Goal: Communication & Community: Answer question/provide support

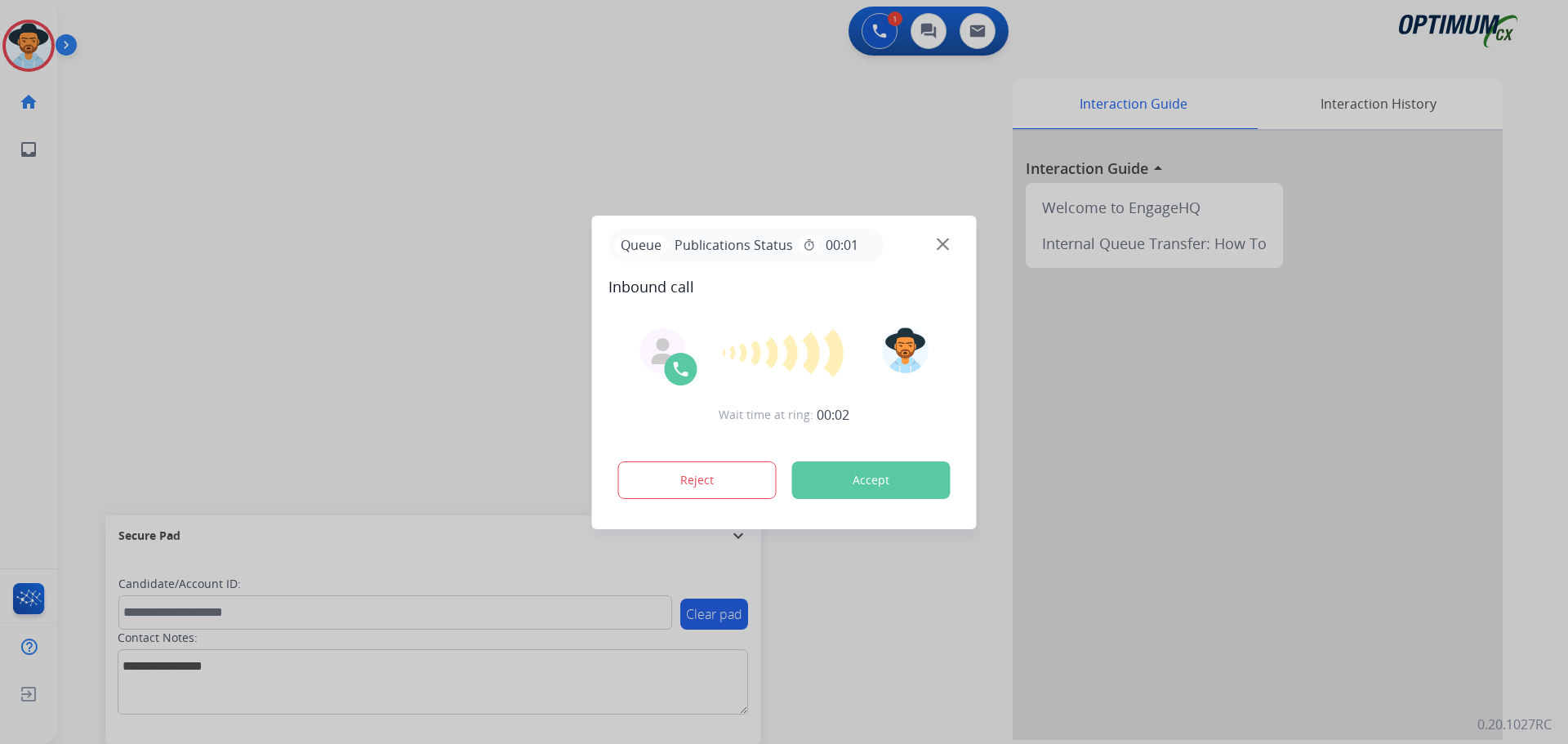
click at [274, 140] on div at bounding box center [784, 372] width 1568 height 744
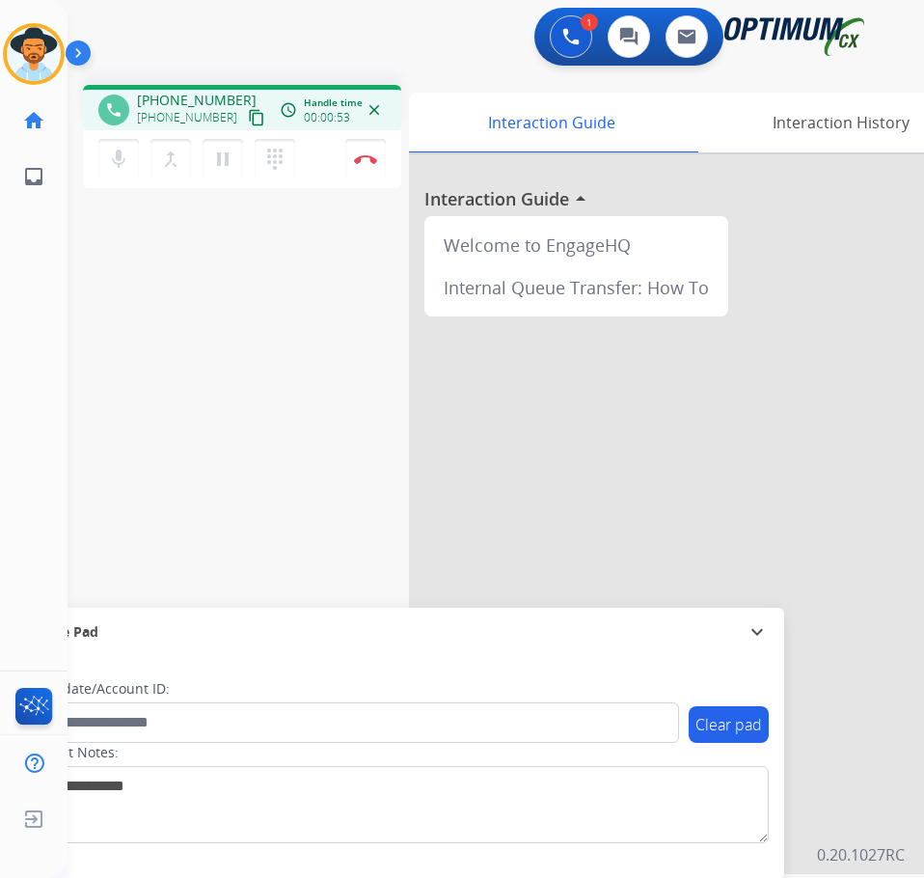
click at [699, 385] on div at bounding box center [698, 513] width 579 height 719
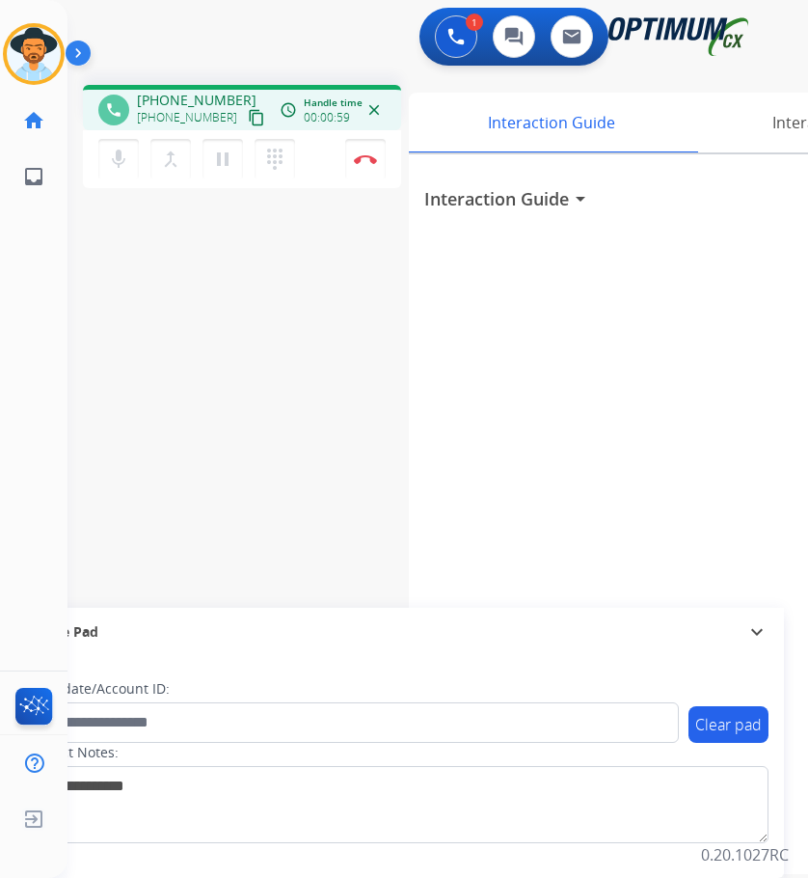
click at [186, 94] on span "+19045897137" at bounding box center [197, 100] width 120 height 19
copy span "19045897137"
click at [221, 164] on mat-icon "pause" at bounding box center [222, 159] width 23 height 23
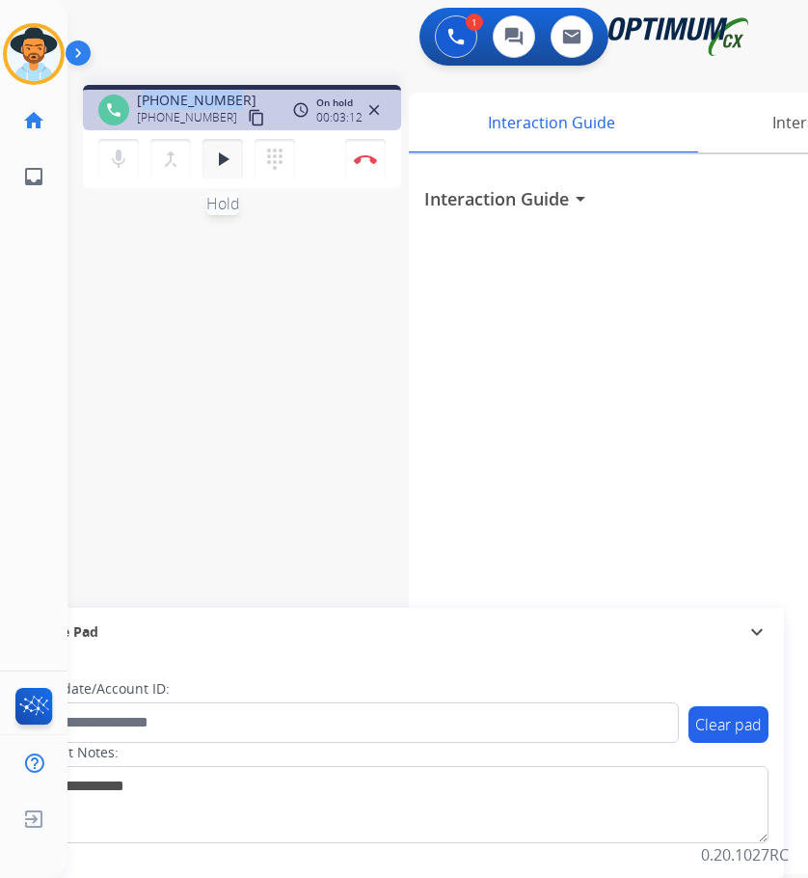
click at [222, 156] on mat-icon "play_arrow" at bounding box center [222, 159] width 23 height 23
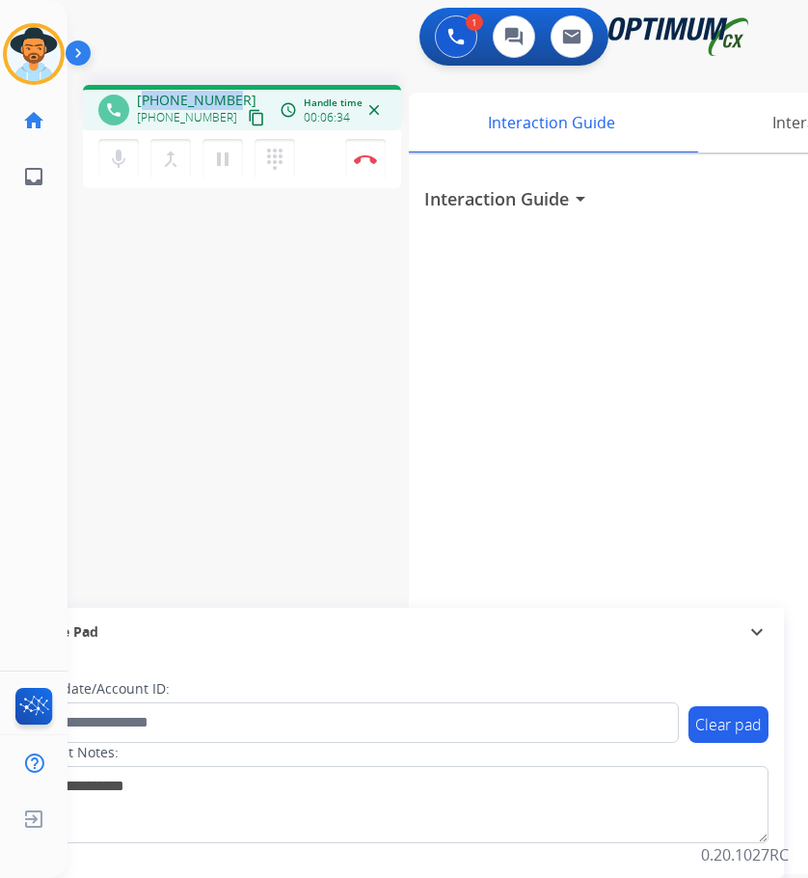
click at [213, 100] on span "+19045897137" at bounding box center [197, 100] width 120 height 19
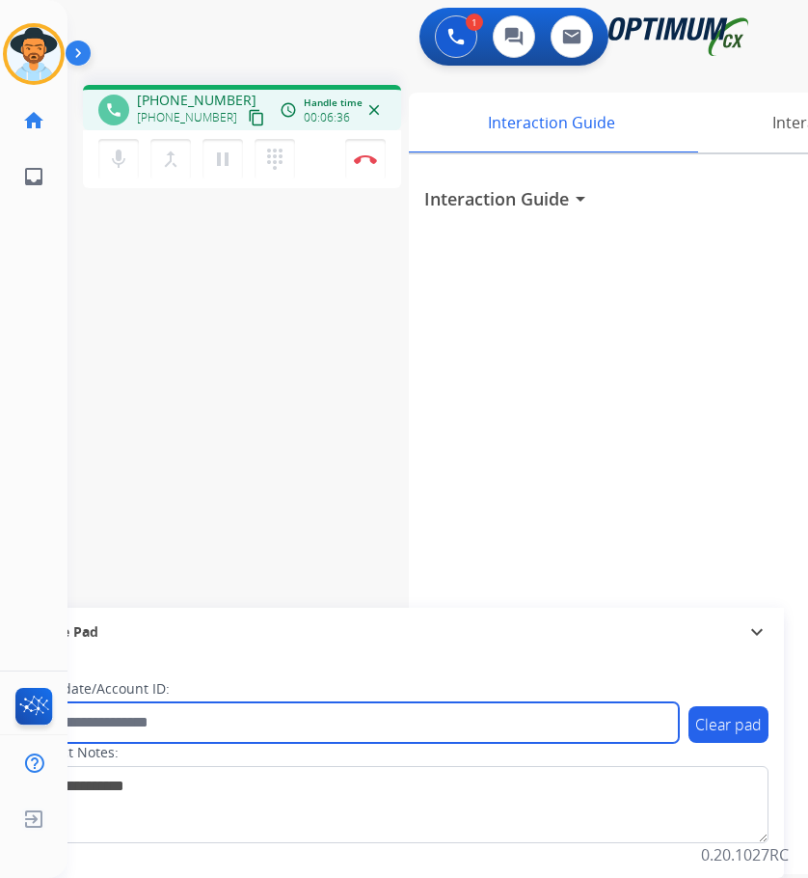
click at [192, 719] on input "text" at bounding box center [352, 722] width 654 height 41
paste input "**********"
type input "**********"
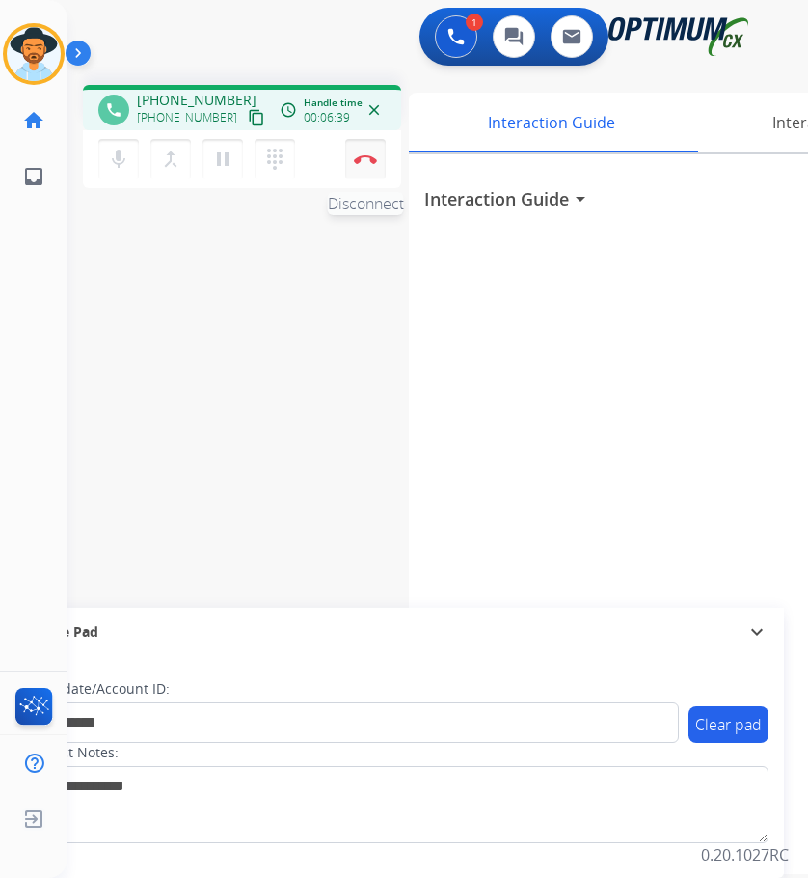
click at [384, 150] on button "Disconnect" at bounding box center [365, 159] width 41 height 41
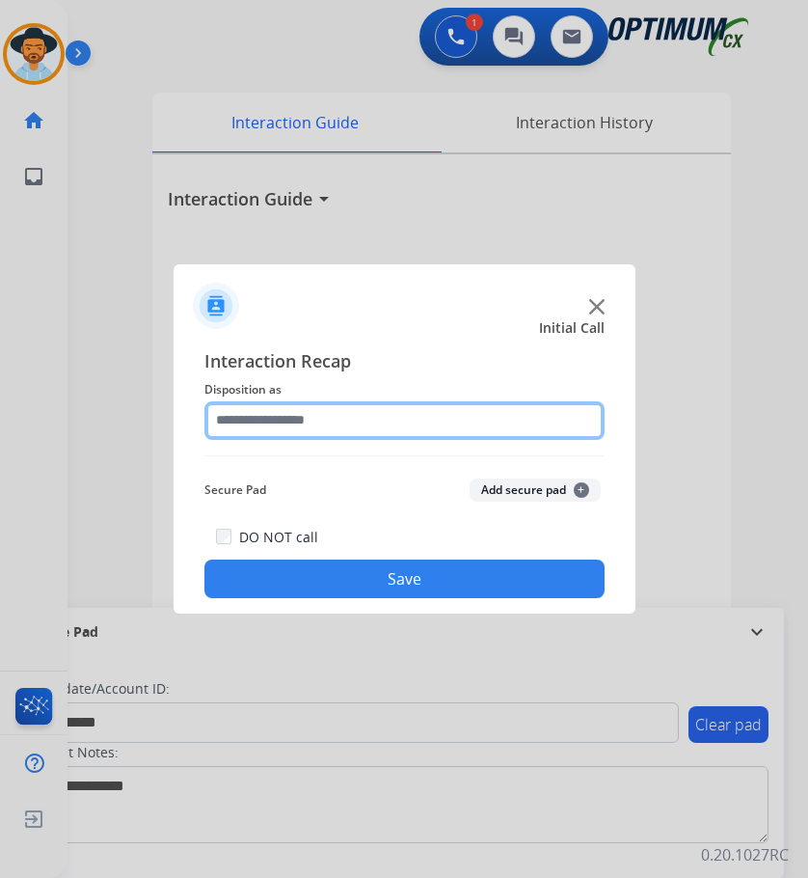
click at [380, 413] on input "text" at bounding box center [404, 420] width 400 height 39
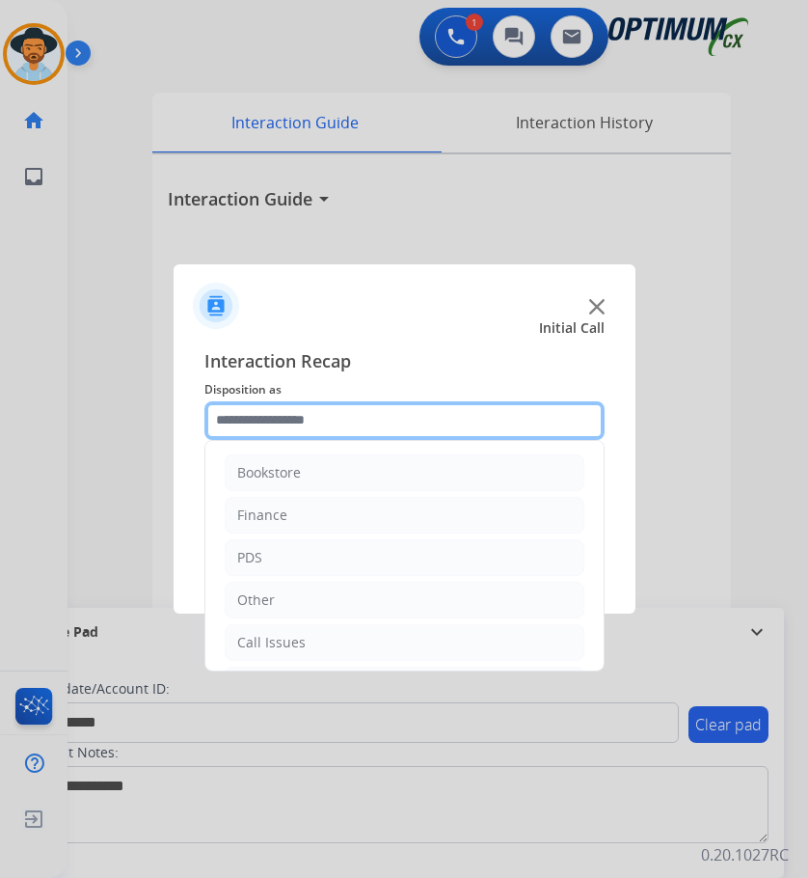
scroll to position [131, 0]
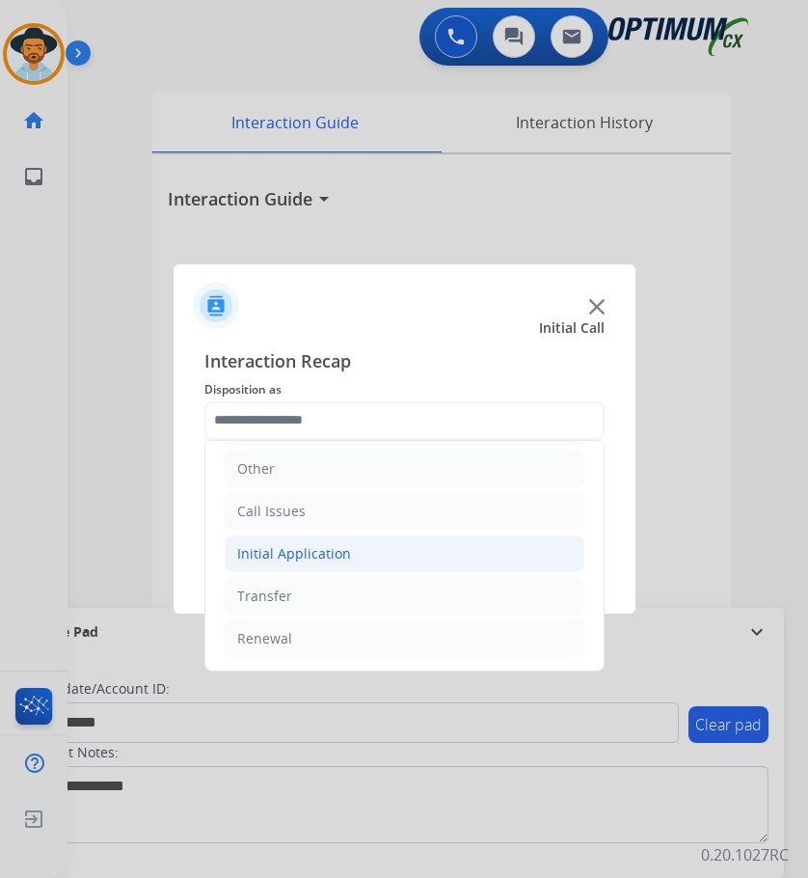
click at [331, 549] on div "Initial Application" at bounding box center [294, 553] width 114 height 19
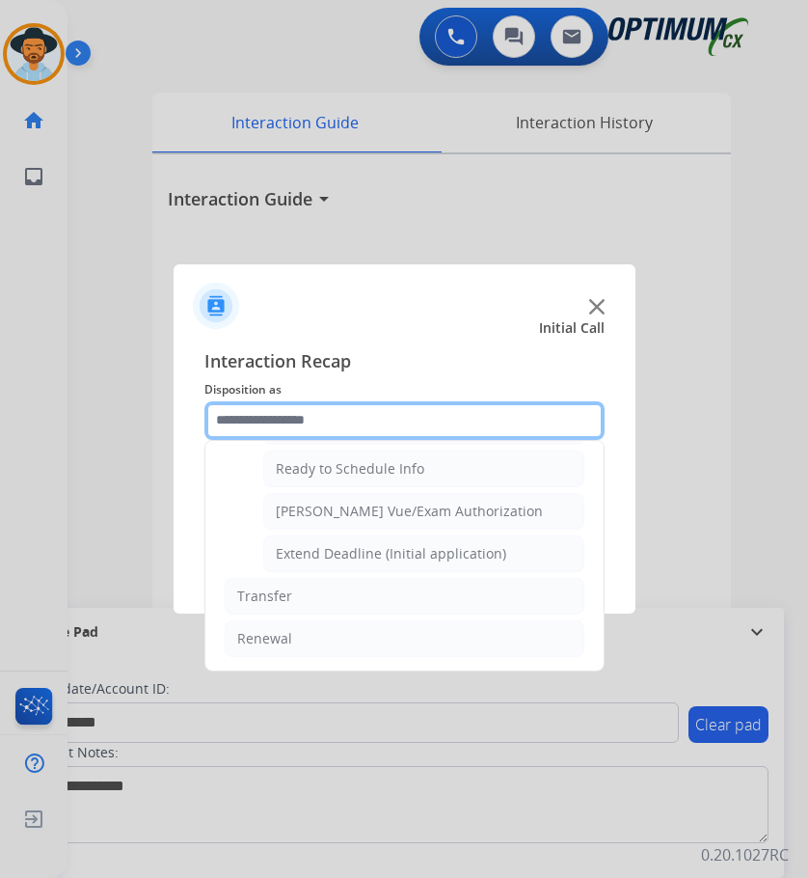
scroll to position [976, 0]
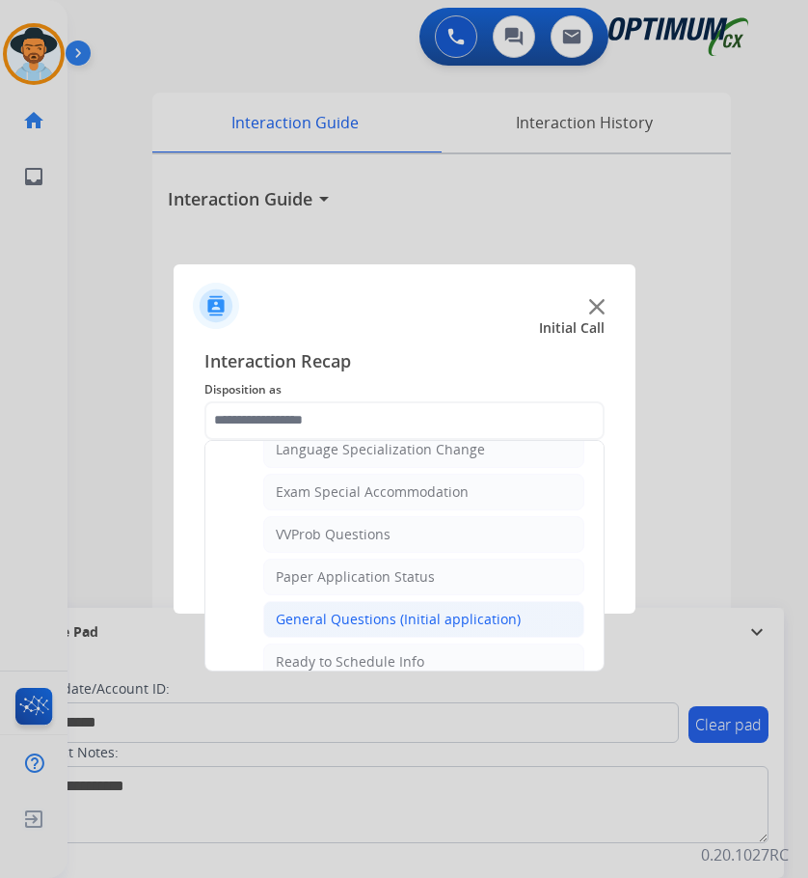
click at [321, 613] on div "General Questions (Initial application)" at bounding box center [398, 618] width 245 height 19
type input "**********"
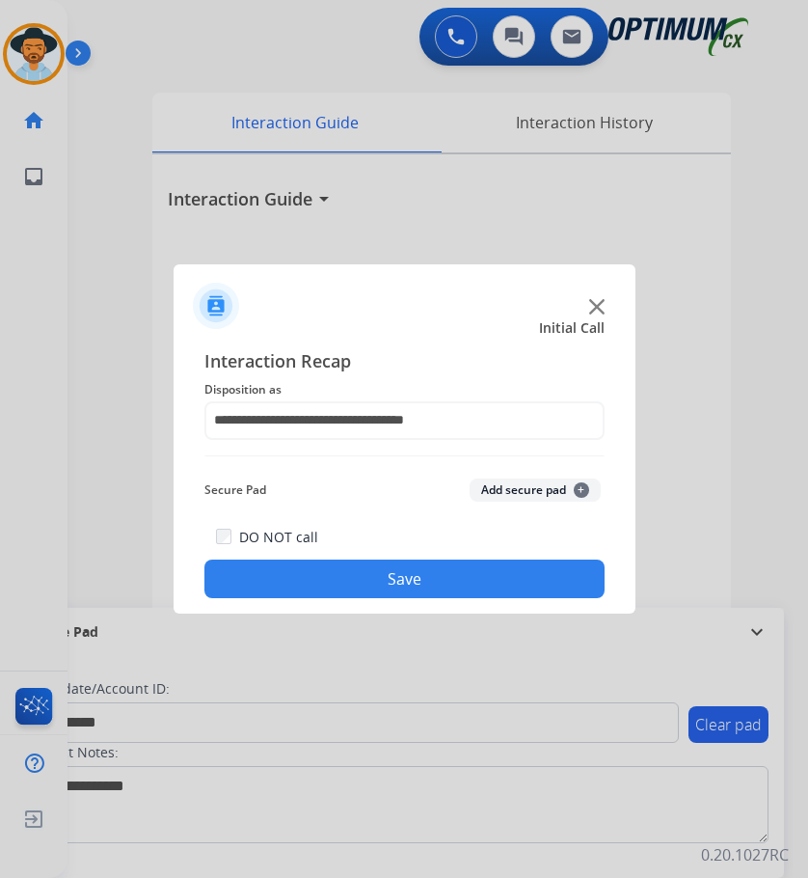
click at [335, 596] on button "Save" at bounding box center [404, 578] width 400 height 39
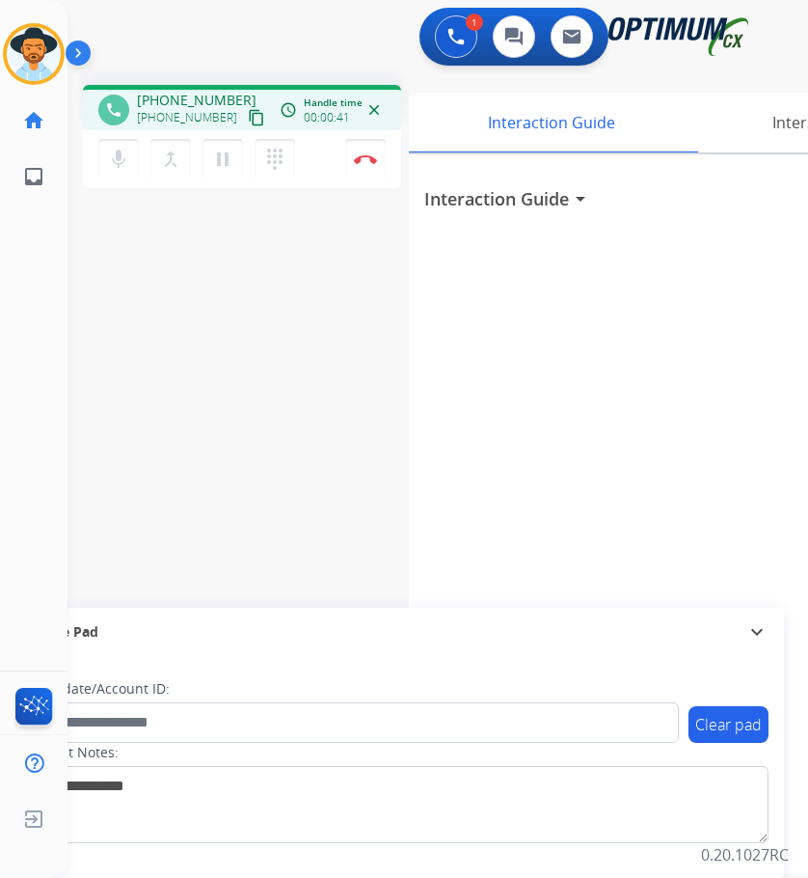
click at [170, 104] on span "+17865612473" at bounding box center [197, 100] width 120 height 19
copy span "17865612473"
click at [185, 216] on div "phone +17865612473 +17865612473 content_copy access_time Call metrics Queue 00:…" at bounding box center [415, 471] width 694 height 804
click at [222, 156] on mat-icon "pause" at bounding box center [222, 159] width 23 height 23
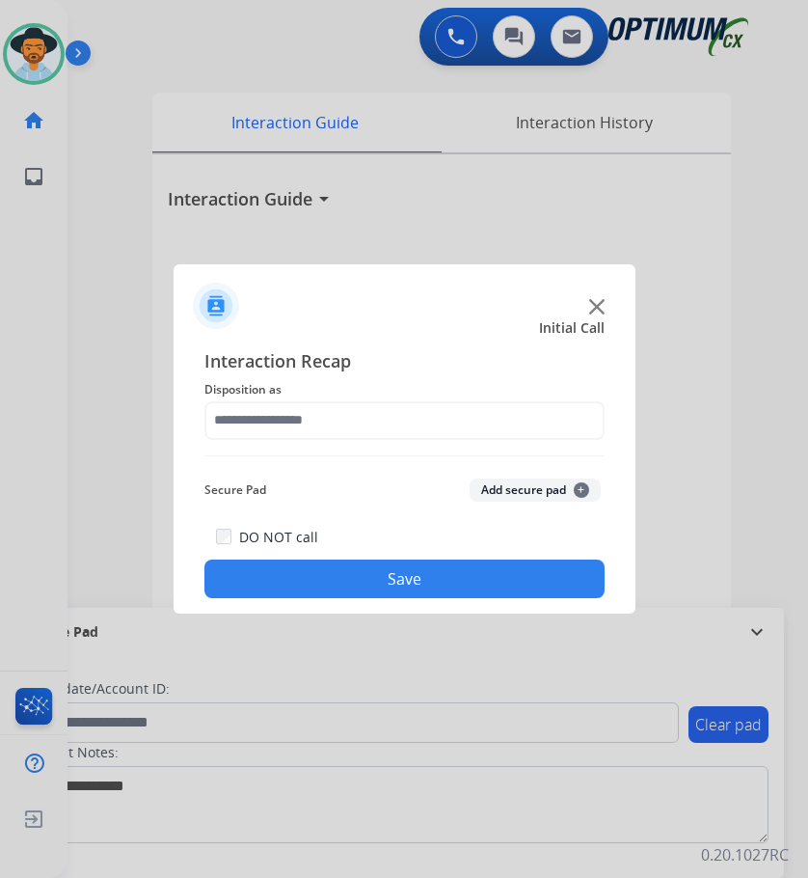
click at [679, 218] on div at bounding box center [404, 439] width 808 height 878
click at [448, 205] on div at bounding box center [404, 439] width 808 height 878
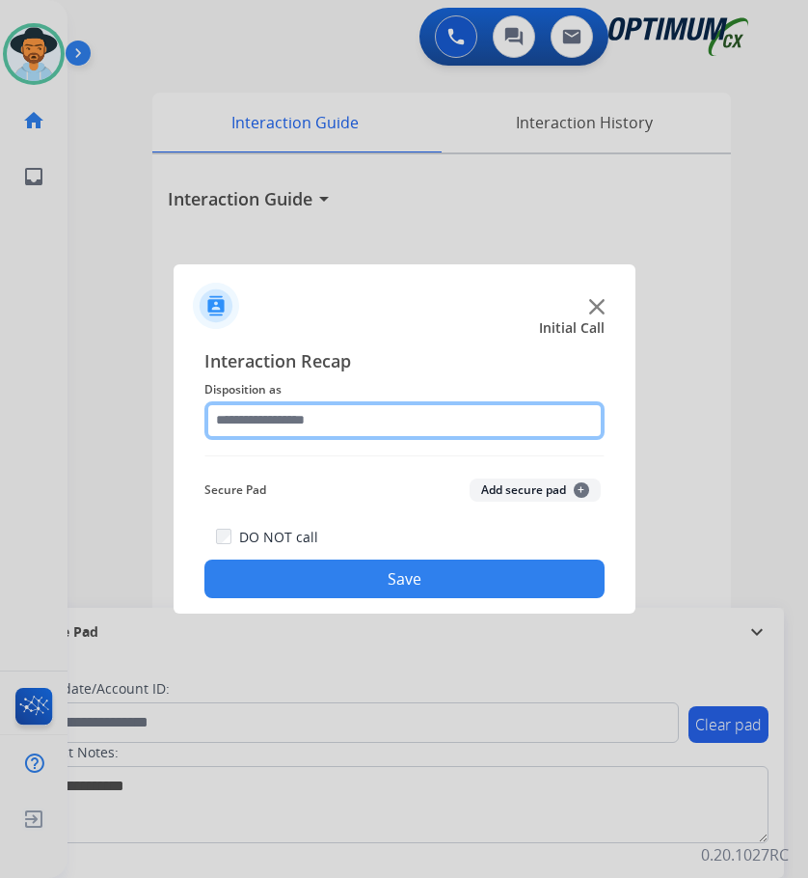
click at [411, 407] on input "text" at bounding box center [404, 420] width 400 height 39
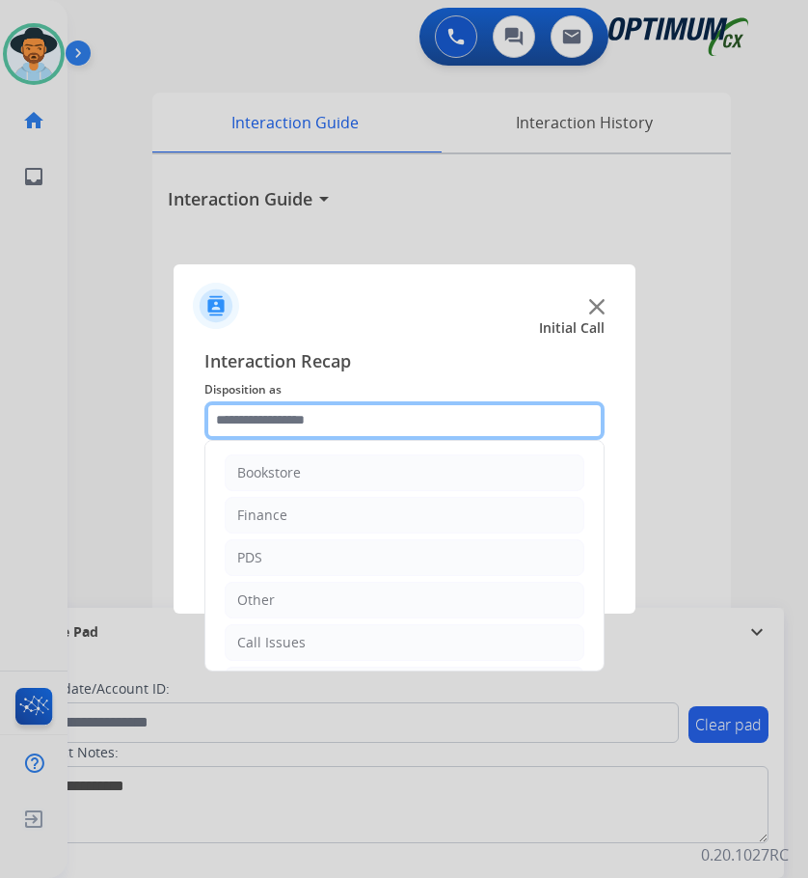
click at [399, 414] on input "text" at bounding box center [404, 420] width 400 height 39
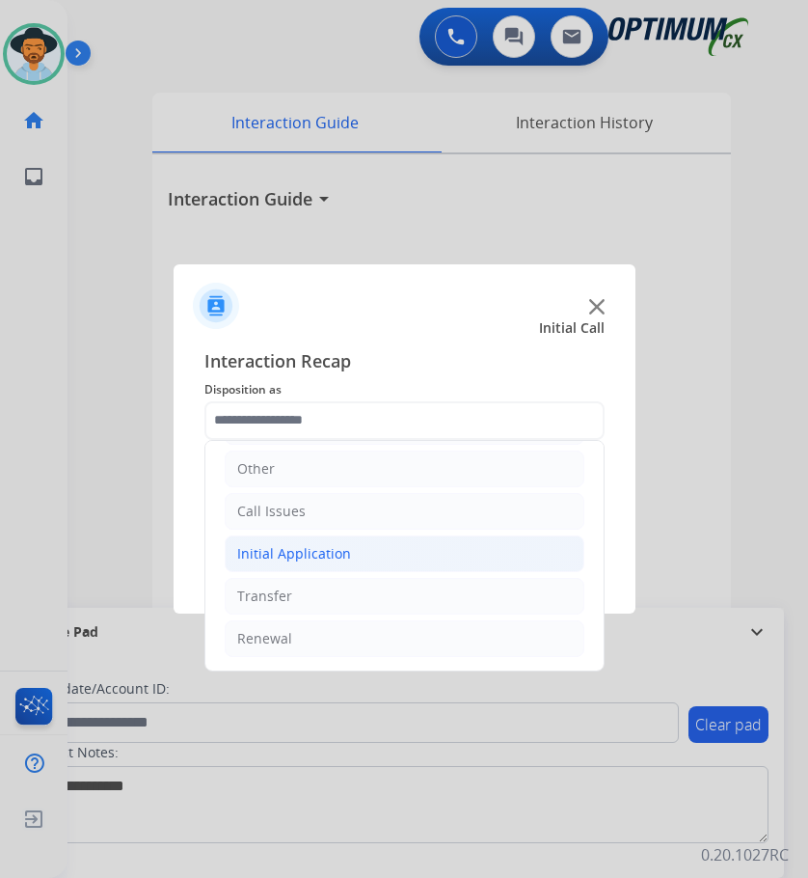
click at [299, 549] on div "Initial Application" at bounding box center [294, 553] width 114 height 19
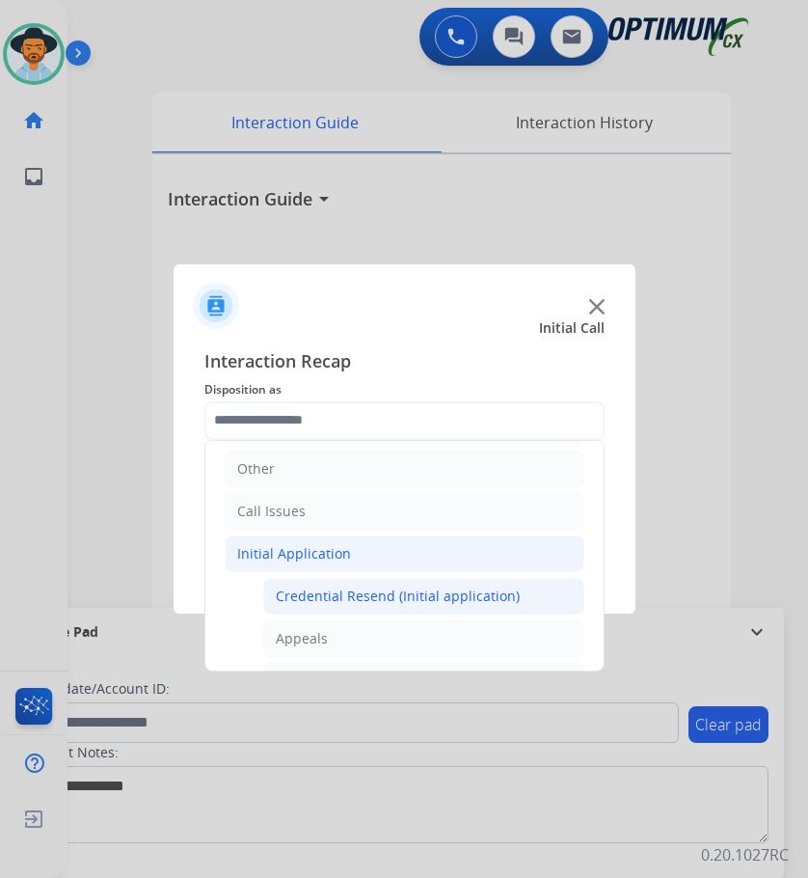
click at [387, 587] on div "Credential Resend (Initial application)" at bounding box center [398, 595] width 244 height 19
type input "**********"
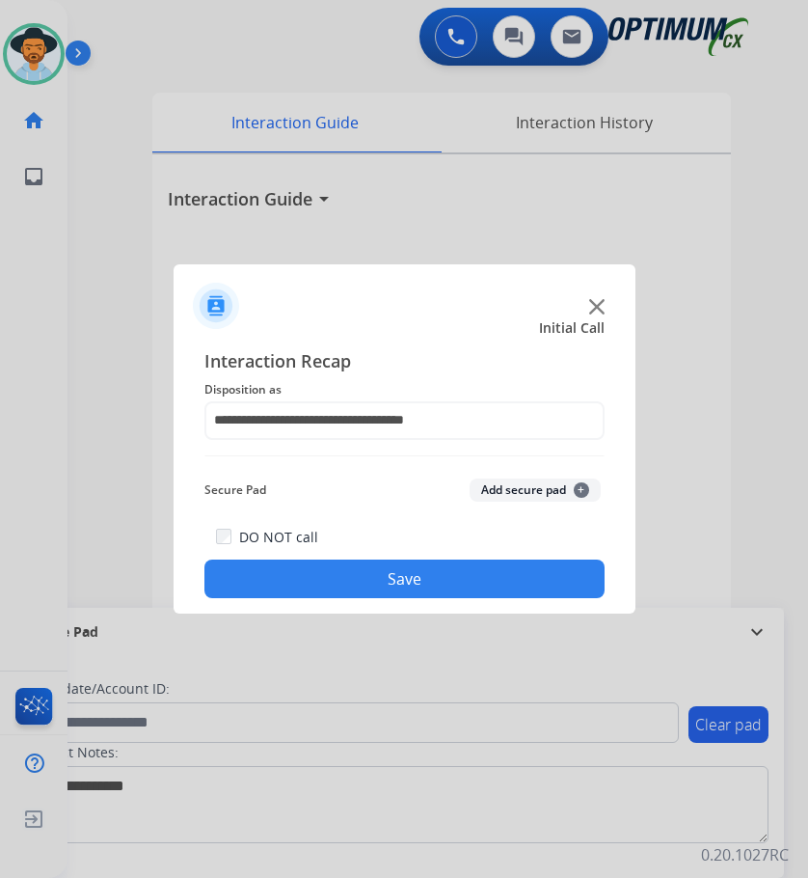
click at [385, 587] on button "Save" at bounding box center [404, 578] width 400 height 39
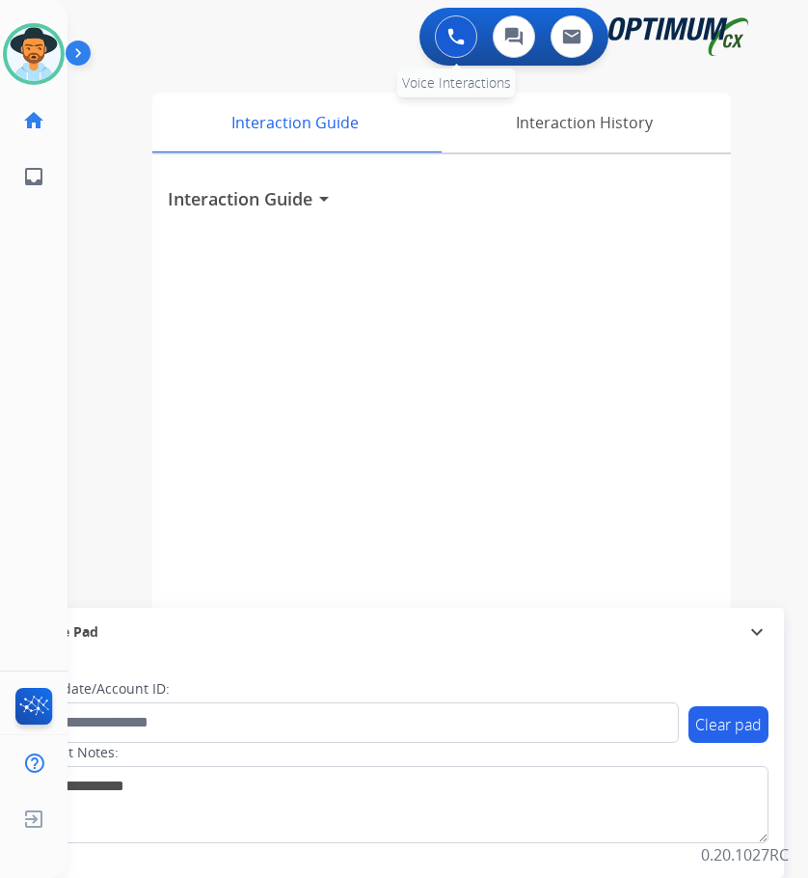
click at [468, 37] on button at bounding box center [456, 36] width 42 height 42
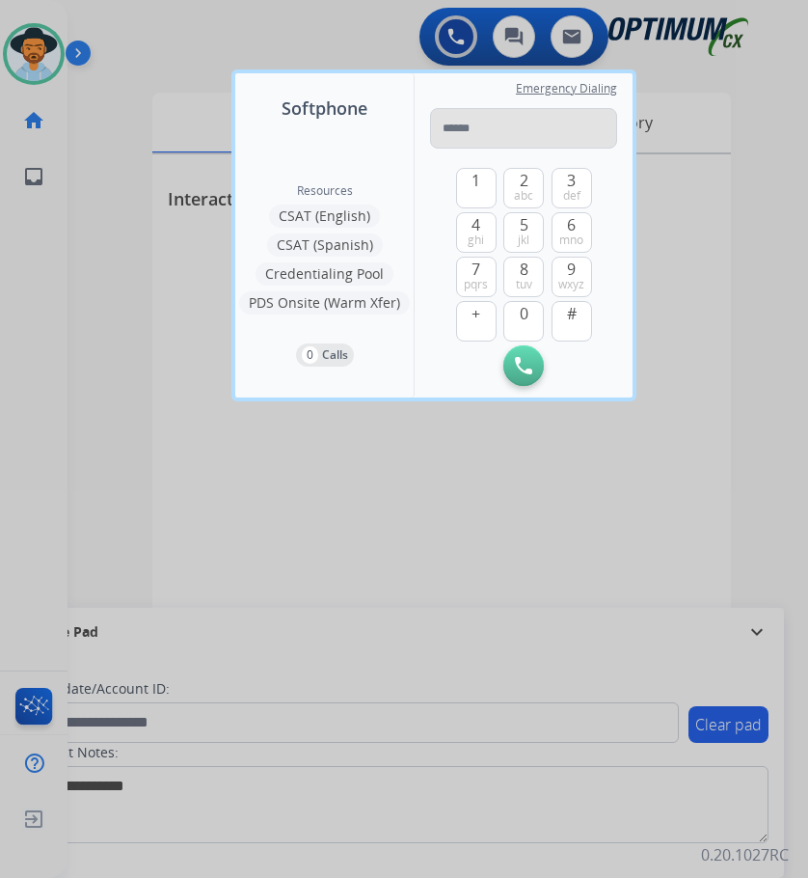
click at [485, 124] on input "tel" at bounding box center [523, 128] width 187 height 41
type input "**********"
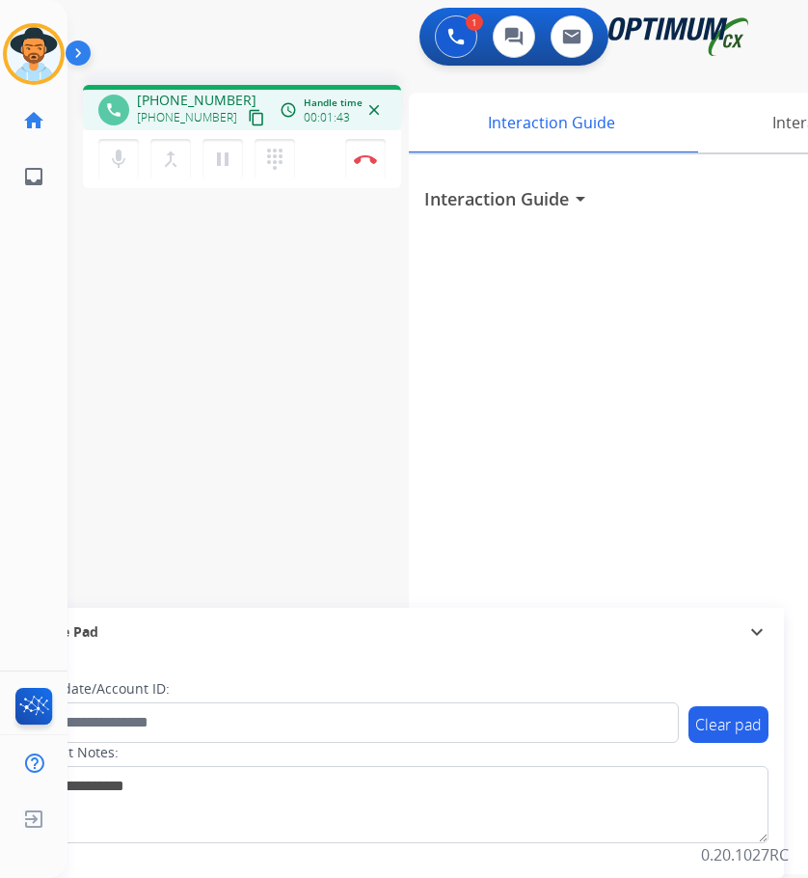
click at [572, 282] on div "Interaction Guide arrow_drop_down" at bounding box center [698, 513] width 579 height 719
click at [449, 40] on img at bounding box center [455, 36] width 17 height 17
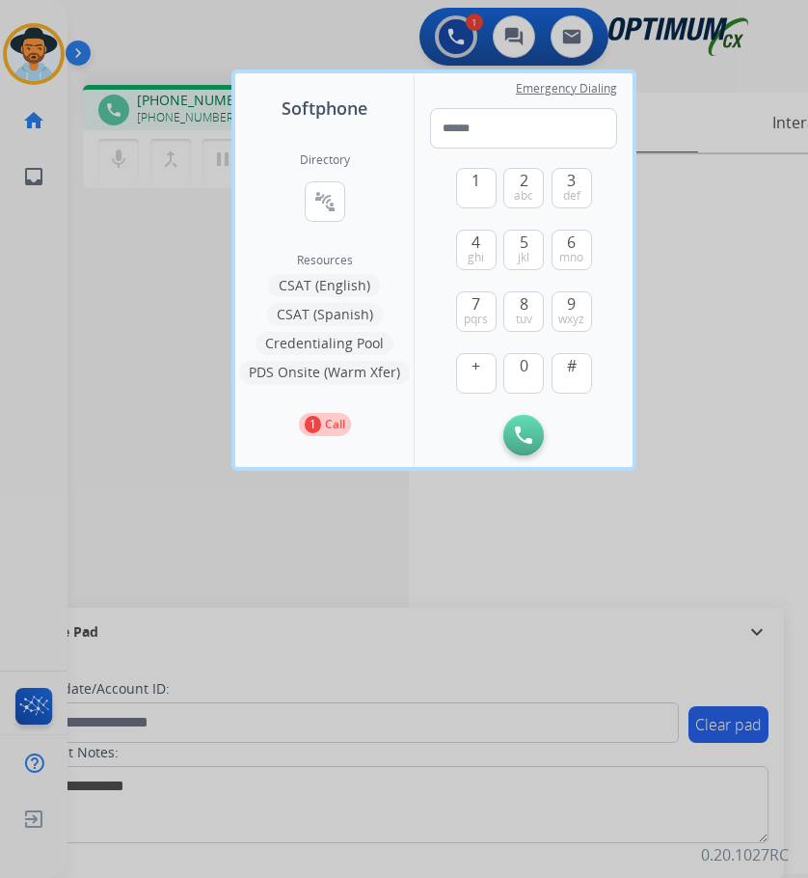
click at [368, 32] on div at bounding box center [404, 439] width 808 height 878
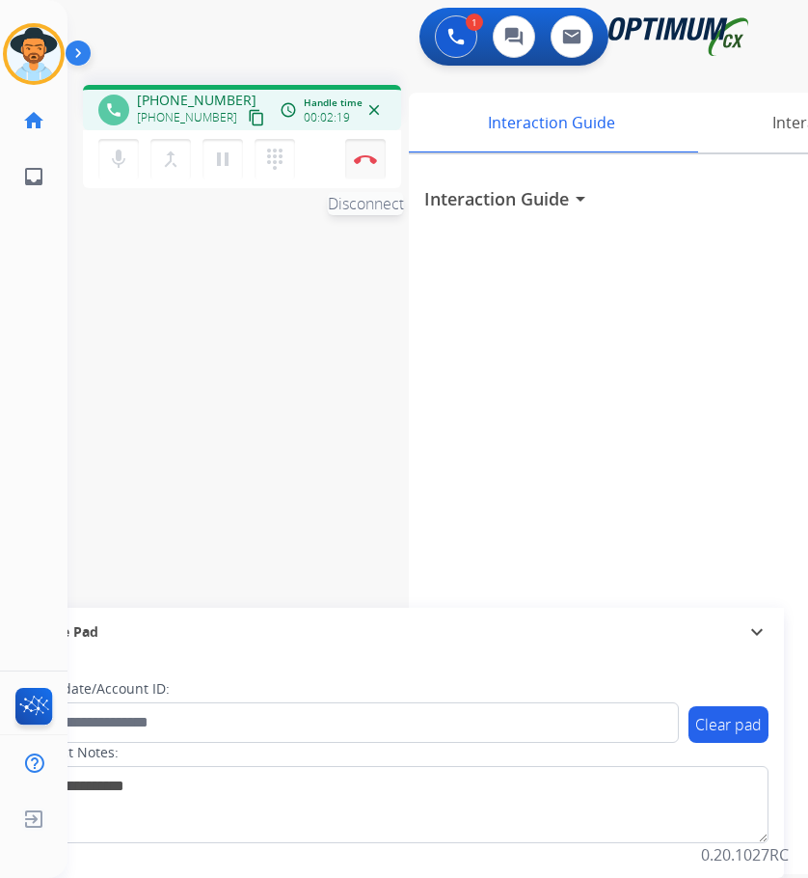
click at [362, 161] on img at bounding box center [365, 159] width 23 height 10
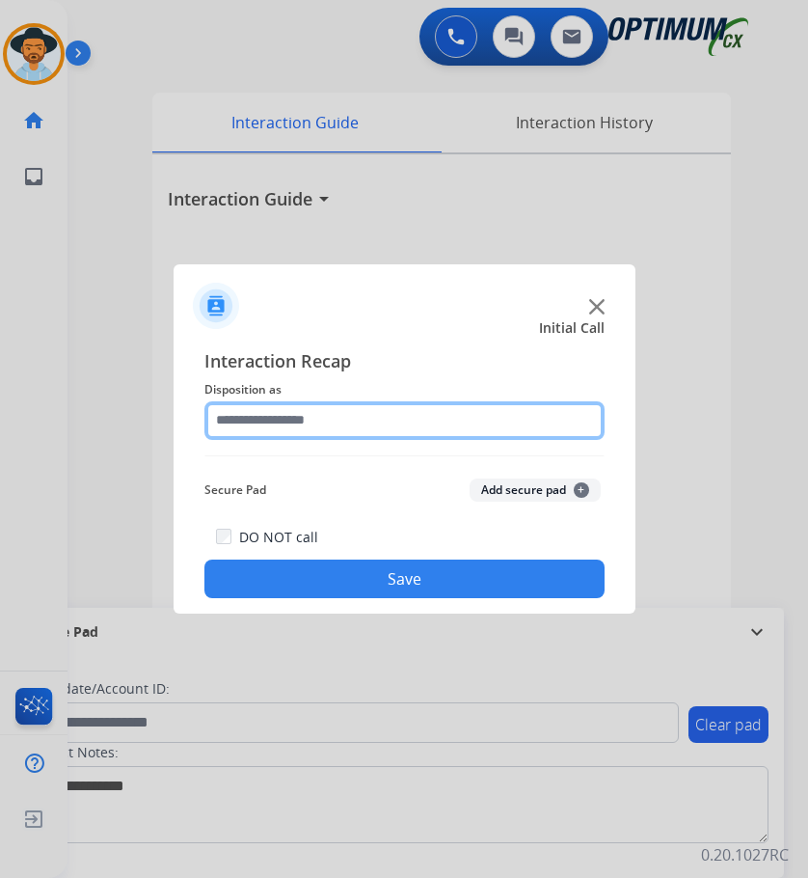
click at [382, 418] on input "text" at bounding box center [404, 420] width 400 height 39
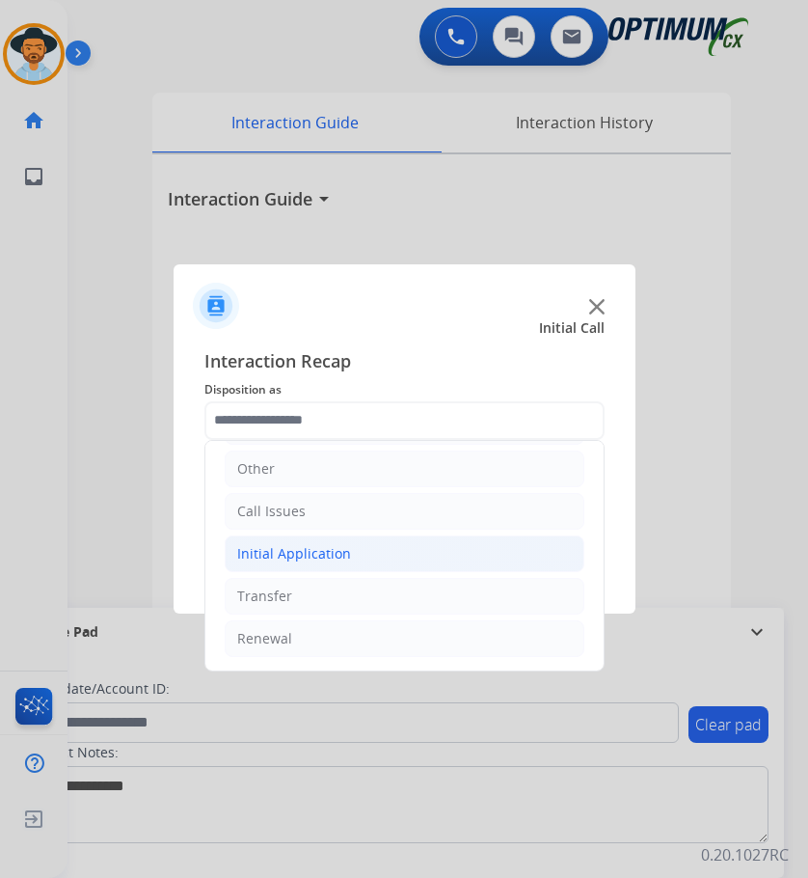
click at [377, 551] on li "Initial Application" at bounding box center [405, 553] width 360 height 37
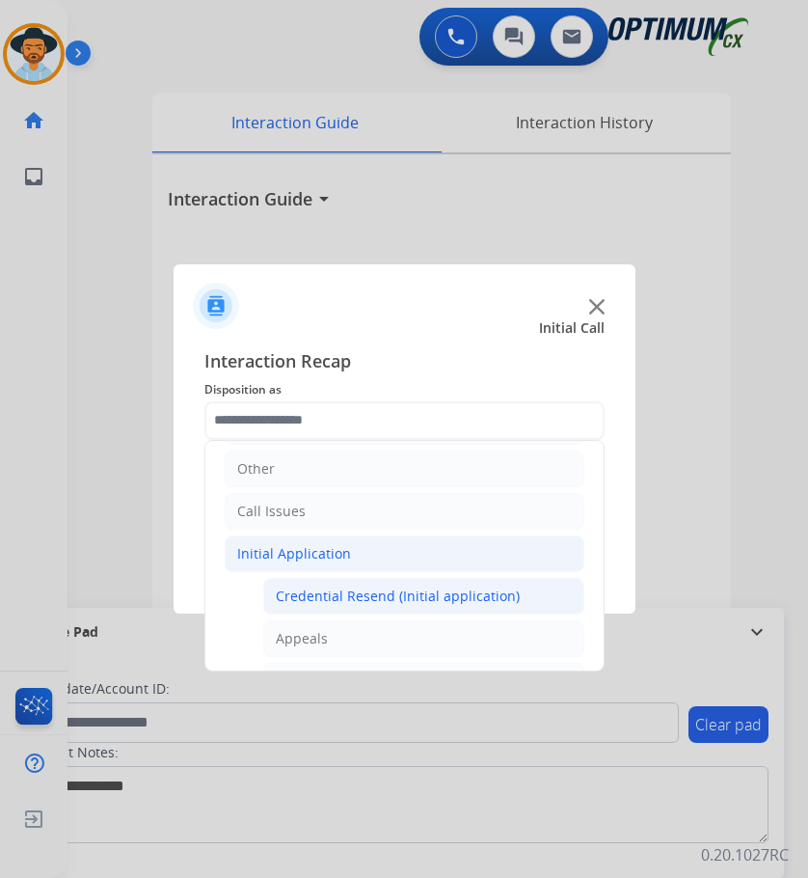
click at [374, 589] on div "Credential Resend (Initial application)" at bounding box center [398, 595] width 244 height 19
type input "**********"
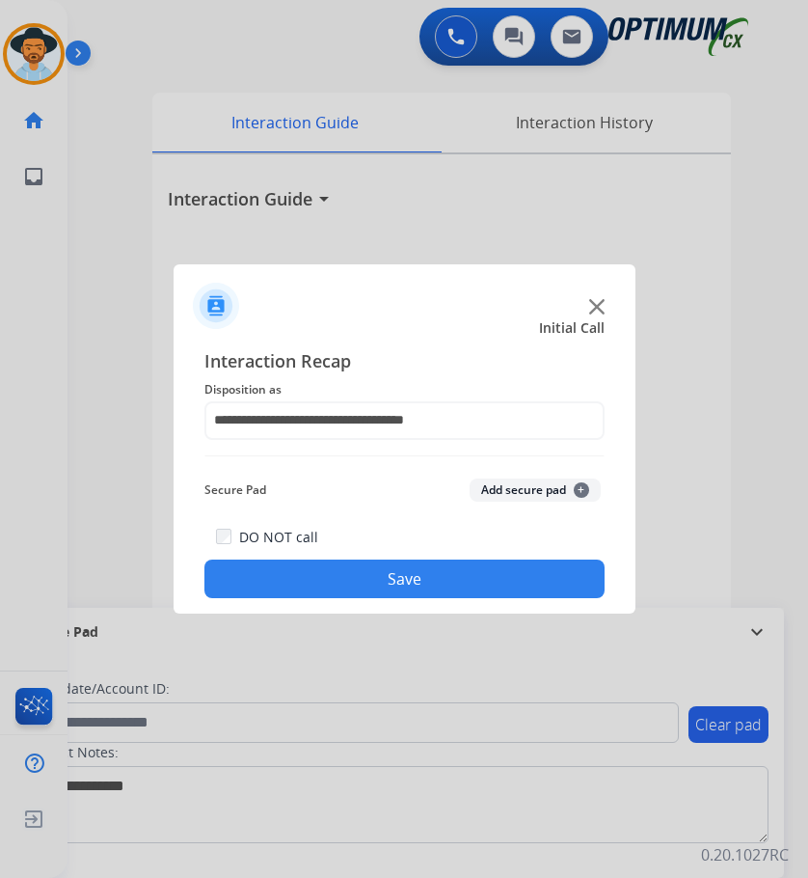
click at [385, 582] on button "Save" at bounding box center [404, 578] width 400 height 39
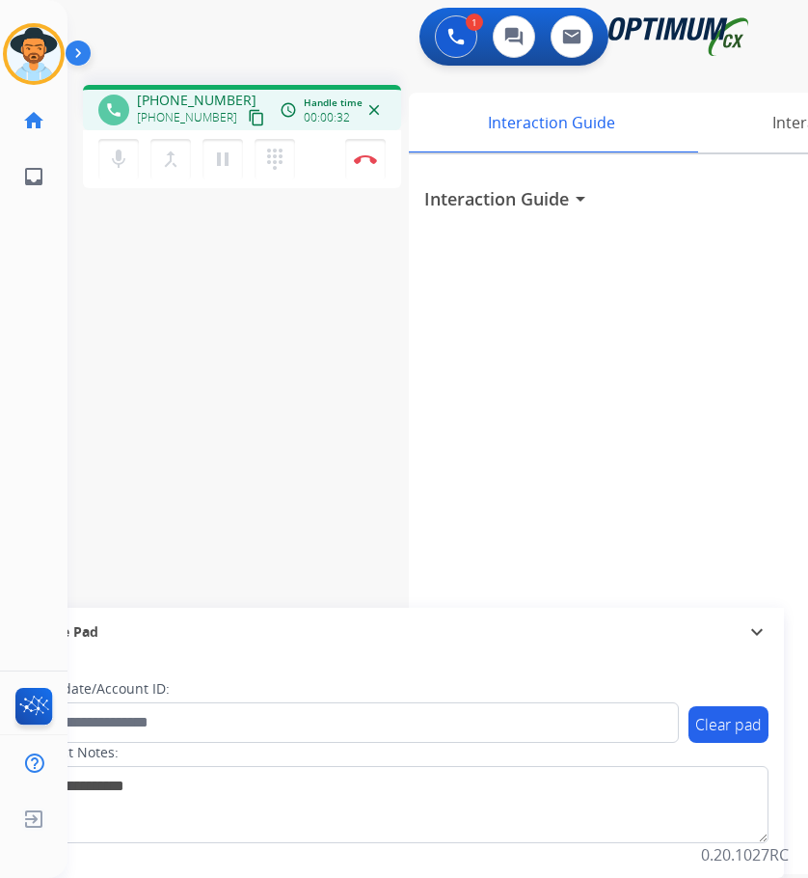
click at [195, 101] on span "+18138302301" at bounding box center [197, 100] width 120 height 19
copy span "18138302301"
click at [209, 97] on span "+18138302301" at bounding box center [197, 100] width 120 height 19
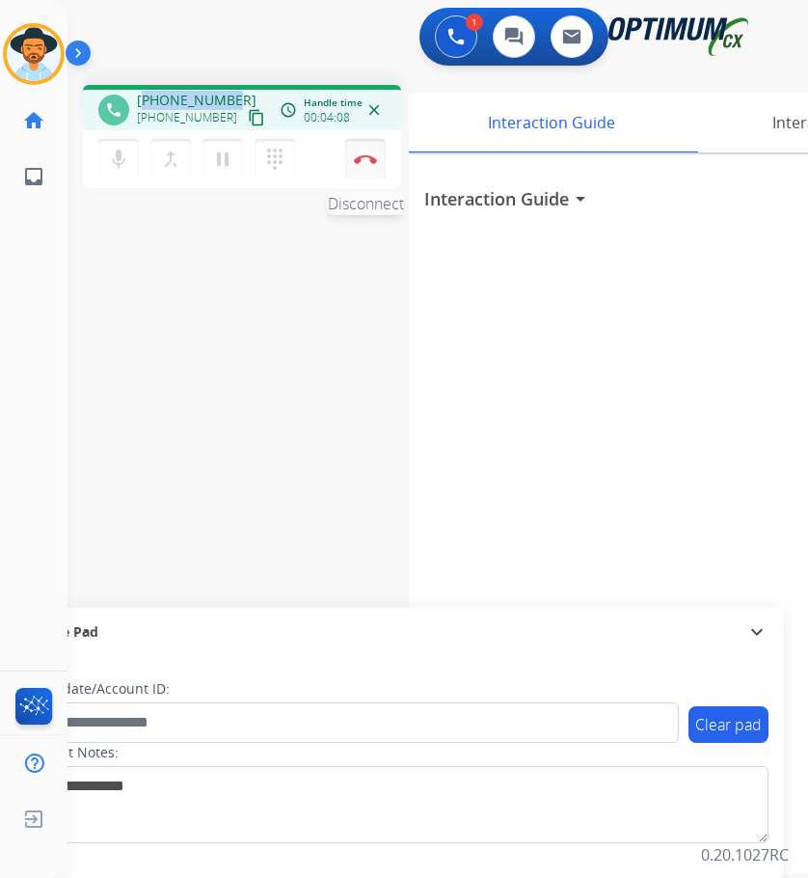
click at [361, 157] on img at bounding box center [365, 159] width 23 height 10
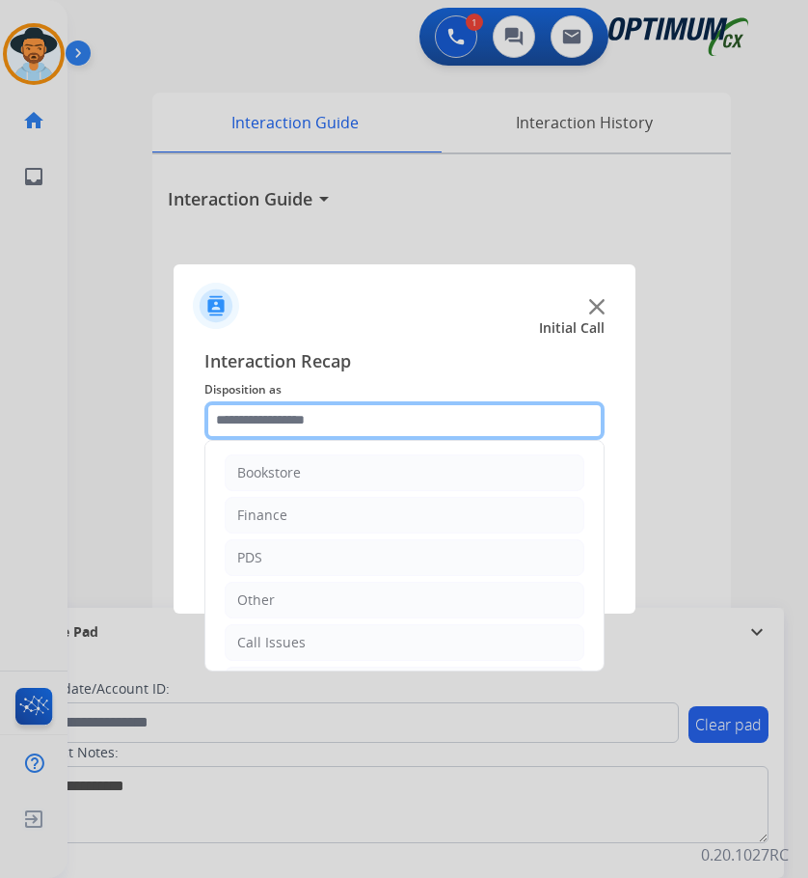
click at [403, 419] on input "text" at bounding box center [404, 420] width 400 height 39
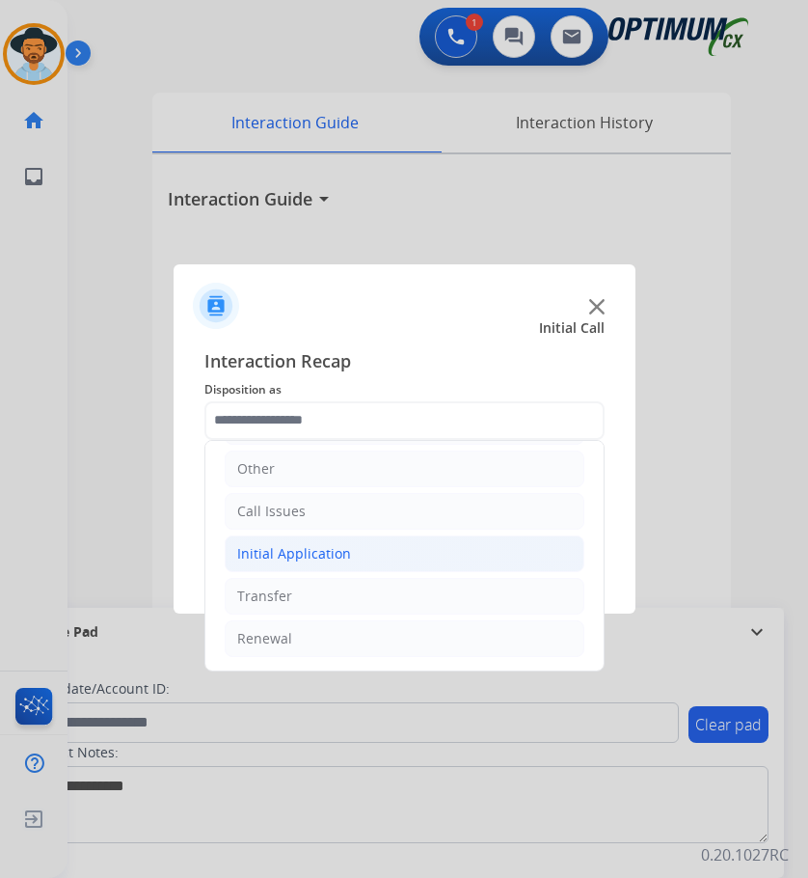
click at [347, 558] on li "Initial Application" at bounding box center [405, 553] width 360 height 37
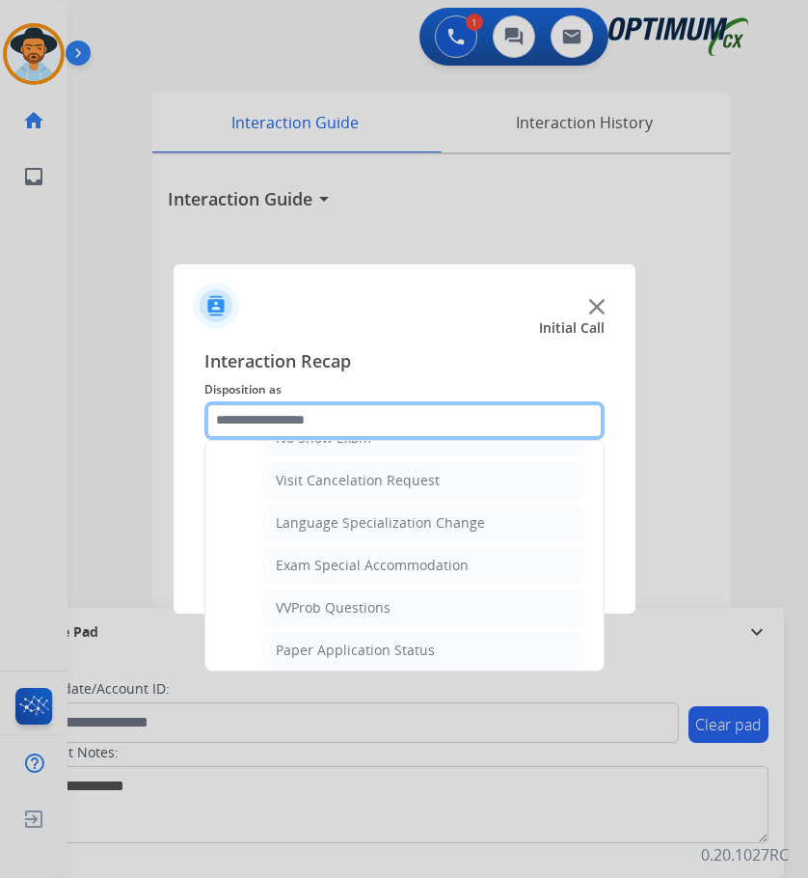
scroll to position [999, 0]
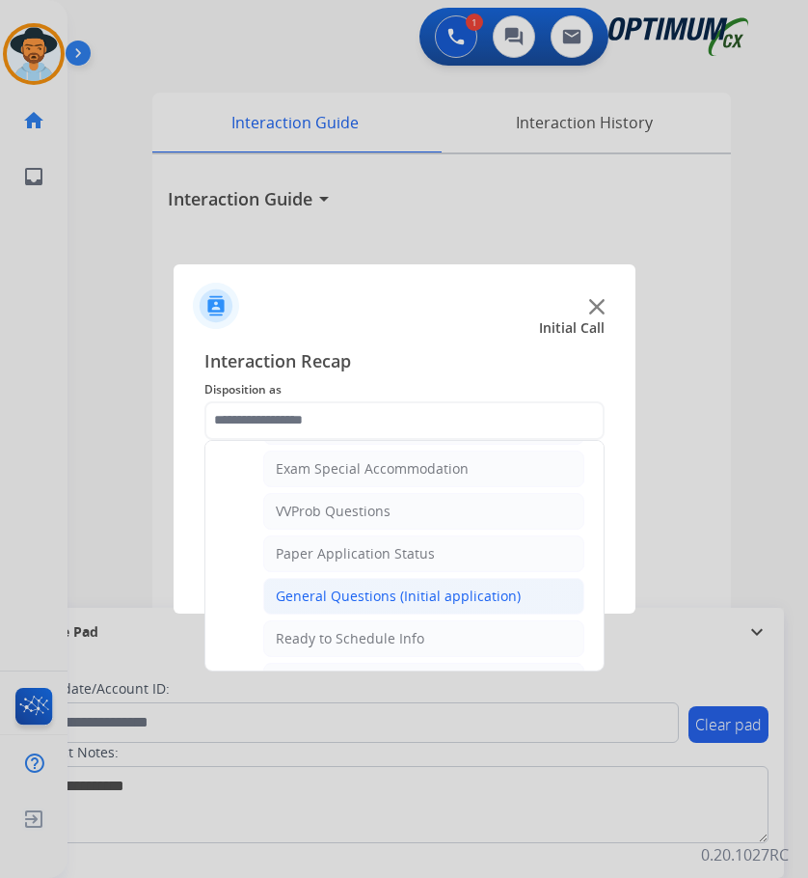
click at [387, 605] on div "General Questions (Initial application)" at bounding box center [398, 595] width 245 height 19
type input "**********"
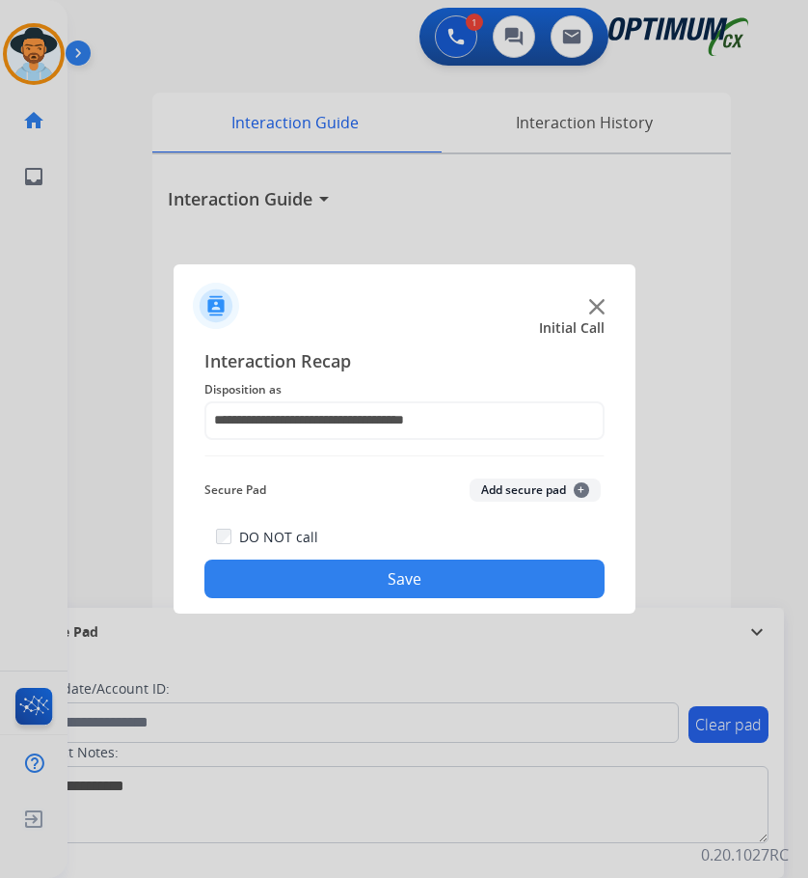
click at [384, 571] on button "Save" at bounding box center [404, 578] width 400 height 39
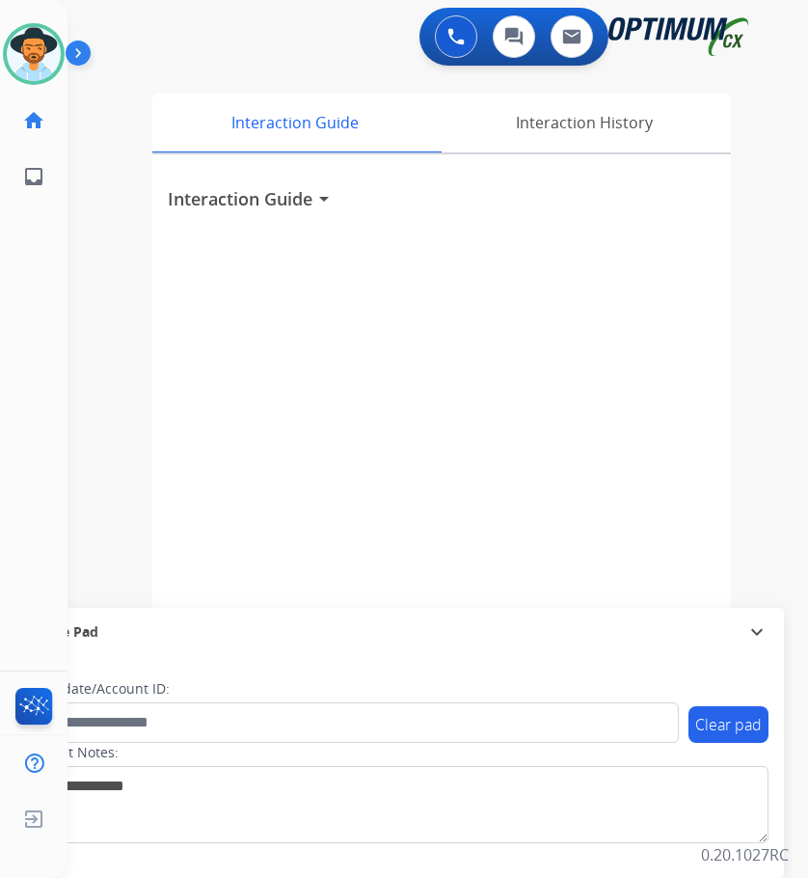
click at [539, 307] on div "Interaction Guide arrow_drop_down" at bounding box center [441, 513] width 579 height 719
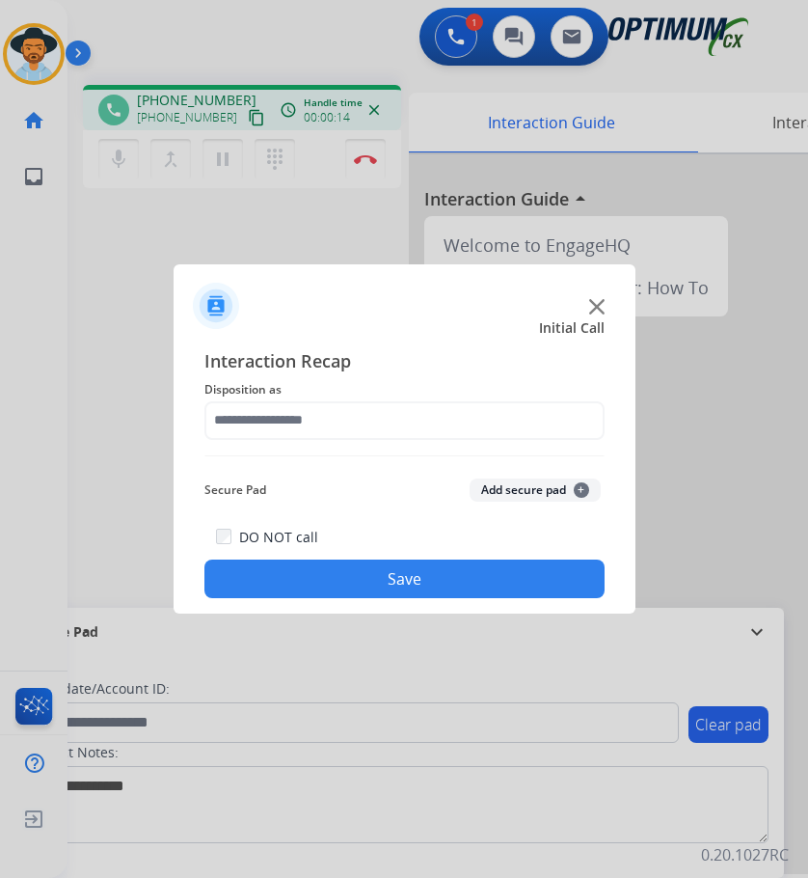
click at [160, 26] on div at bounding box center [404, 439] width 808 height 878
click at [592, 310] on img at bounding box center [596, 306] width 15 height 15
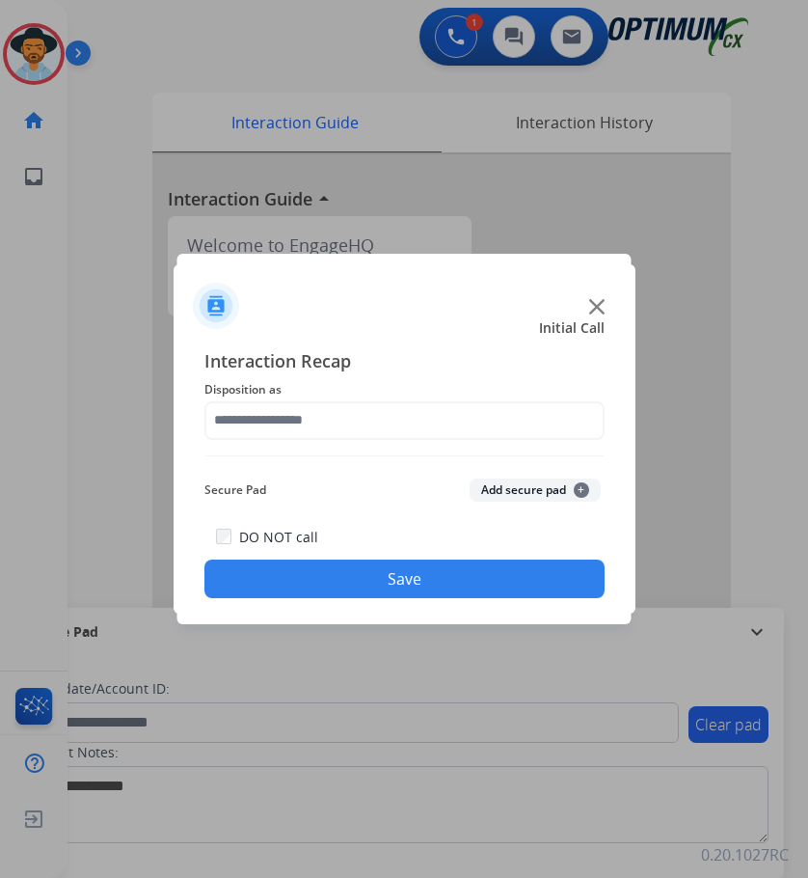
click at [318, 48] on div at bounding box center [404, 439] width 808 height 878
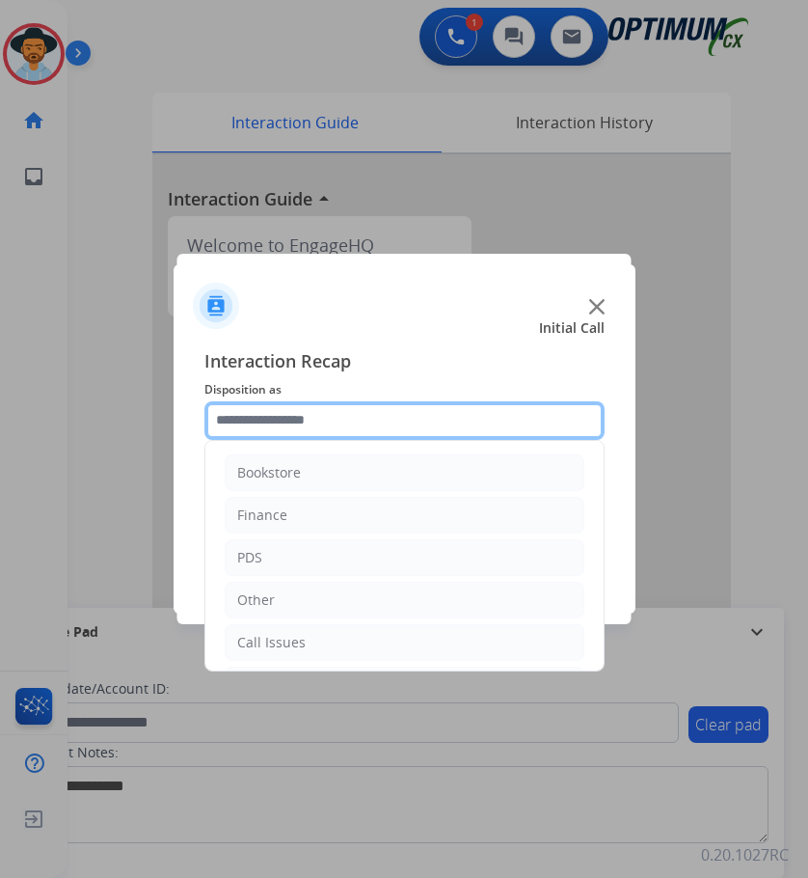
click at [318, 436] on input "text" at bounding box center [404, 420] width 400 height 39
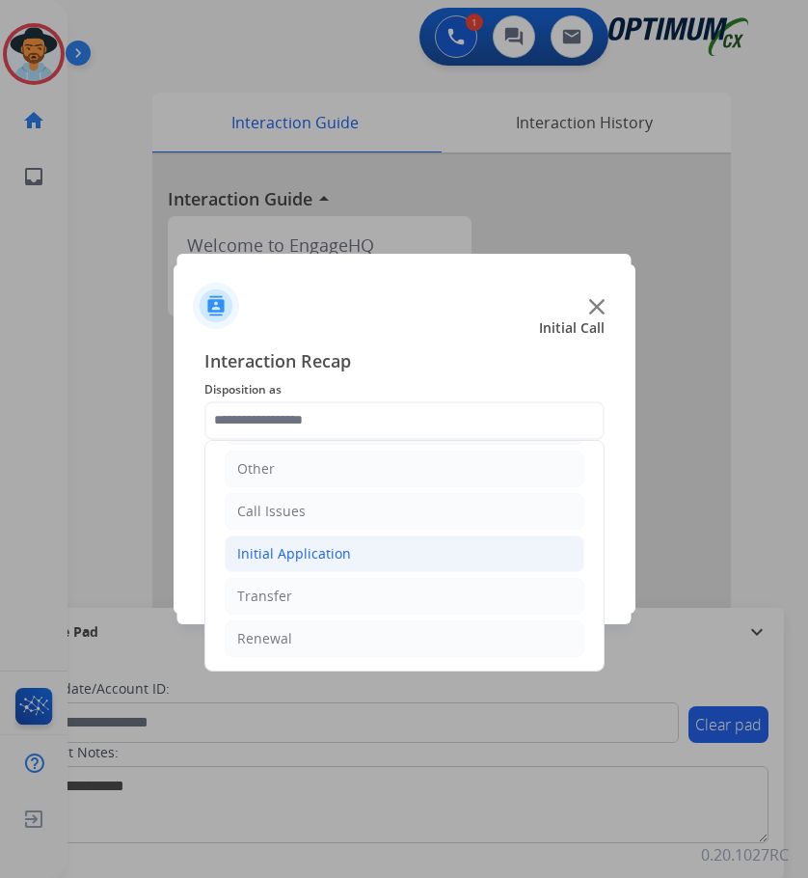
click at [343, 547] on div "Initial Application" at bounding box center [294, 553] width 114 height 19
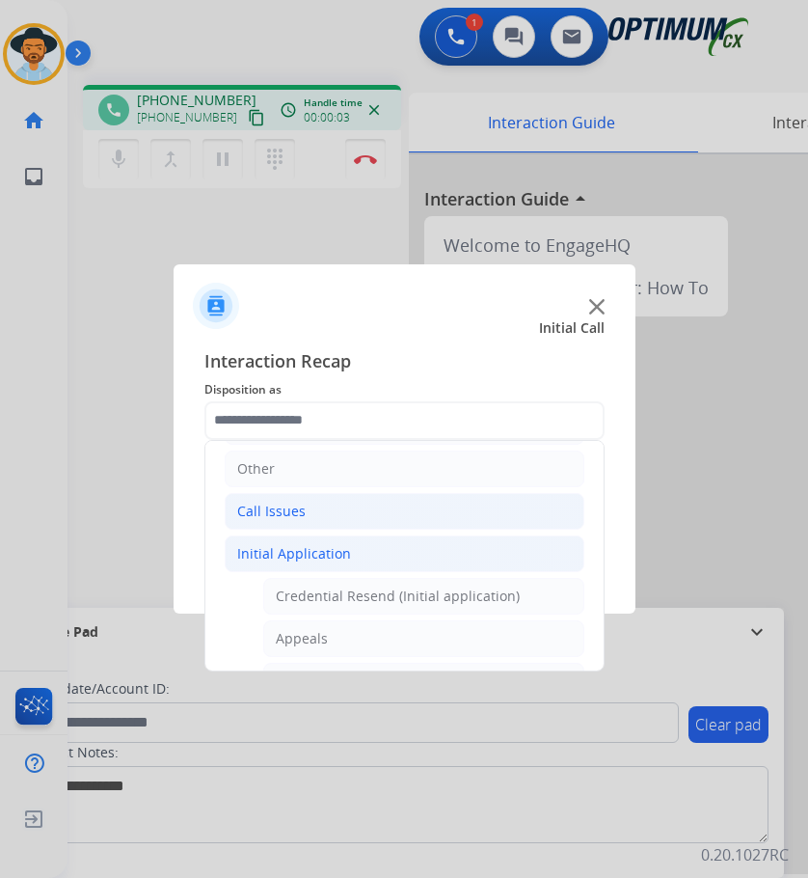
click at [316, 513] on li "Call Issues" at bounding box center [405, 511] width 360 height 37
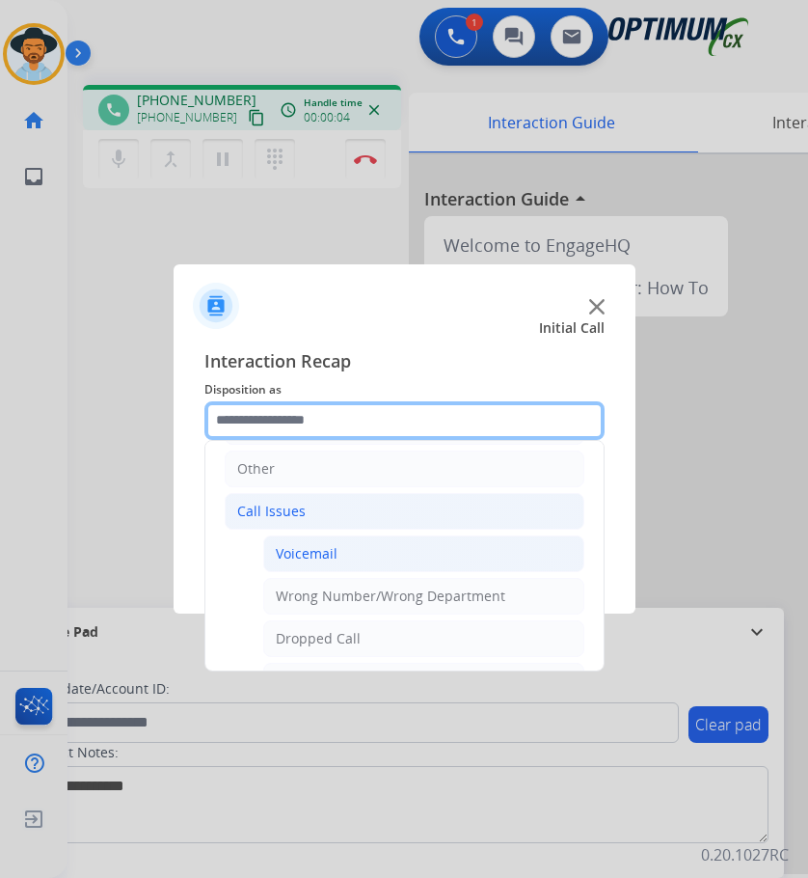
scroll to position [324, 0]
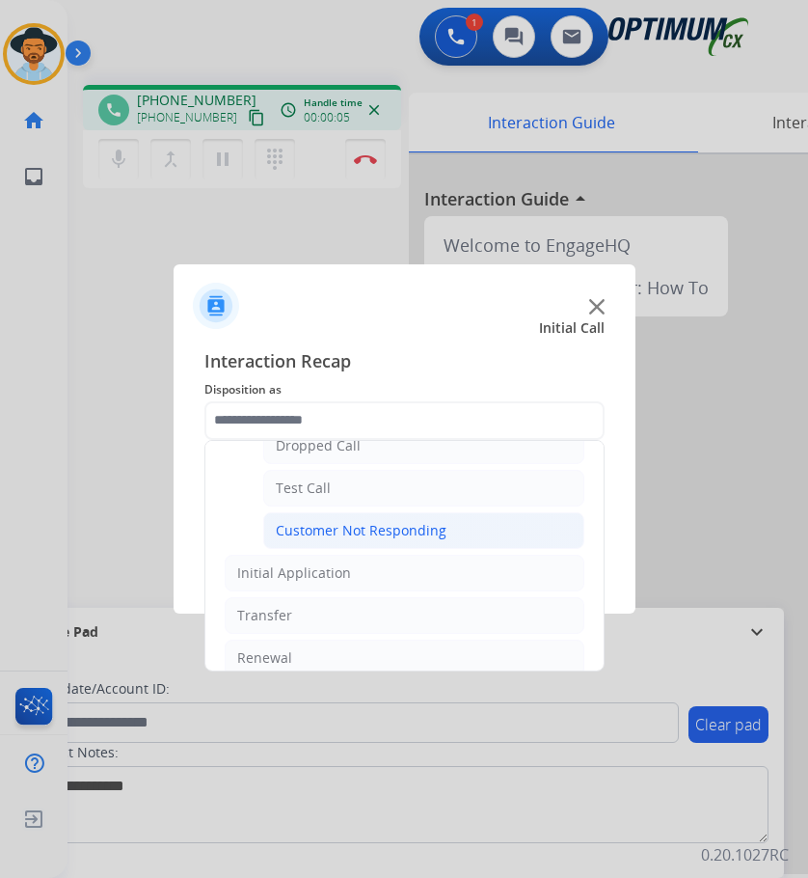
click at [355, 524] on div "Customer Not Responding" at bounding box center [361, 530] width 171 height 19
type input "**********"
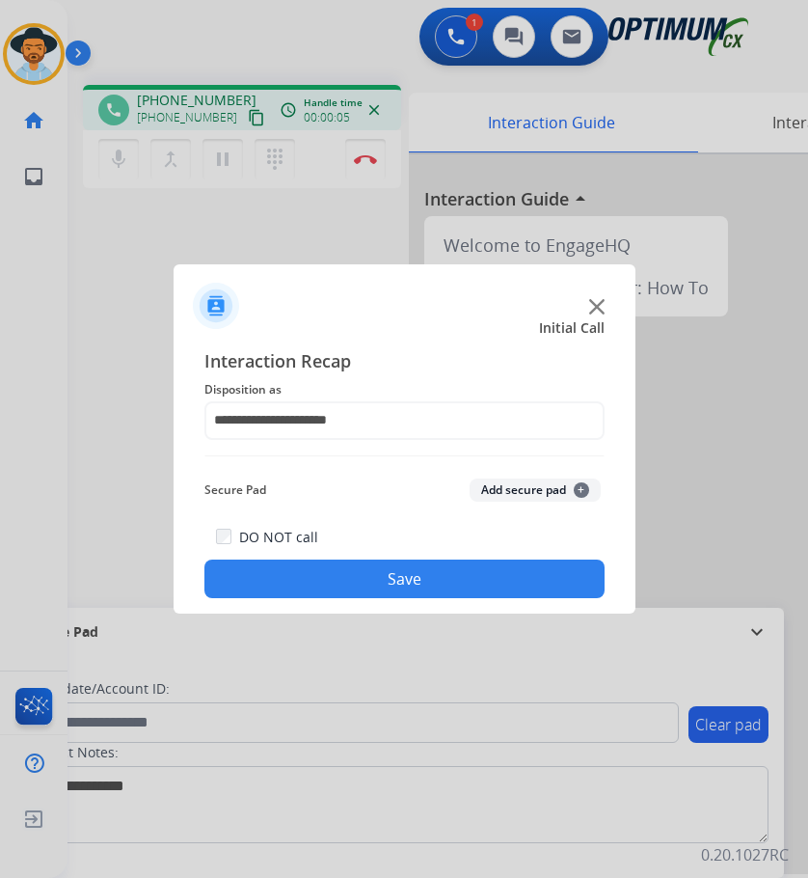
click at [314, 573] on button "Save" at bounding box center [404, 578] width 400 height 39
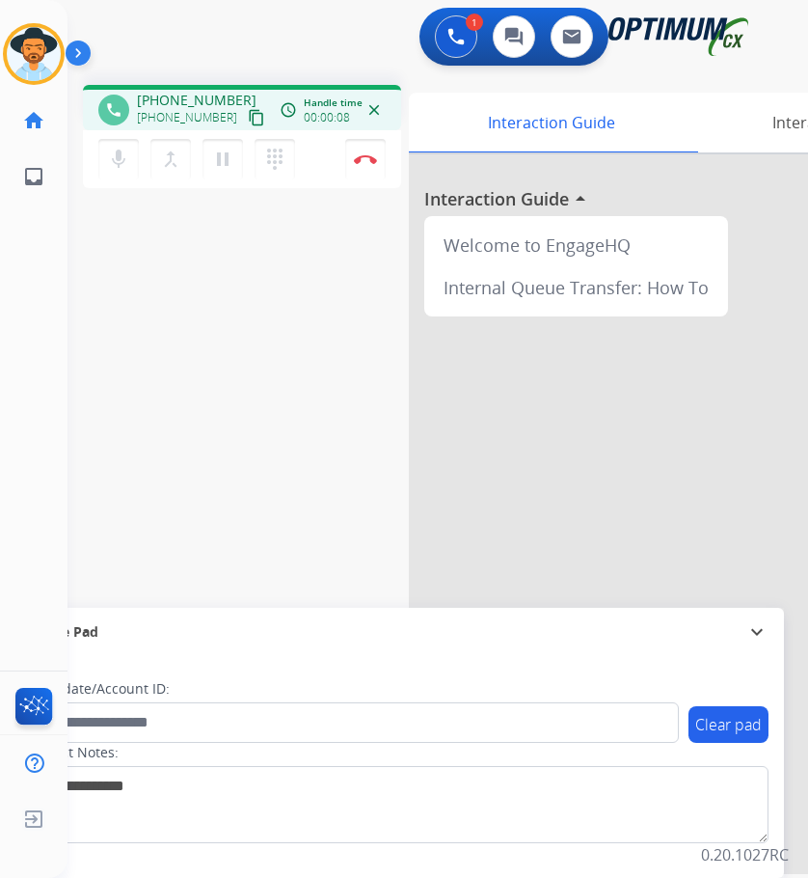
click at [197, 108] on div "+18506969984 content_copy" at bounding box center [202, 117] width 131 height 23
click at [205, 97] on span "+18506969984" at bounding box center [197, 100] width 120 height 19
copy span "18506969984"
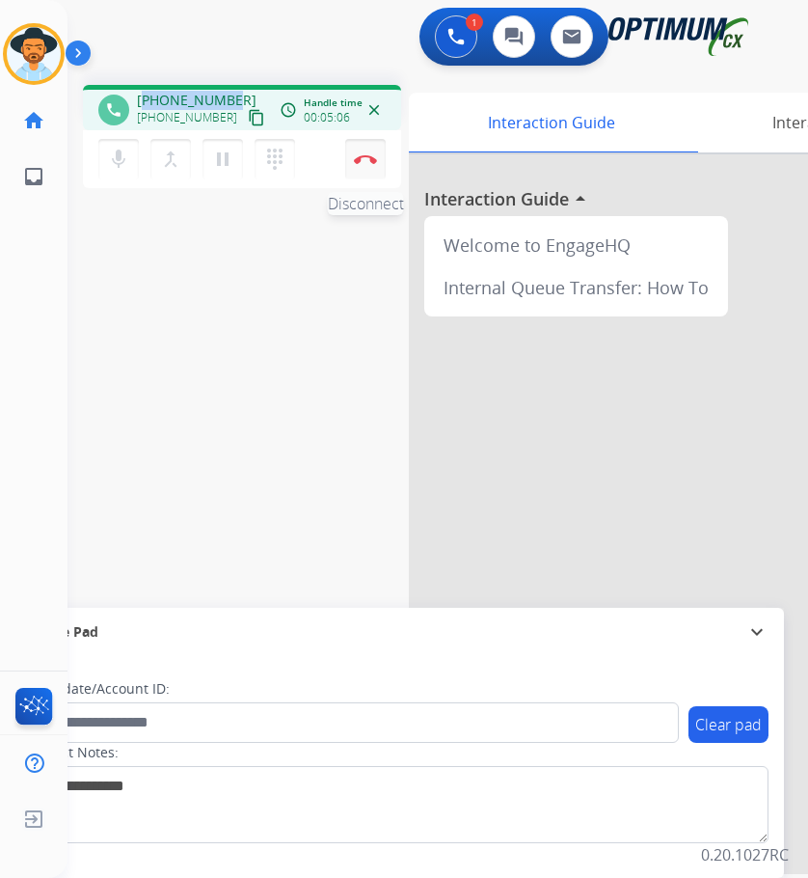
click at [366, 160] on img at bounding box center [365, 159] width 23 height 10
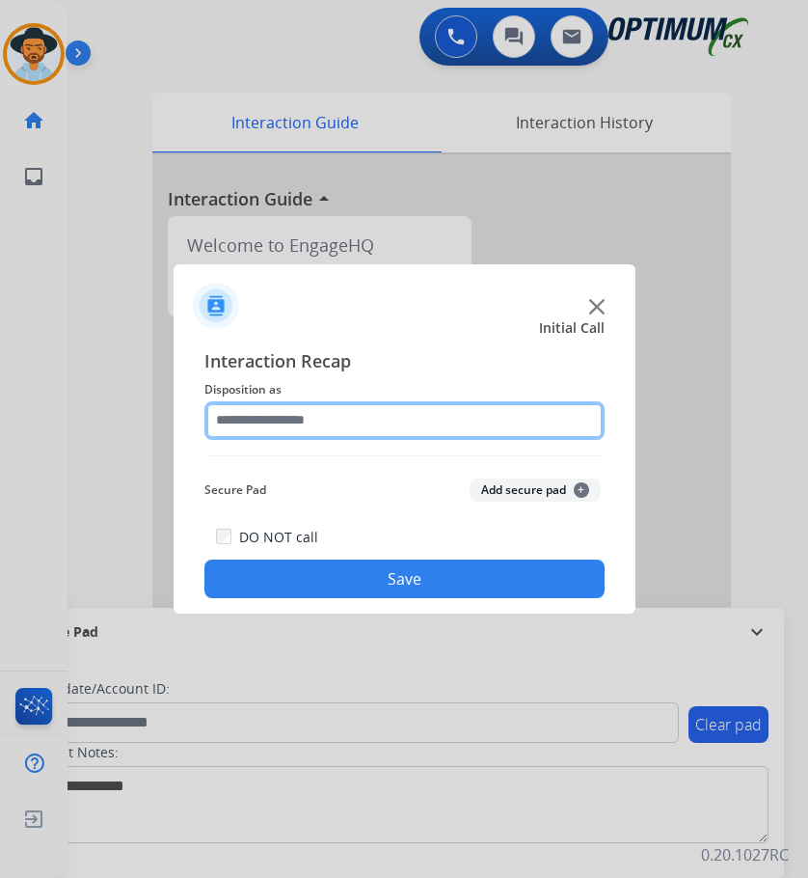
click at [407, 430] on input "text" at bounding box center [404, 420] width 400 height 39
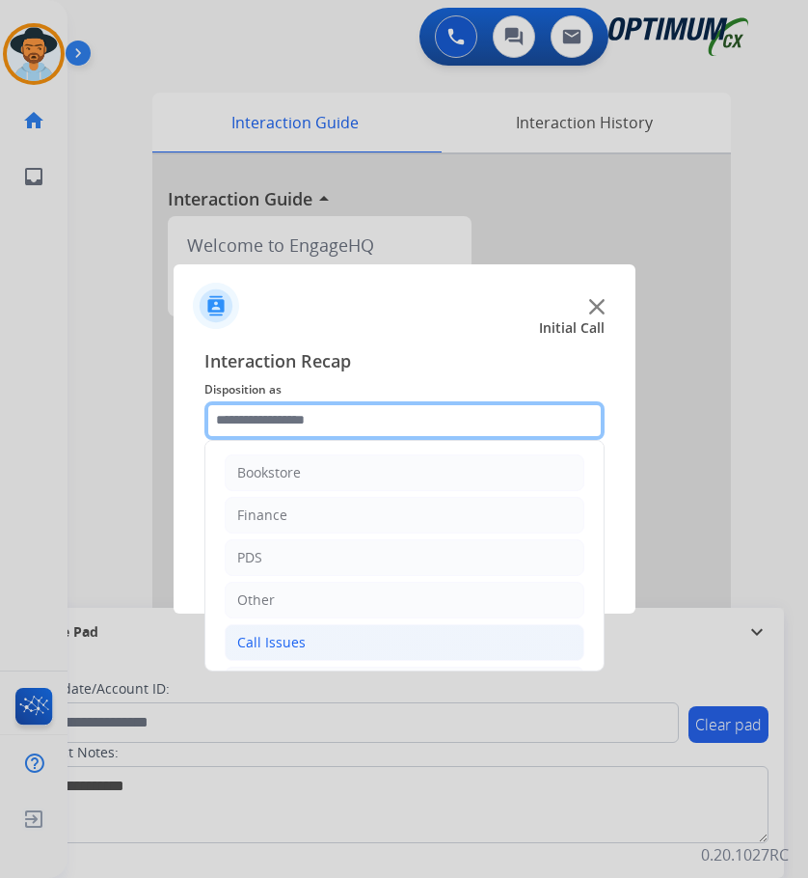
scroll to position [131, 0]
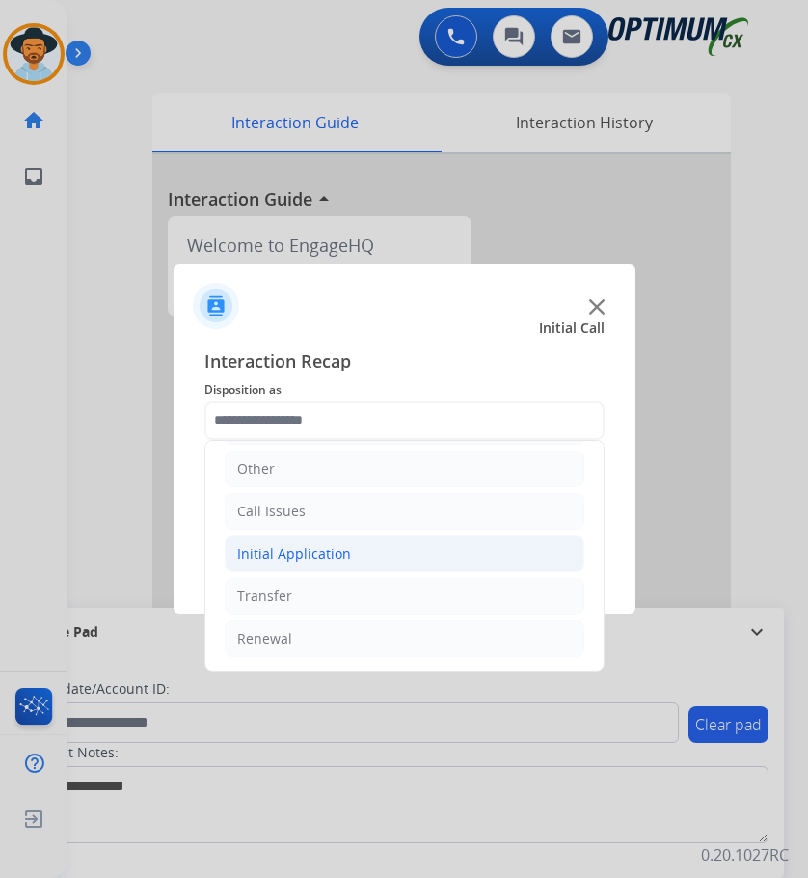
click at [375, 552] on li "Initial Application" at bounding box center [405, 553] width 360 height 37
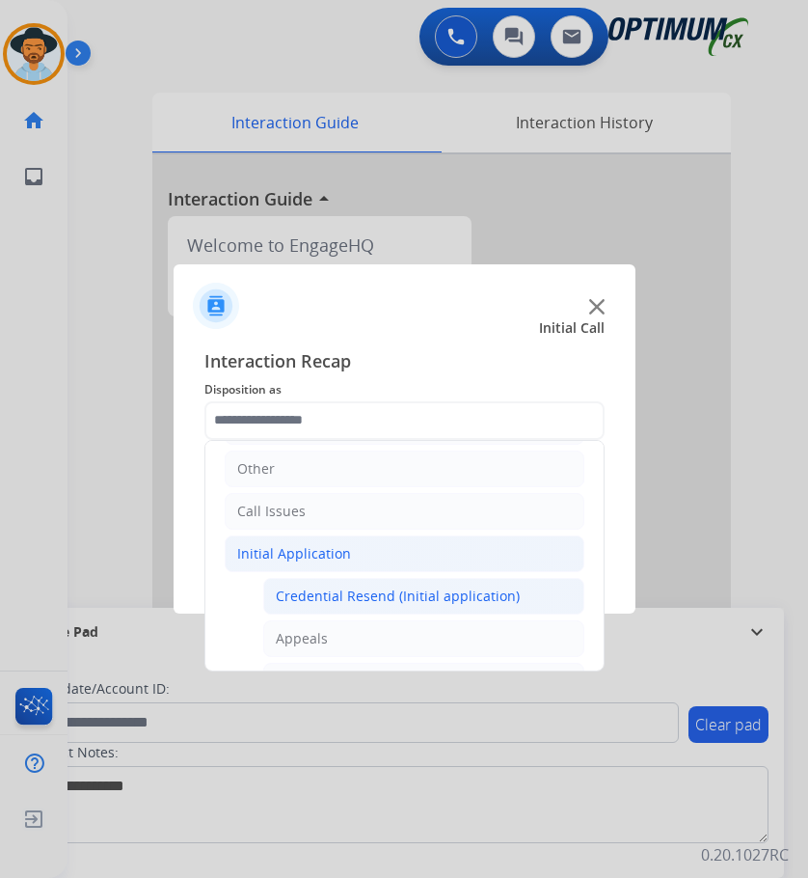
click at [362, 592] on div "Credential Resend (Initial application)" at bounding box center [398, 595] width 244 height 19
type input "**********"
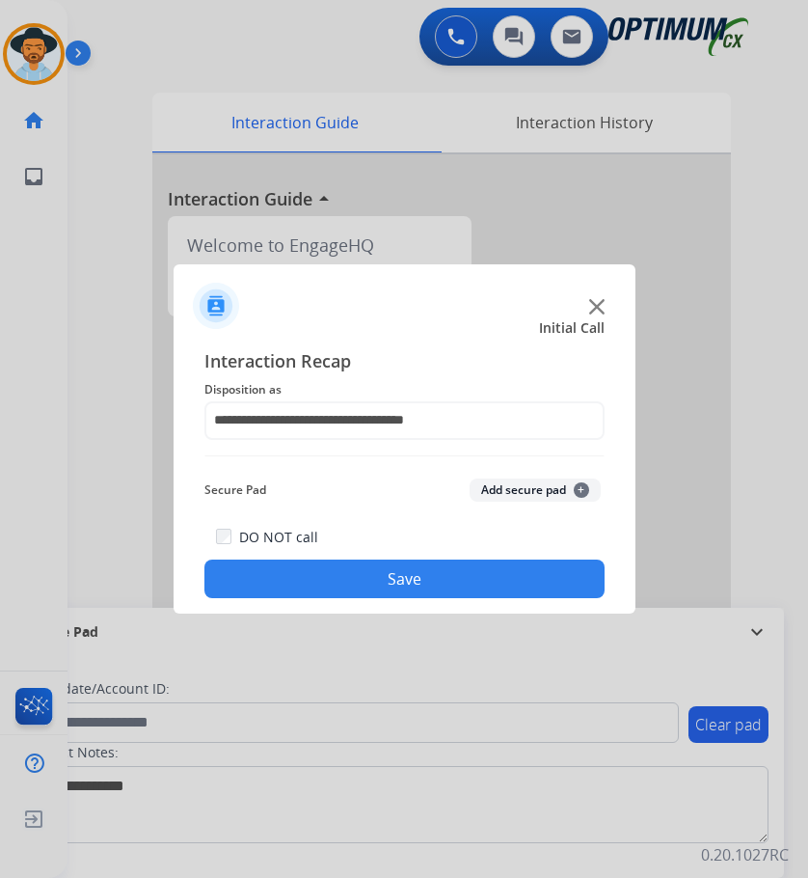
click at [336, 580] on button "Save" at bounding box center [404, 578] width 400 height 39
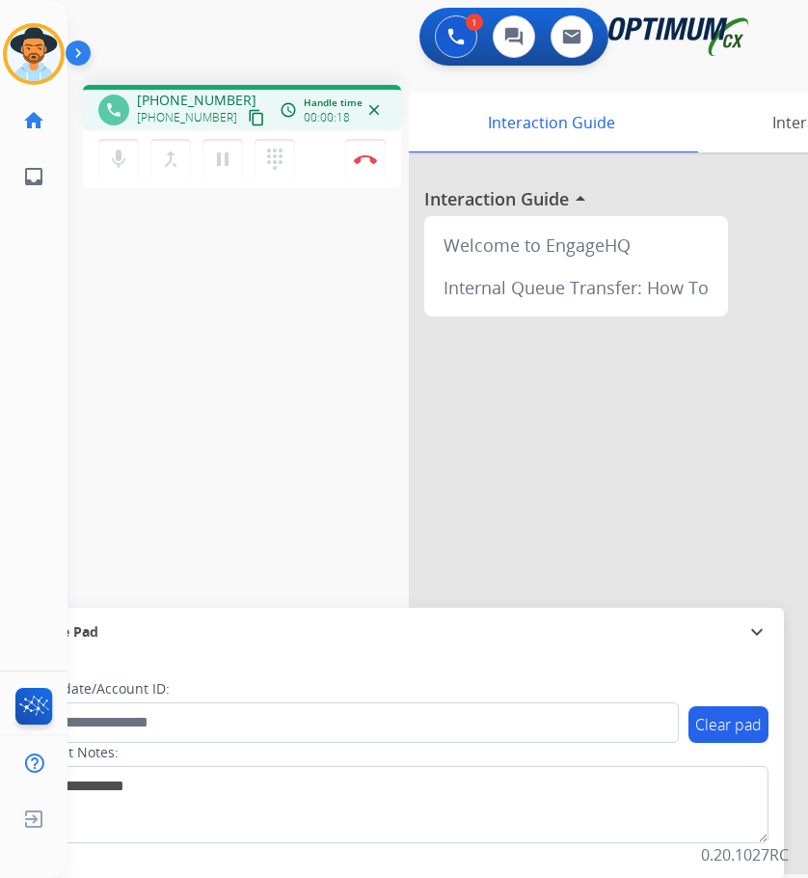
click at [174, 98] on span "+14015590325" at bounding box center [197, 100] width 120 height 19
copy span "14015590325"
click at [184, 100] on span "+14015590325" at bounding box center [197, 100] width 120 height 19
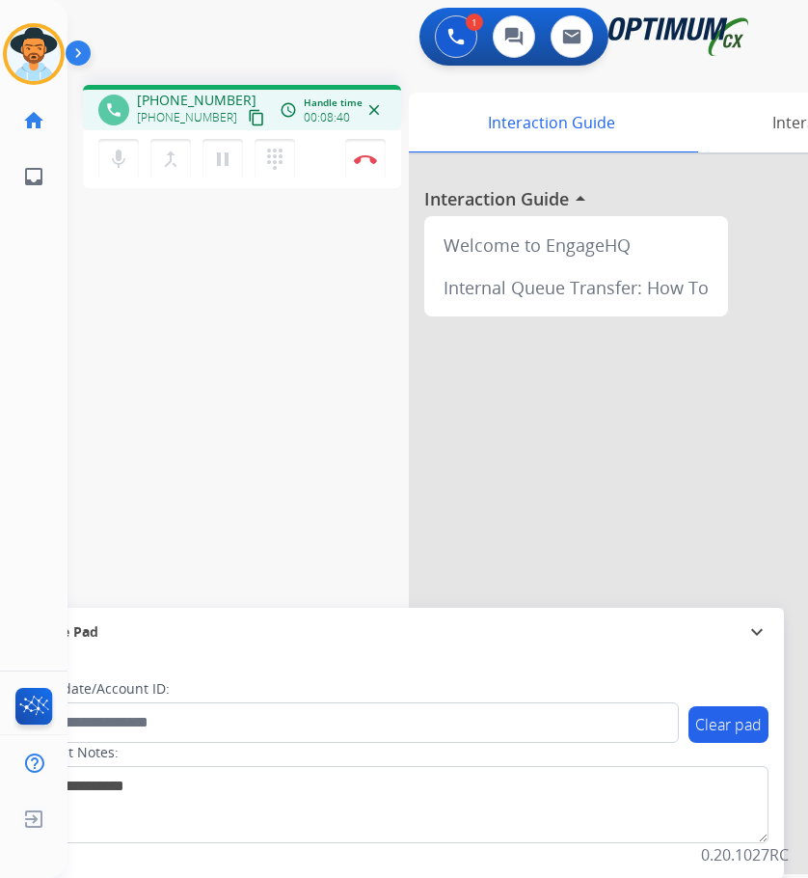
click at [286, 516] on div "phone +14015590325 +14015590325 content_copy access_time Call metrics Queue 00:…" at bounding box center [415, 471] width 694 height 804
click at [115, 163] on mat-icon "mic" at bounding box center [118, 159] width 23 height 23
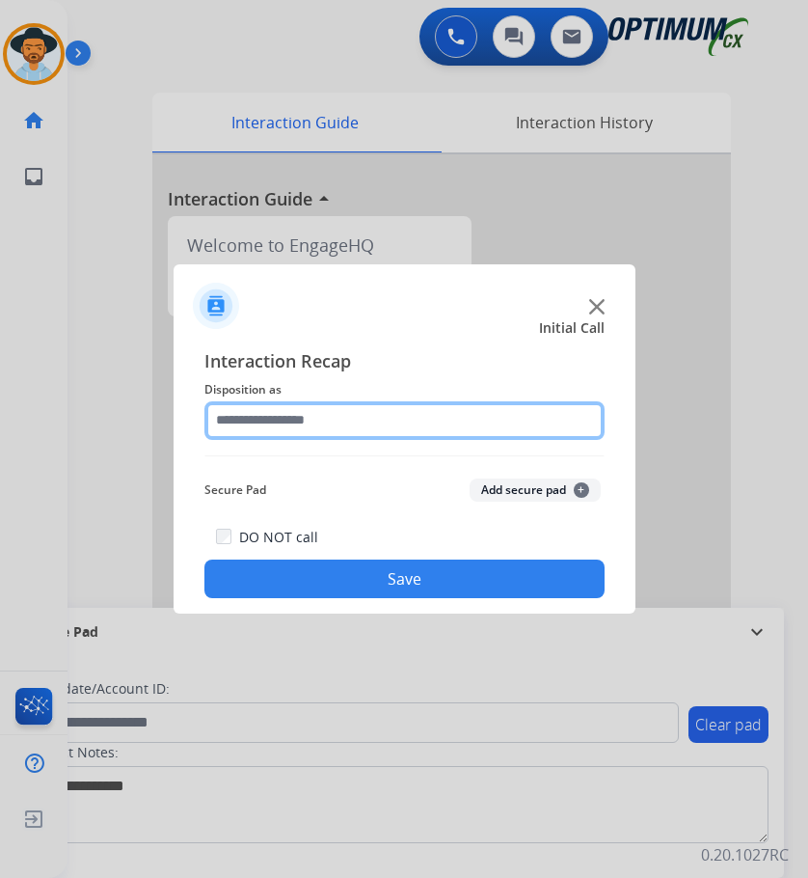
click at [353, 411] on input "text" at bounding box center [404, 420] width 400 height 39
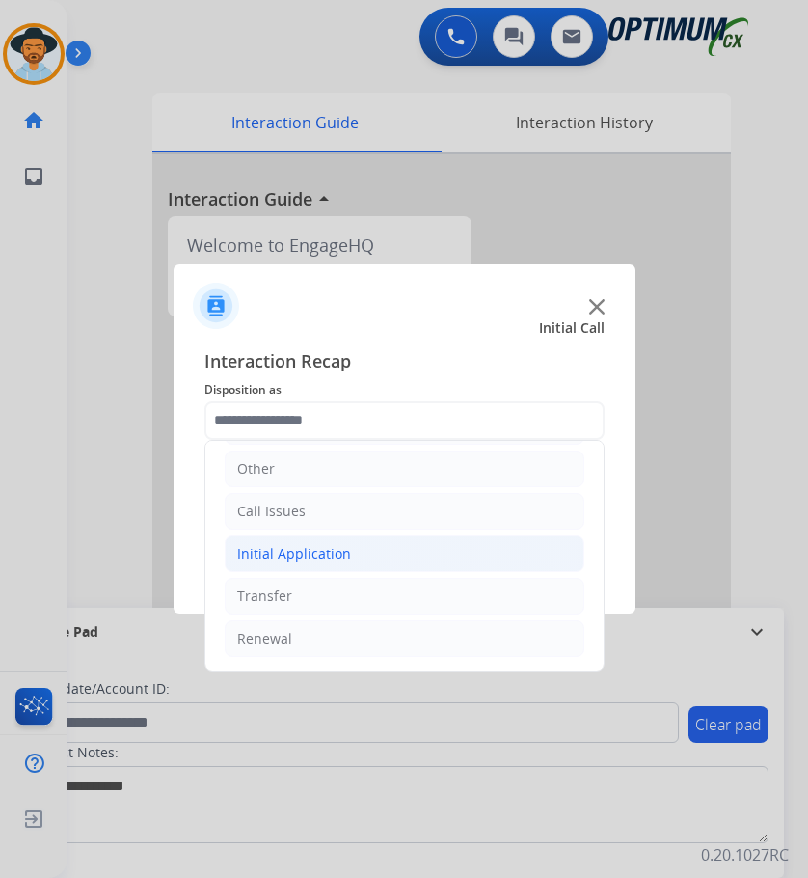
click at [342, 547] on div "Initial Application" at bounding box center [294, 553] width 114 height 19
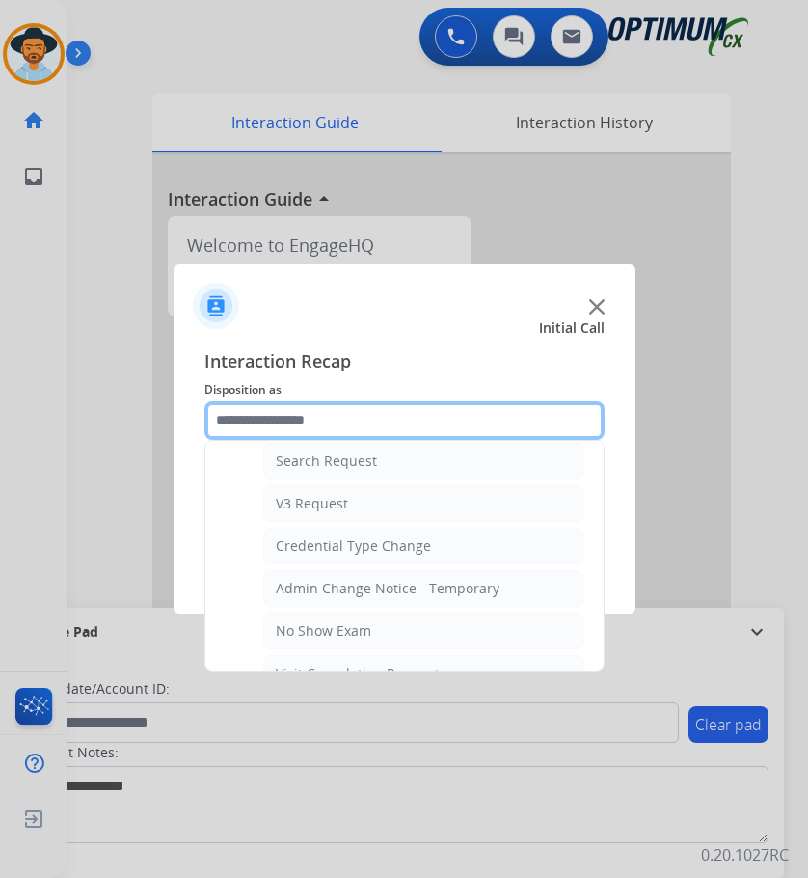
scroll to position [999, 0]
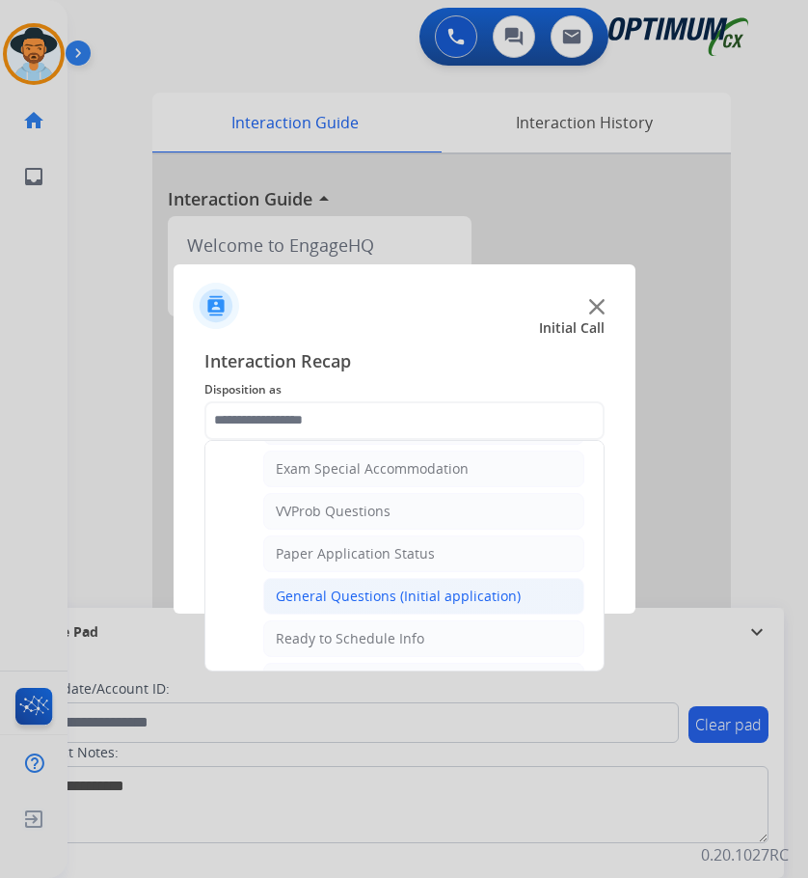
click at [366, 601] on div "General Questions (Initial application)" at bounding box center [398, 595] width 245 height 19
type input "**********"
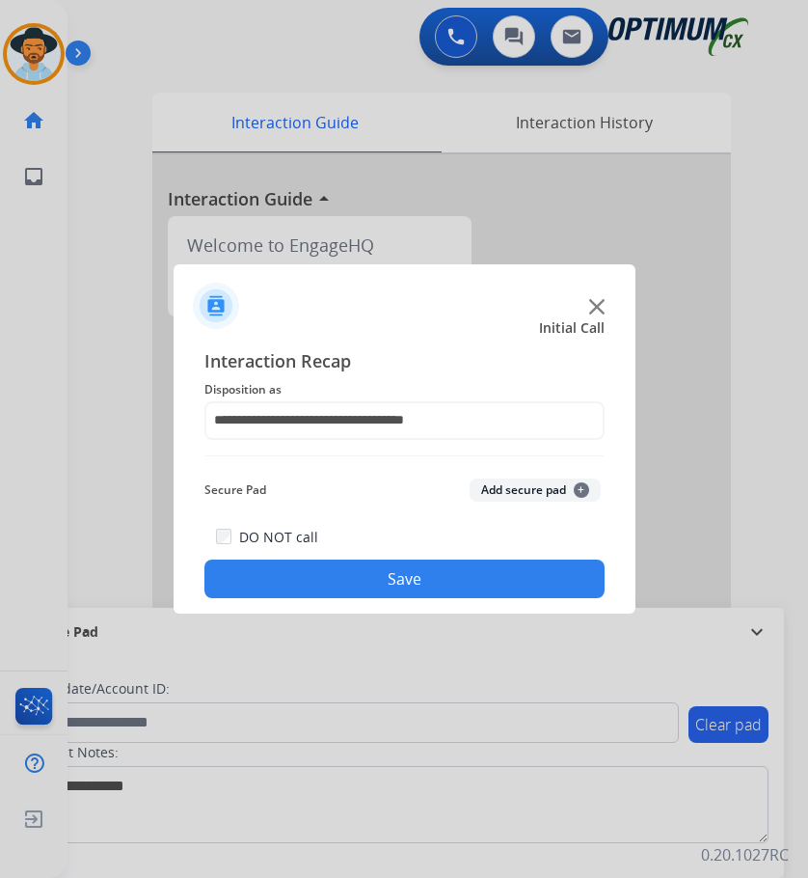
click at [306, 575] on button "Save" at bounding box center [404, 578] width 400 height 39
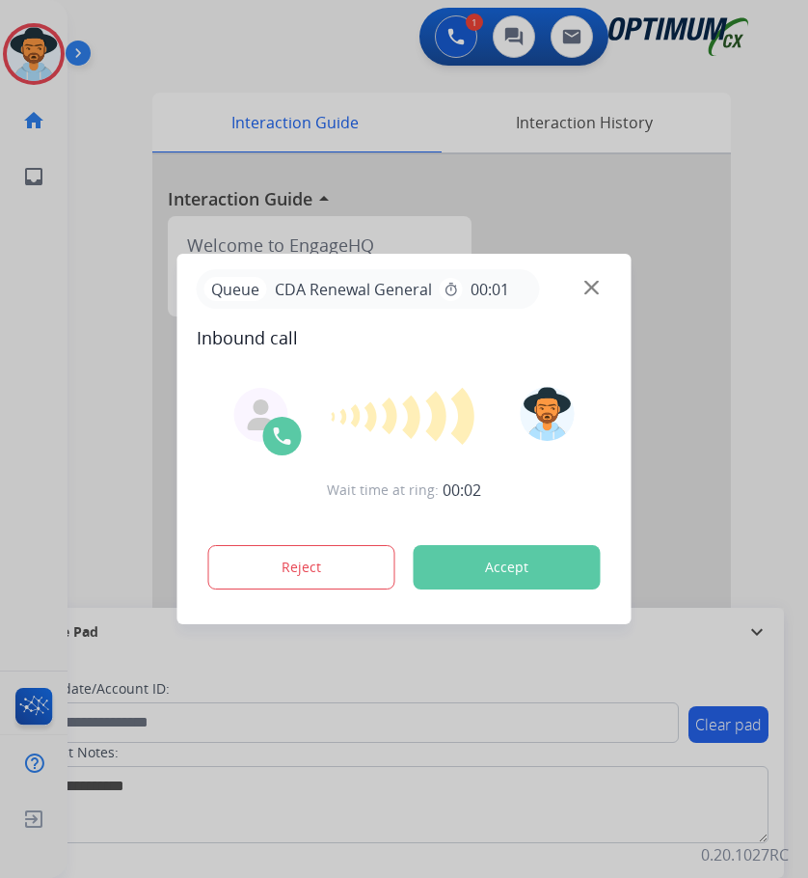
click at [230, 69] on div at bounding box center [404, 439] width 808 height 878
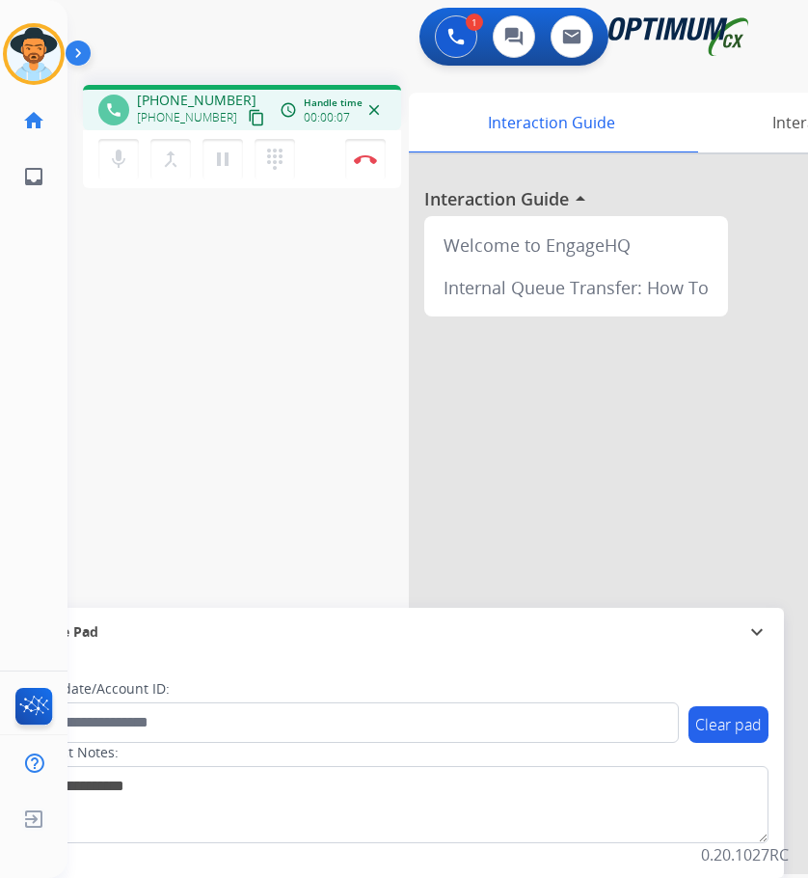
click at [180, 98] on span "+12039175427" at bounding box center [197, 100] width 120 height 19
copy span "12039175427"
click at [207, 97] on span "+12039175427" at bounding box center [197, 100] width 120 height 19
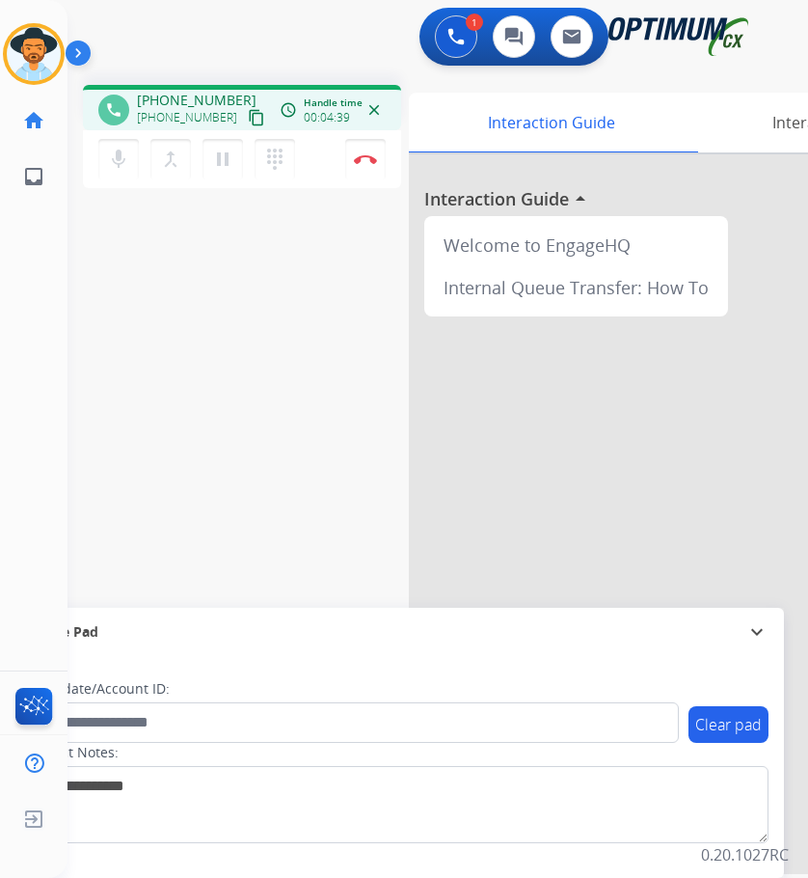
click at [135, 359] on div "phone +12039175427 +12039175427 content_copy access_time Call metrics Queue 00:…" at bounding box center [415, 471] width 694 height 804
click at [373, 159] on img at bounding box center [365, 159] width 23 height 10
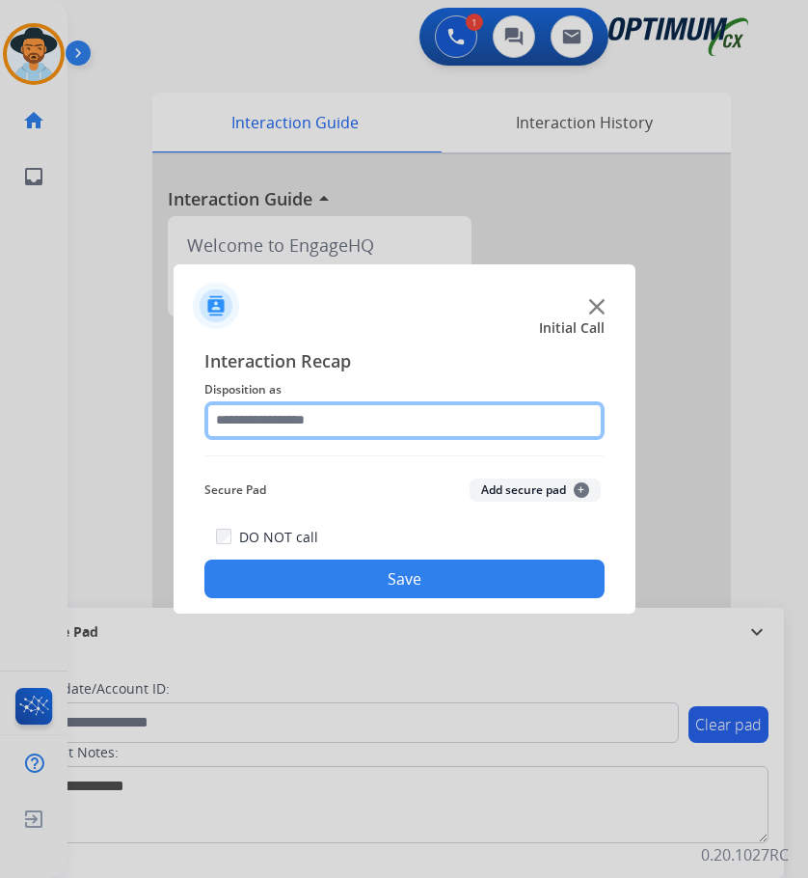
click at [366, 414] on input "text" at bounding box center [404, 420] width 400 height 39
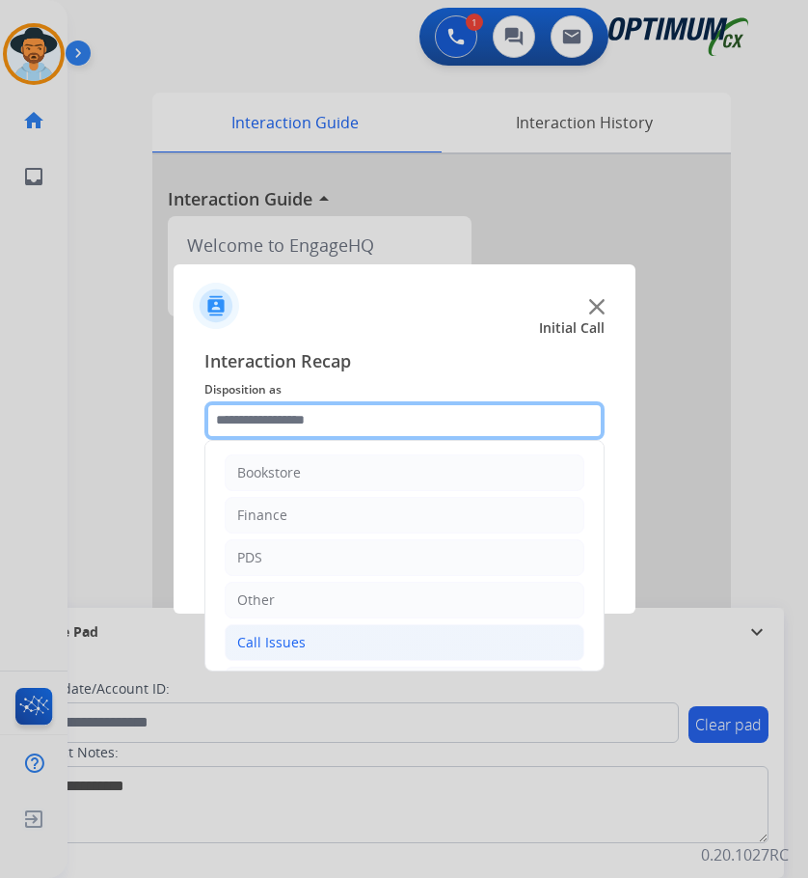
scroll to position [131, 0]
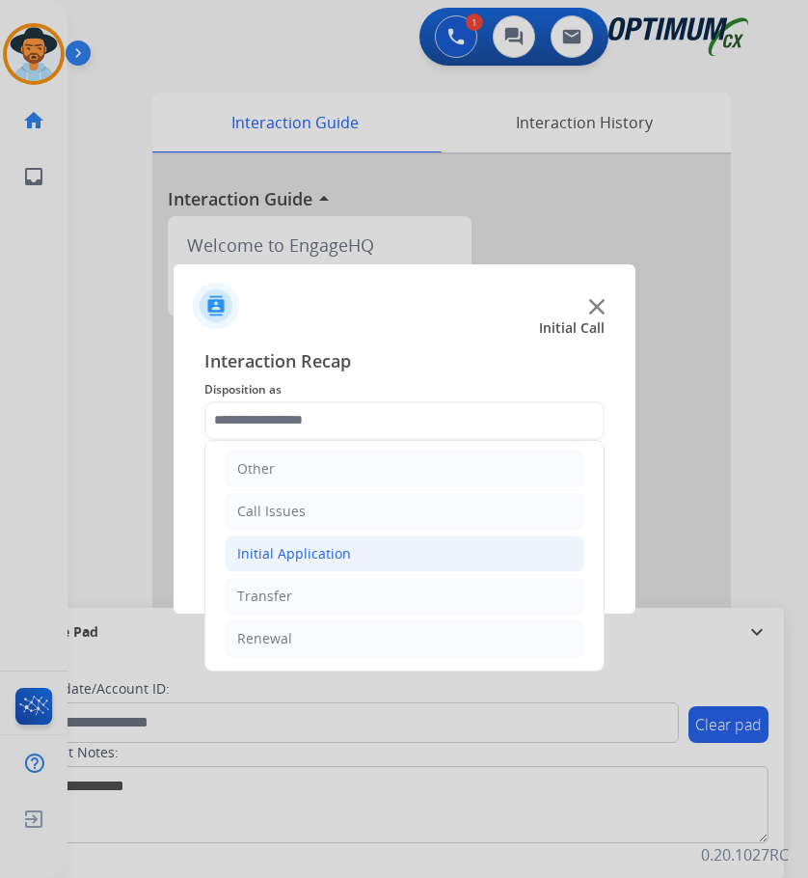
click at [361, 555] on li "Initial Application" at bounding box center [405, 553] width 360 height 37
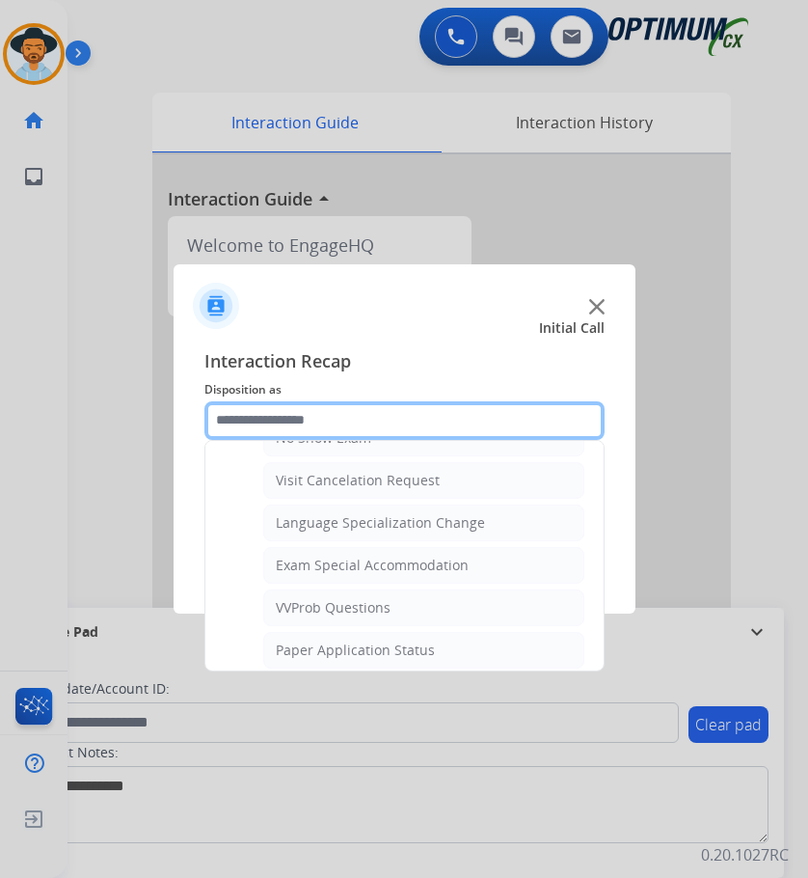
scroll to position [999, 0]
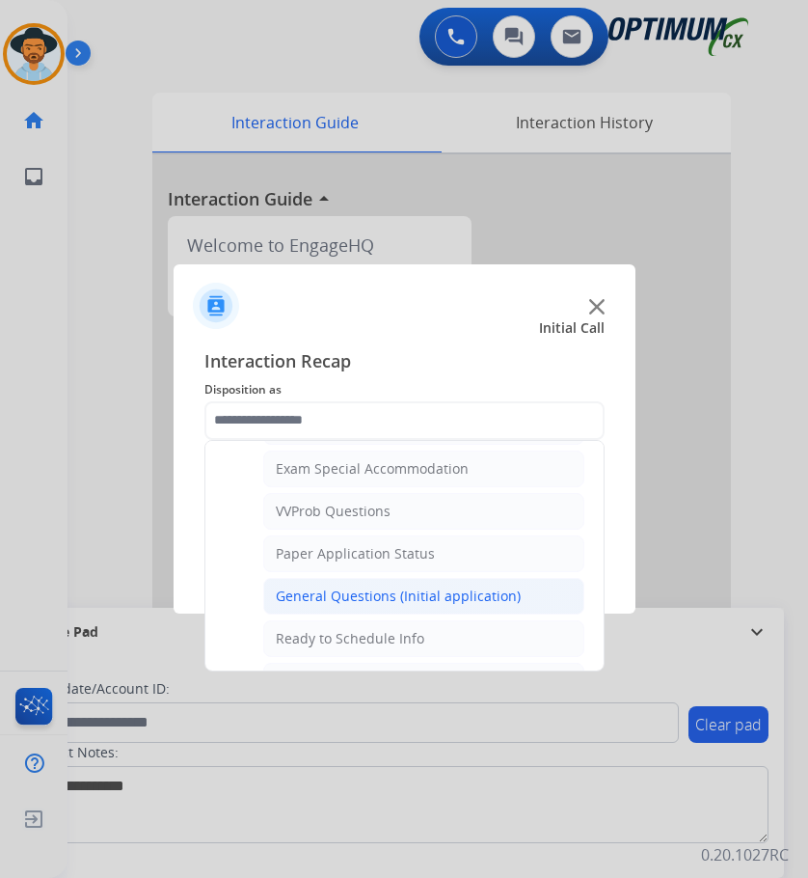
click at [420, 595] on div "General Questions (Initial application)" at bounding box center [398, 595] width 245 height 19
type input "**********"
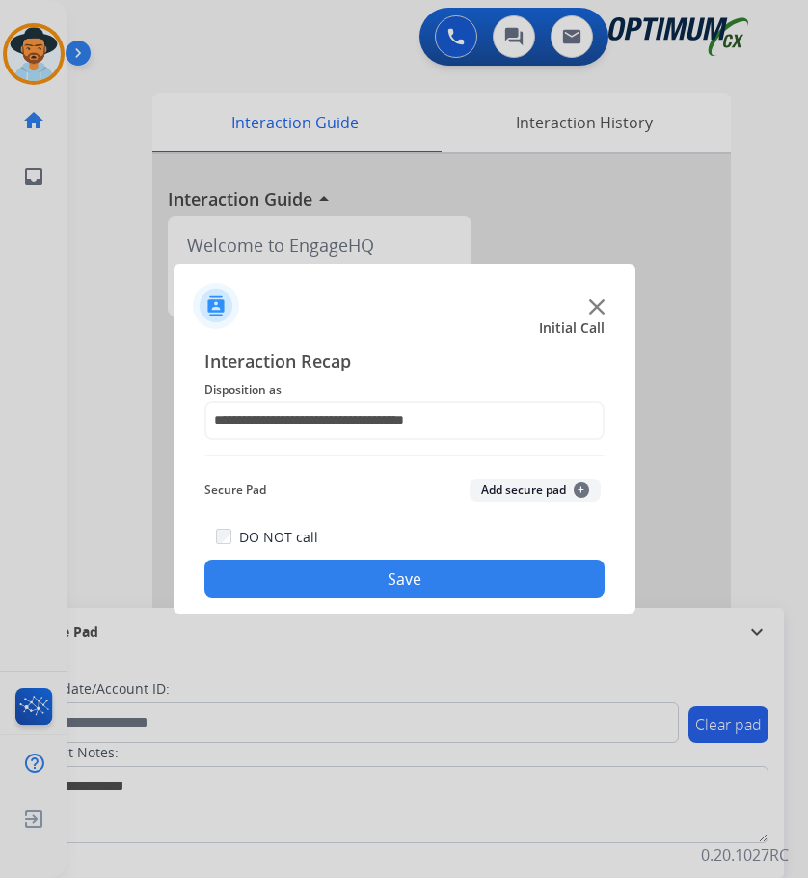
click at [394, 564] on button "Save" at bounding box center [404, 578] width 400 height 39
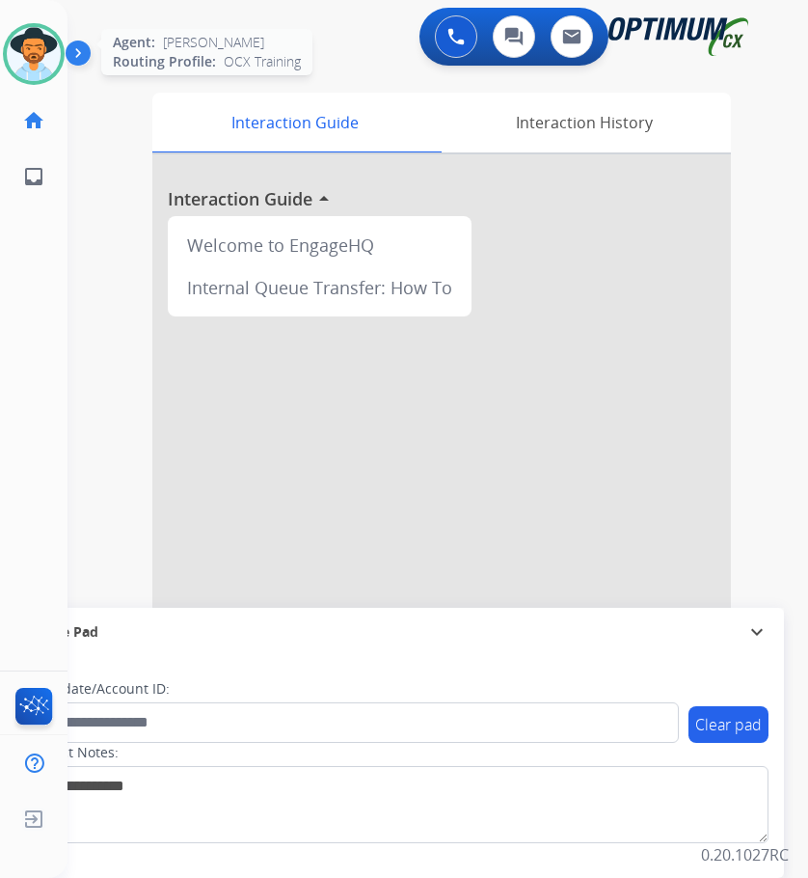
click at [32, 52] on img at bounding box center [34, 54] width 54 height 54
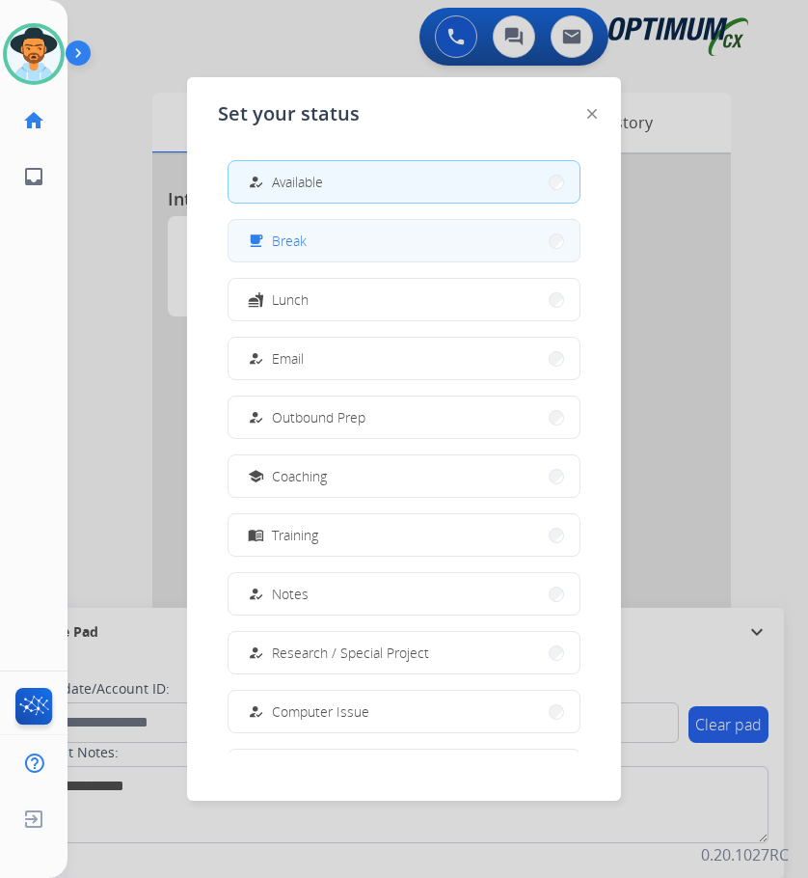
click at [255, 241] on mat-icon "free_breakfast" at bounding box center [256, 240] width 16 height 16
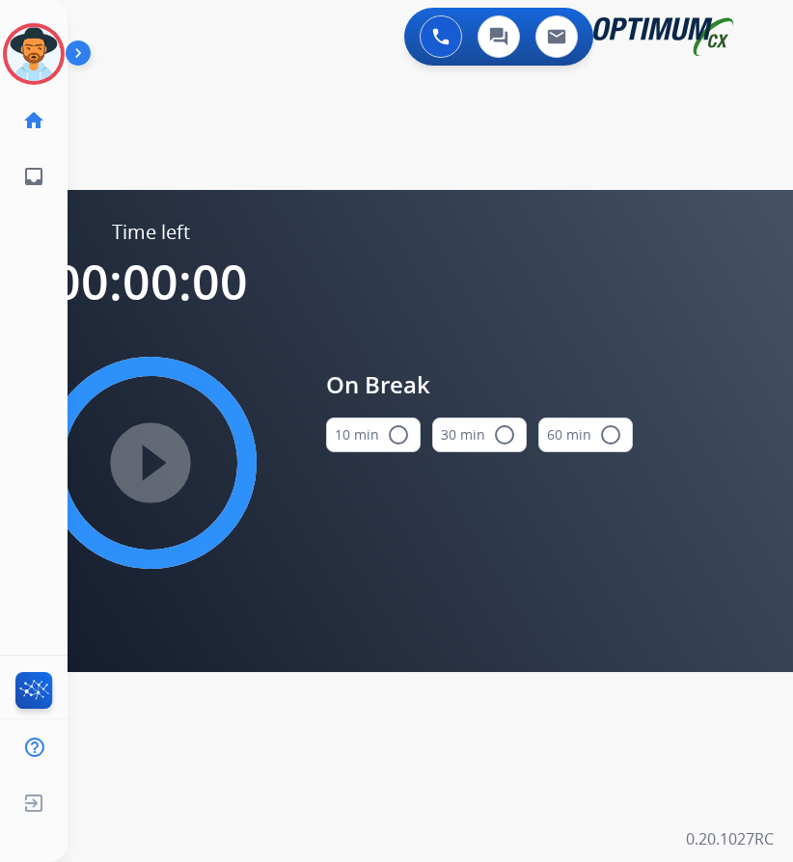
click at [391, 436] on mat-icon "radio_button_unchecked" at bounding box center [398, 434] width 23 height 23
click at [148, 453] on mat-icon "play_circle_filled" at bounding box center [150, 462] width 23 height 23
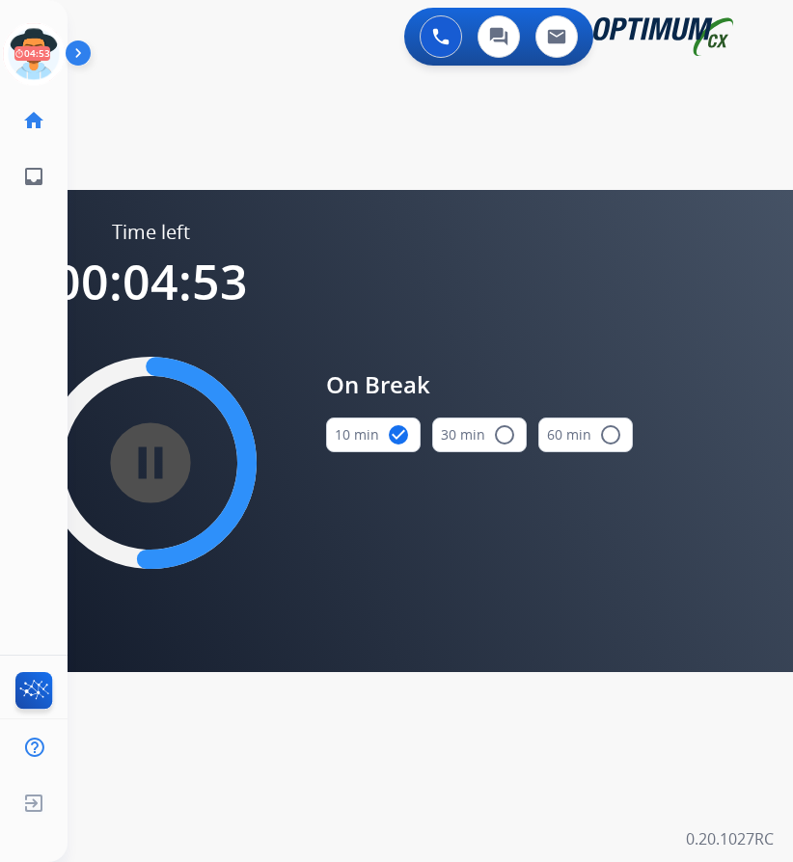
click at [176, 48] on div "0 Voice Interactions 0 Chat Interactions 0 Email Interactions" at bounding box center [414, 39] width 663 height 62
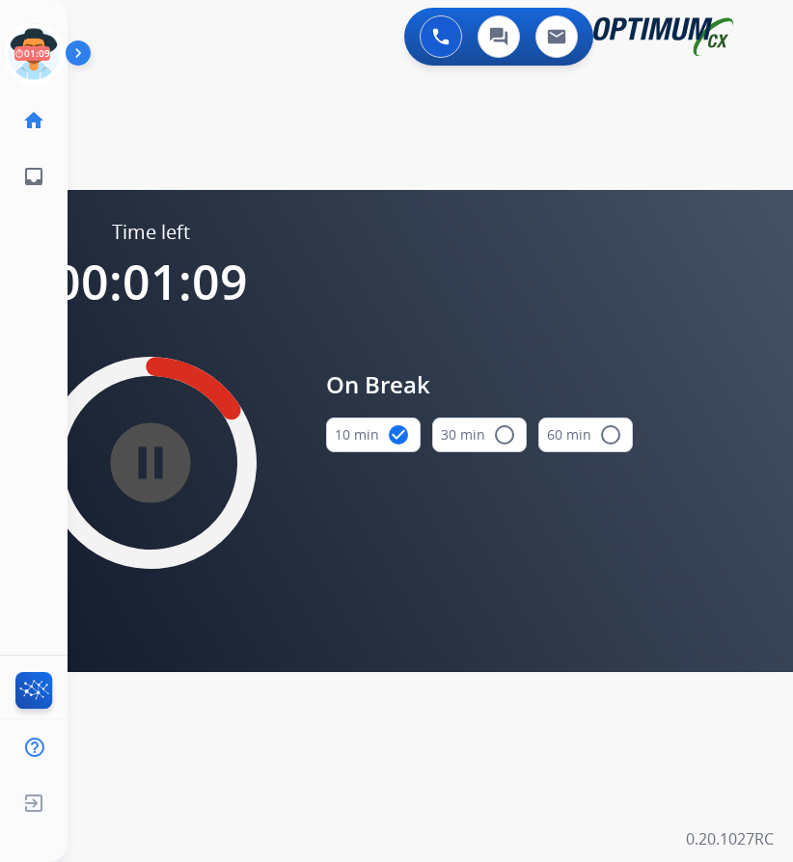
click at [251, 43] on div "0 Voice Interactions 0 Chat Interactions 0 Email Interactions" at bounding box center [414, 39] width 663 height 62
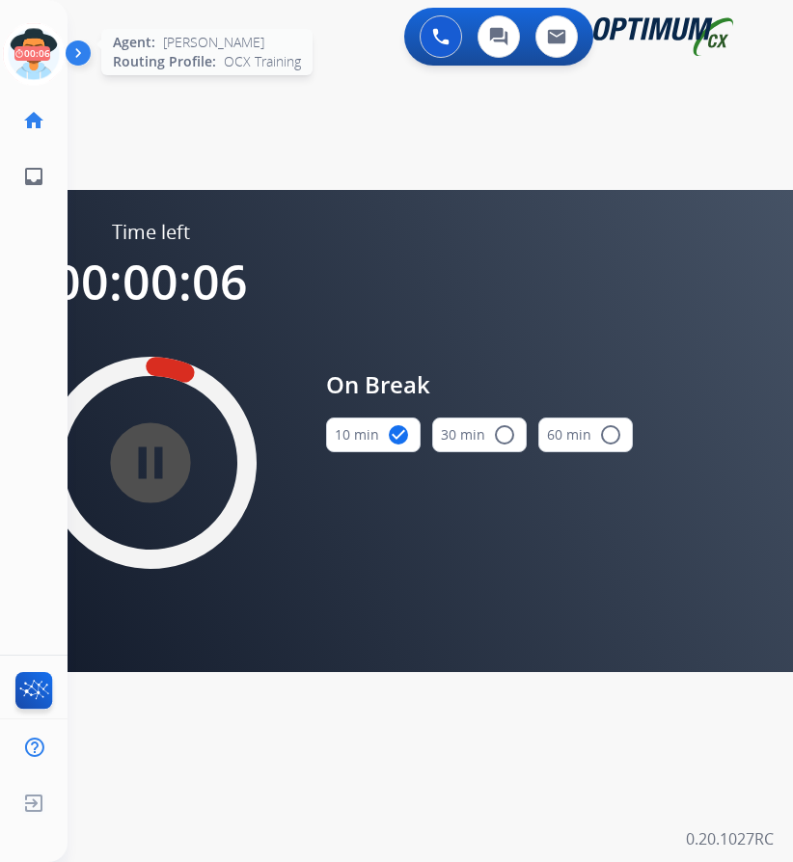
click at [24, 62] on icon at bounding box center [34, 54] width 63 height 63
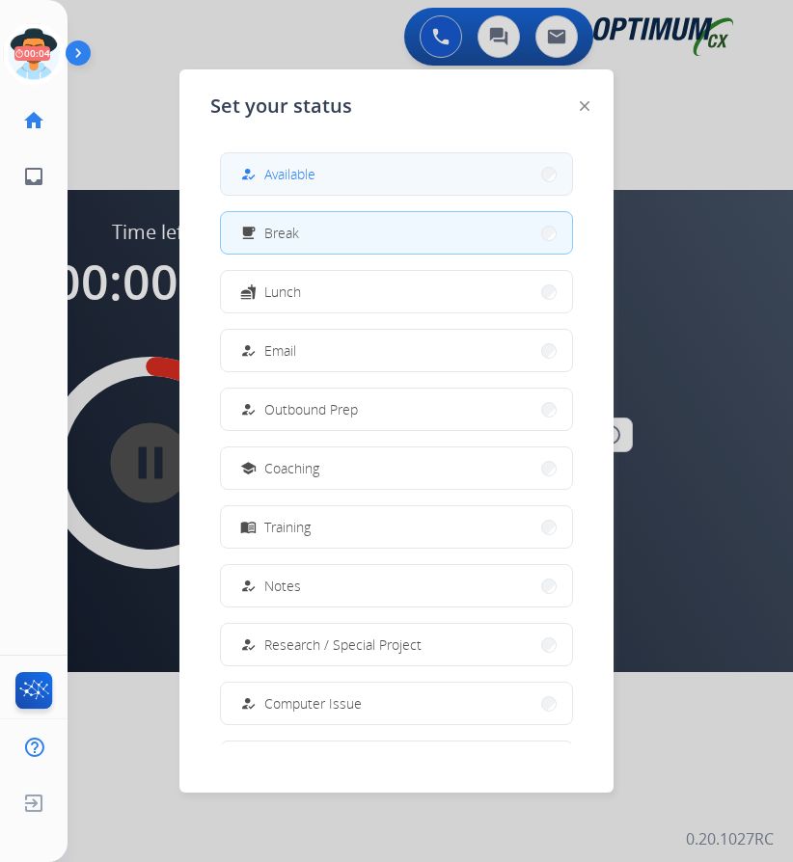
click at [364, 182] on button "how_to_reg Available" at bounding box center [396, 173] width 351 height 41
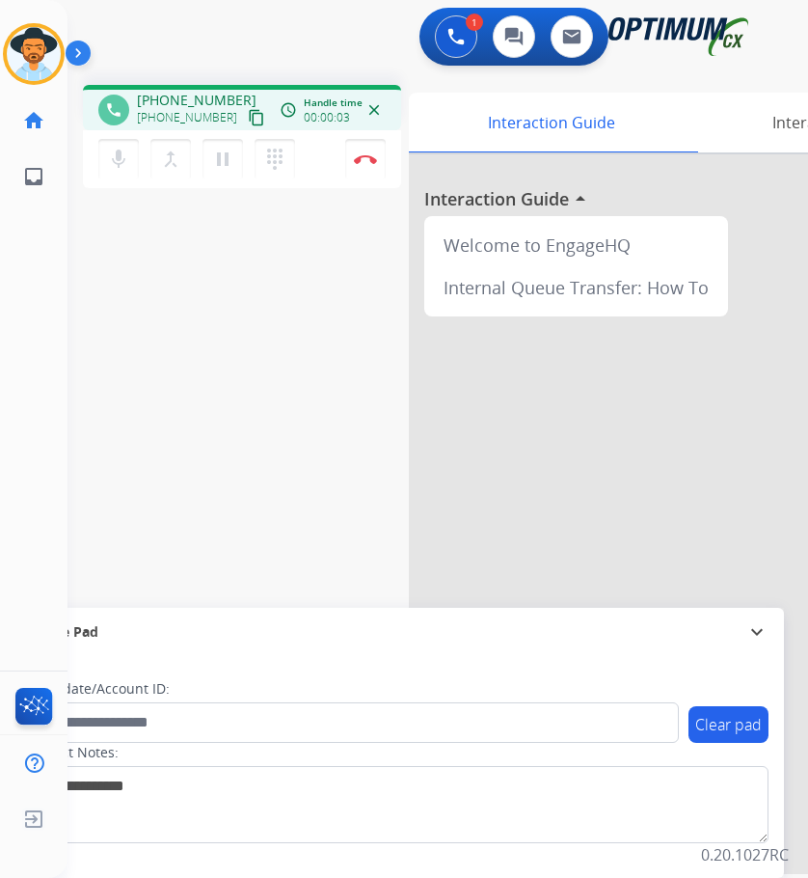
click at [313, 63] on div "1 Voice Interactions 0 Chat Interactions 0 Email Interactions" at bounding box center [422, 39] width 679 height 62
click at [214, 99] on span "+17047128214" at bounding box center [197, 100] width 120 height 19
copy span "17047128214"
click at [187, 91] on span "+17047128214" at bounding box center [197, 100] width 120 height 19
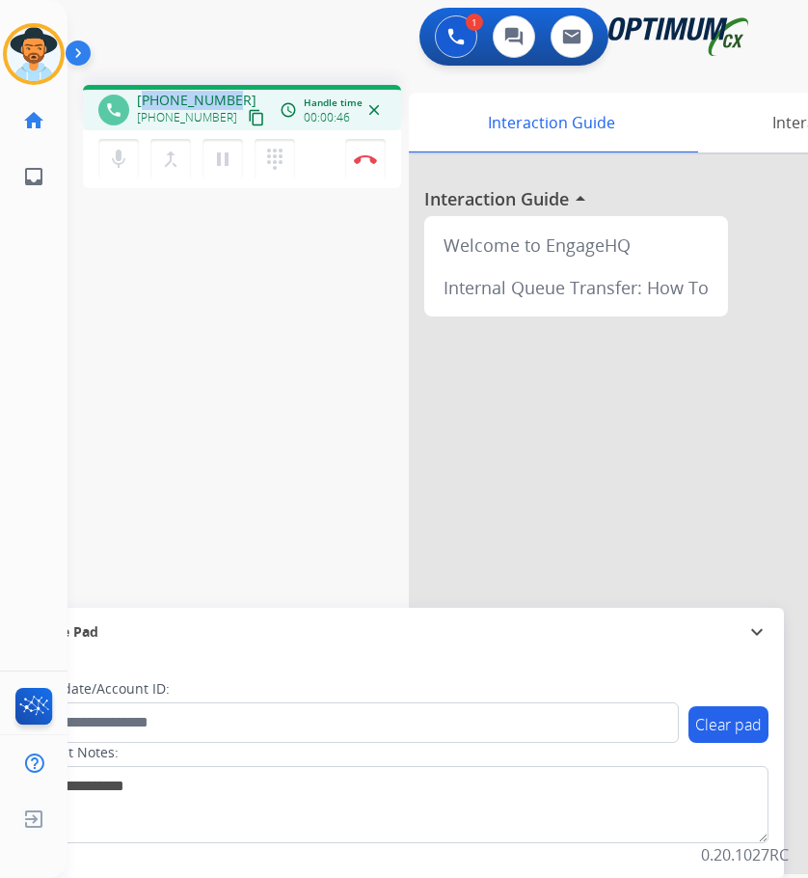
click at [187, 91] on span "+17047128214" at bounding box center [197, 100] width 120 height 19
click at [359, 160] on img at bounding box center [365, 159] width 23 height 10
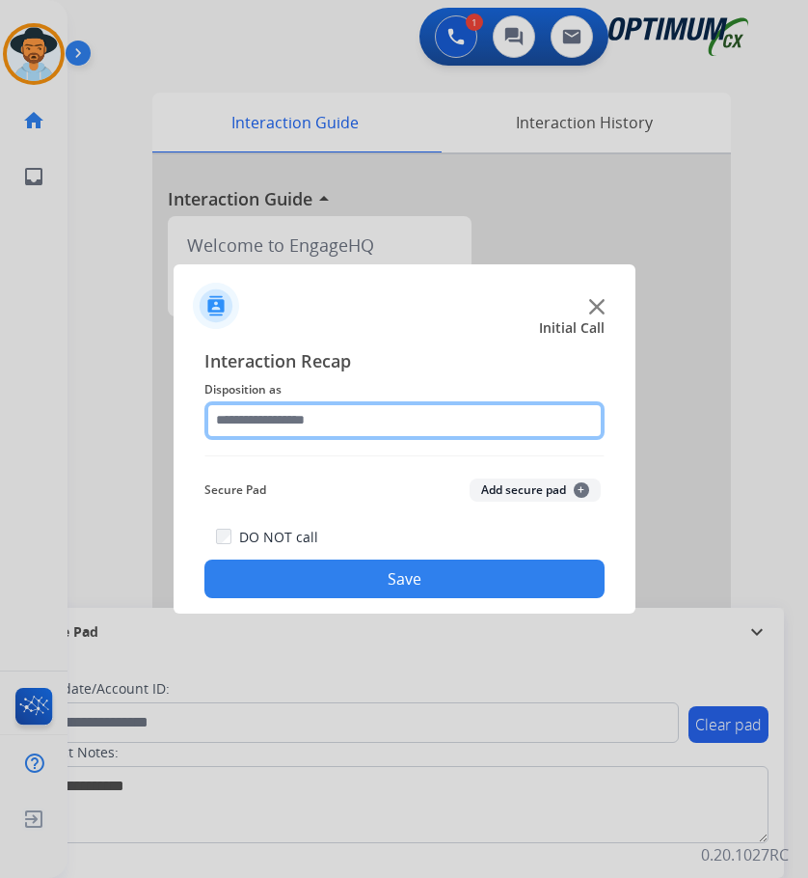
click at [430, 413] on input "text" at bounding box center [404, 420] width 400 height 39
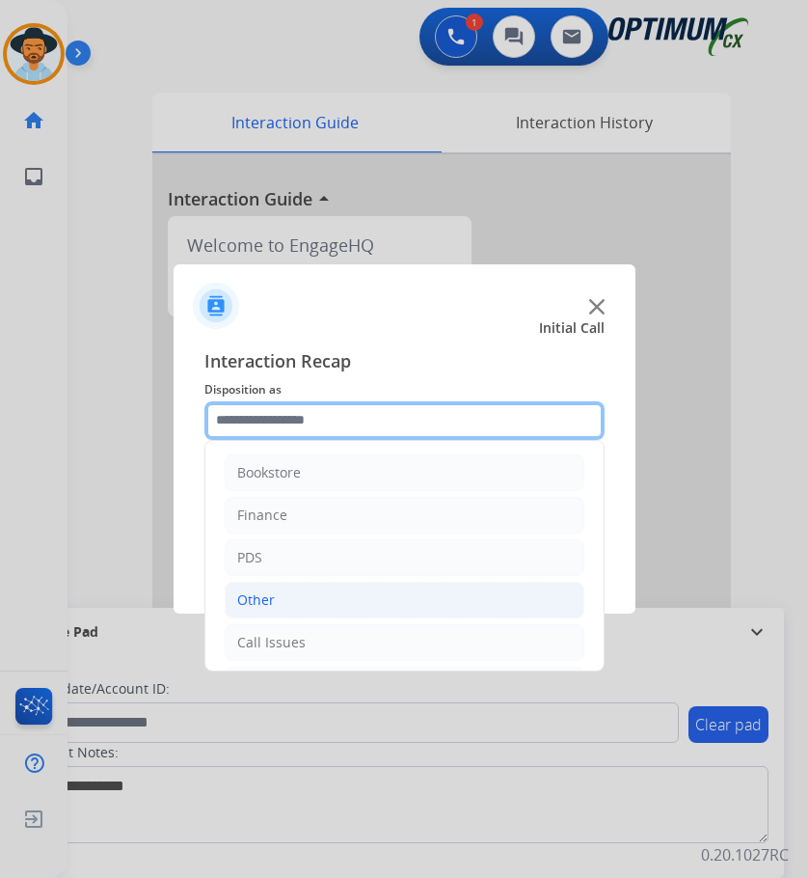
scroll to position [131, 0]
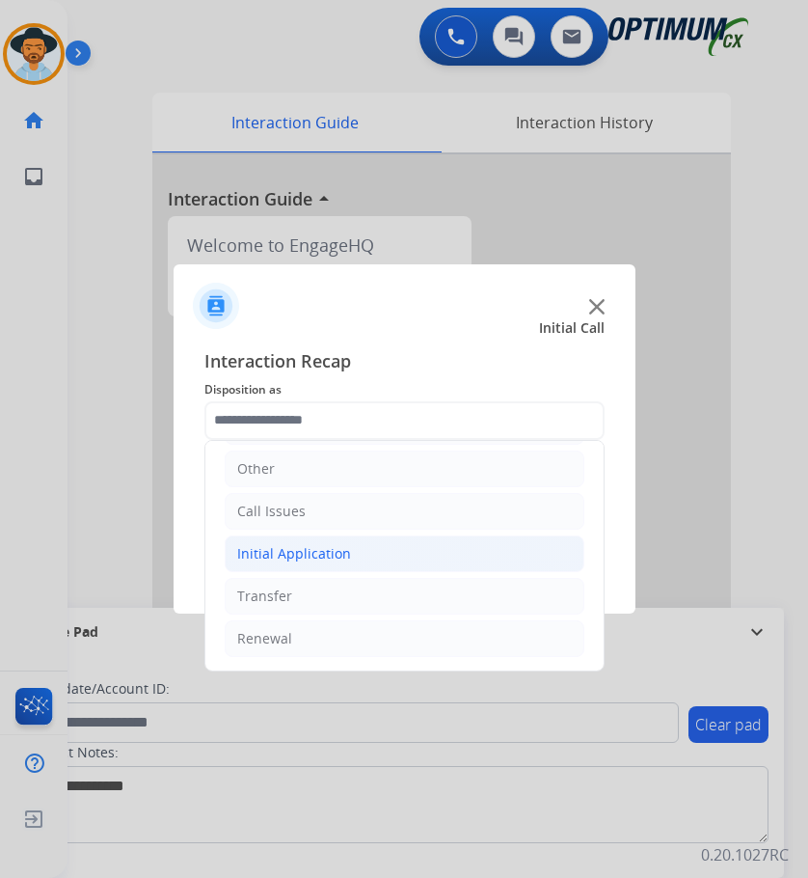
click at [338, 566] on li "Initial Application" at bounding box center [405, 553] width 360 height 37
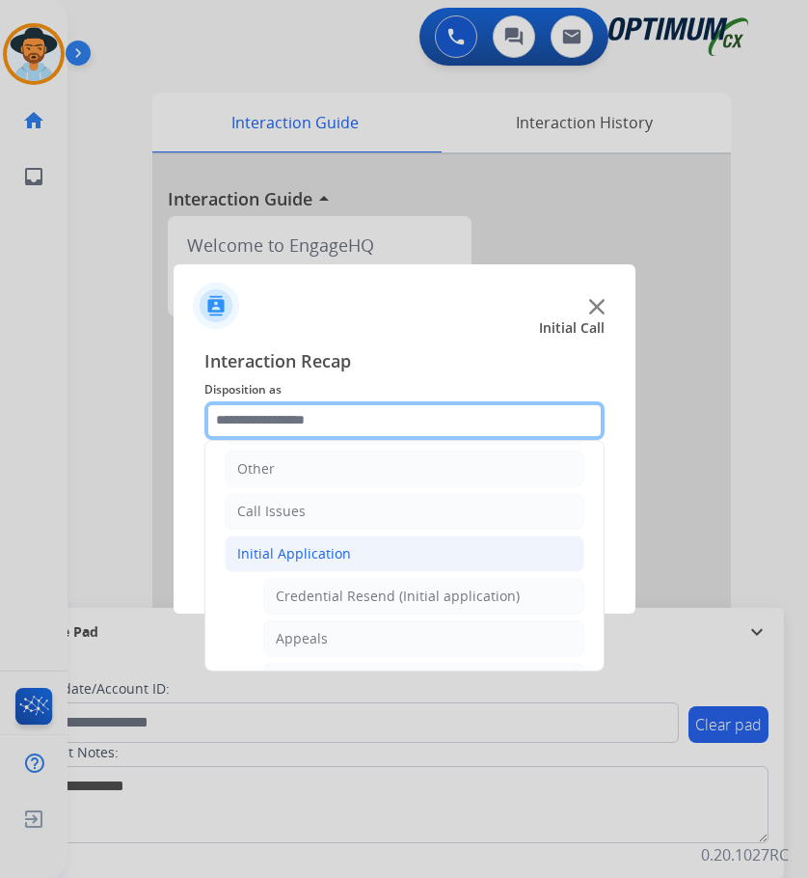
scroll to position [0, 0]
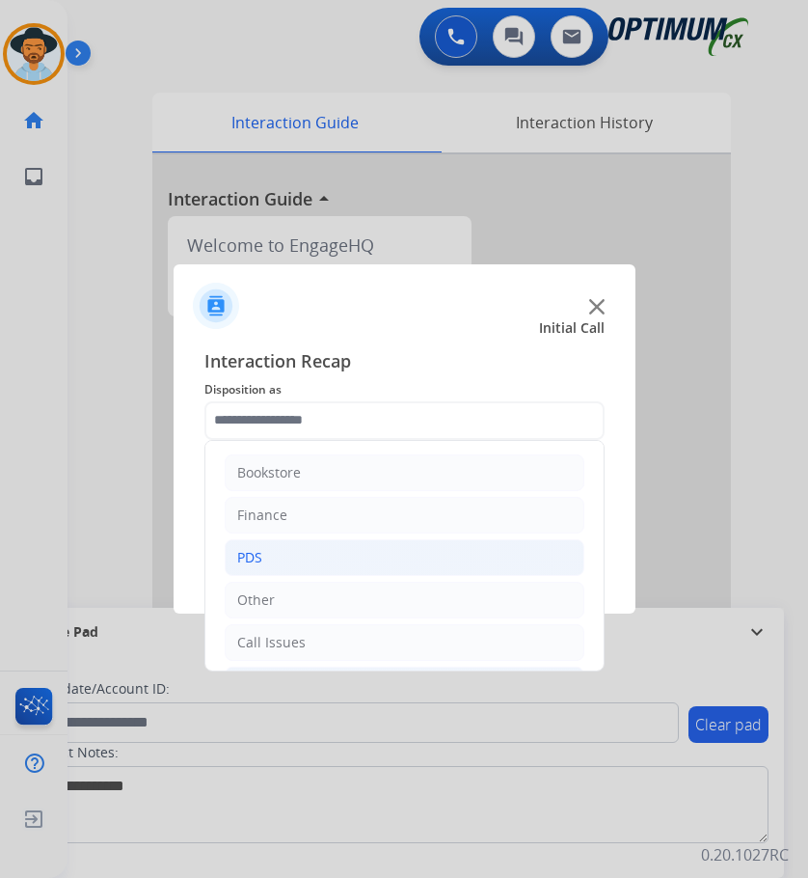
click at [231, 547] on li "PDS" at bounding box center [405, 557] width 360 height 37
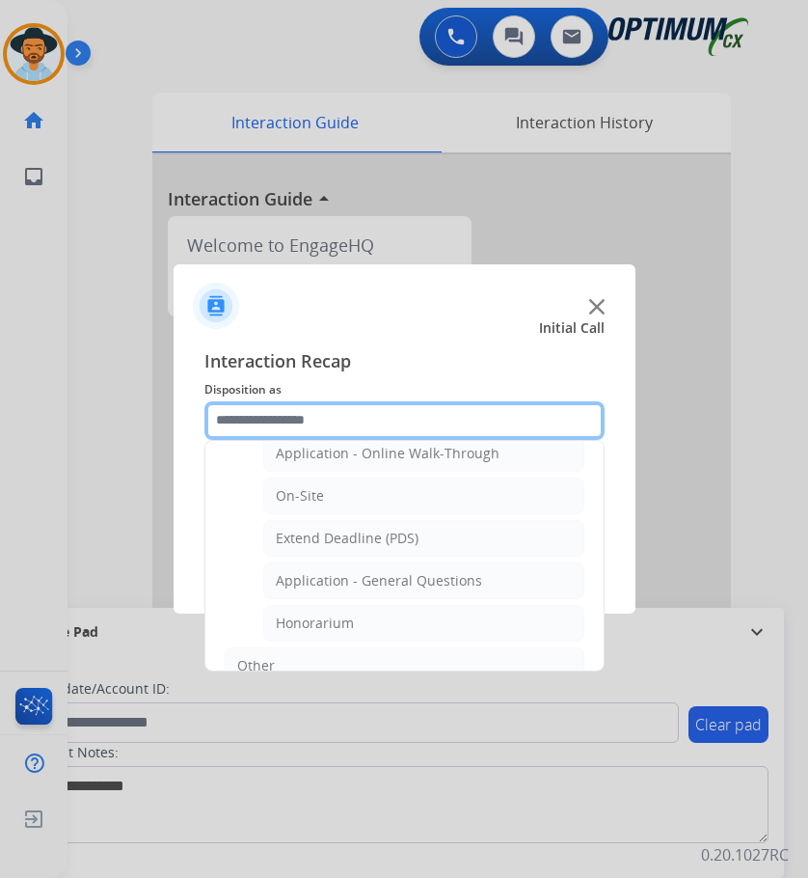
scroll to position [579, 0]
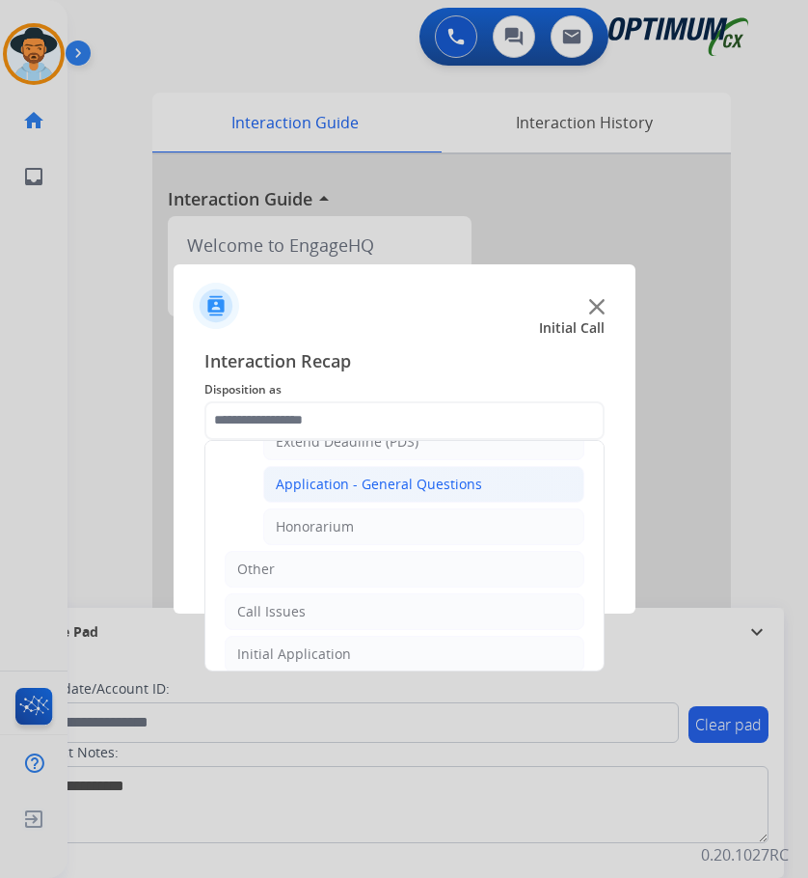
click at [429, 486] on div "Application - General Questions" at bounding box center [379, 483] width 206 height 19
type input "**********"
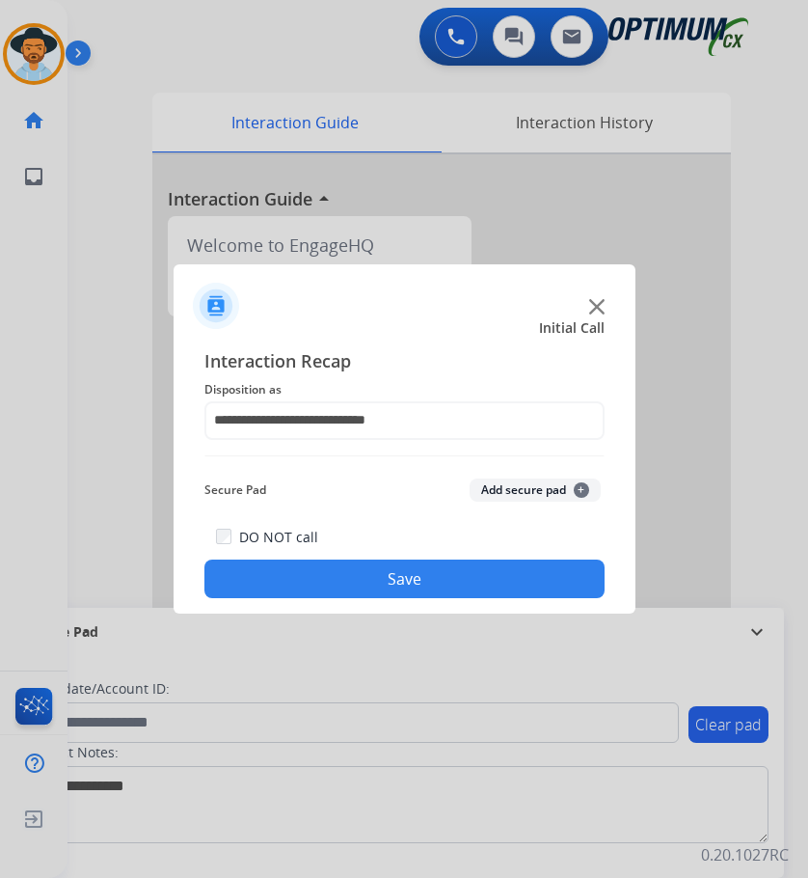
click at [395, 574] on button "Save" at bounding box center [404, 578] width 400 height 39
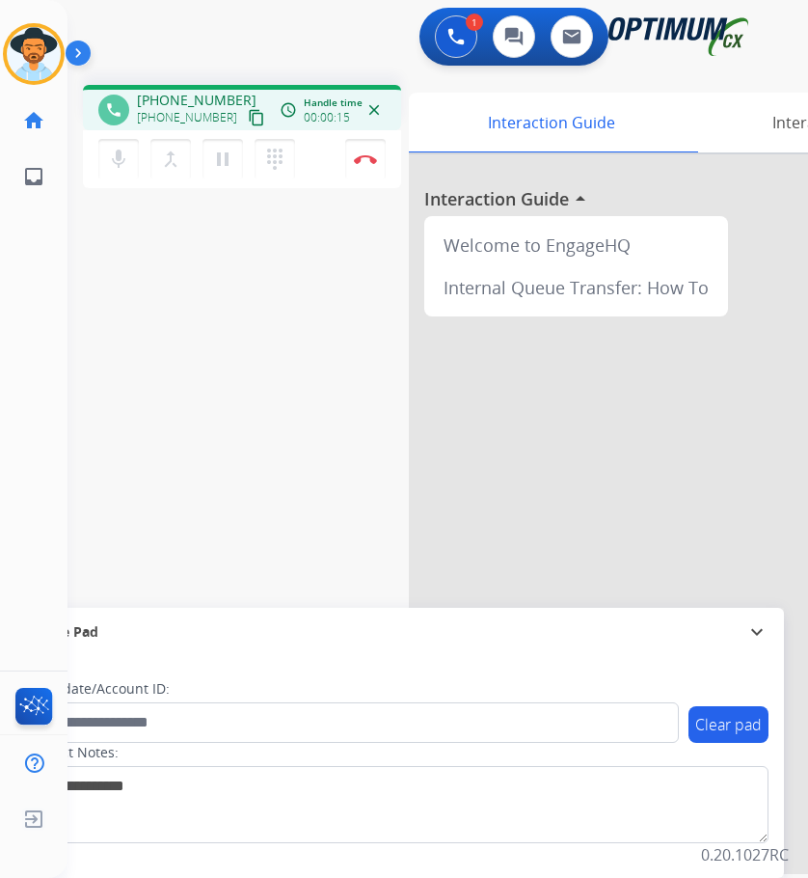
click at [183, 95] on span "+13052351360" at bounding box center [197, 100] width 120 height 19
copy span "13052351360"
click at [257, 426] on div "phone +13052351360 +13052351360 content_copy access_time Call metrics Queue 00:…" at bounding box center [415, 471] width 694 height 804
click at [200, 95] on span "+13052351360" at bounding box center [197, 100] width 120 height 19
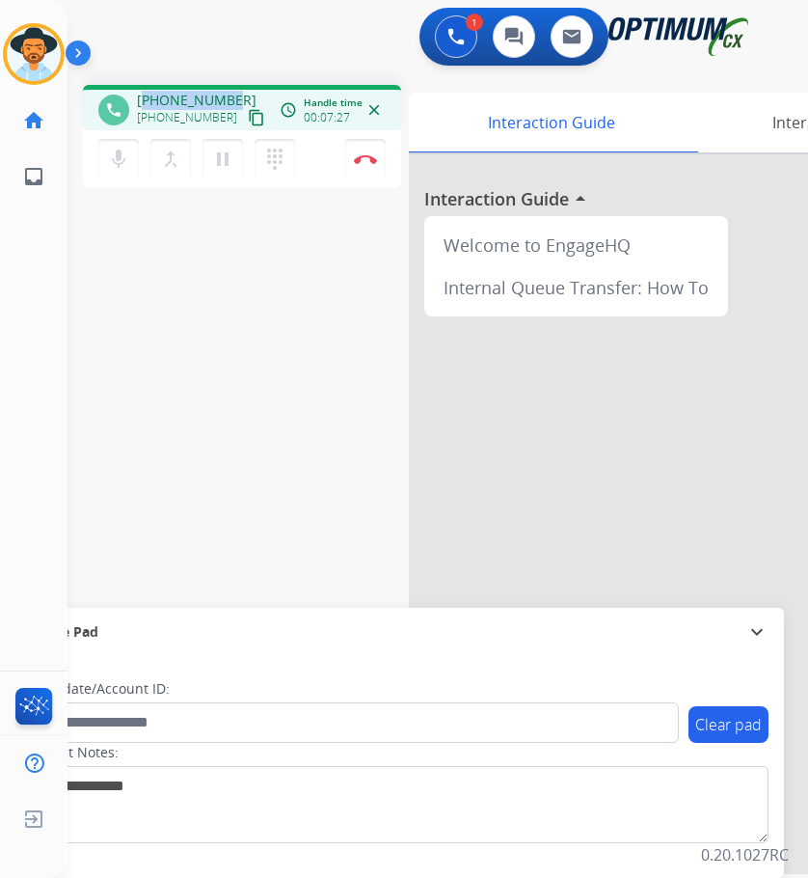
click at [200, 95] on span "+13052351360" at bounding box center [197, 100] width 120 height 19
copy span "13052351360"
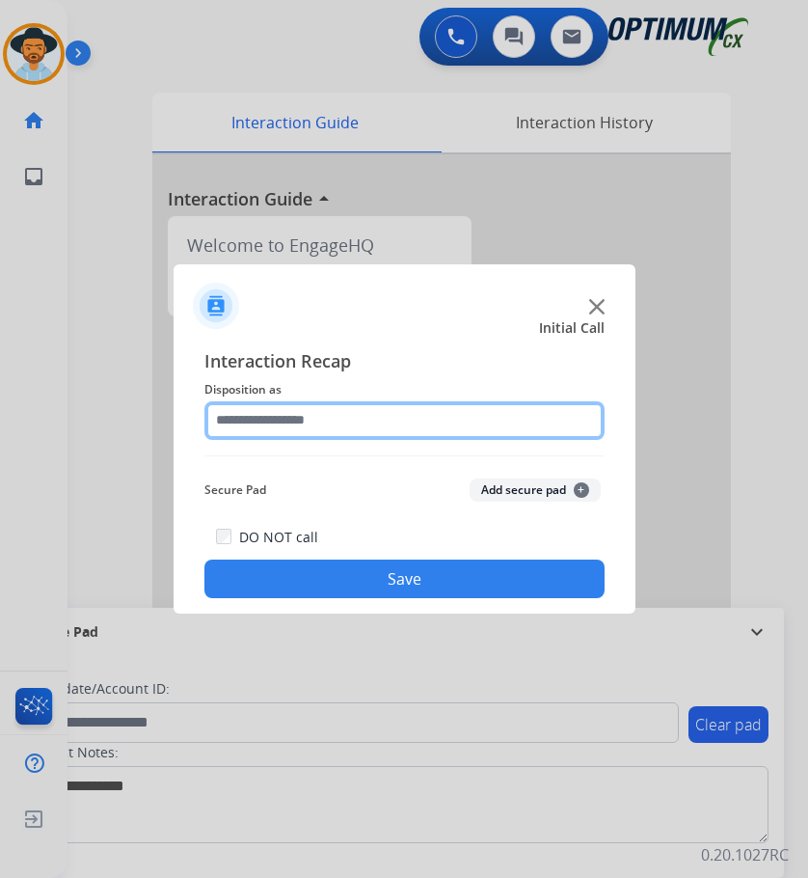
click at [309, 424] on input "text" at bounding box center [404, 420] width 400 height 39
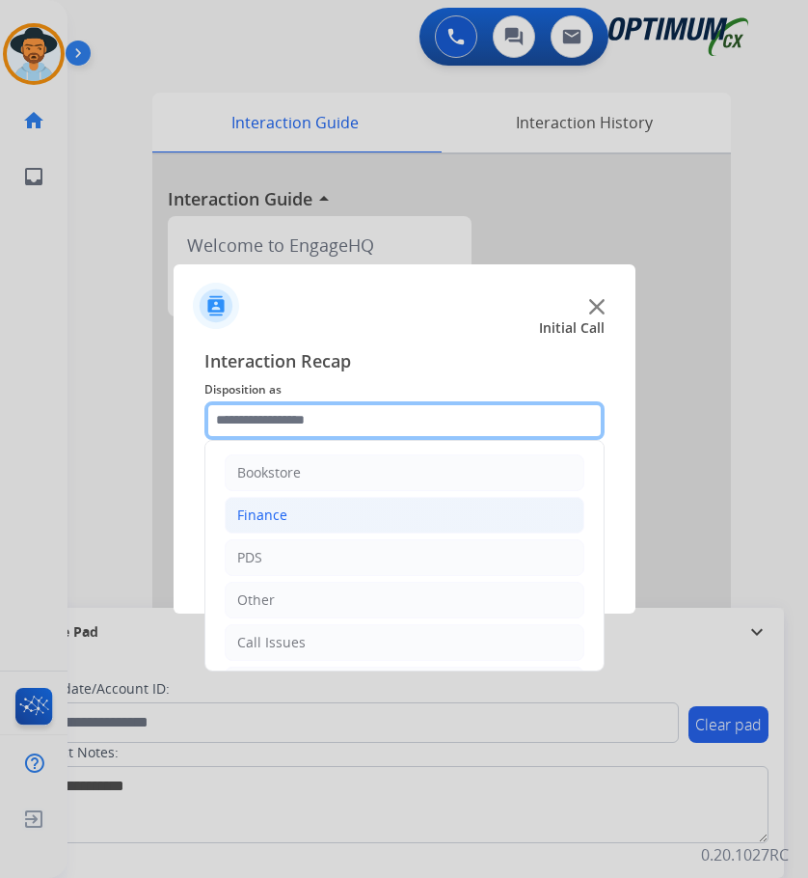
scroll to position [131, 0]
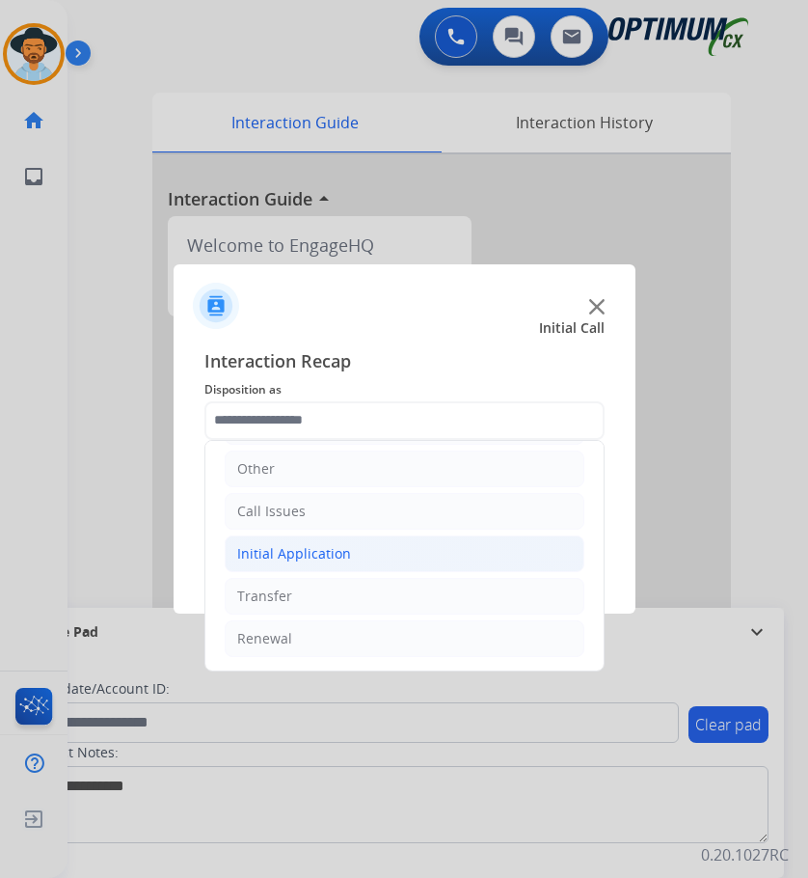
click at [297, 552] on div "Initial Application" at bounding box center [294, 553] width 114 height 19
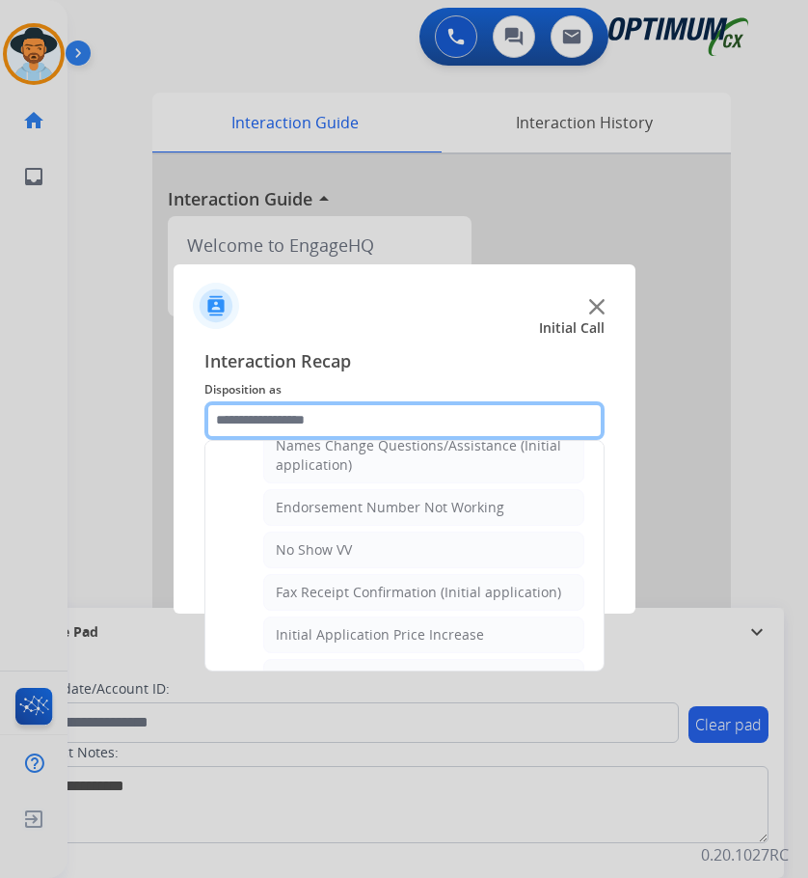
scroll to position [397, 0]
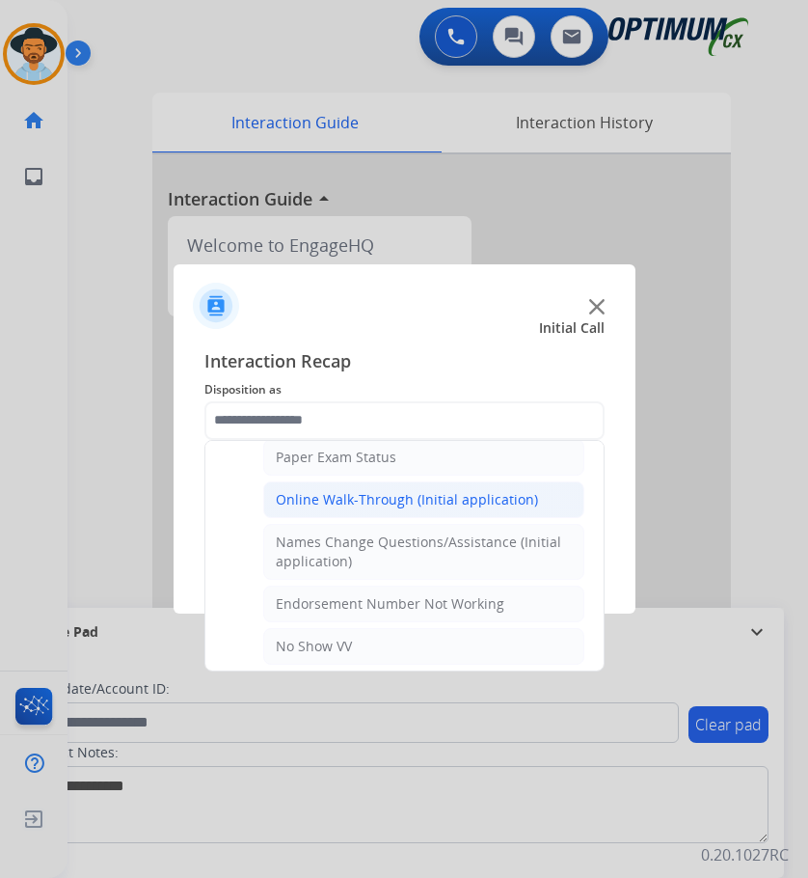
click at [390, 490] on div "Online Walk-Through (Initial application)" at bounding box center [407, 499] width 262 height 19
type input "**********"
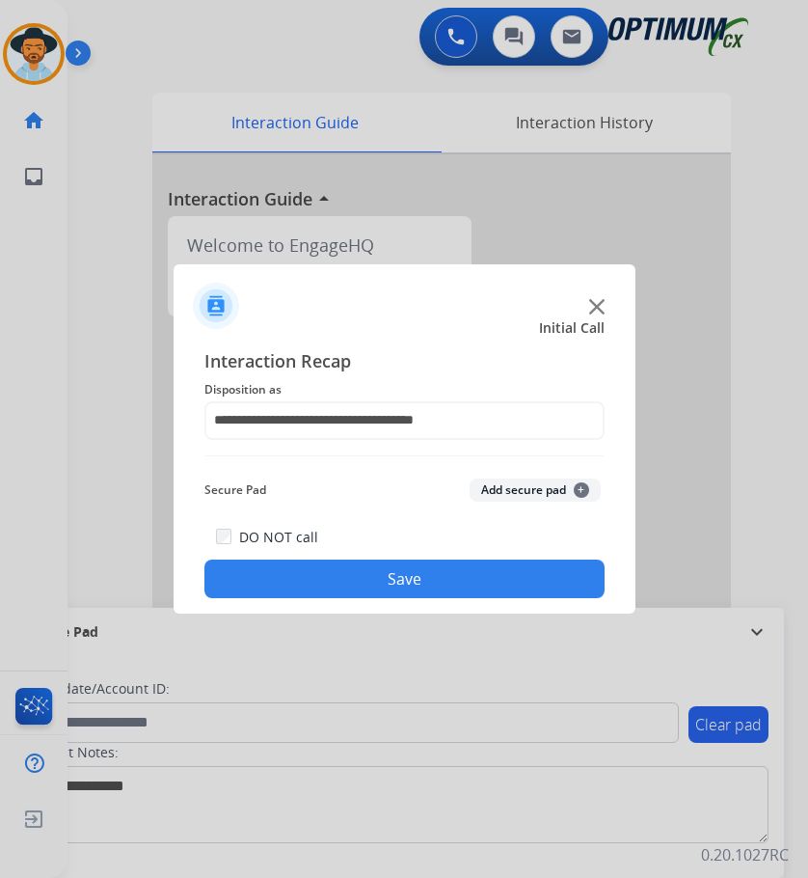
click at [315, 569] on button "Save" at bounding box center [404, 578] width 400 height 39
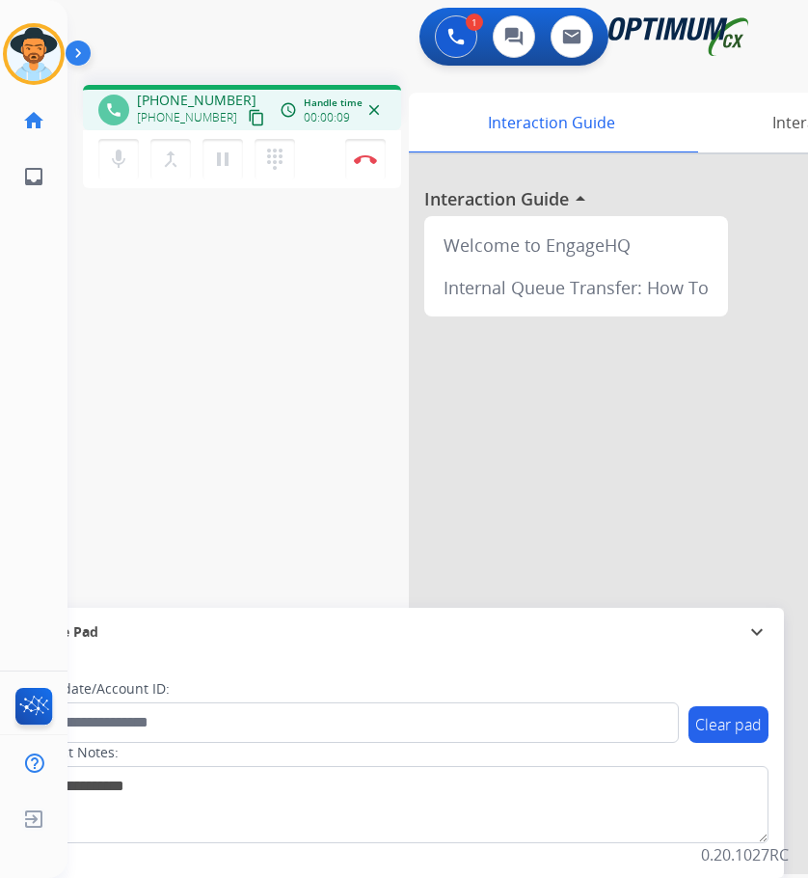
click at [209, 103] on span "+19784018993" at bounding box center [197, 100] width 120 height 19
copy span "19784018993"
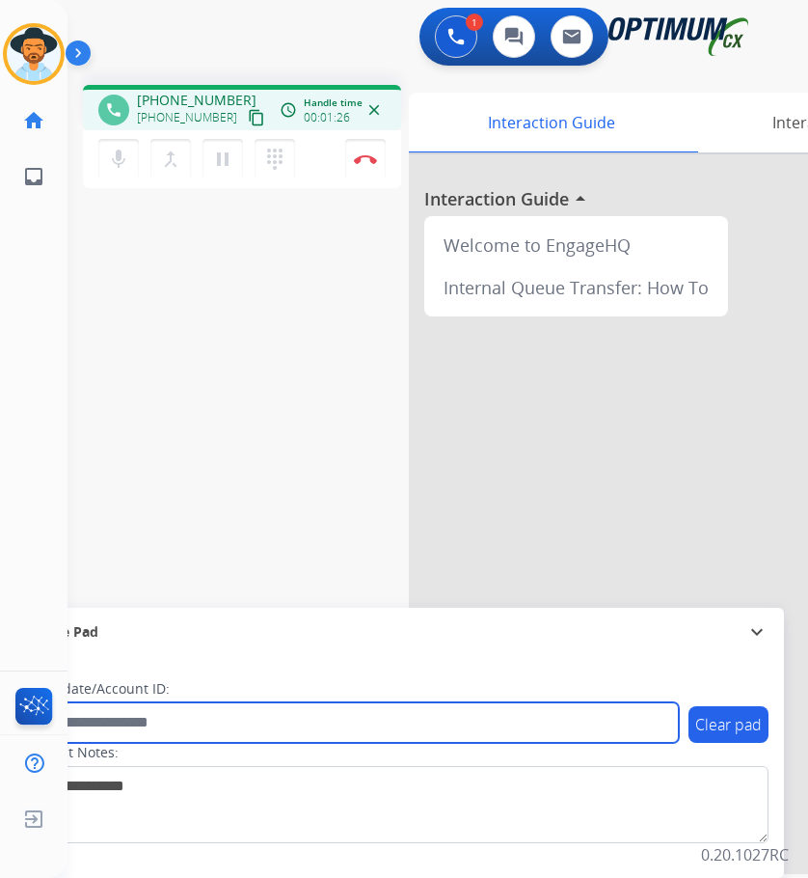
click at [133, 724] on input "text" at bounding box center [352, 722] width 654 height 41
type input "**********"
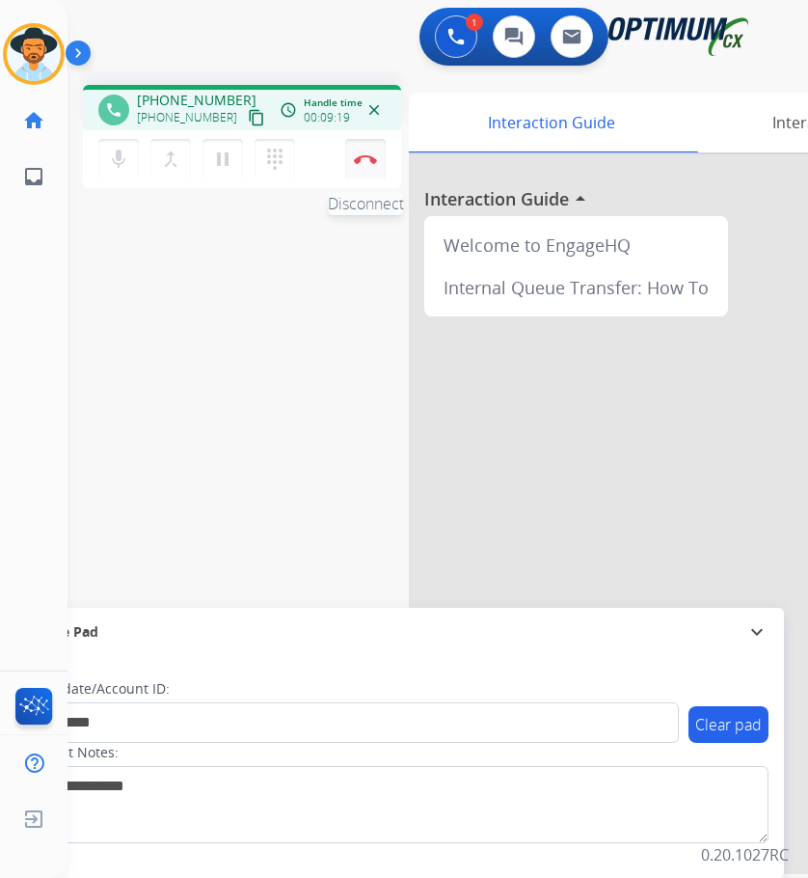
click at [364, 154] on img at bounding box center [365, 159] width 23 height 10
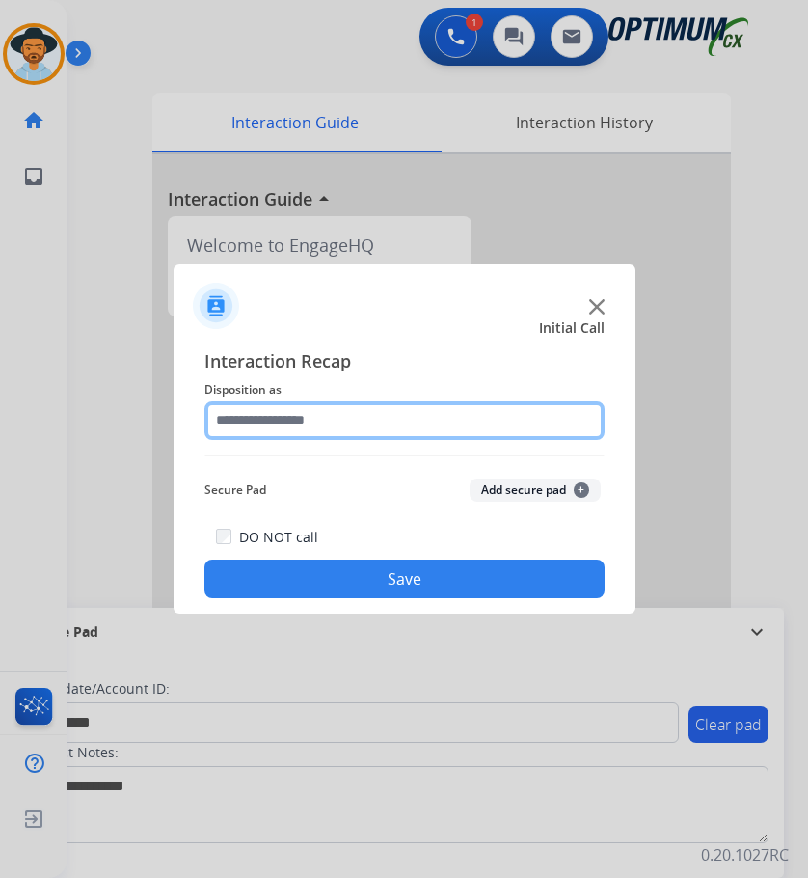
click at [345, 414] on input "text" at bounding box center [404, 420] width 400 height 39
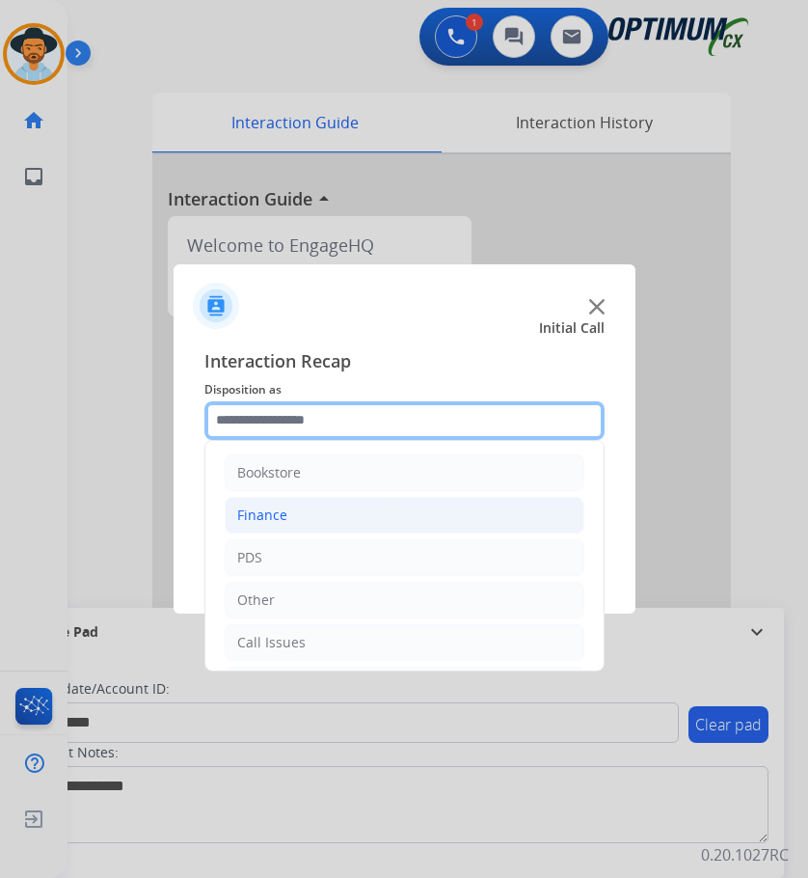
scroll to position [131, 0]
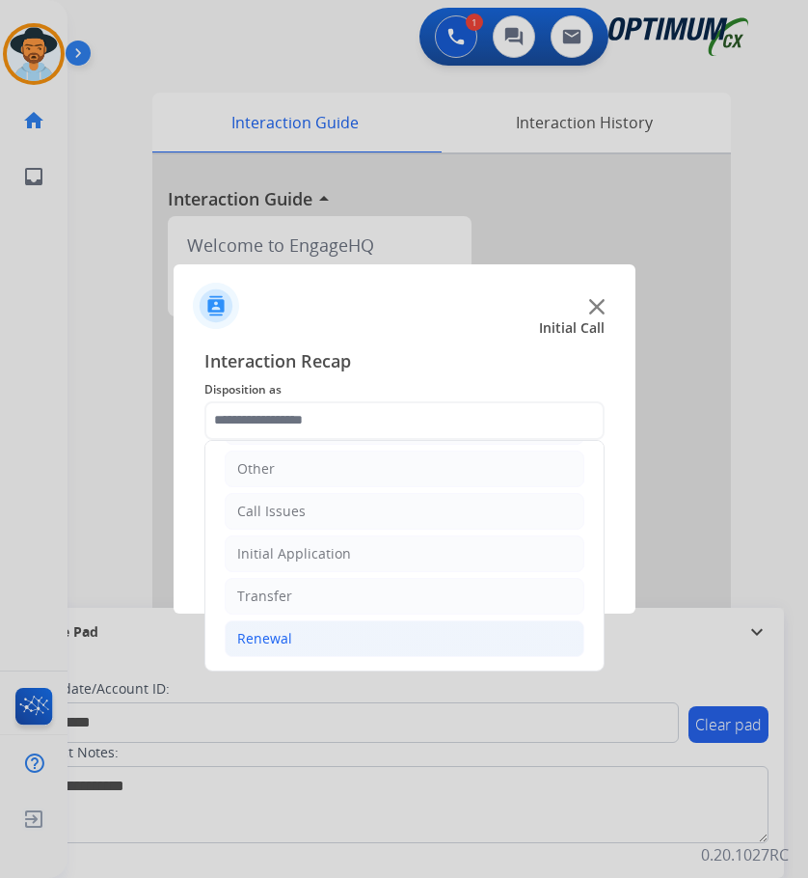
click at [277, 648] on li "Renewal" at bounding box center [405, 638] width 360 height 37
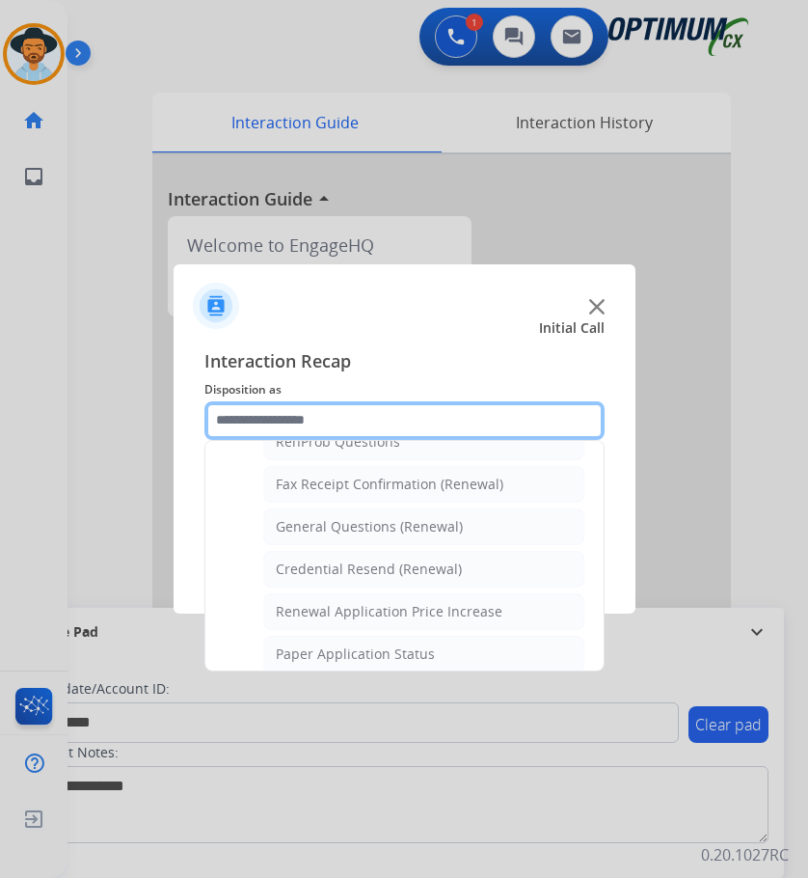
scroll to position [613, 0]
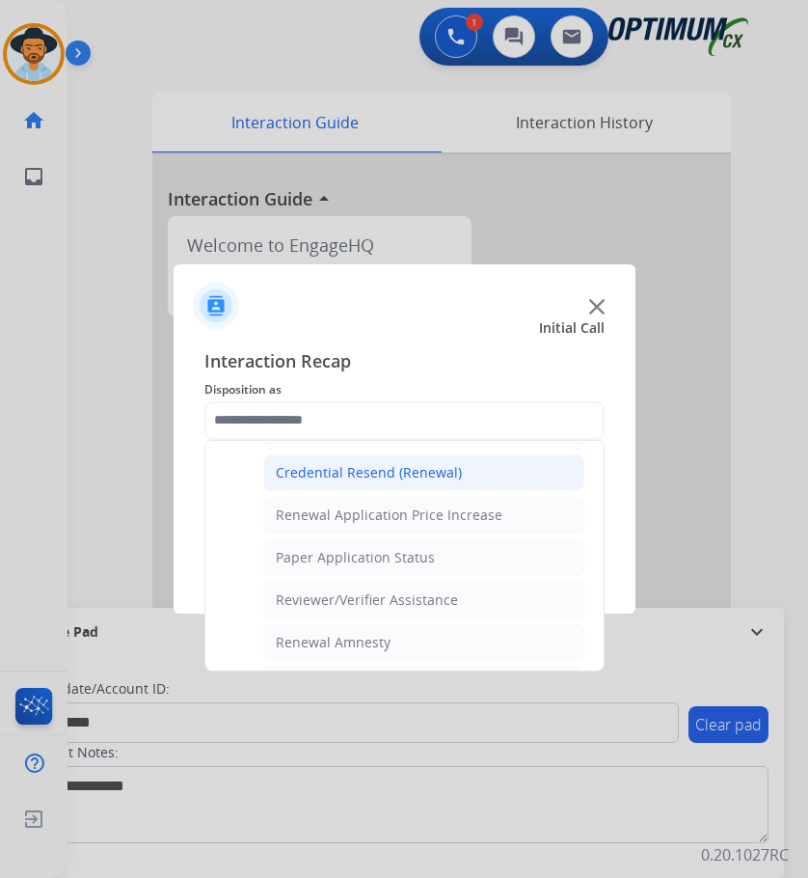
click at [389, 466] on div "Credential Resend (Renewal)" at bounding box center [369, 472] width 186 height 19
type input "**********"
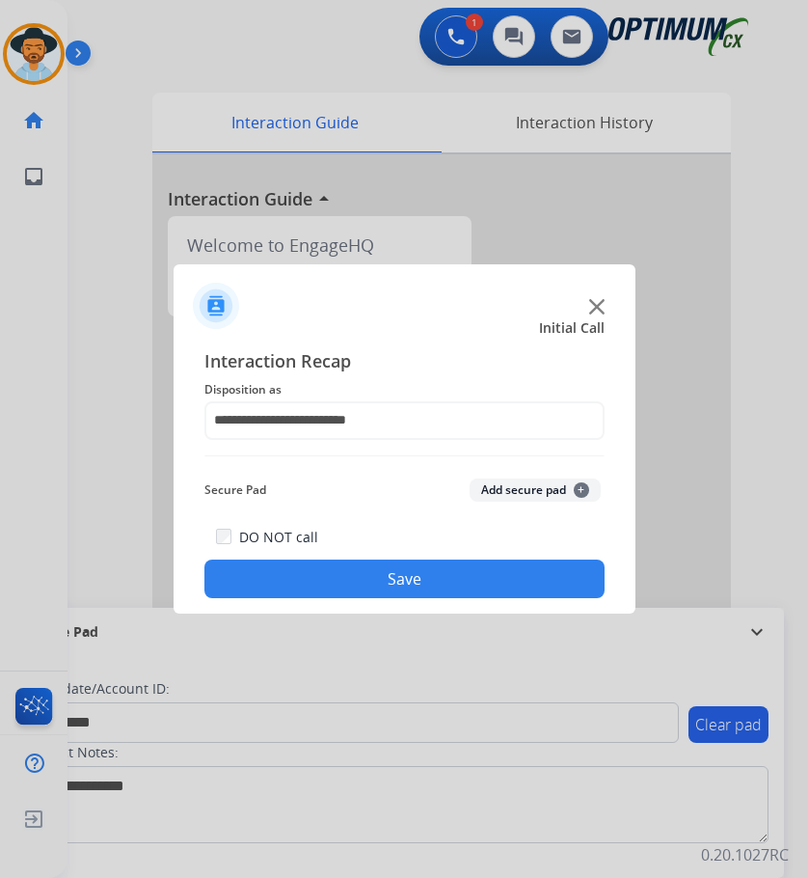
click at [321, 569] on button "Save" at bounding box center [404, 578] width 400 height 39
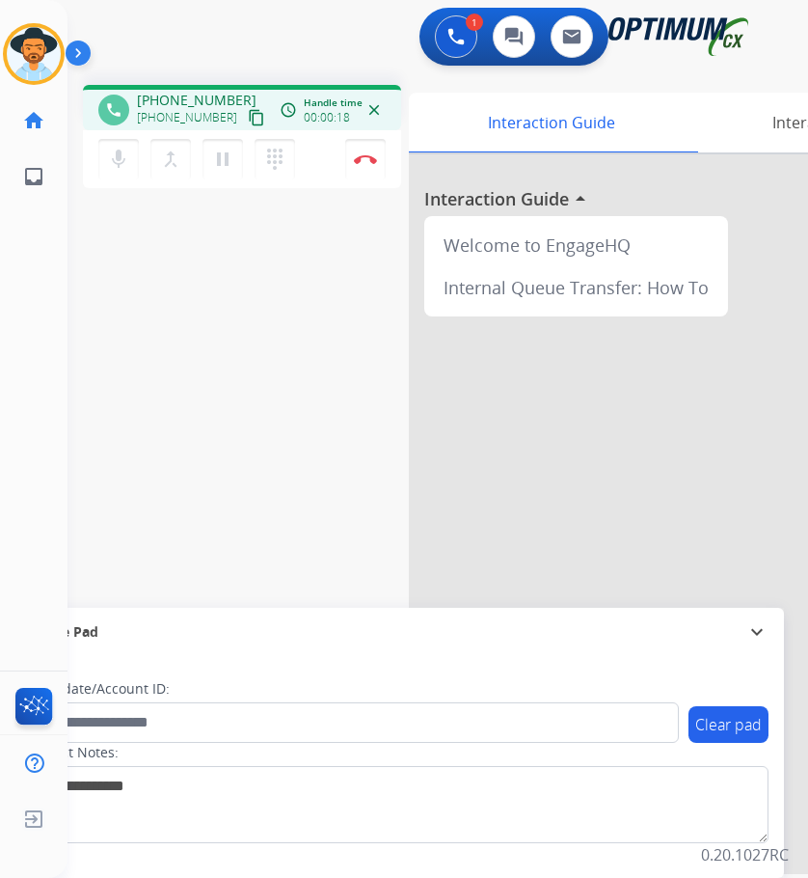
click at [169, 97] on span "+18177181510" at bounding box center [197, 100] width 120 height 19
copy span "18177181510"
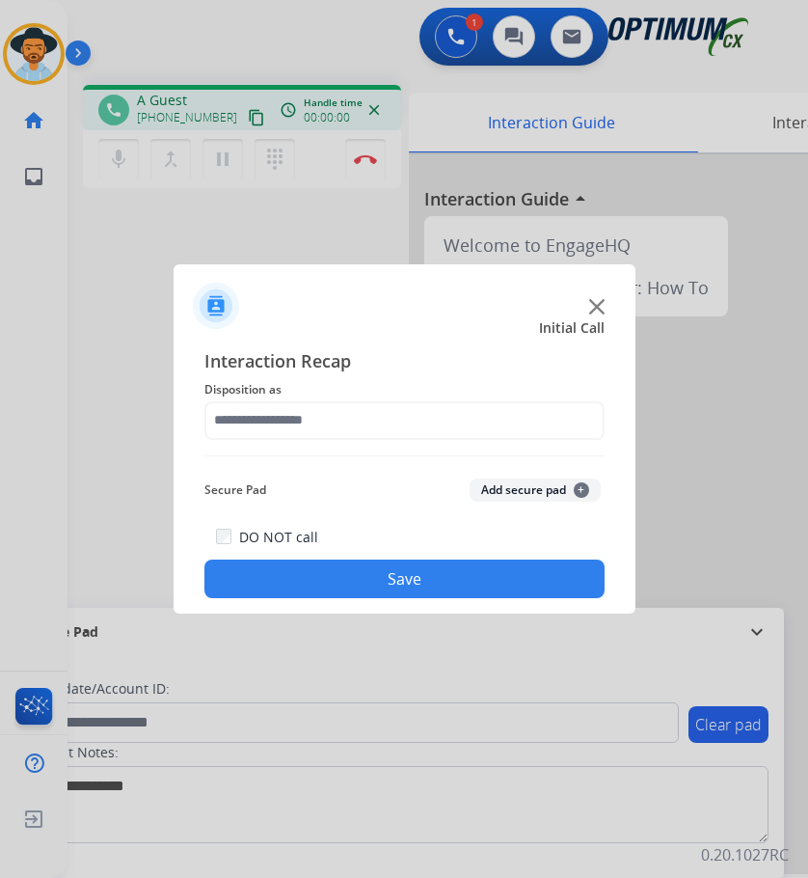
click at [299, 41] on div at bounding box center [404, 439] width 808 height 878
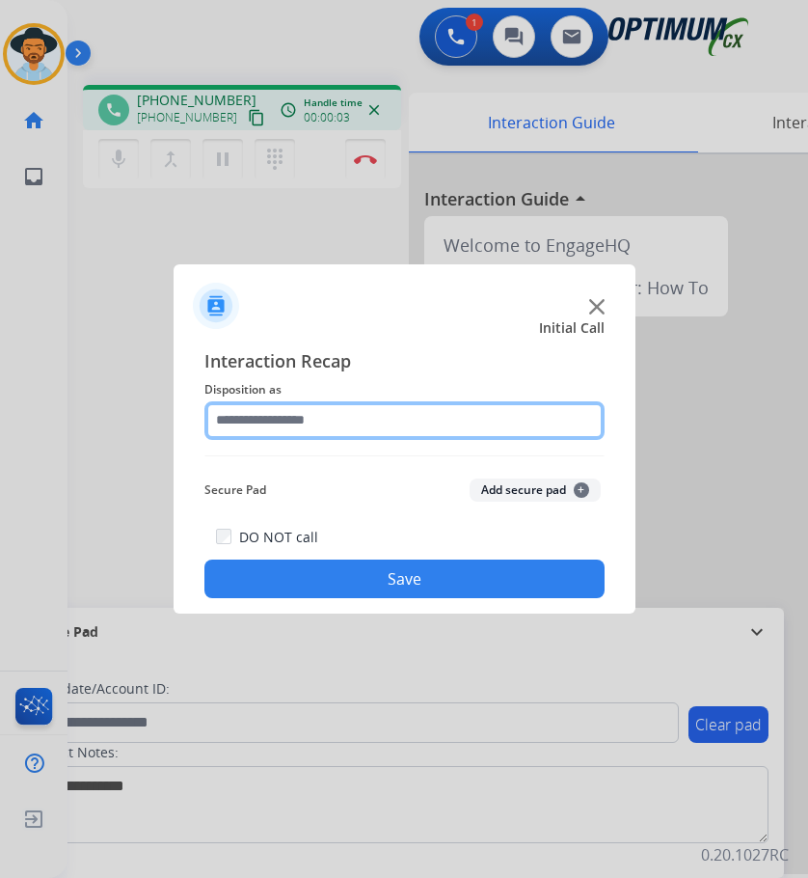
click at [356, 421] on input "text" at bounding box center [404, 420] width 400 height 39
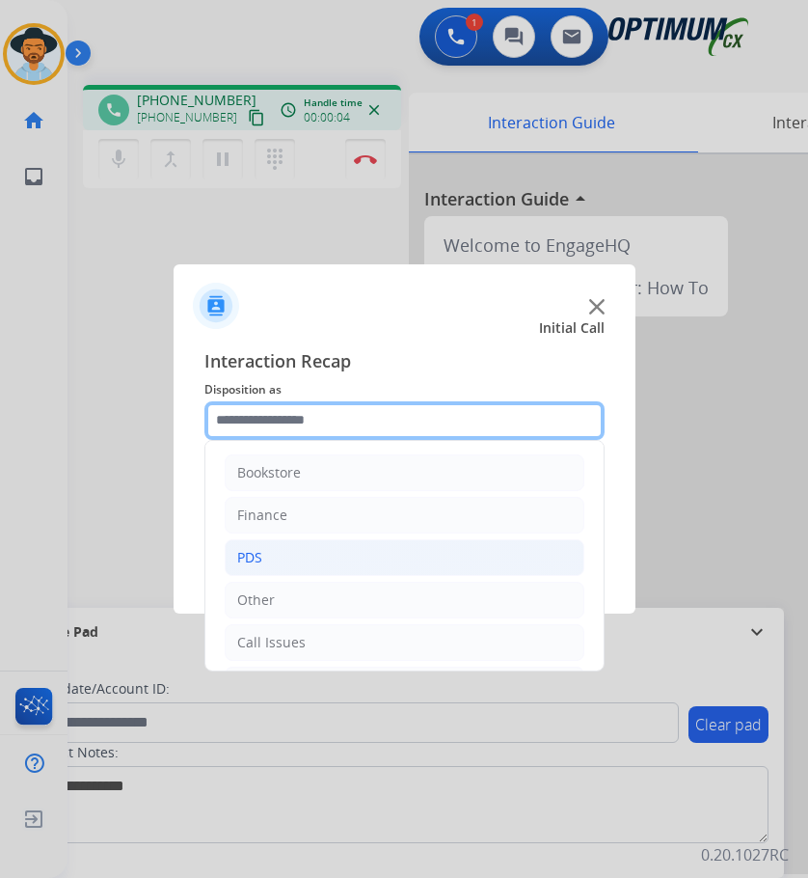
scroll to position [131, 0]
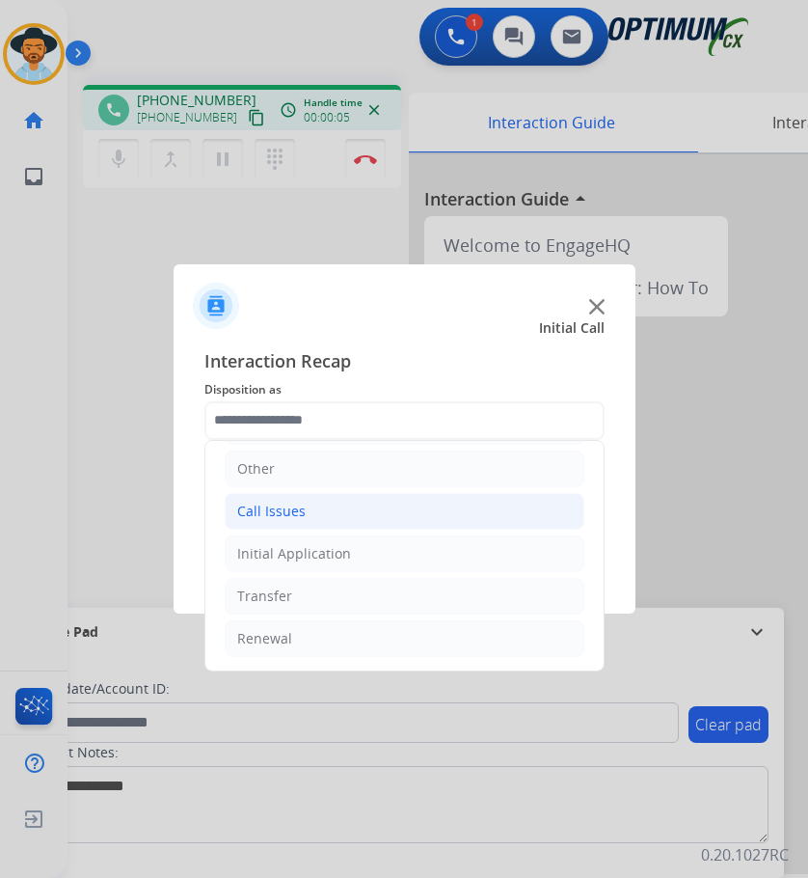
click at [313, 511] on li "Call Issues" at bounding box center [405, 511] width 360 height 37
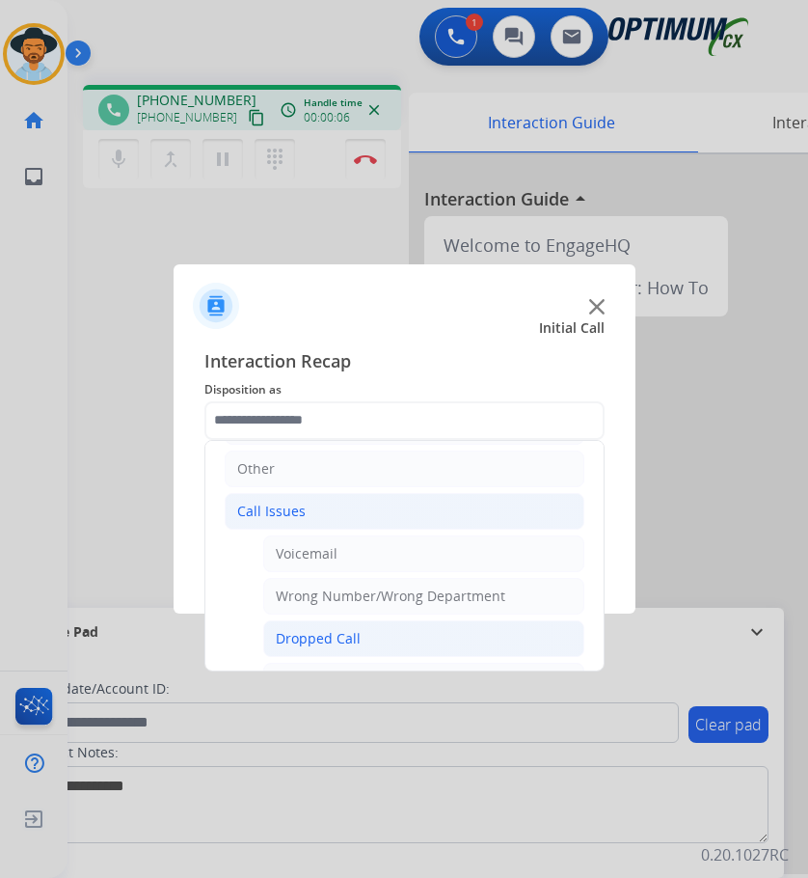
click at [343, 638] on div "Dropped Call" at bounding box center [318, 638] width 85 height 19
type input "**********"
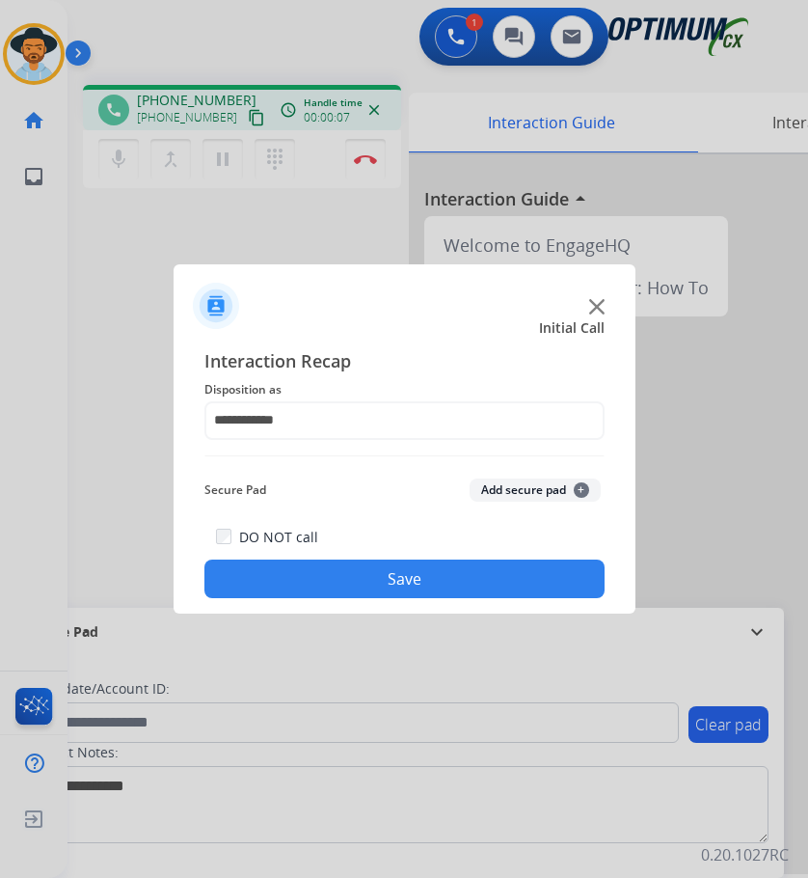
click at [356, 585] on button "Save" at bounding box center [404, 578] width 400 height 39
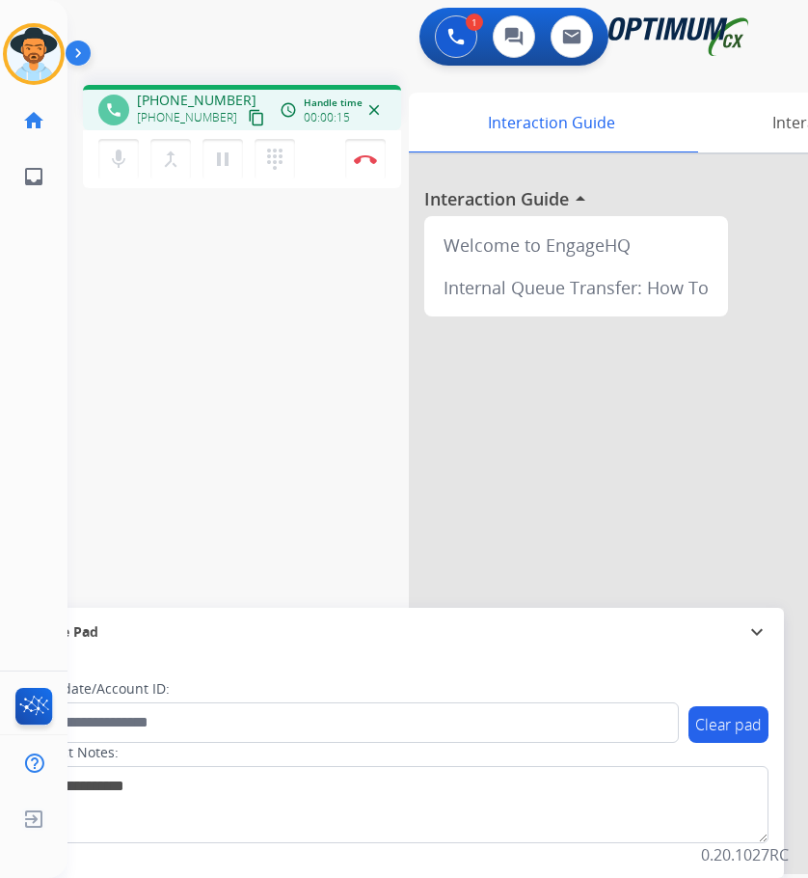
click at [181, 115] on span "+19083271950" at bounding box center [187, 117] width 100 height 15
click at [186, 101] on span "+19083271950" at bounding box center [197, 100] width 120 height 19
copy span "19083271950"
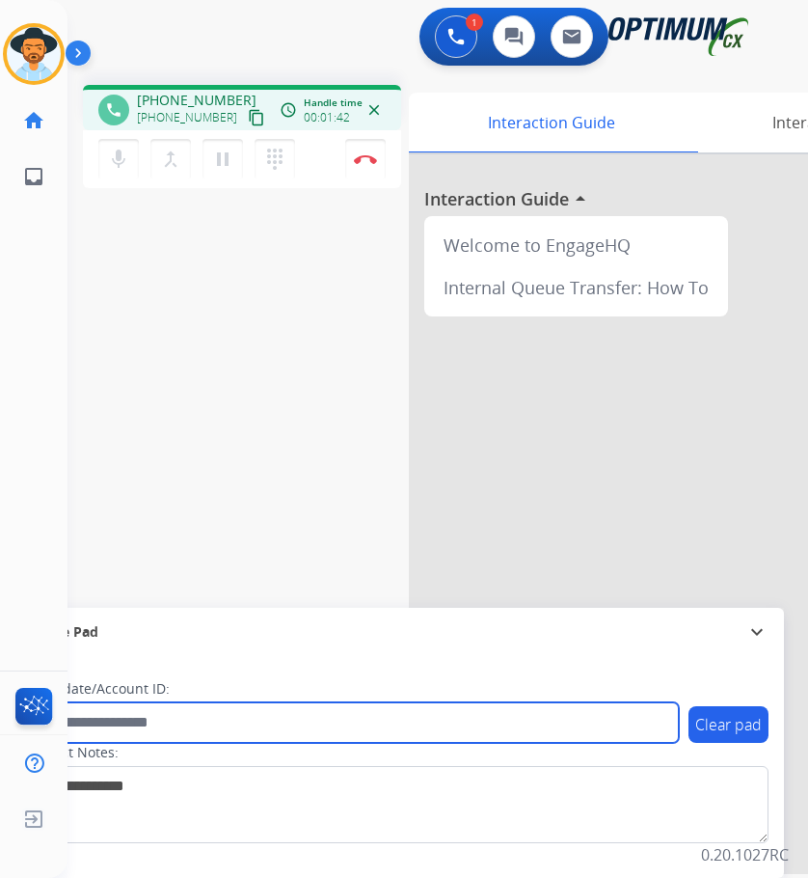
click at [140, 723] on input "text" at bounding box center [352, 722] width 654 height 41
paste input "**********"
type input "**********"
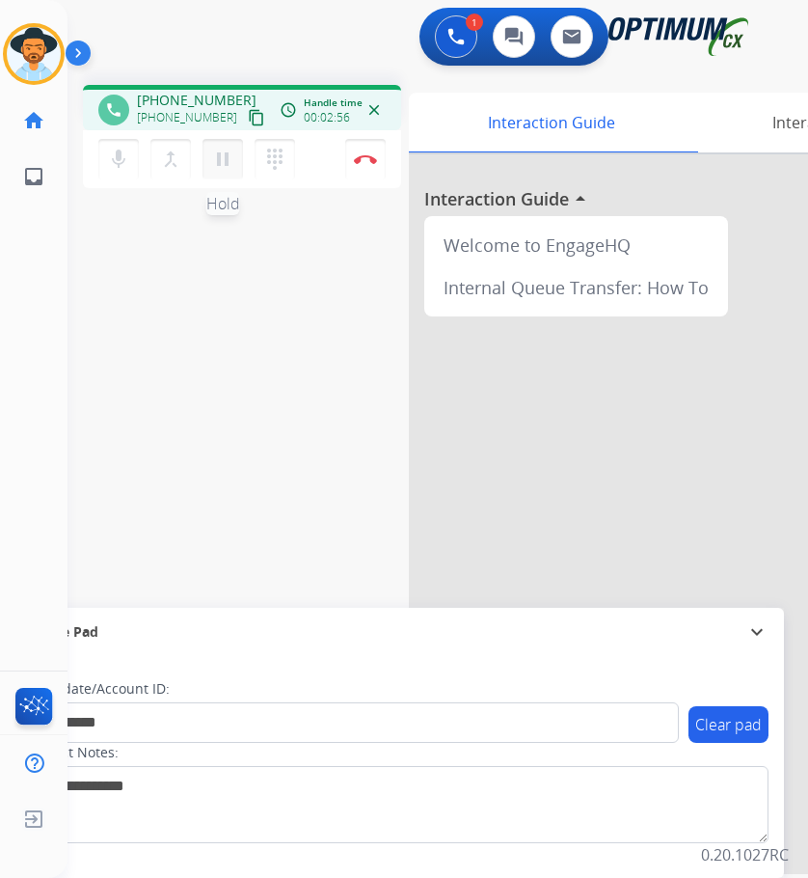
click at [223, 160] on mat-icon "pause" at bounding box center [222, 159] width 23 height 23
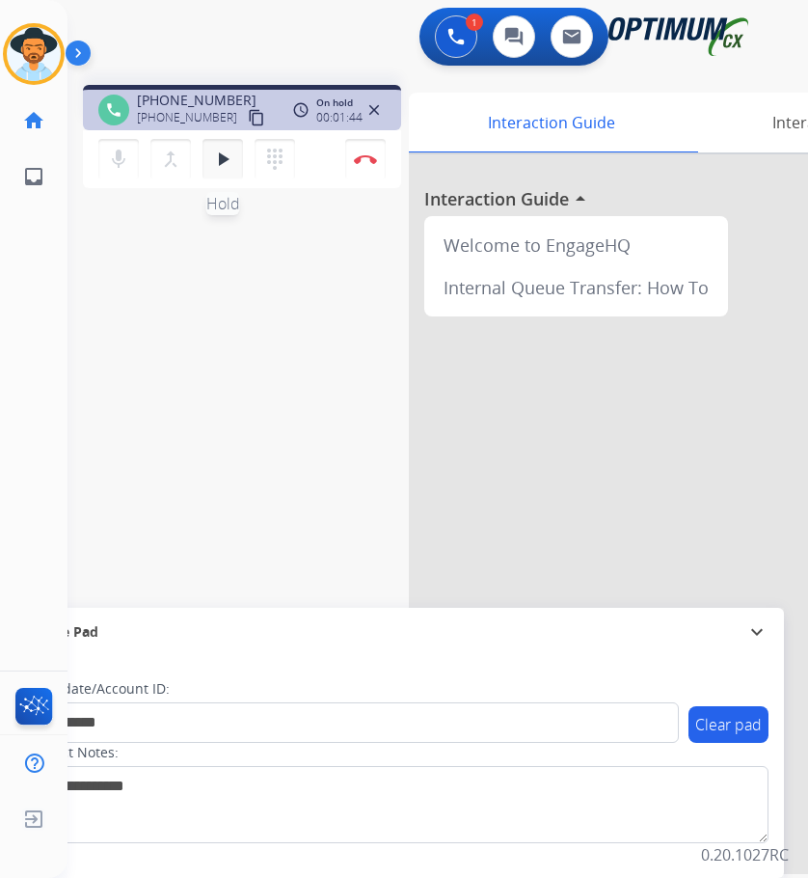
click at [222, 148] on mat-icon "play_arrow" at bounding box center [222, 159] width 23 height 23
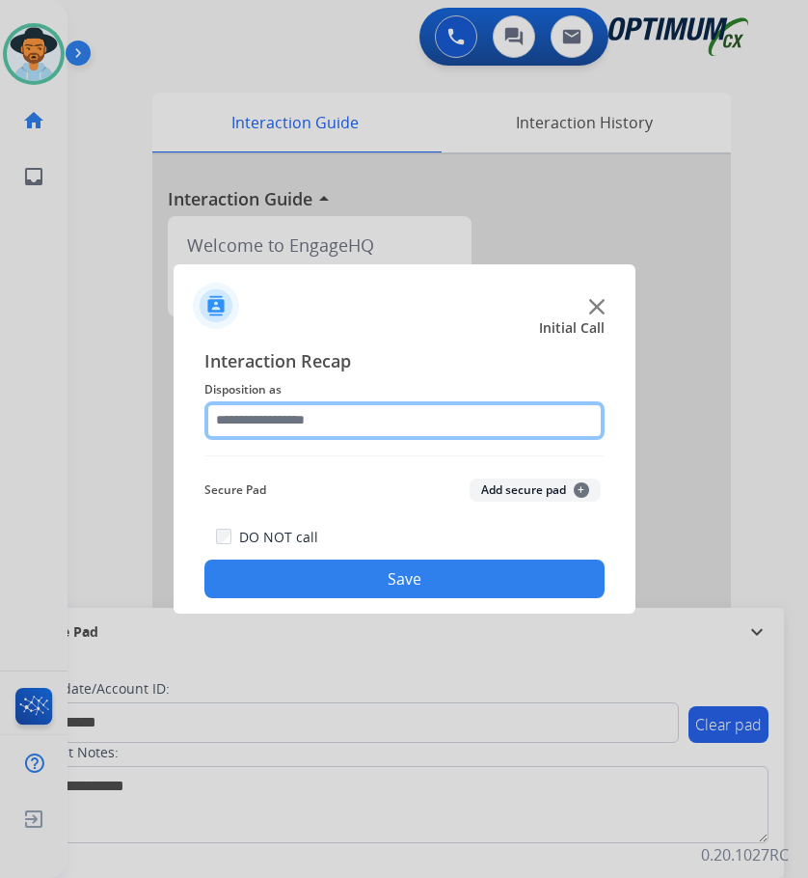
click at [355, 424] on input "text" at bounding box center [404, 420] width 400 height 39
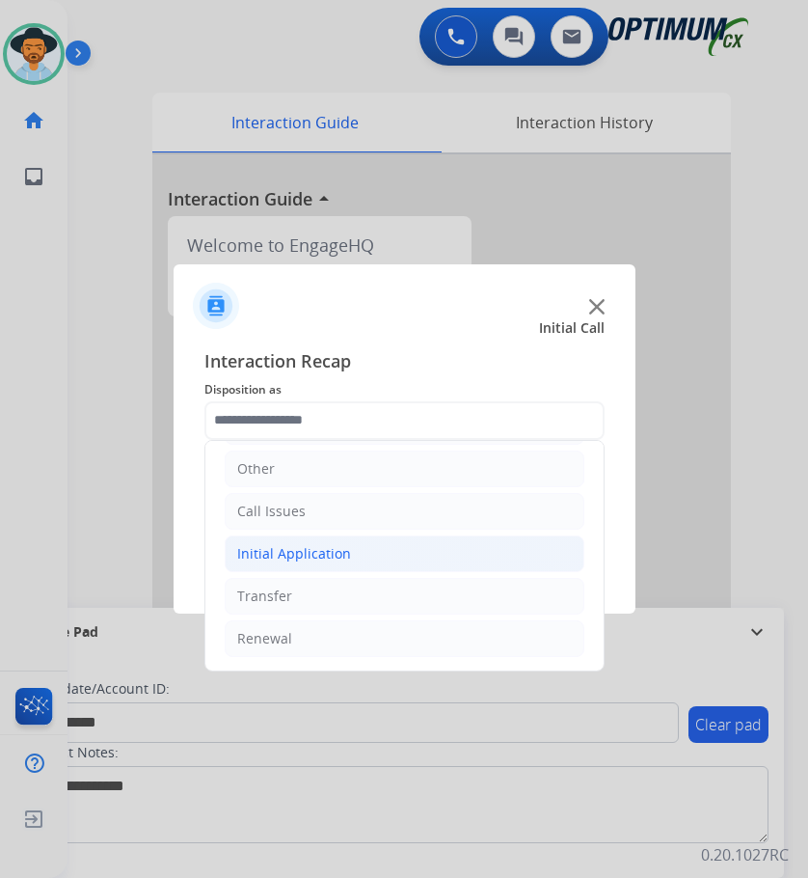
click at [407, 550] on li "Initial Application" at bounding box center [405, 553] width 360 height 37
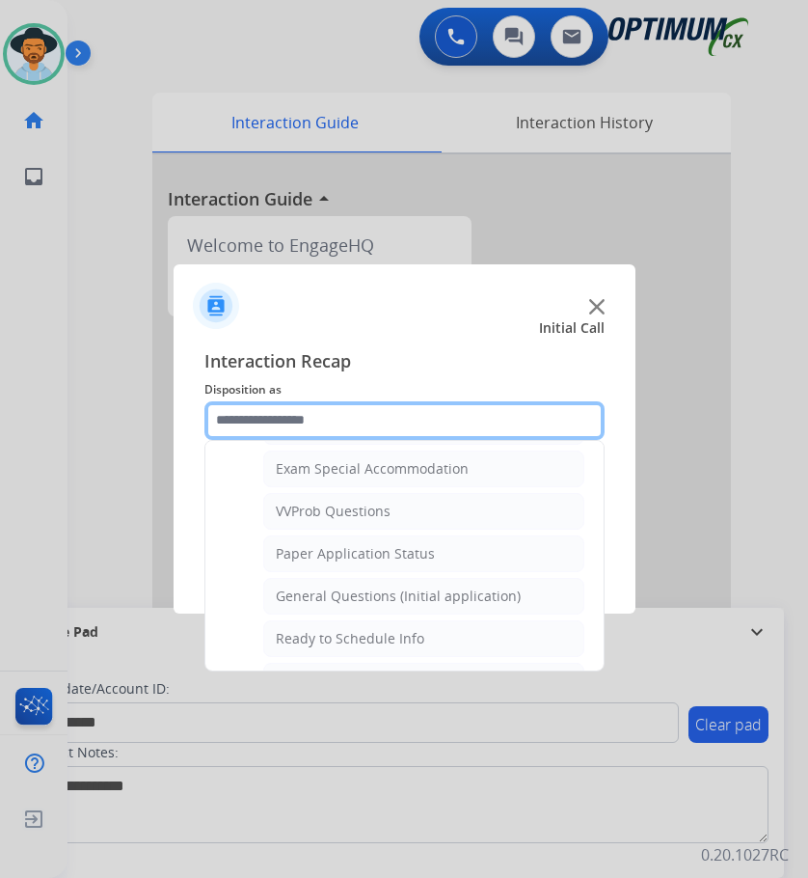
scroll to position [1096, 0]
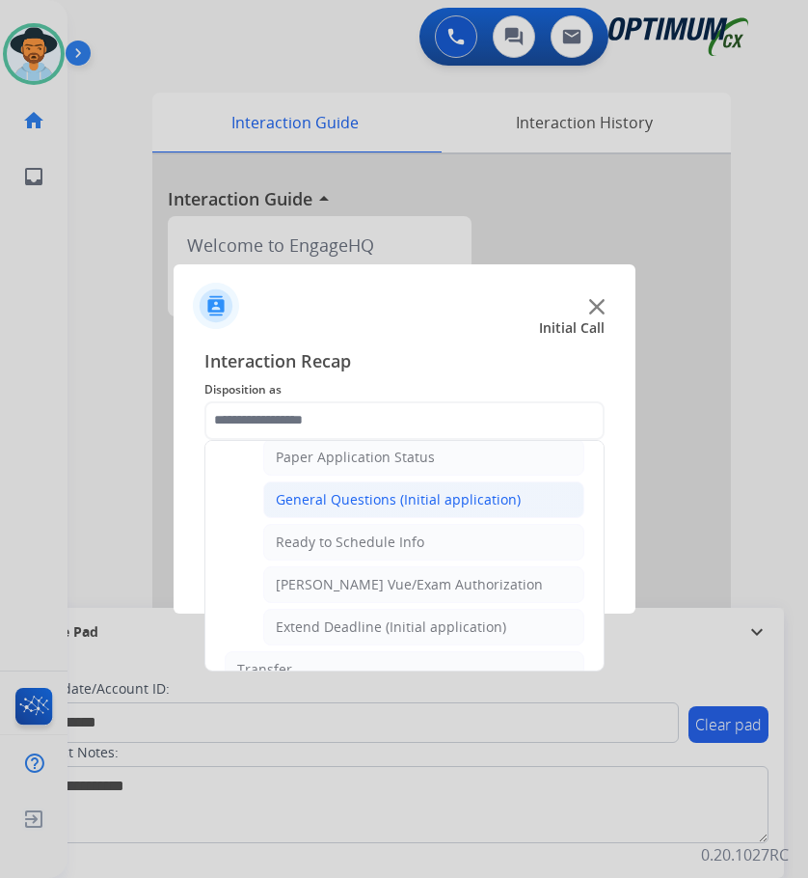
click at [480, 499] on div "General Questions (Initial application)" at bounding box center [398, 499] width 245 height 19
type input "**********"
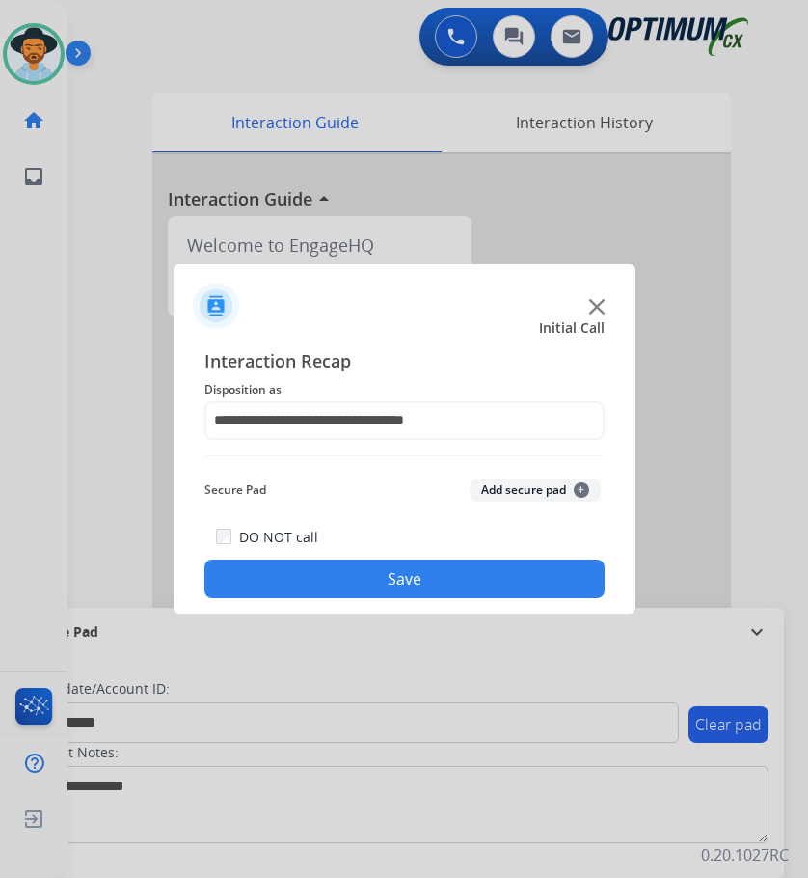
click at [392, 574] on button "Save" at bounding box center [404, 578] width 400 height 39
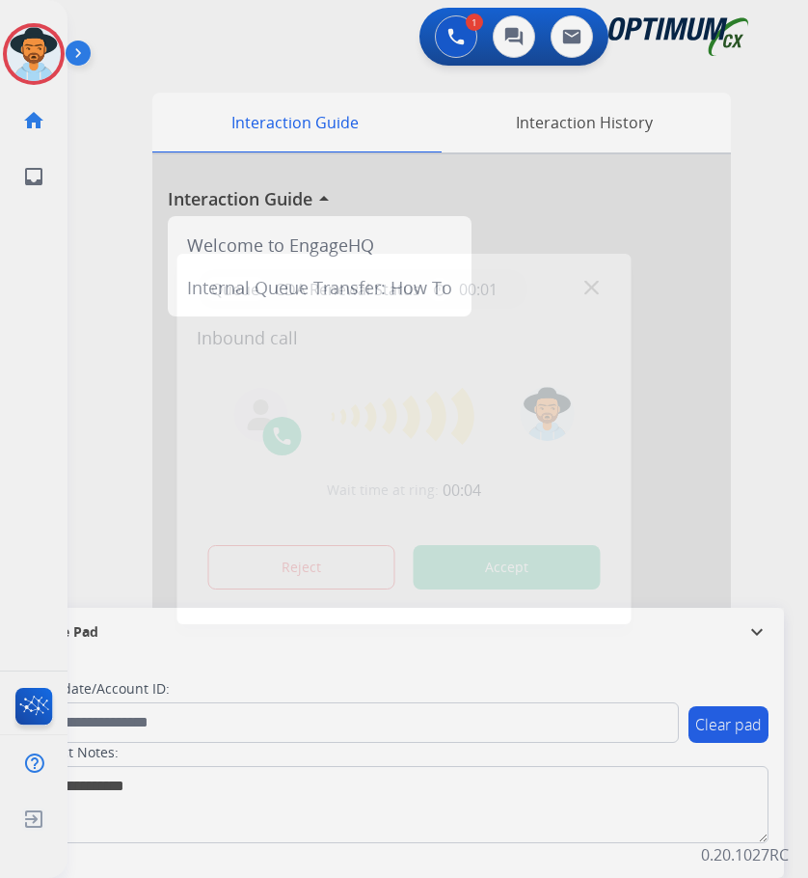
click at [282, 59] on div at bounding box center [404, 439] width 808 height 878
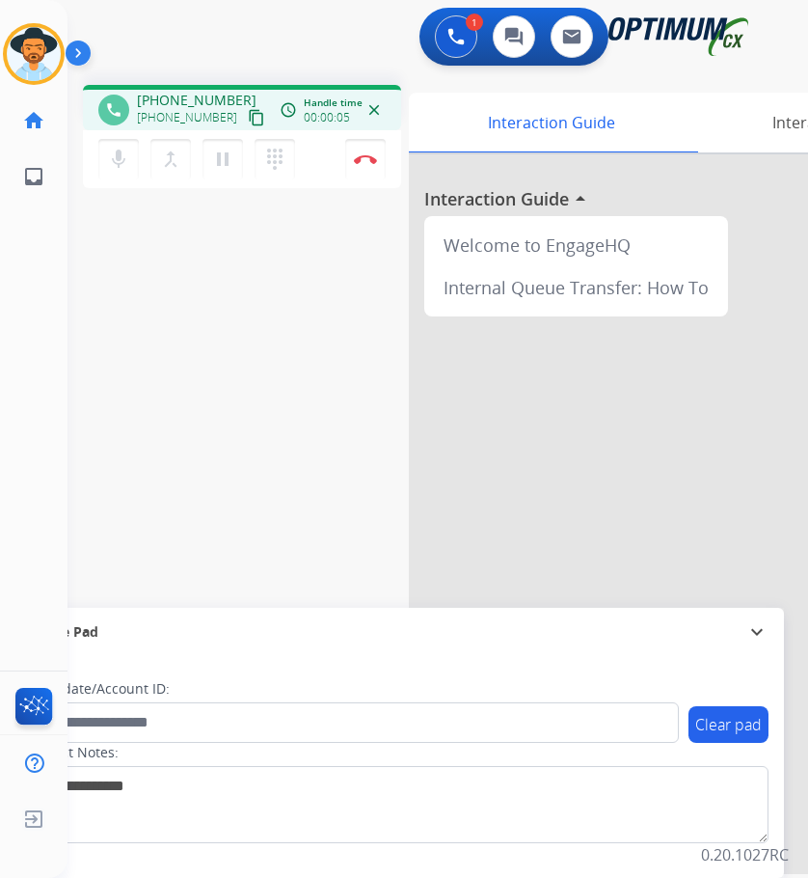
click at [187, 99] on span "+18505322700" at bounding box center [197, 100] width 120 height 19
click at [188, 99] on span "+18505322700" at bounding box center [197, 100] width 120 height 19
copy span "18505322700"
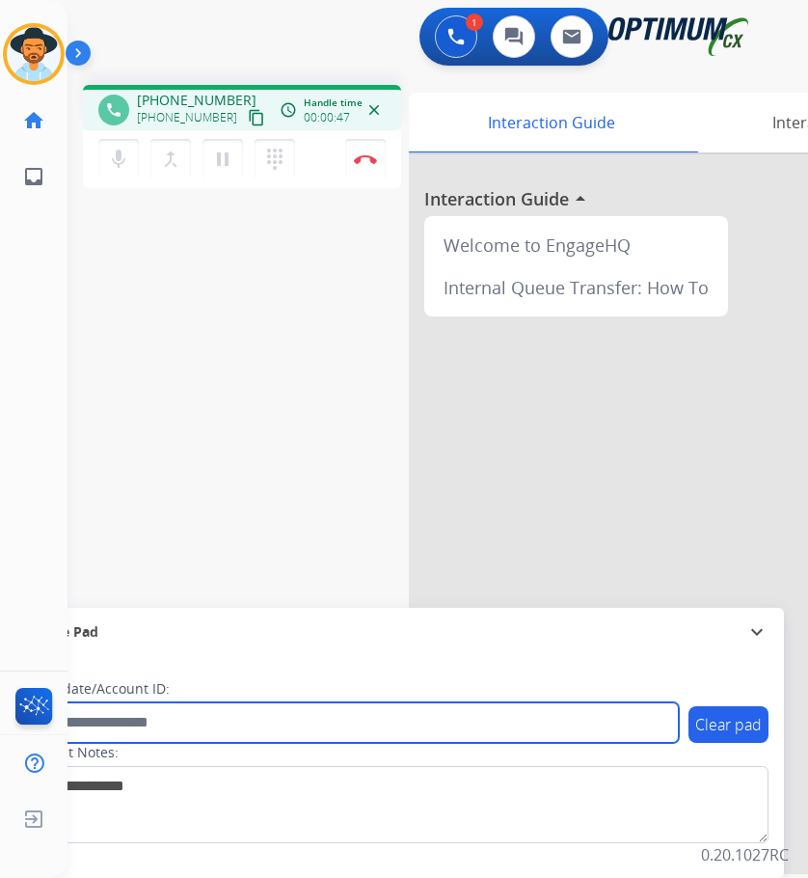
click at [333, 733] on input "text" at bounding box center [352, 722] width 654 height 41
click at [104, 719] on input "**********" at bounding box center [352, 722] width 654 height 41
type input "**********"
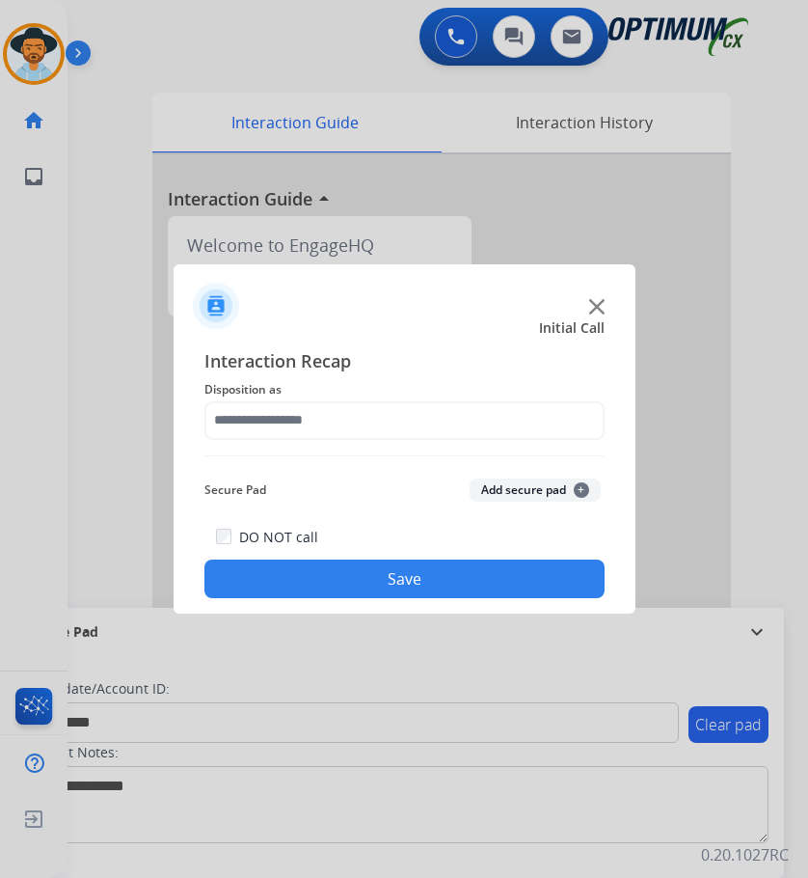
click at [593, 303] on img at bounding box center [596, 306] width 15 height 15
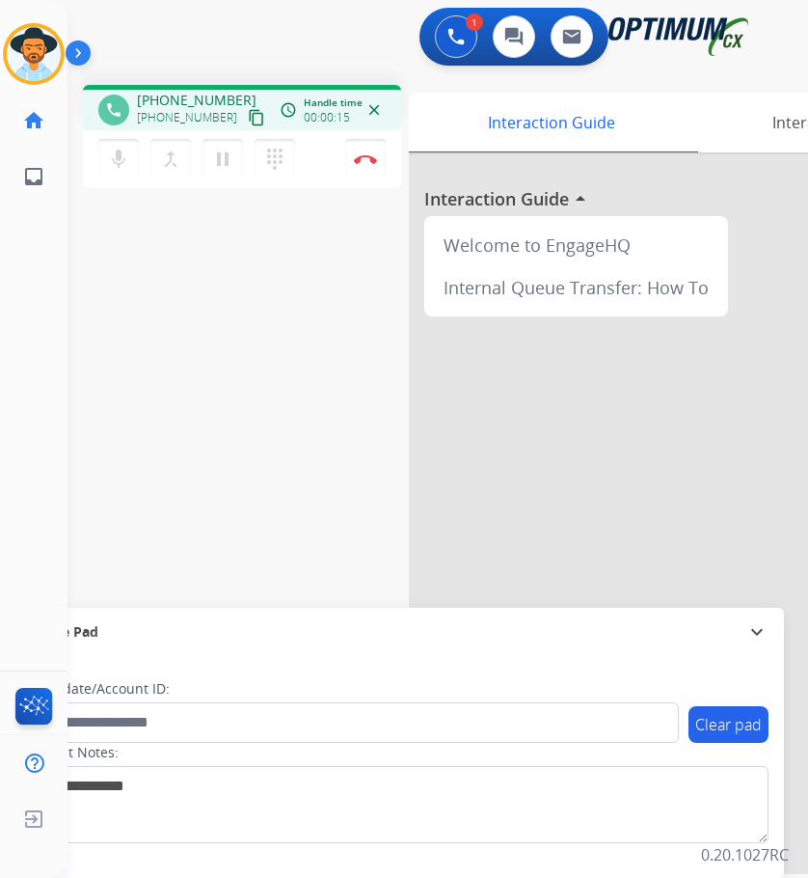
click at [199, 96] on span "+16094486226" at bounding box center [197, 100] width 120 height 19
copy span "16094486226"
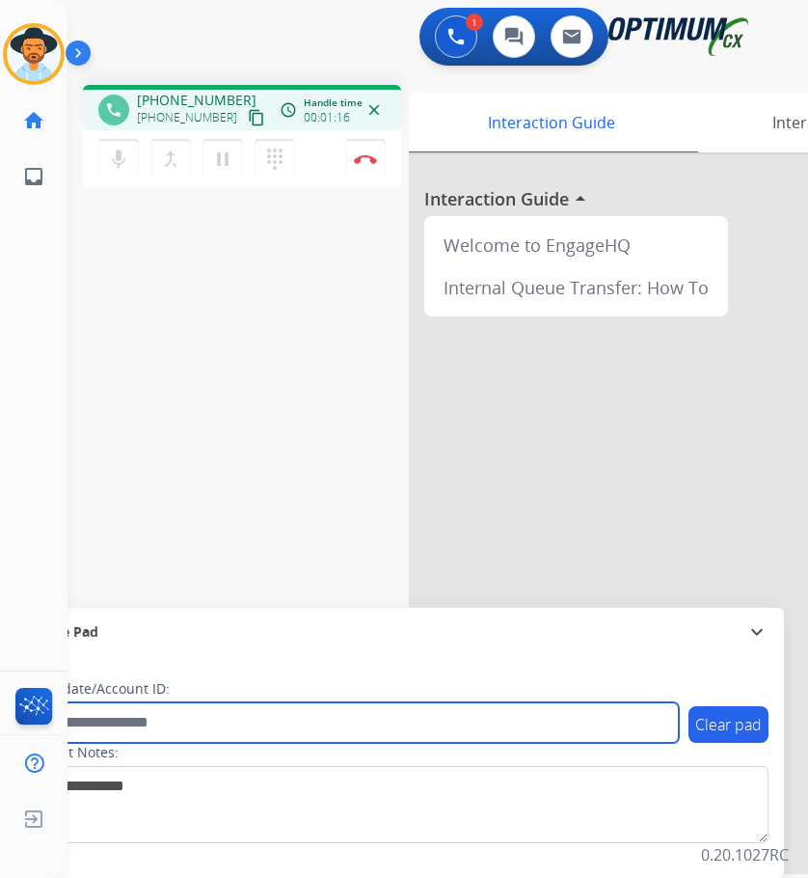
click at [527, 723] on input "text" at bounding box center [352, 722] width 654 height 41
click at [105, 722] on input "**********" at bounding box center [352, 722] width 654 height 41
type input "**********"
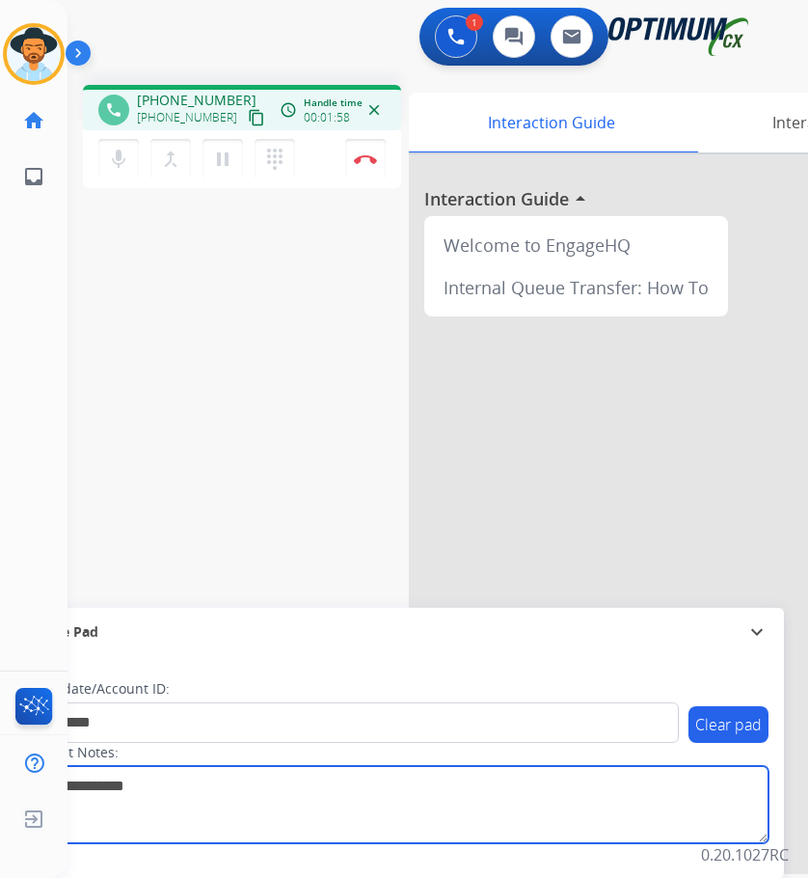
click at [209, 792] on textarea at bounding box center [396, 804] width 745 height 77
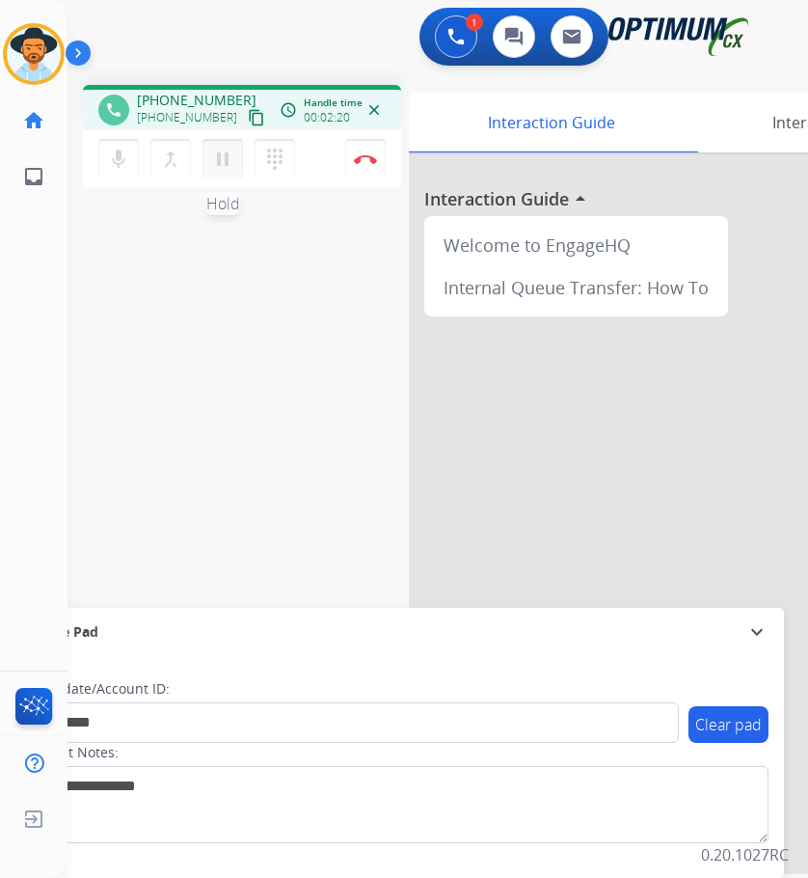
click at [229, 163] on mat-icon "pause" at bounding box center [222, 159] width 23 height 23
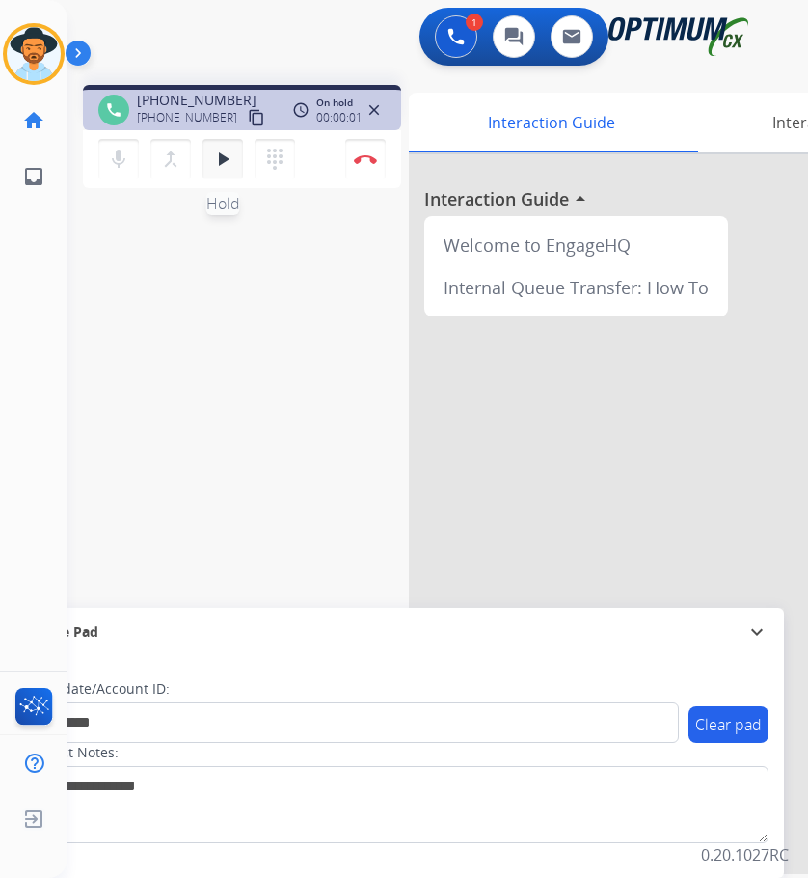
click at [229, 163] on mat-icon "play_arrow" at bounding box center [222, 159] width 23 height 23
click at [214, 156] on mat-icon "pause" at bounding box center [222, 159] width 23 height 23
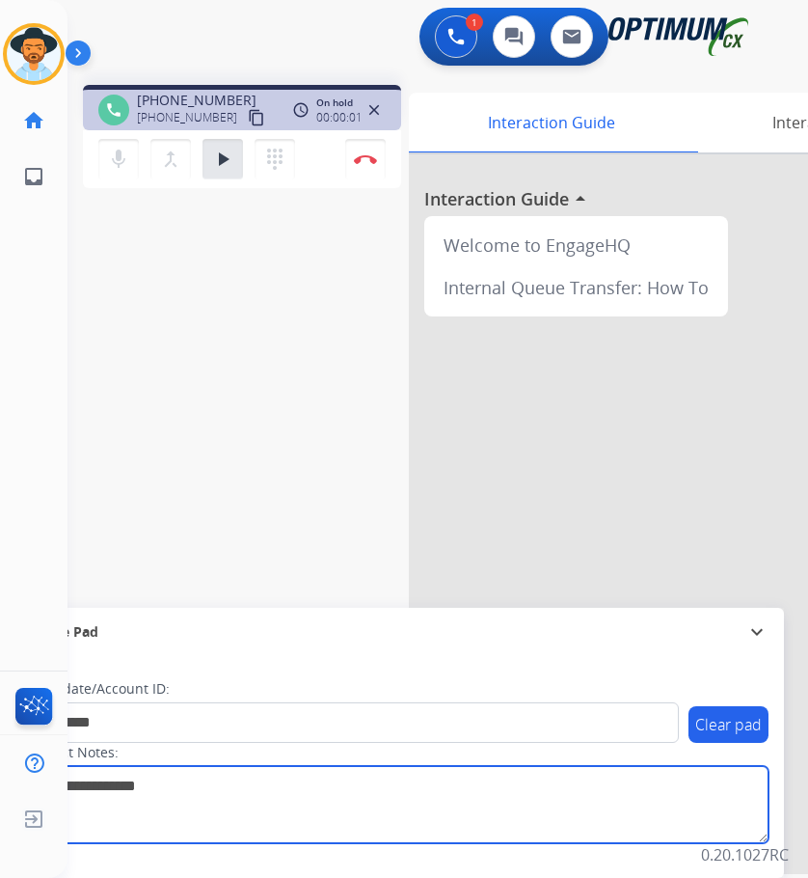
click at [141, 788] on textarea at bounding box center [396, 804] width 745 height 77
drag, startPoint x: 200, startPoint y: 781, endPoint x: 592, endPoint y: 802, distance: 393.1
click at [592, 802] on textarea at bounding box center [396, 804] width 745 height 77
drag, startPoint x: 257, startPoint y: 795, endPoint x: 230, endPoint y: 799, distance: 27.3
click at [230, 799] on textarea at bounding box center [396, 804] width 745 height 77
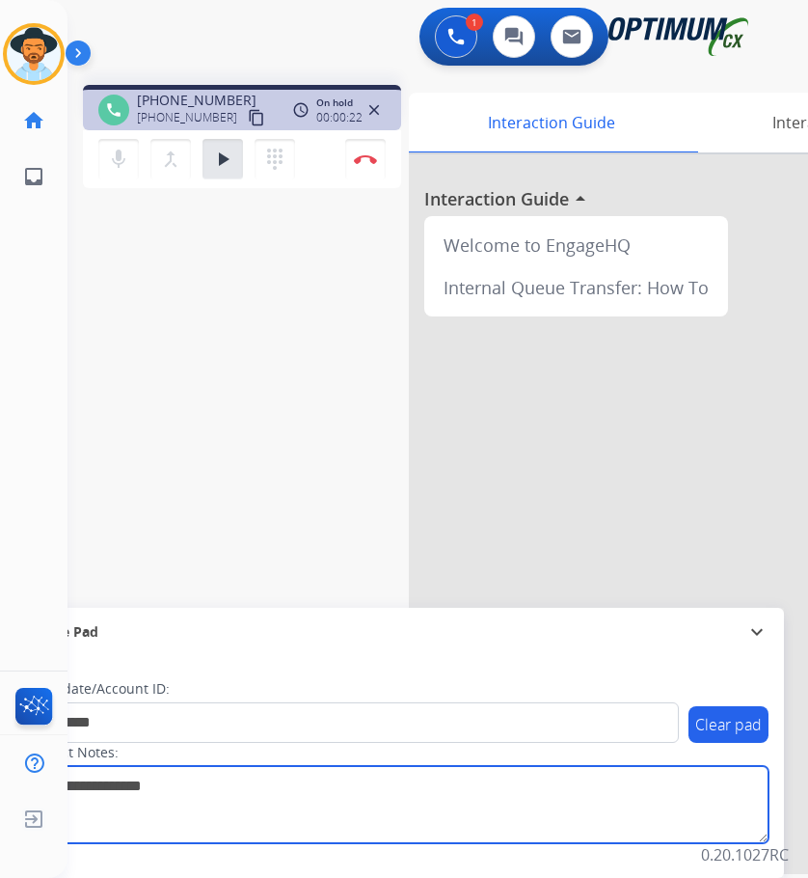
click at [127, 781] on textarea at bounding box center [396, 804] width 745 height 77
drag, startPoint x: 249, startPoint y: 789, endPoint x: -2, endPoint y: 731, distance: 257.3
click at [0, 731] on html "Outbound call Quit Outbound call Quit Schedule interaction + Add to my list Cus…" at bounding box center [404, 439] width 808 height 878
type textarea "**********"
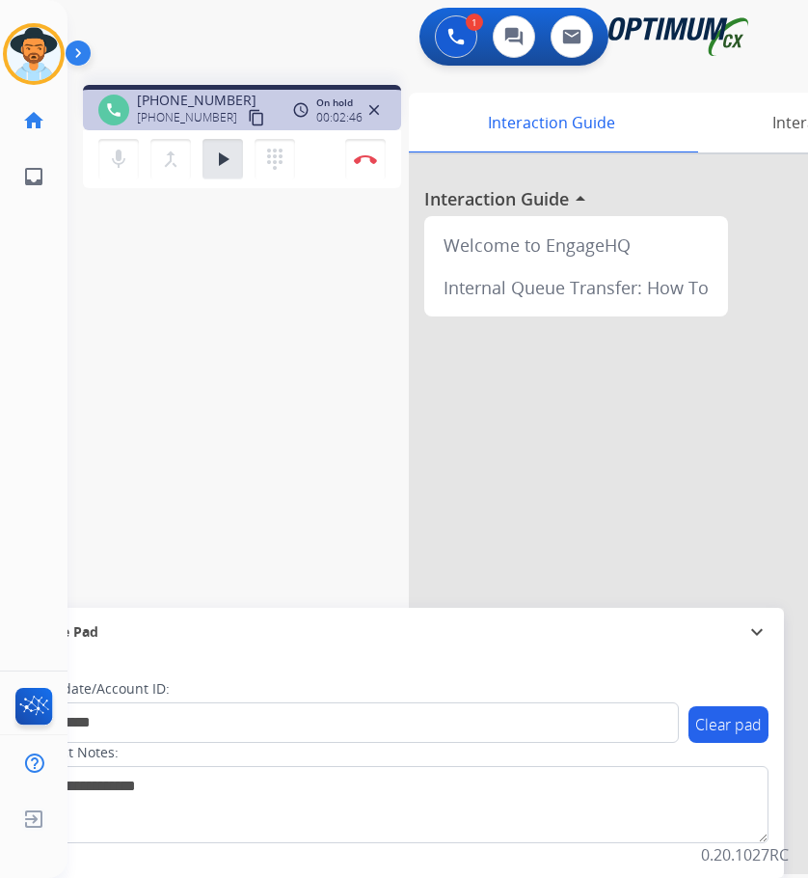
click at [155, 420] on div "**********" at bounding box center [415, 471] width 694 height 804
click at [218, 146] on button "play_arrow Hold" at bounding box center [223, 159] width 41 height 41
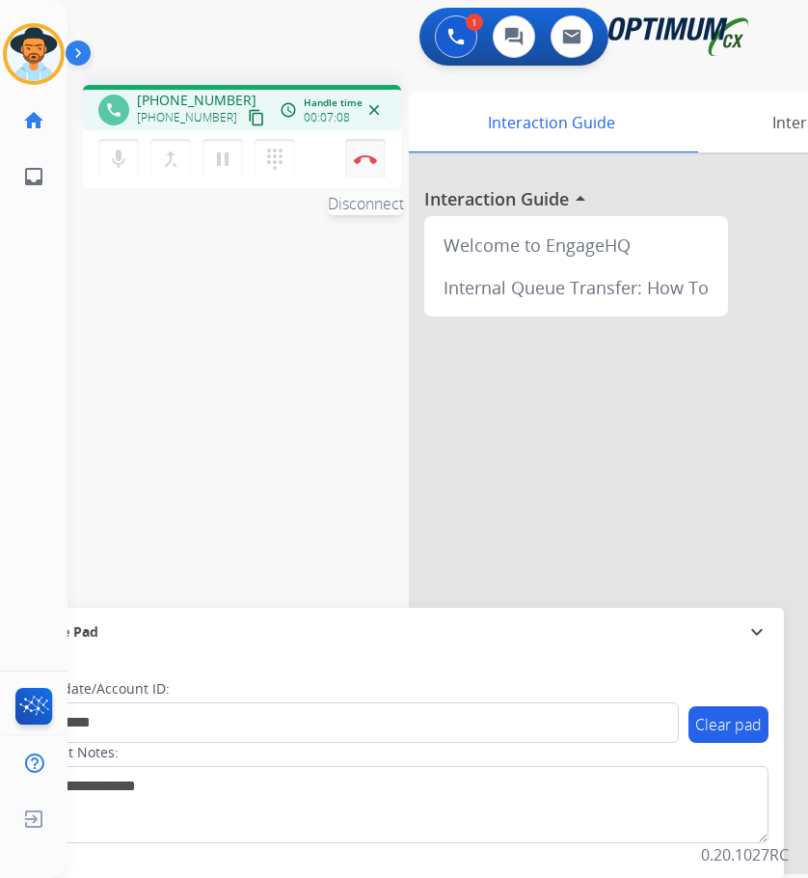
click at [368, 164] on button "Disconnect" at bounding box center [365, 159] width 41 height 41
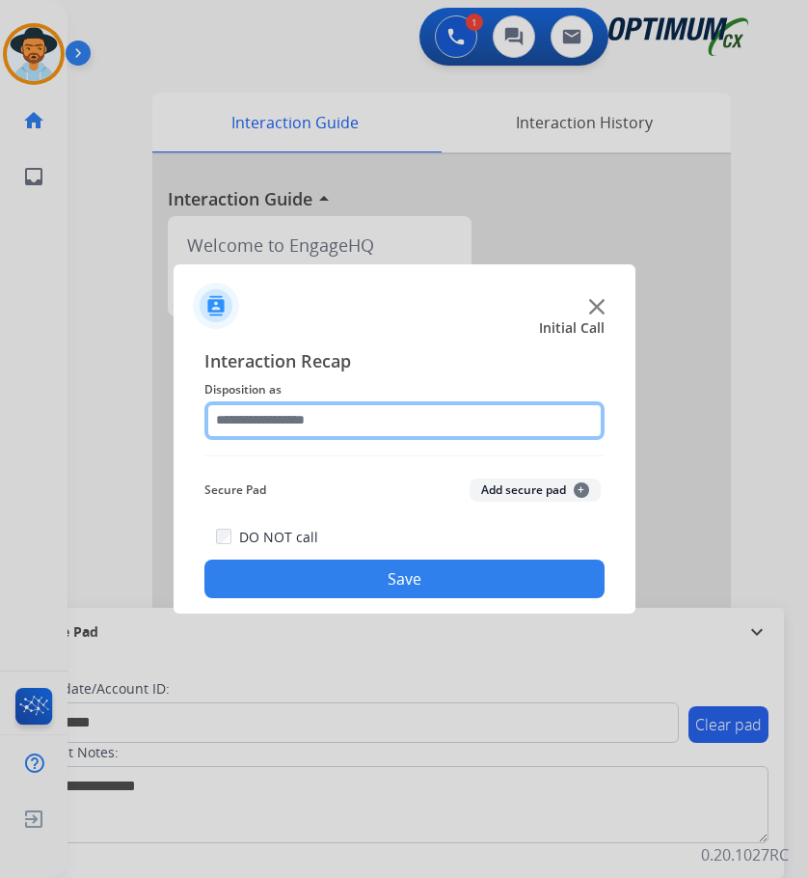
click at [299, 430] on input "text" at bounding box center [404, 420] width 400 height 39
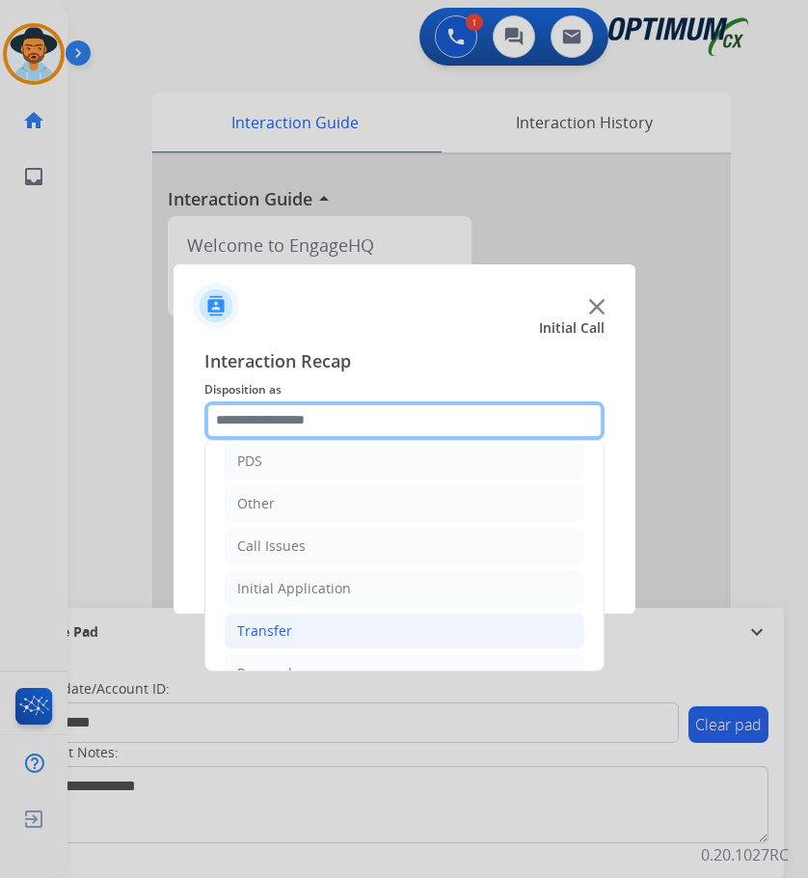
scroll to position [131, 0]
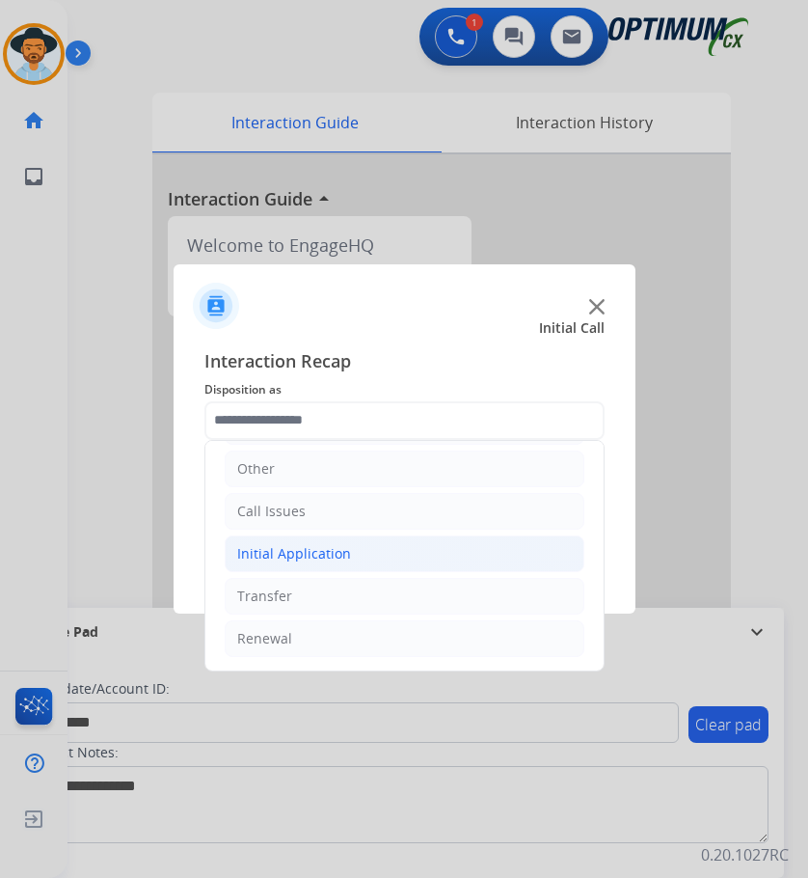
click at [365, 555] on li "Initial Application" at bounding box center [405, 553] width 360 height 37
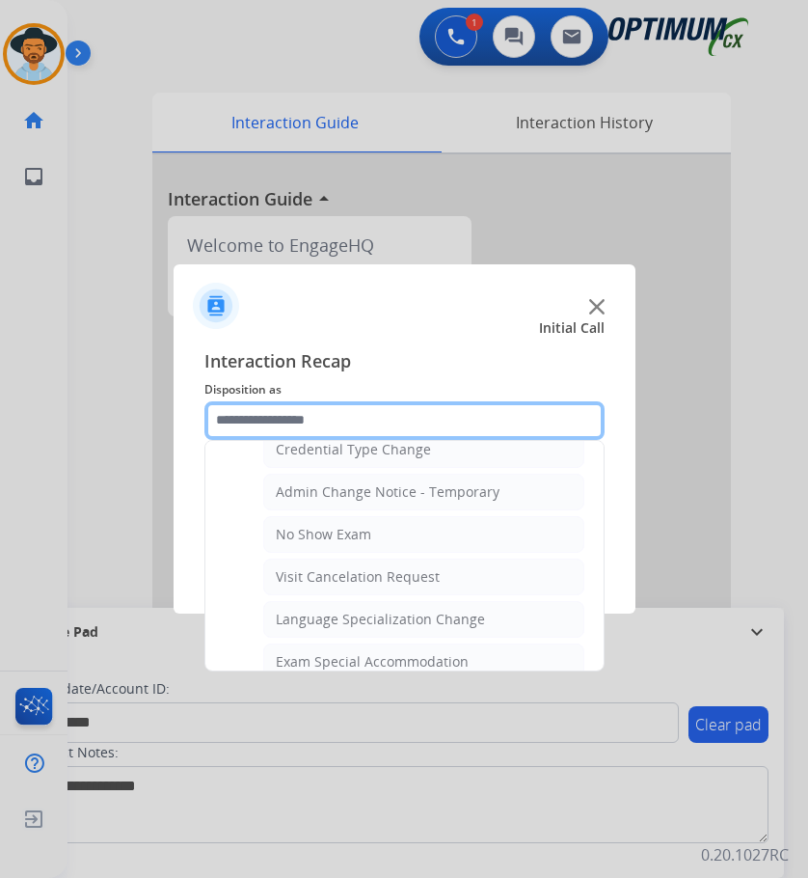
scroll to position [999, 0]
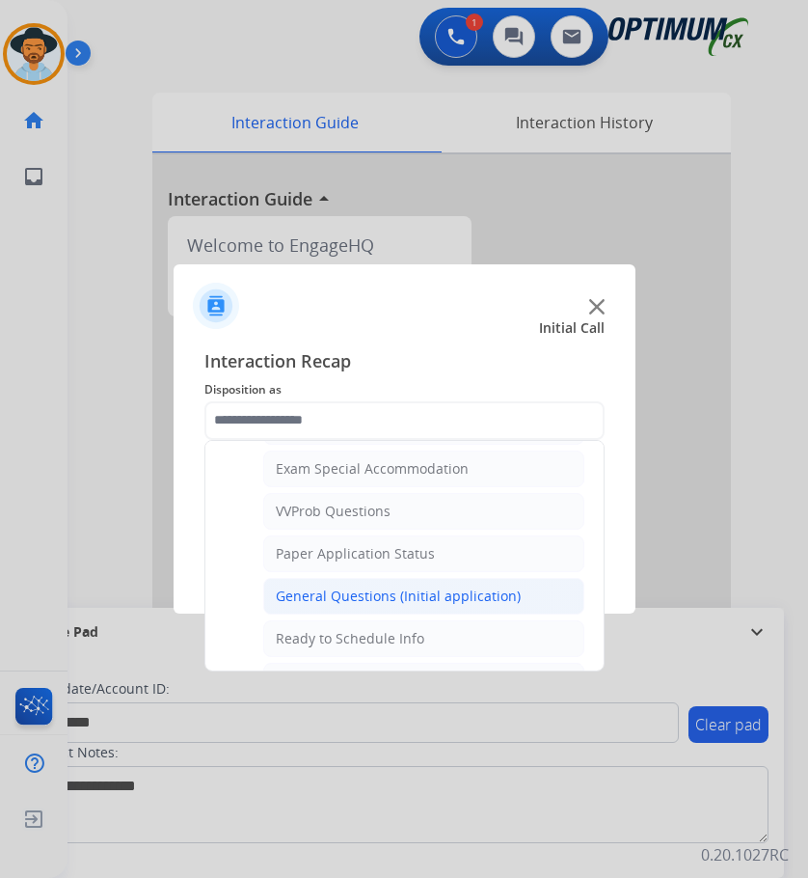
click at [338, 589] on div "General Questions (Initial application)" at bounding box center [398, 595] width 245 height 19
type input "**********"
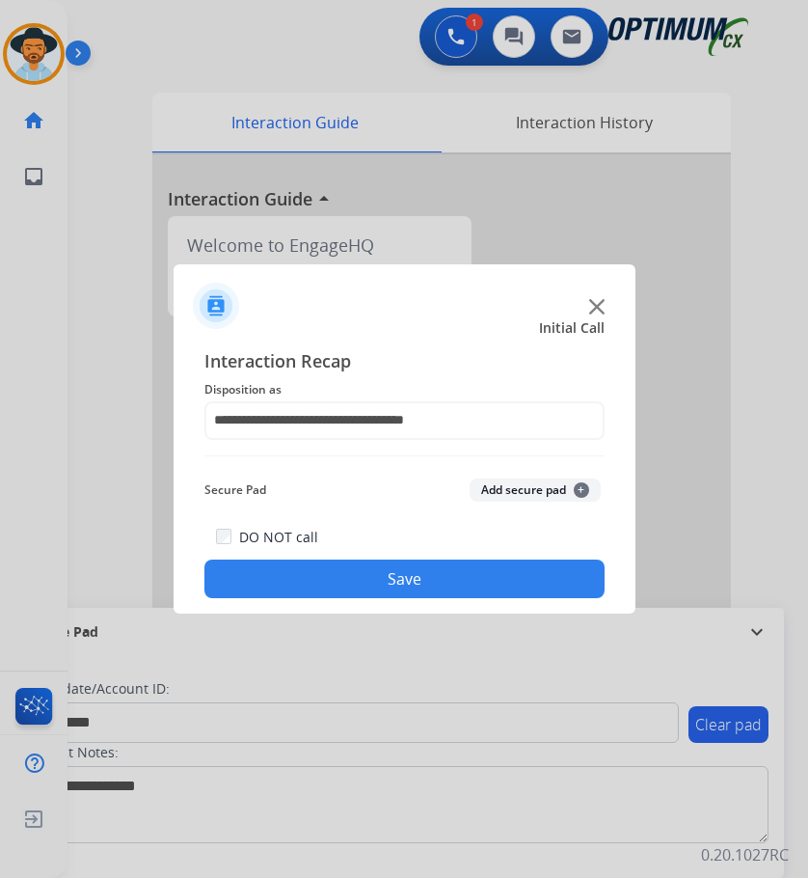
click at [320, 593] on button "Save" at bounding box center [404, 578] width 400 height 39
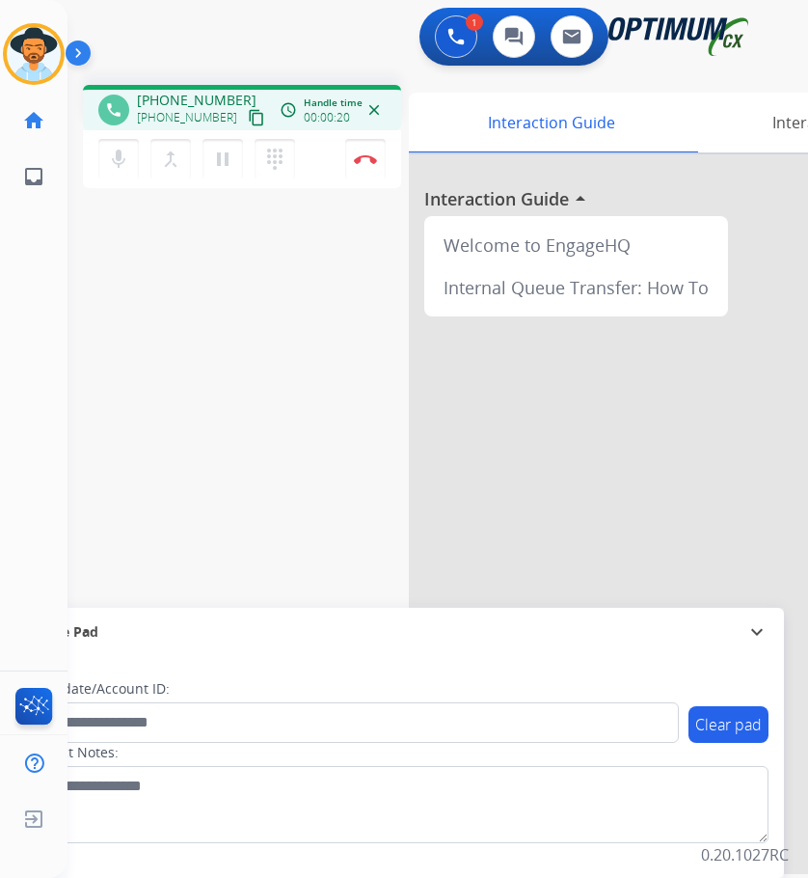
click at [246, 54] on div "1 Voice Interactions 0 Chat Interactions 0 Email Interactions" at bounding box center [422, 39] width 679 height 62
click at [213, 95] on span "+17735632152" at bounding box center [197, 100] width 120 height 19
copy span "17735632152"
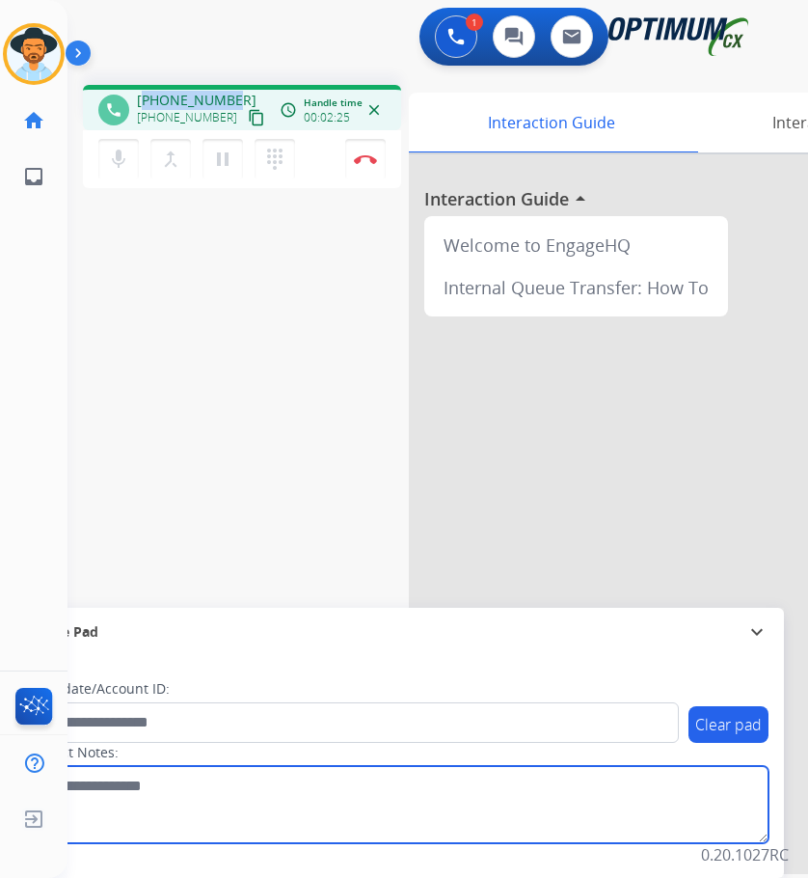
click at [165, 809] on textarea at bounding box center [396, 804] width 745 height 77
click at [282, 817] on textarea at bounding box center [396, 804] width 745 height 77
paste textarea "**********"
click at [99, 788] on textarea at bounding box center [396, 804] width 745 height 77
drag, startPoint x: 323, startPoint y: 785, endPoint x: -2, endPoint y: 780, distance: 325.0
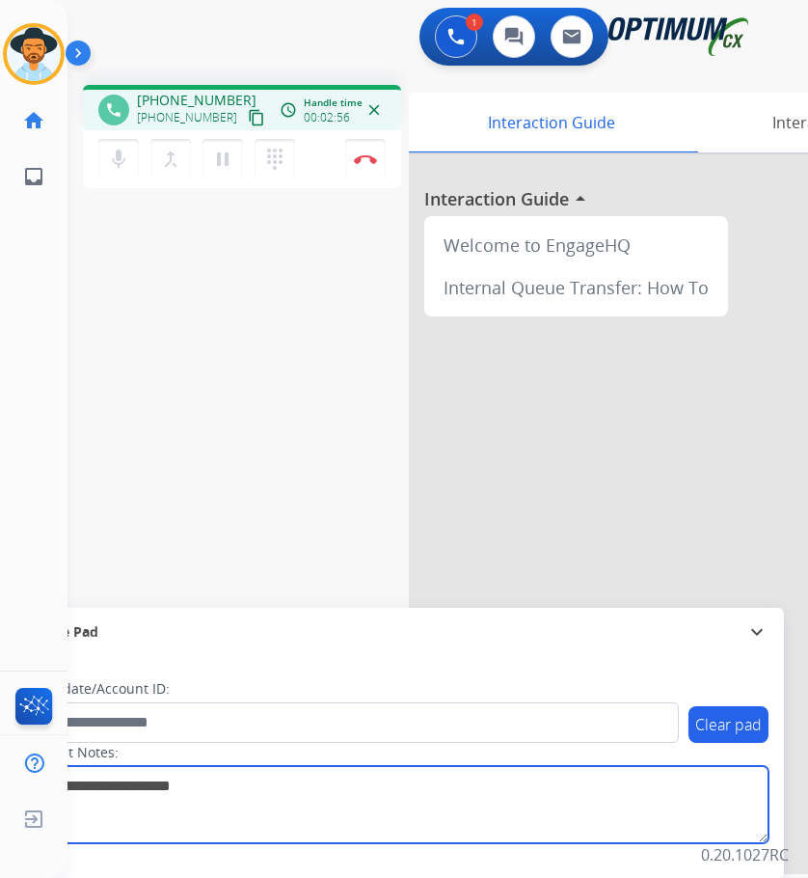
click at [0, 780] on html "Outbound call Quit Outbound call Quit Schedule interaction + Add to my list Cus…" at bounding box center [404, 439] width 808 height 878
type textarea "**********"
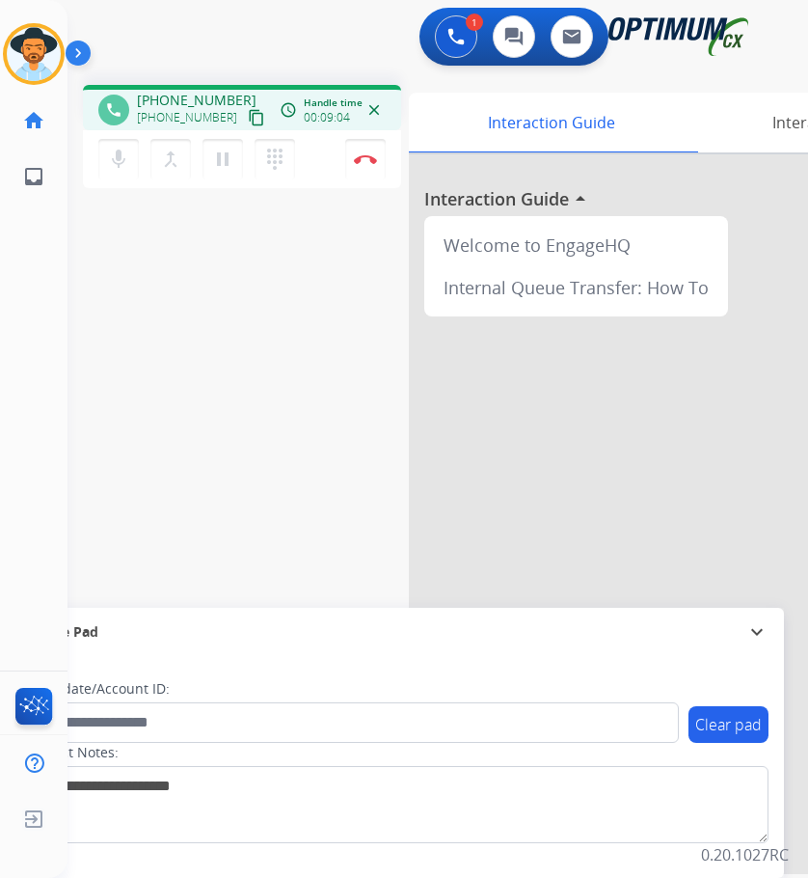
click at [257, 42] on div "1 Voice Interactions 0 Chat Interactions 0 Email Interactions" at bounding box center [422, 39] width 679 height 62
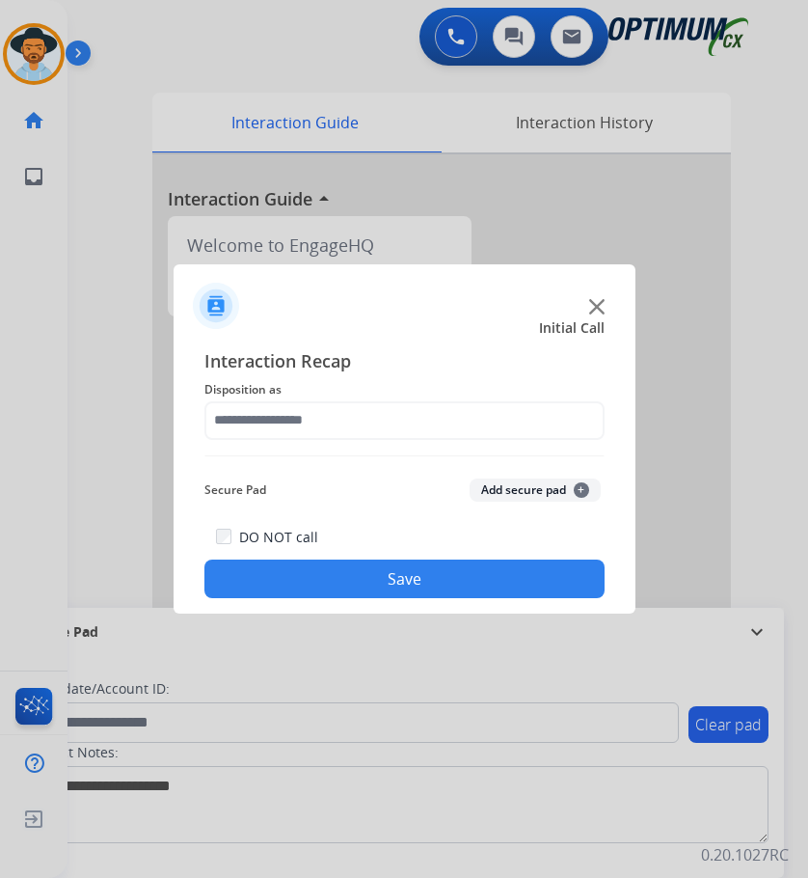
click at [67, 499] on div at bounding box center [404, 439] width 808 height 878
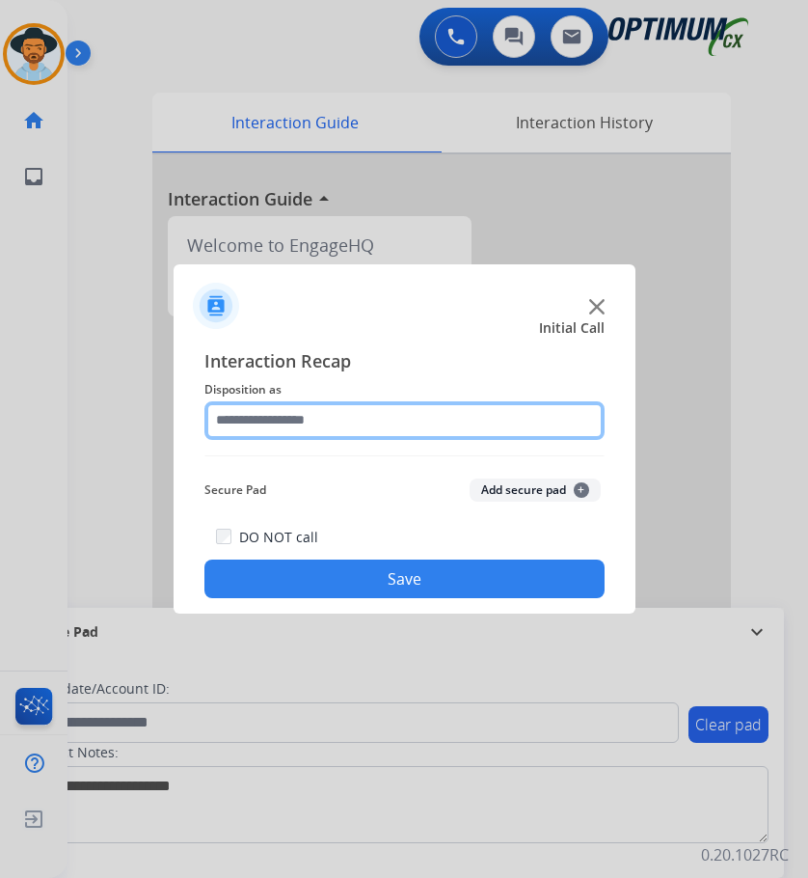
click at [429, 431] on input "text" at bounding box center [404, 420] width 400 height 39
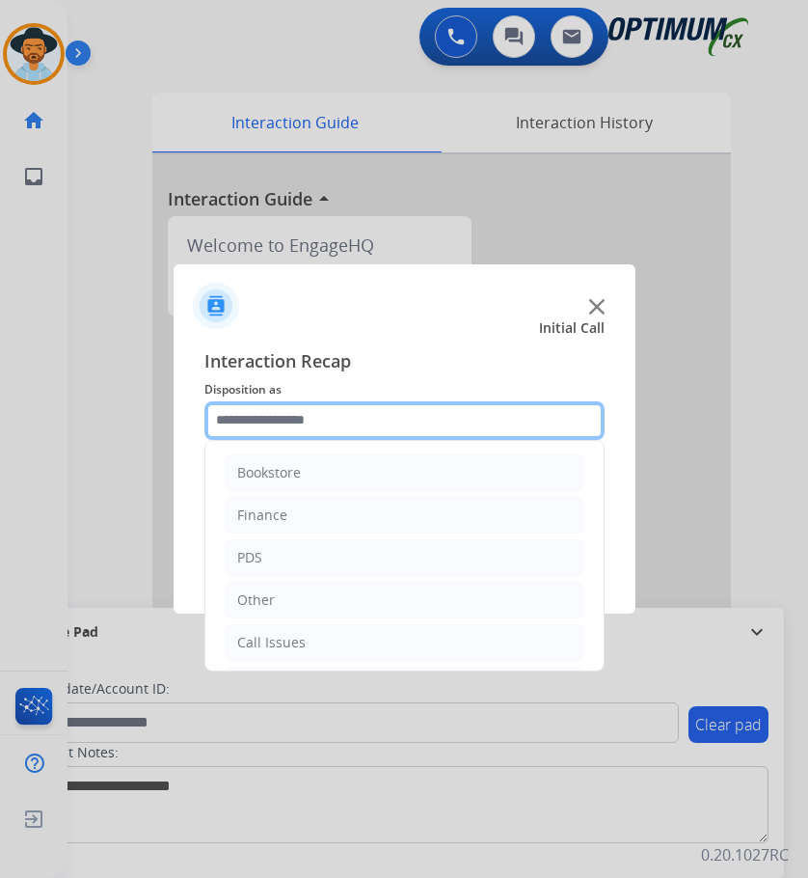
scroll to position [131, 0]
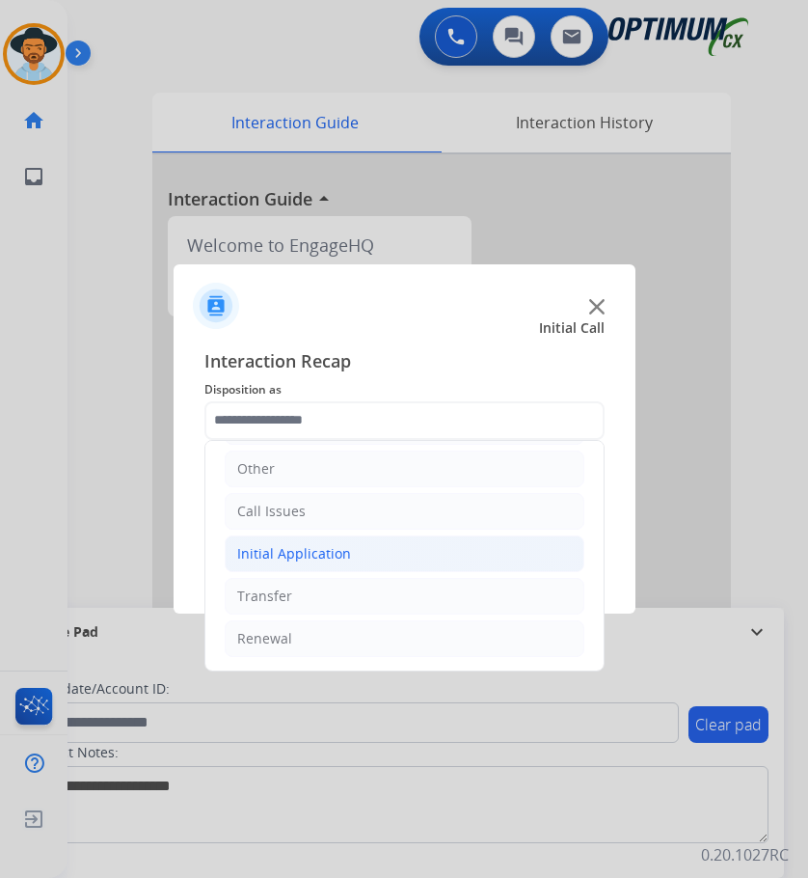
click at [344, 558] on div "Initial Application" at bounding box center [294, 553] width 114 height 19
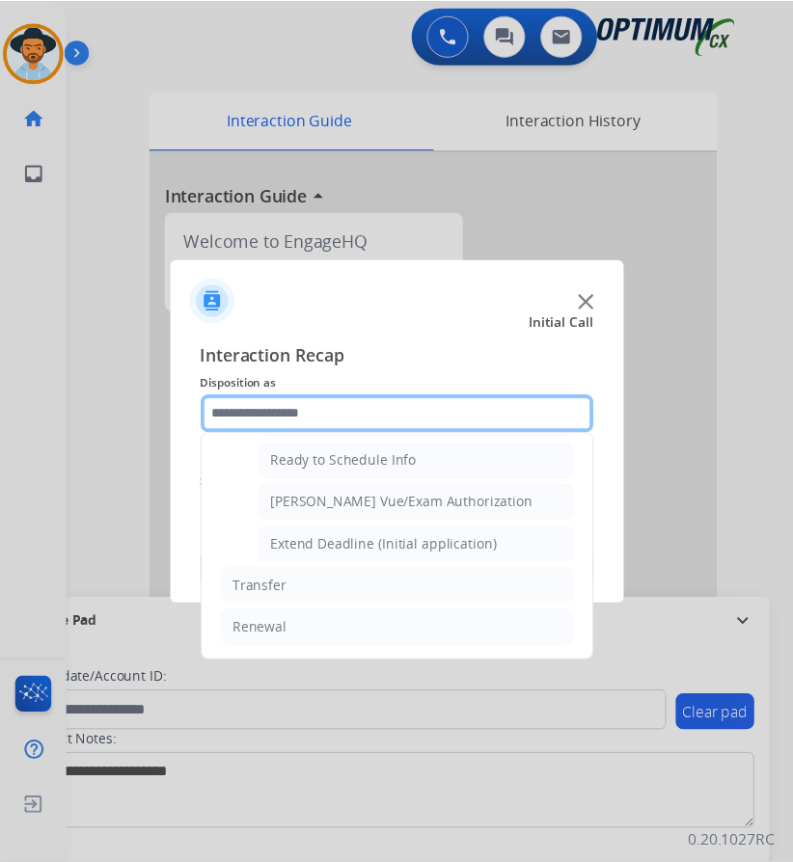
scroll to position [1072, 0]
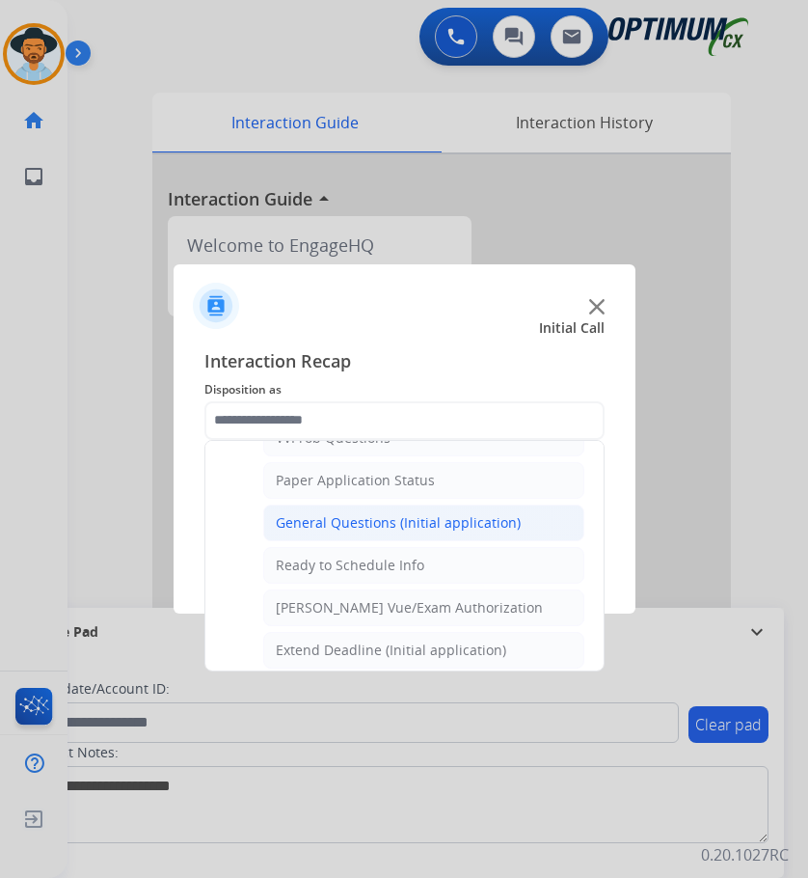
click at [414, 524] on div "General Questions (Initial application)" at bounding box center [398, 522] width 245 height 19
type input "**********"
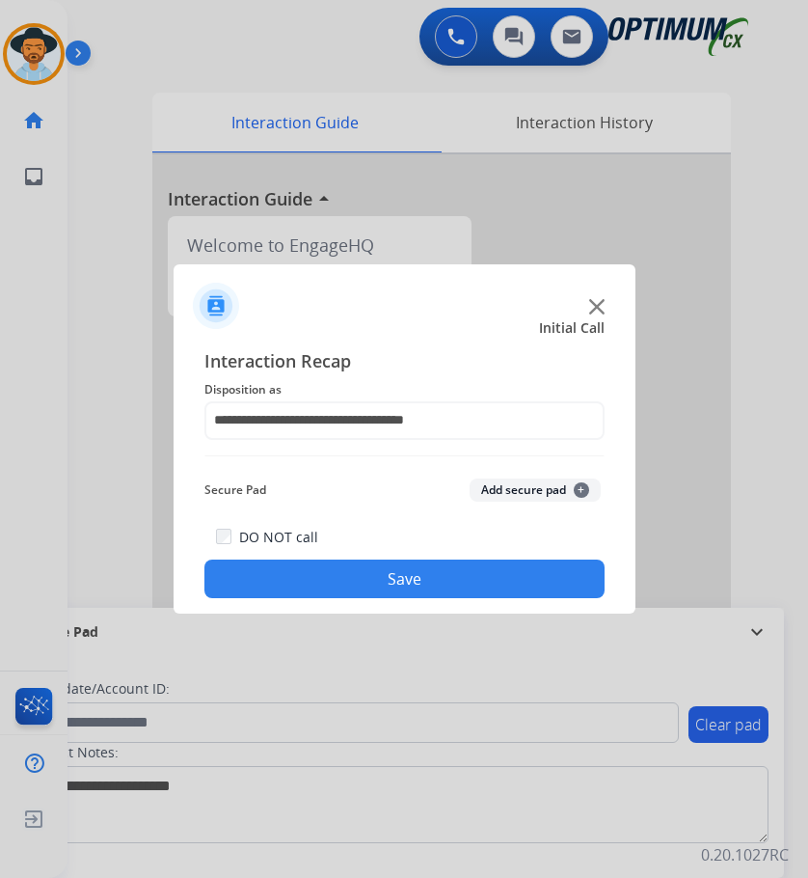
click at [340, 586] on button "Save" at bounding box center [404, 578] width 400 height 39
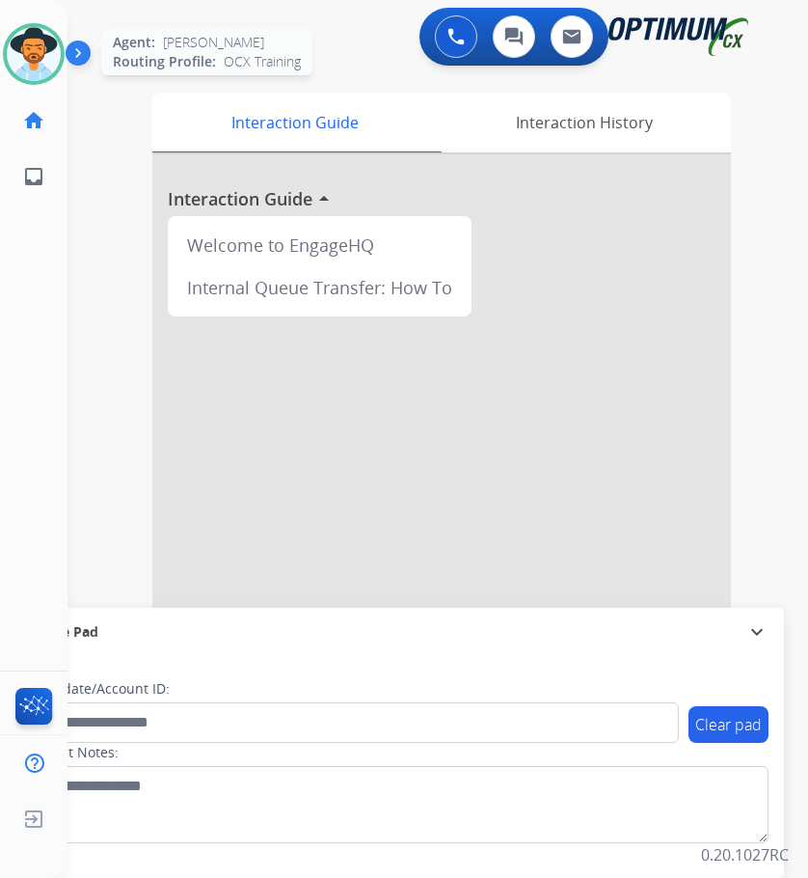
click at [5, 61] on div at bounding box center [34, 54] width 62 height 62
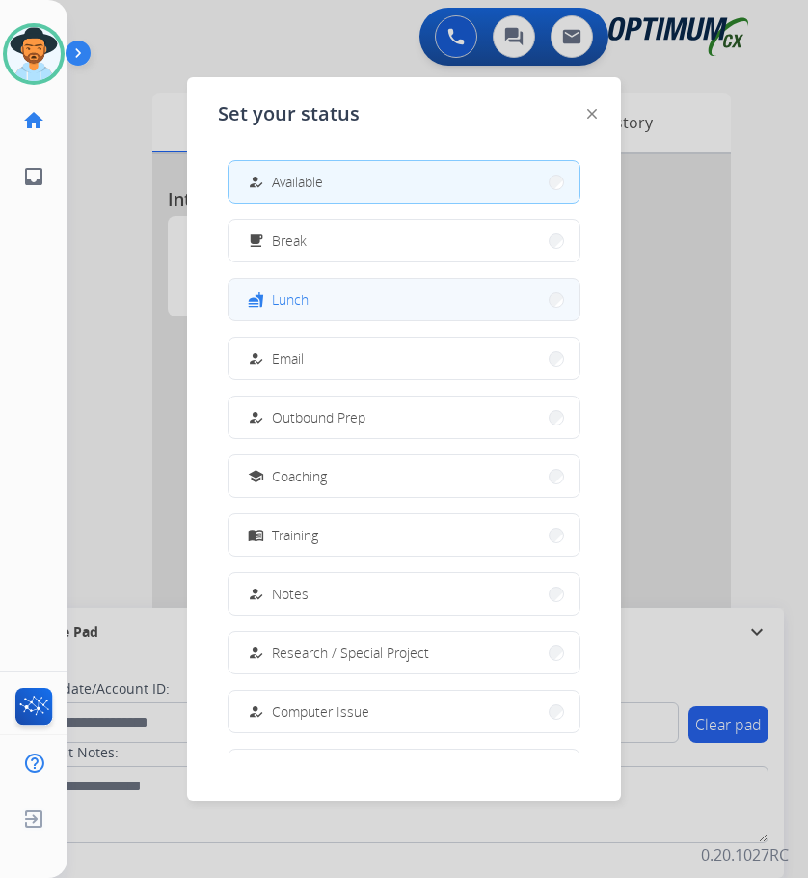
click at [311, 306] on button "fastfood Lunch" at bounding box center [404, 299] width 351 height 41
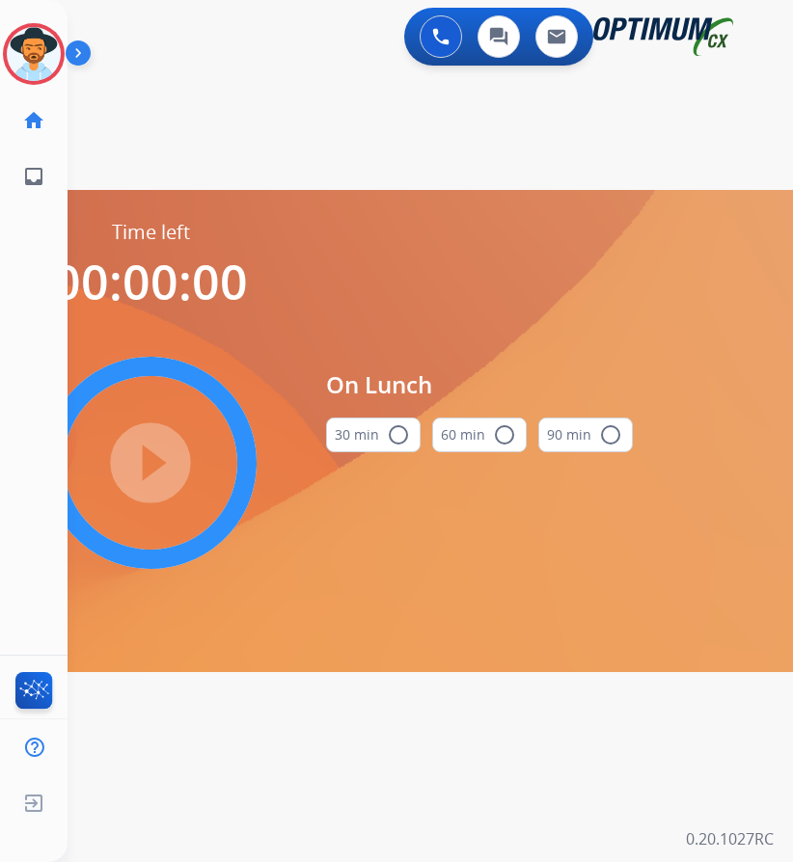
click at [400, 428] on mat-icon "radio_button_unchecked" at bounding box center [398, 434] width 23 height 23
click at [162, 451] on mat-icon "play_circle_filled" at bounding box center [150, 462] width 23 height 23
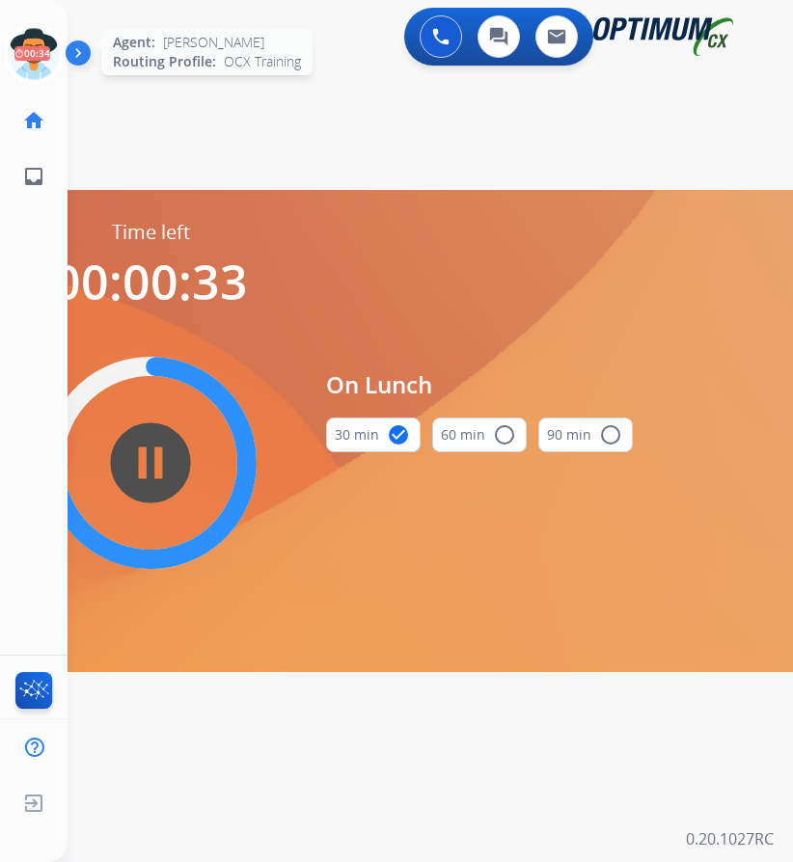
click at [55, 23] on icon at bounding box center [34, 54] width 63 height 63
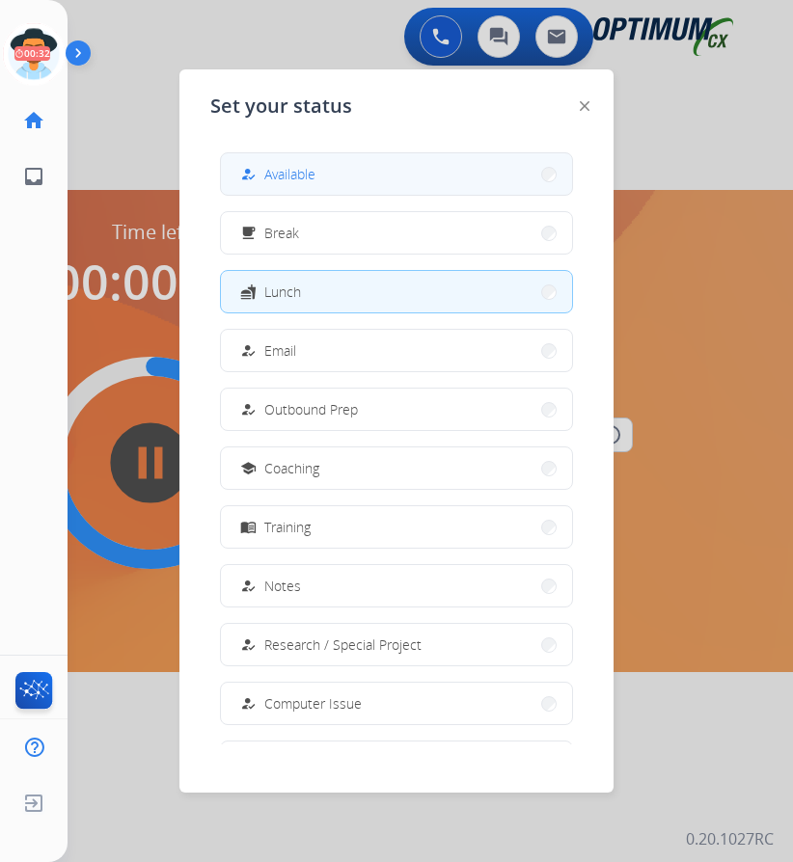
click at [308, 163] on div "how_to_reg Available" at bounding box center [275, 174] width 79 height 23
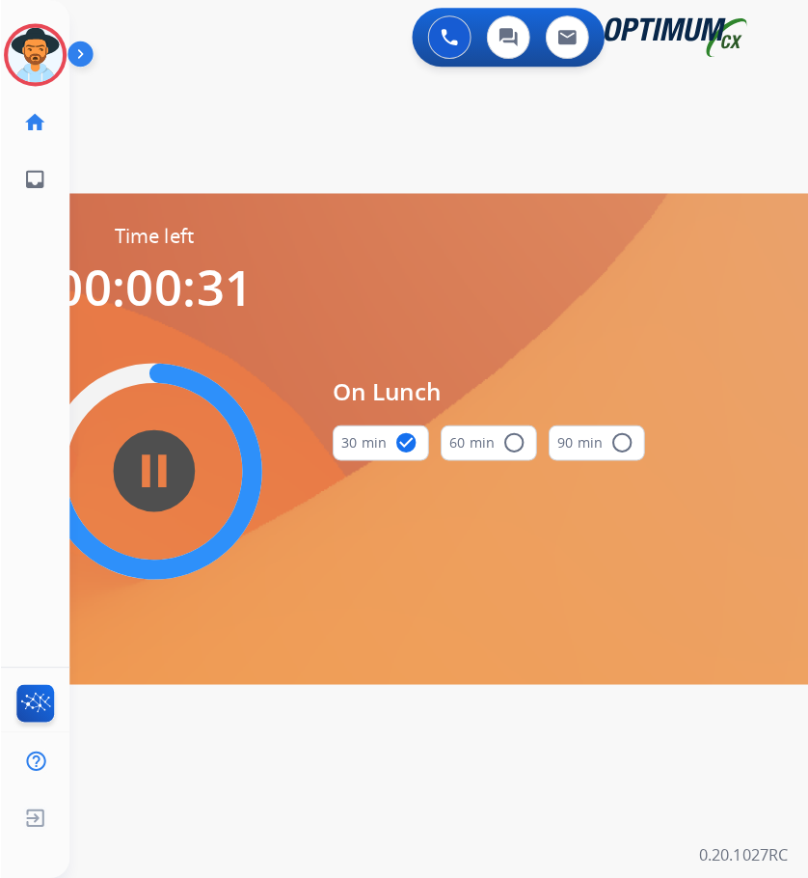
scroll to position [0, 0]
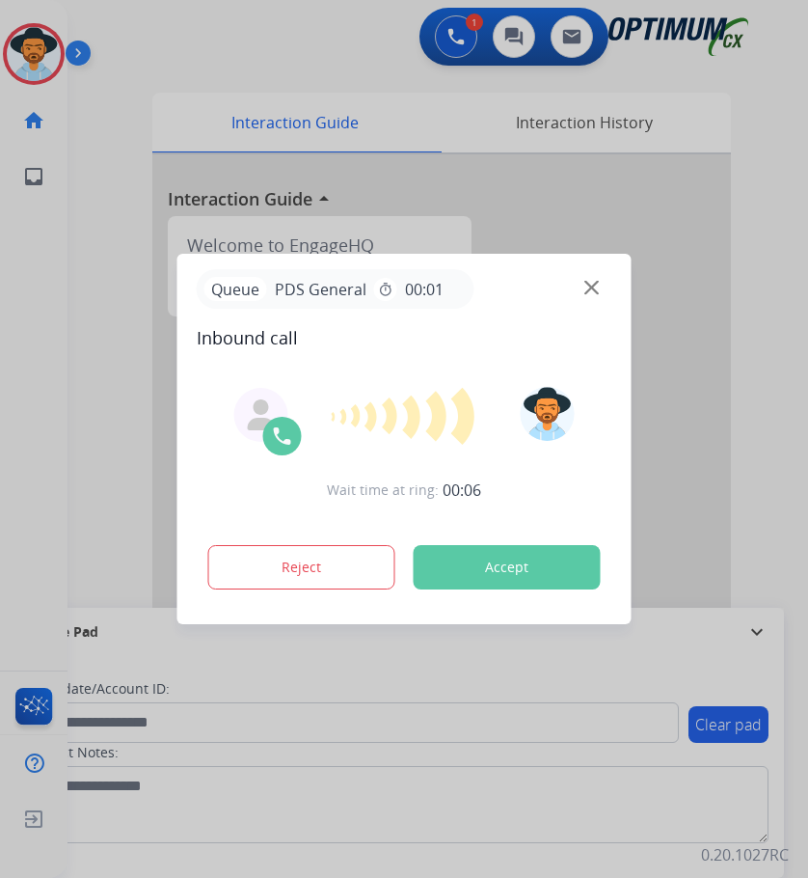
click at [225, 21] on div at bounding box center [404, 439] width 808 height 878
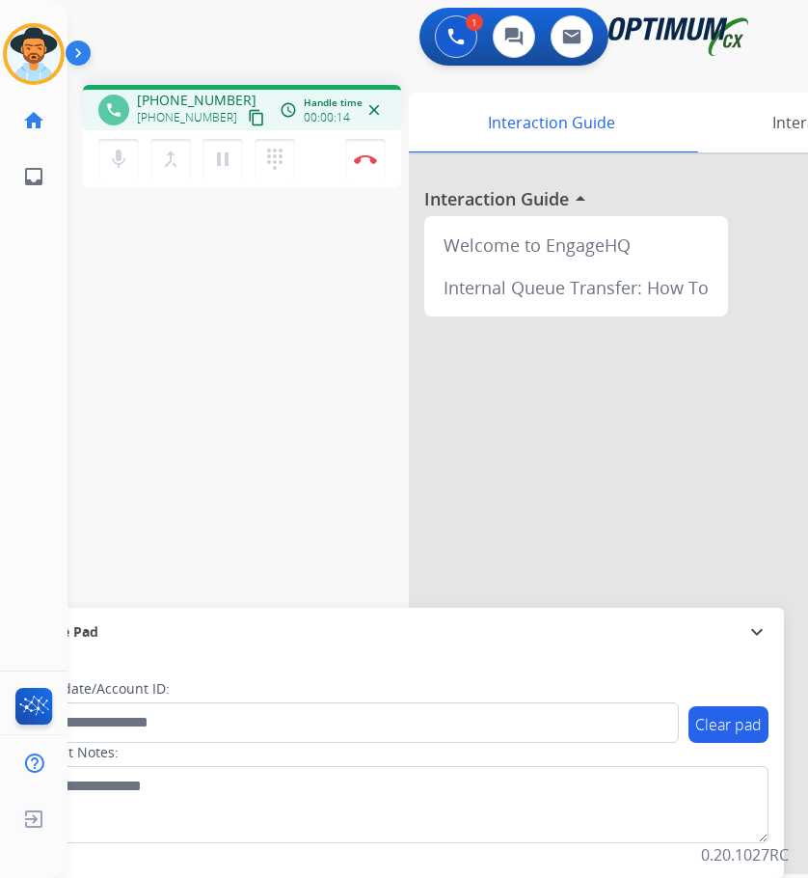
click at [196, 95] on span "+14482047764" at bounding box center [197, 100] width 120 height 19
copy span "14482047764"
click at [211, 100] on span "+14482047764" at bounding box center [197, 100] width 120 height 19
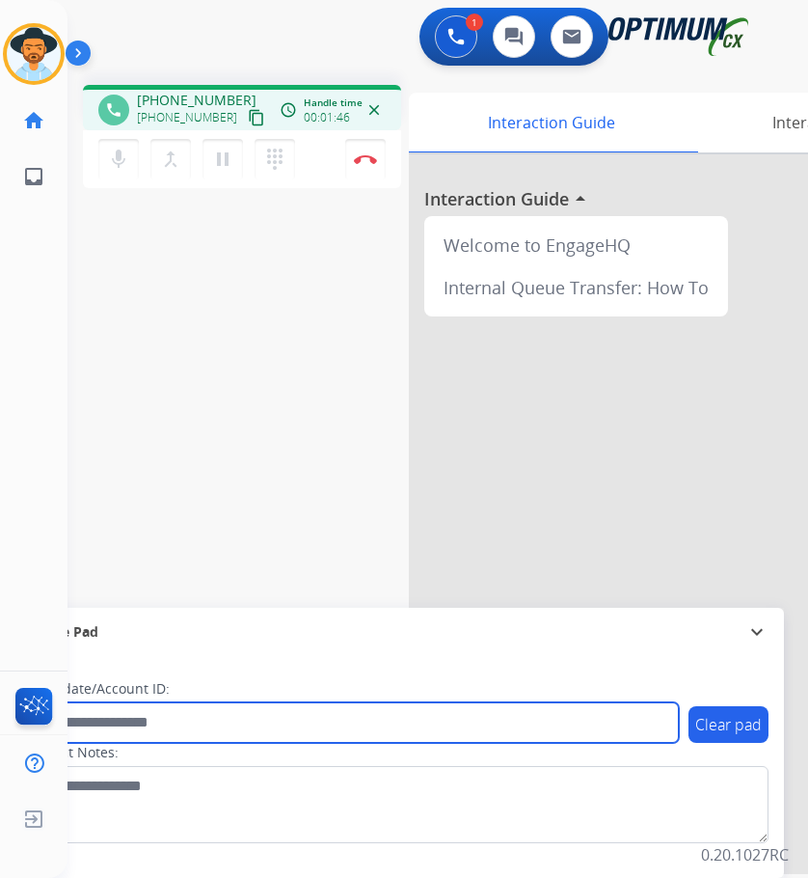
click at [220, 709] on input "text" at bounding box center [352, 722] width 654 height 41
paste input "**********"
type input "**********"
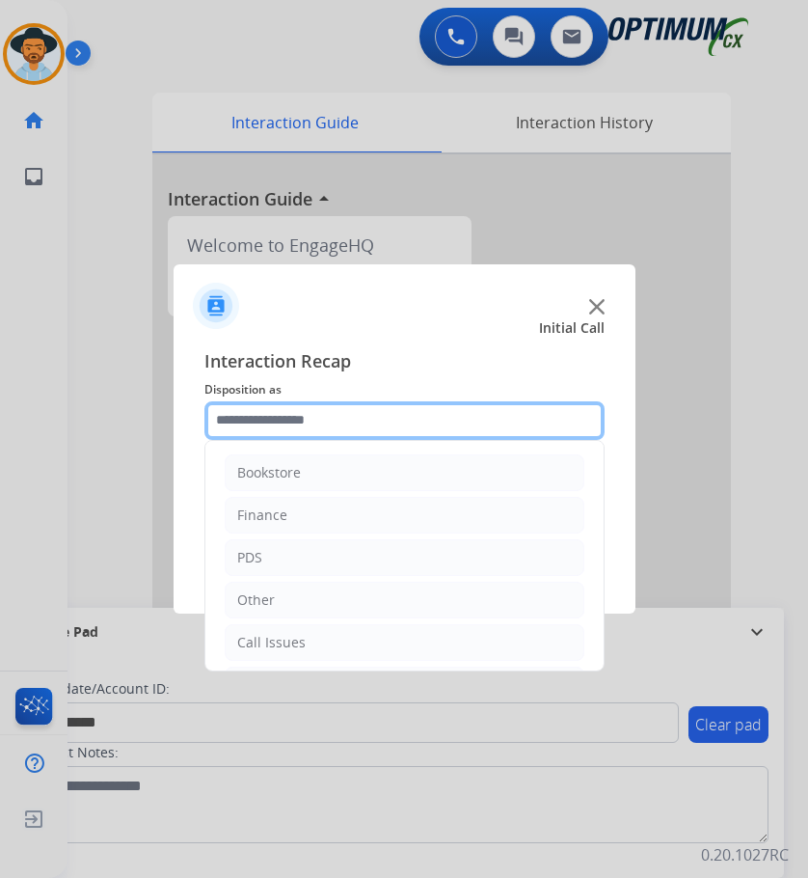
click at [326, 433] on input "text" at bounding box center [404, 420] width 400 height 39
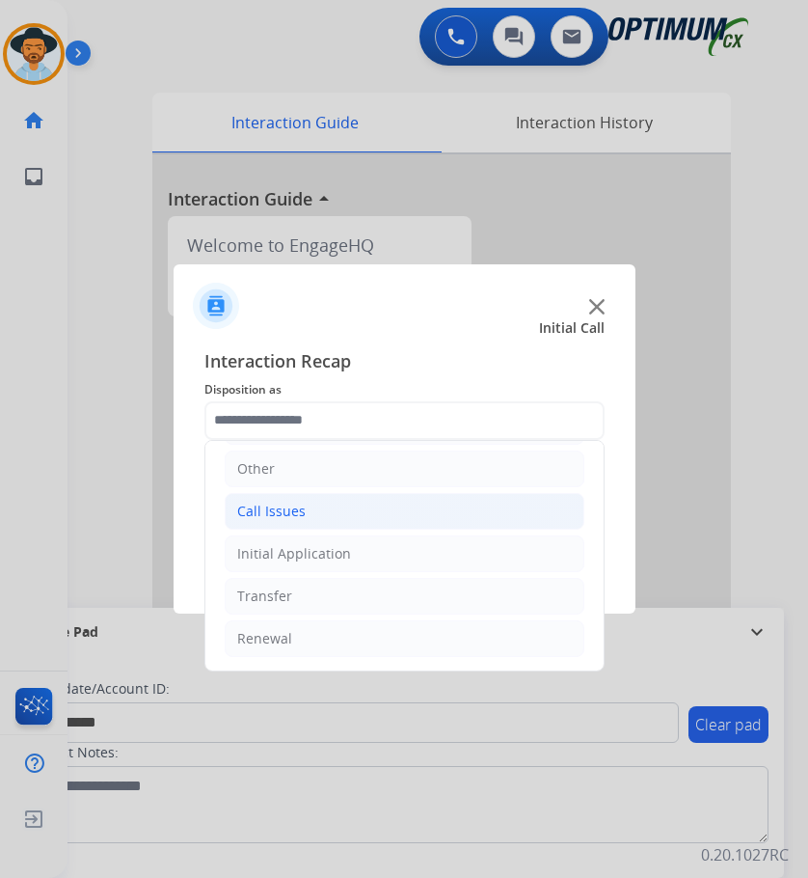
click at [351, 513] on li "Call Issues" at bounding box center [405, 511] width 360 height 37
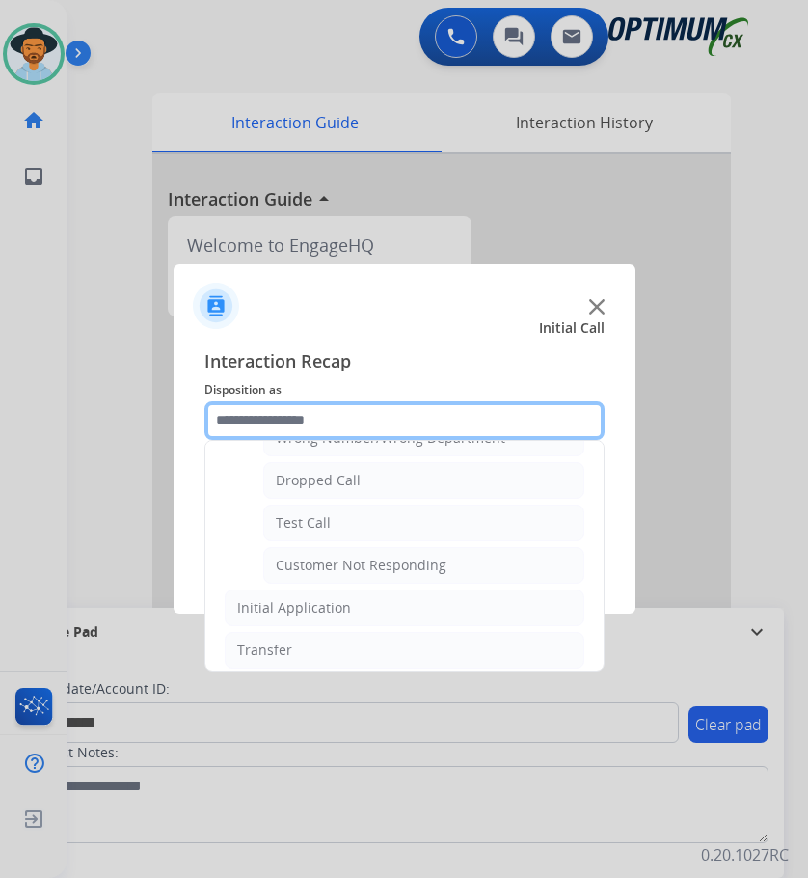
scroll to position [343, 0]
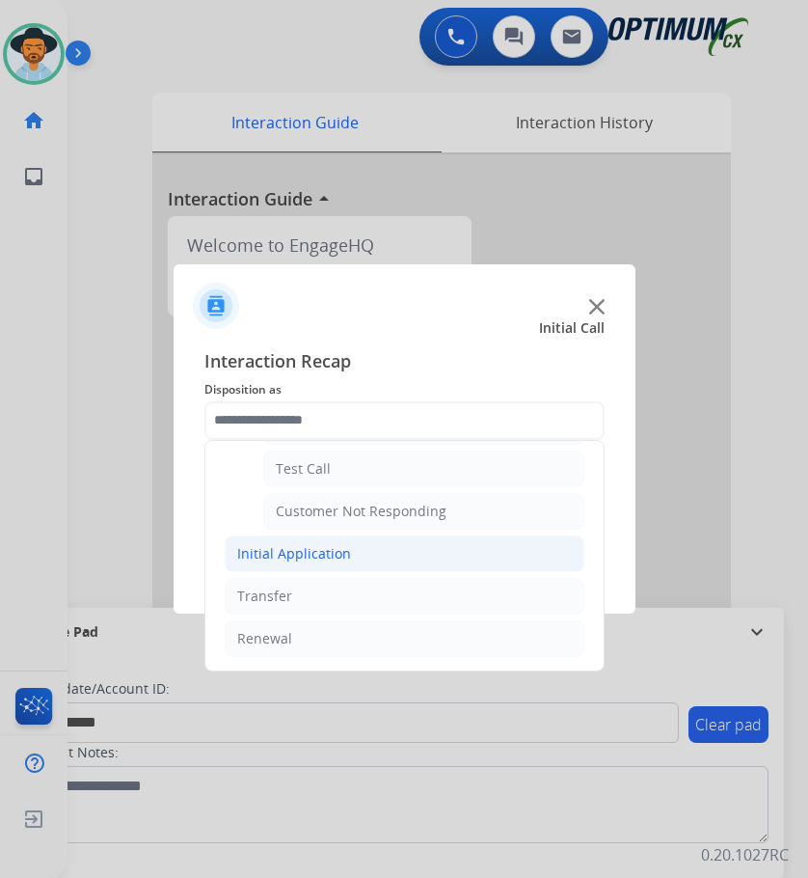
click at [293, 555] on div "Initial Application" at bounding box center [294, 553] width 114 height 19
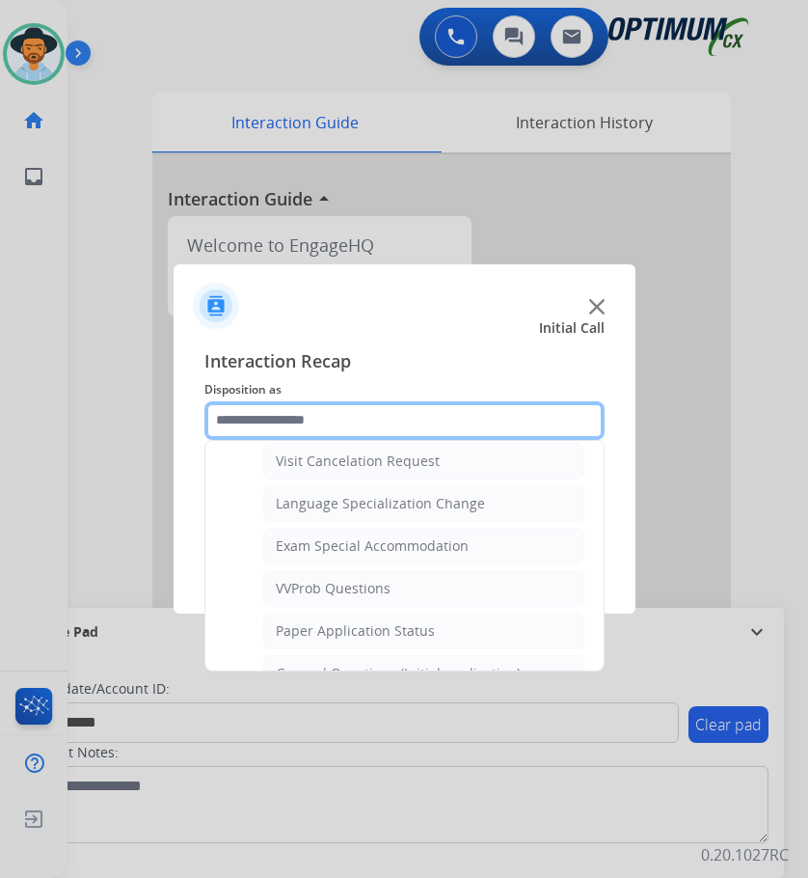
scroll to position [1115, 0]
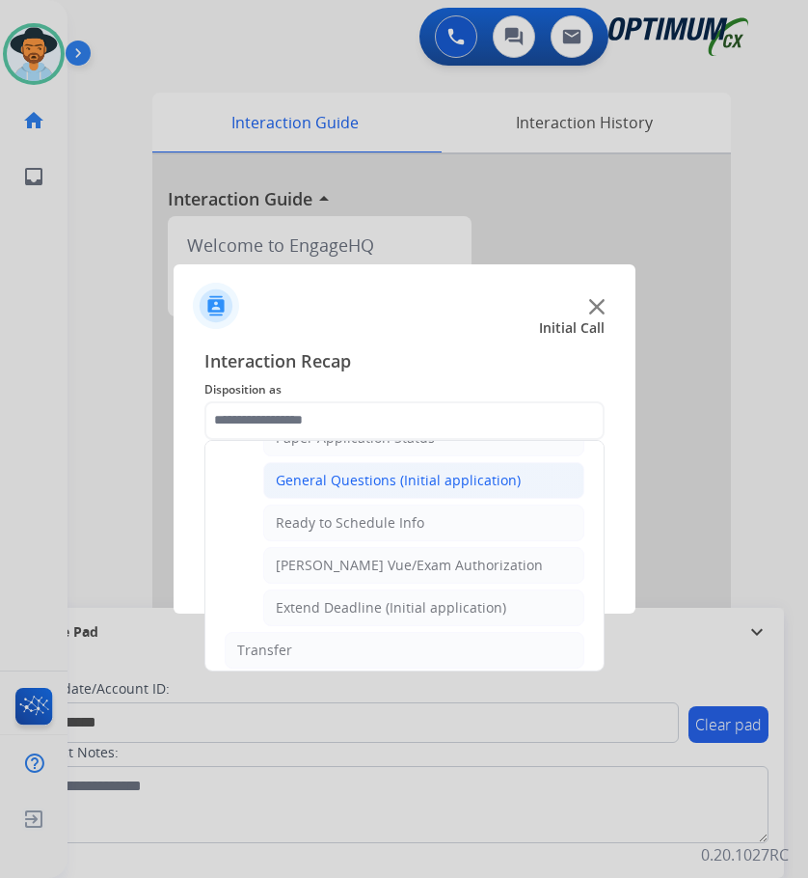
click at [367, 474] on div "General Questions (Initial application)" at bounding box center [398, 480] width 245 height 19
type input "**********"
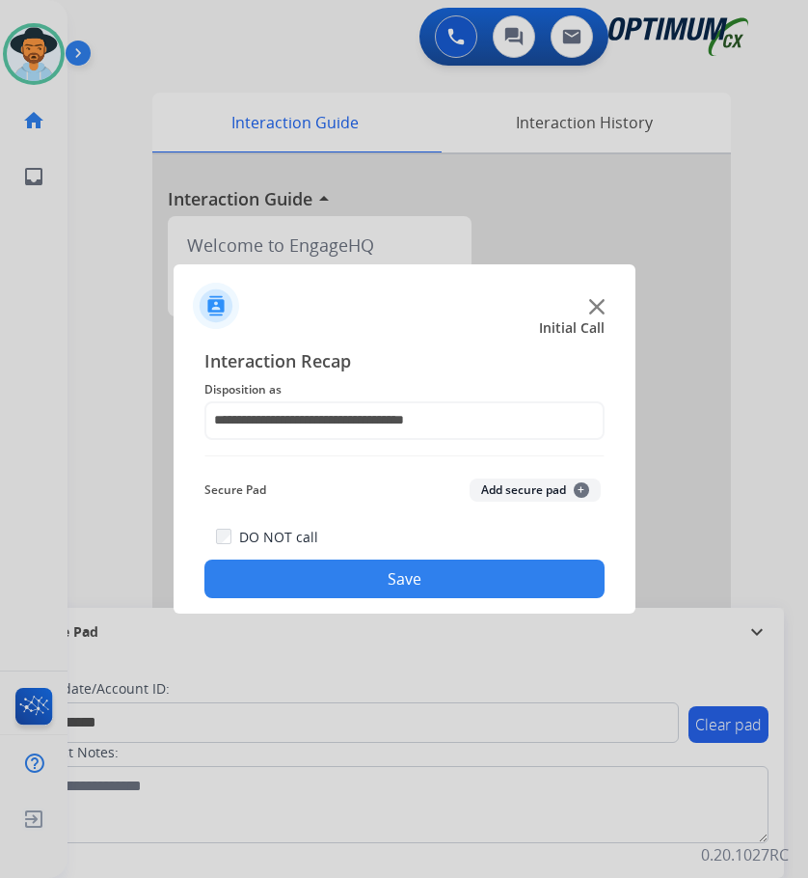
click at [329, 572] on button "Save" at bounding box center [404, 578] width 400 height 39
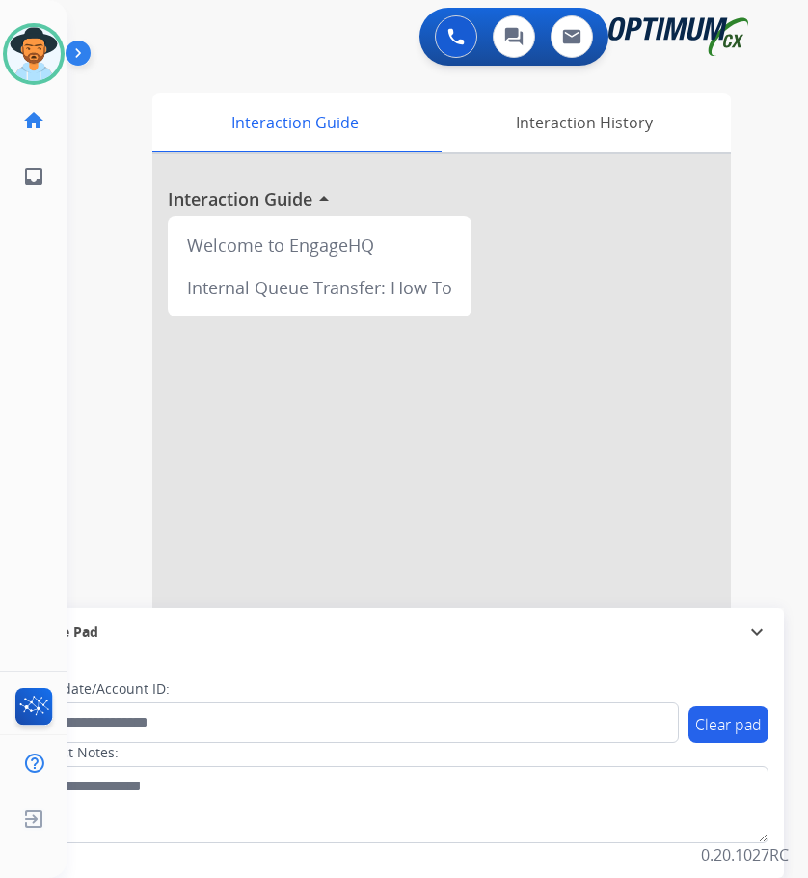
click at [156, 71] on div "swap_horiz Break voice bridge close_fullscreen Connect 3-Way Call merge_type Se…" at bounding box center [415, 471] width 694 height 804
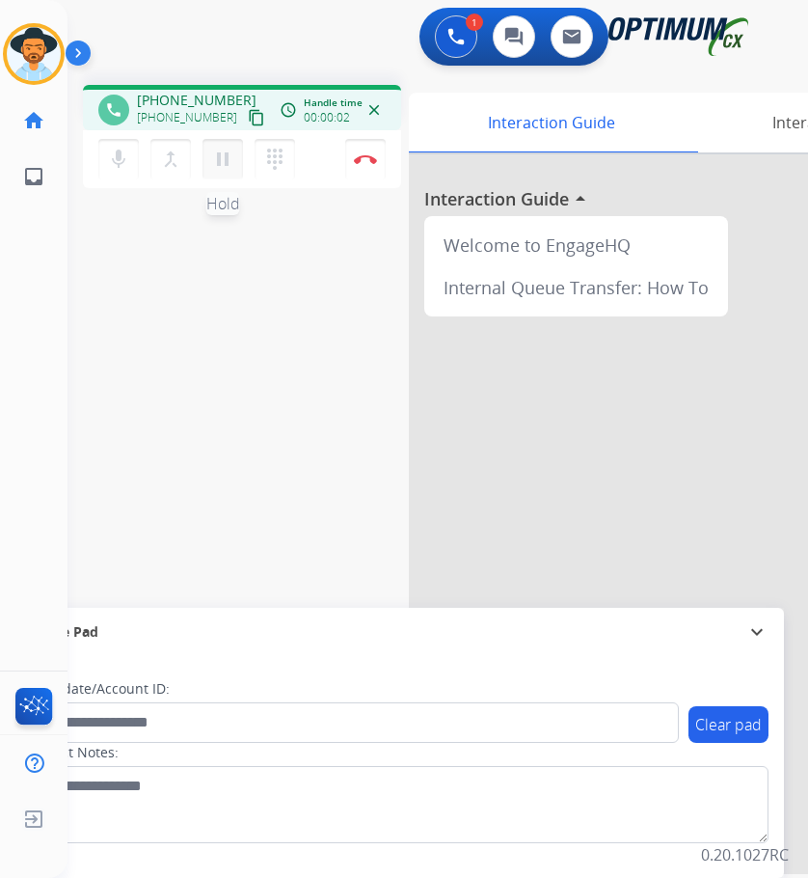
click at [212, 154] on mat-icon "pause" at bounding box center [222, 159] width 23 height 23
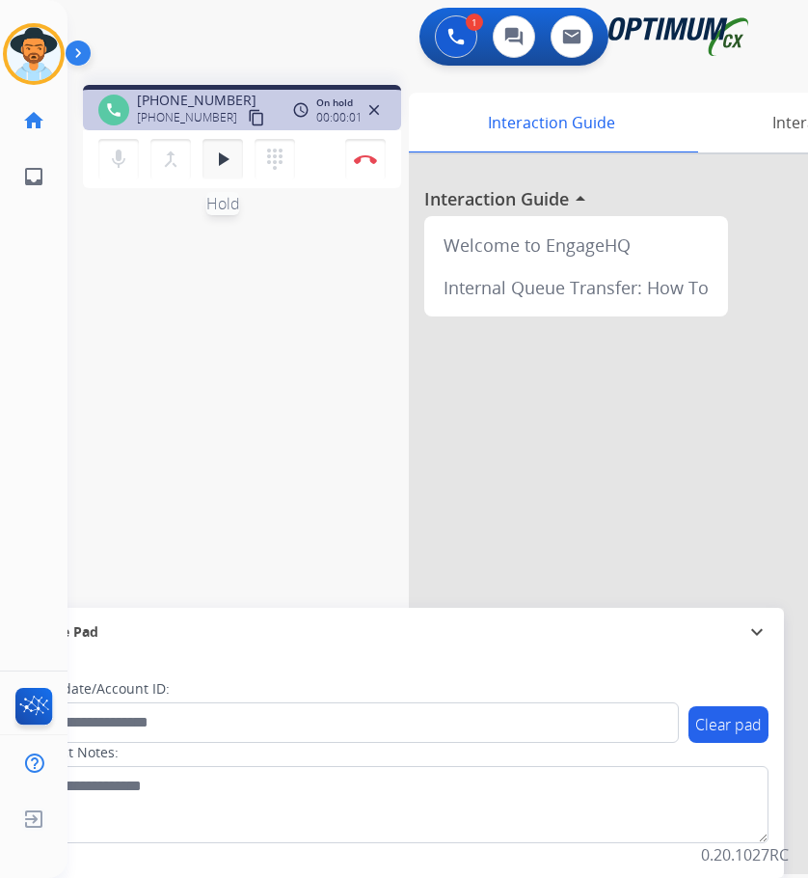
click at [212, 154] on mat-icon "play_arrow" at bounding box center [222, 159] width 23 height 23
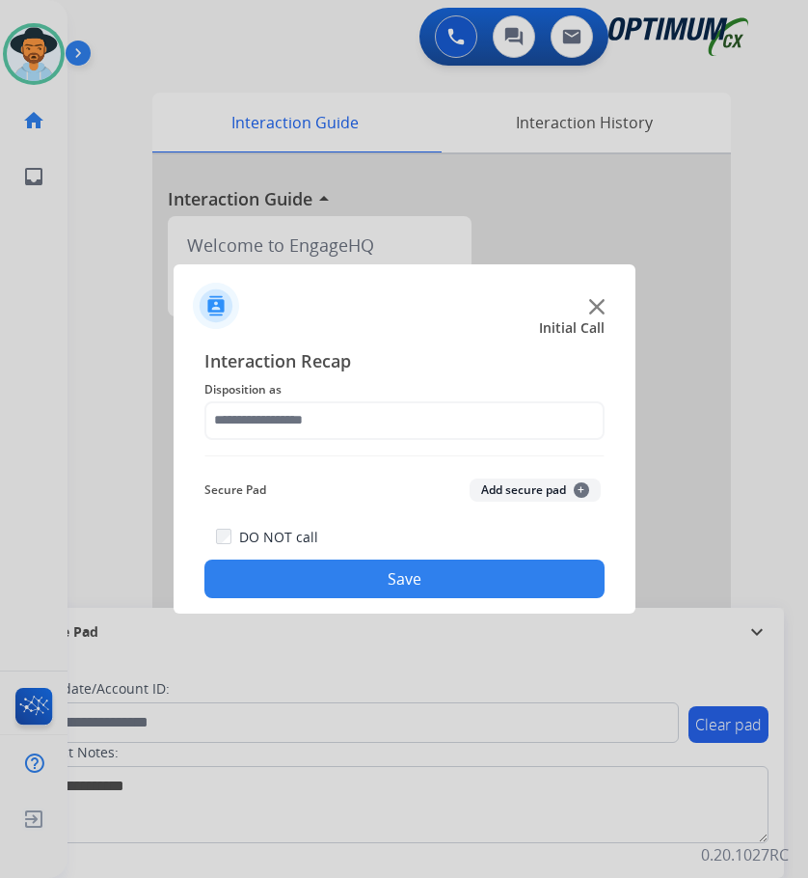
click at [598, 311] on img at bounding box center [596, 306] width 15 height 15
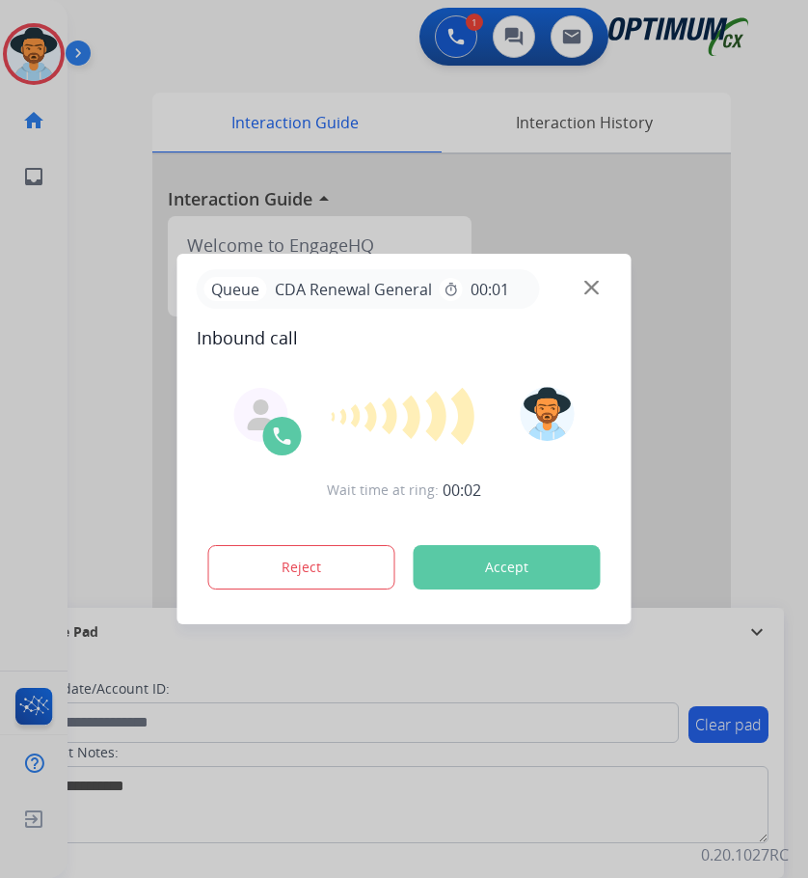
click at [767, 194] on div at bounding box center [404, 439] width 808 height 878
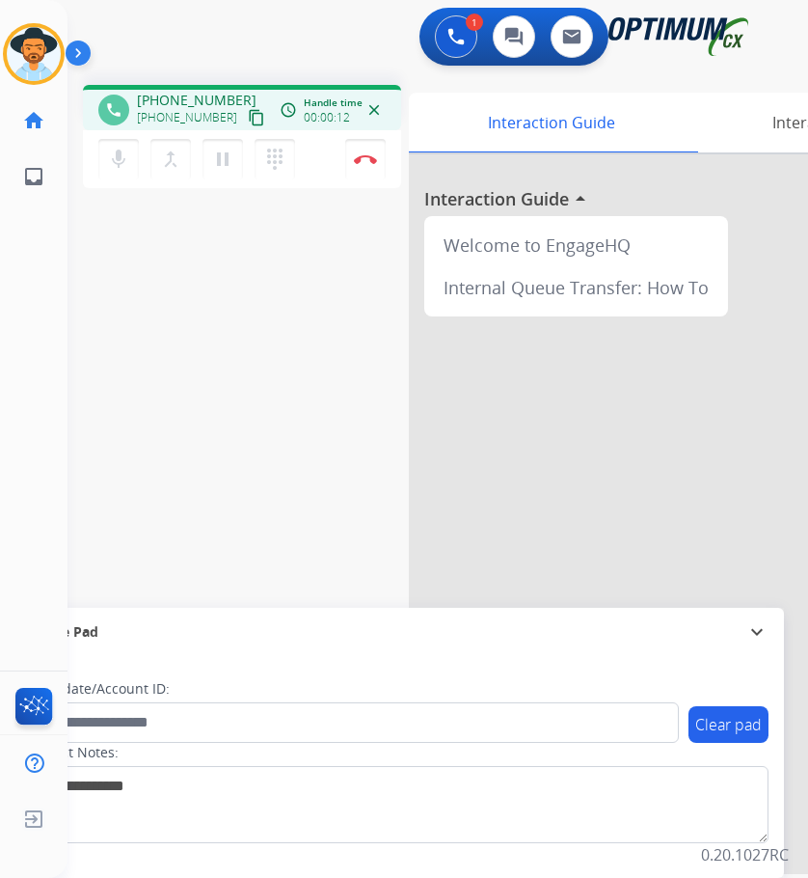
click at [205, 104] on span "[PHONE_NUMBER]" at bounding box center [197, 100] width 120 height 19
copy span "13149171295"
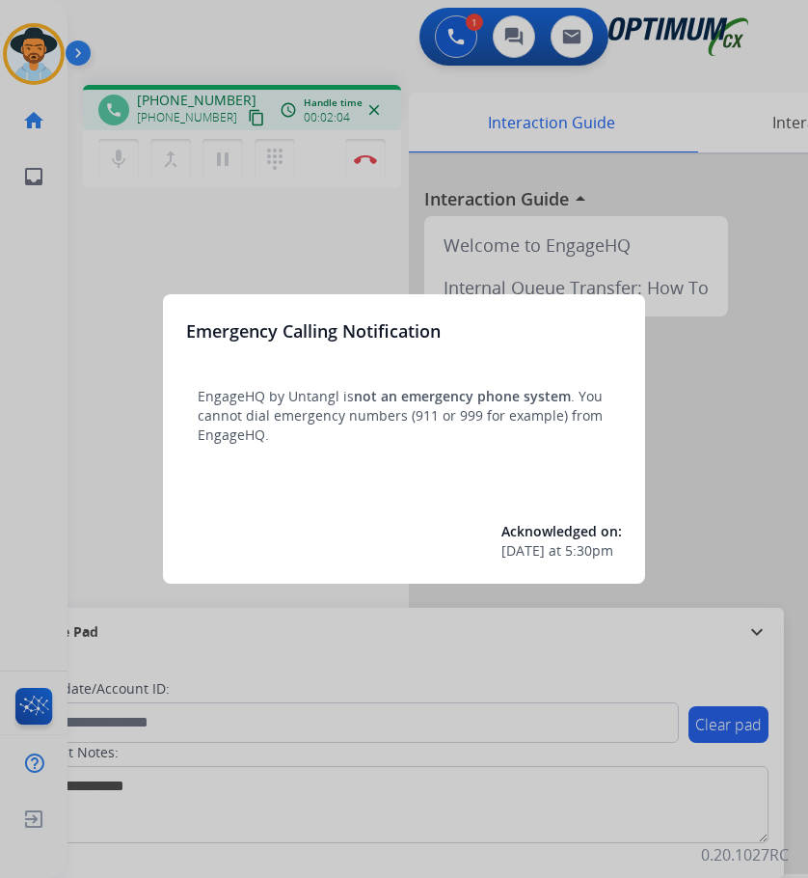
click at [7, 60] on div at bounding box center [404, 439] width 808 height 878
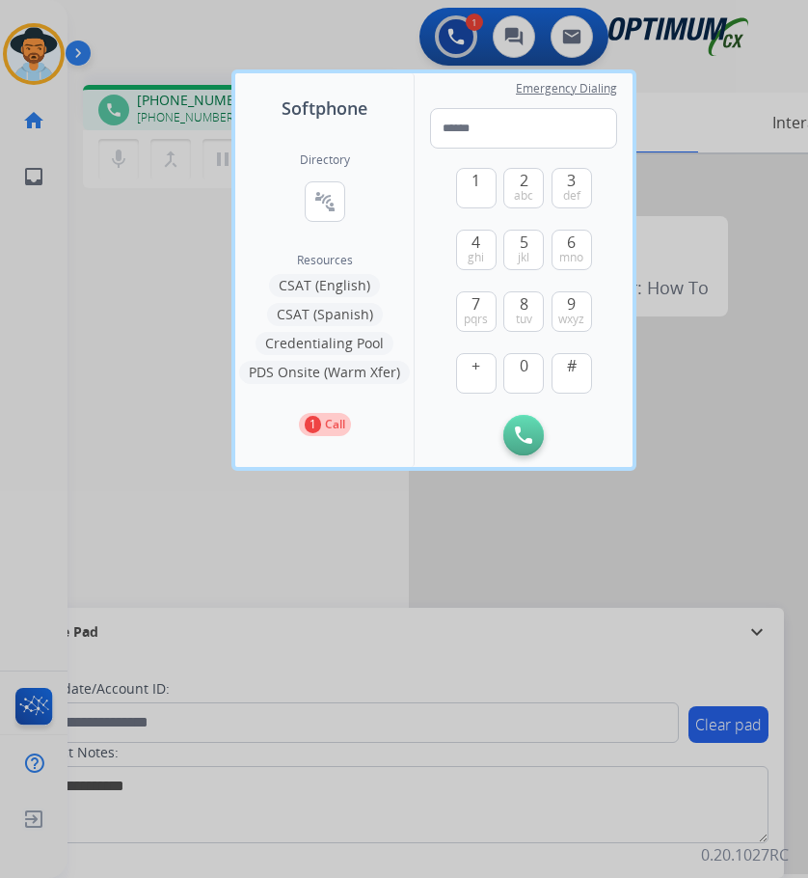
click at [119, 243] on div at bounding box center [404, 439] width 808 height 878
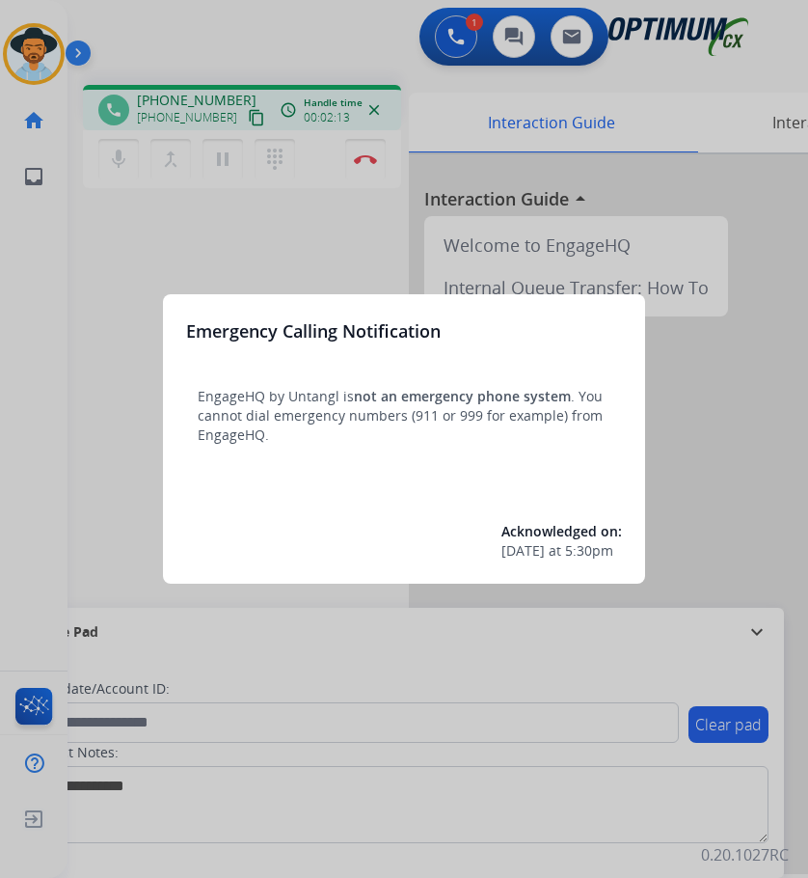
click at [43, 71] on div at bounding box center [404, 439] width 808 height 878
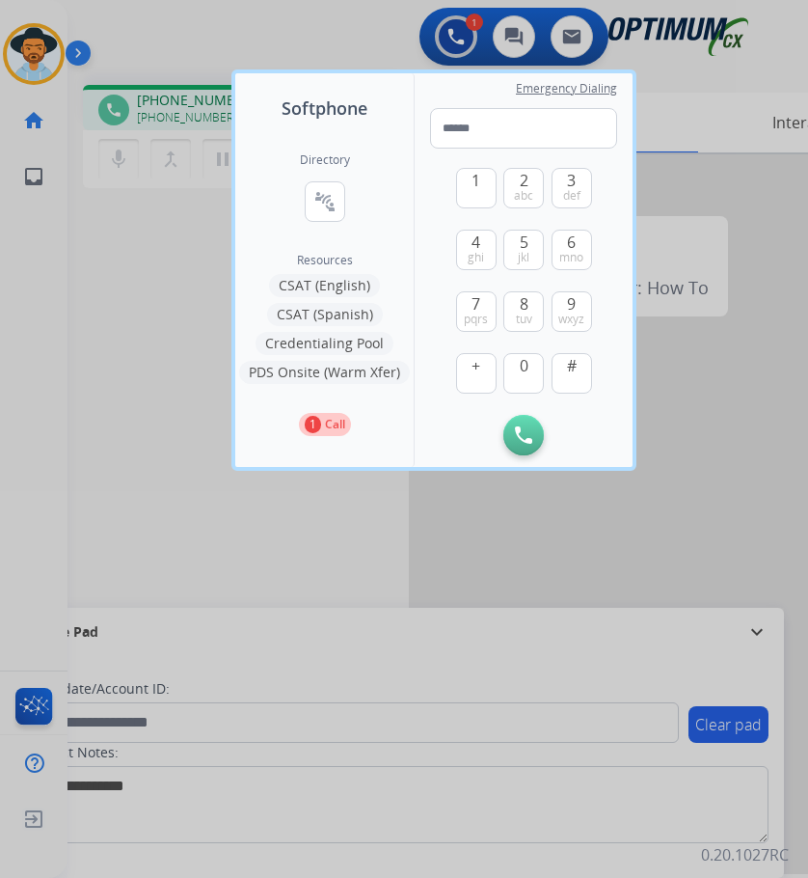
click at [223, 512] on div at bounding box center [404, 439] width 808 height 878
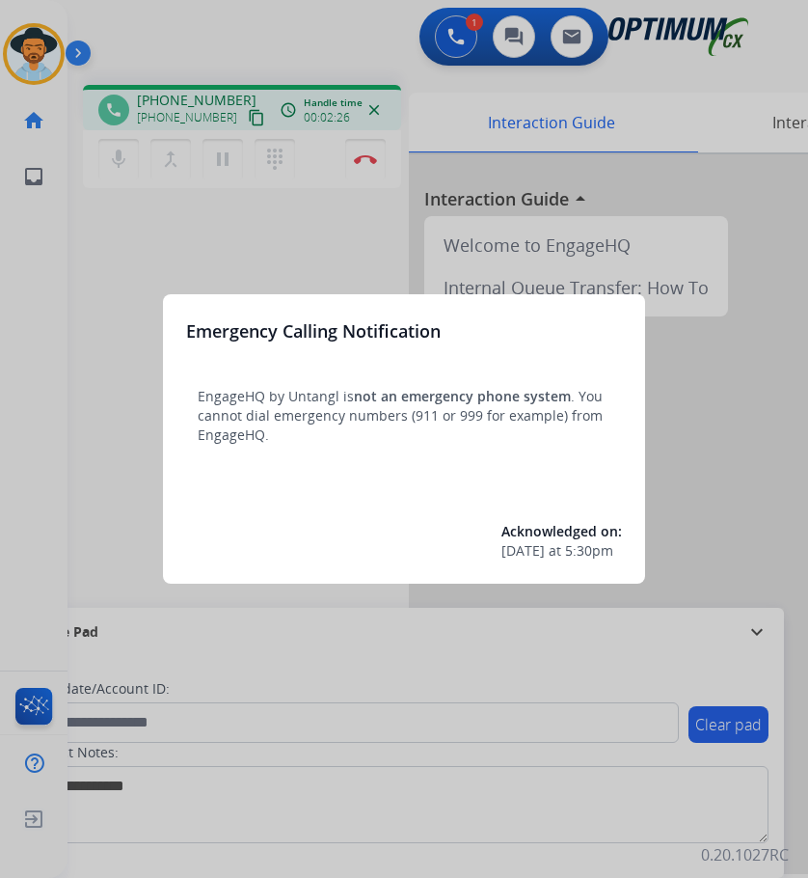
click at [243, 273] on div at bounding box center [404, 439] width 808 height 878
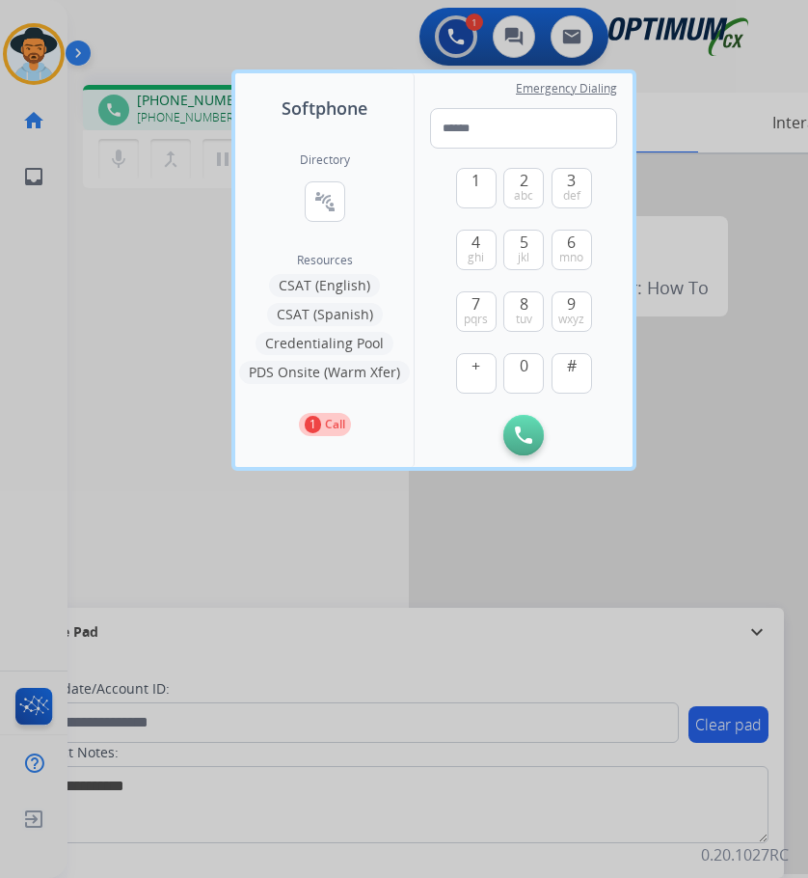
click at [143, 227] on div at bounding box center [404, 439] width 808 height 878
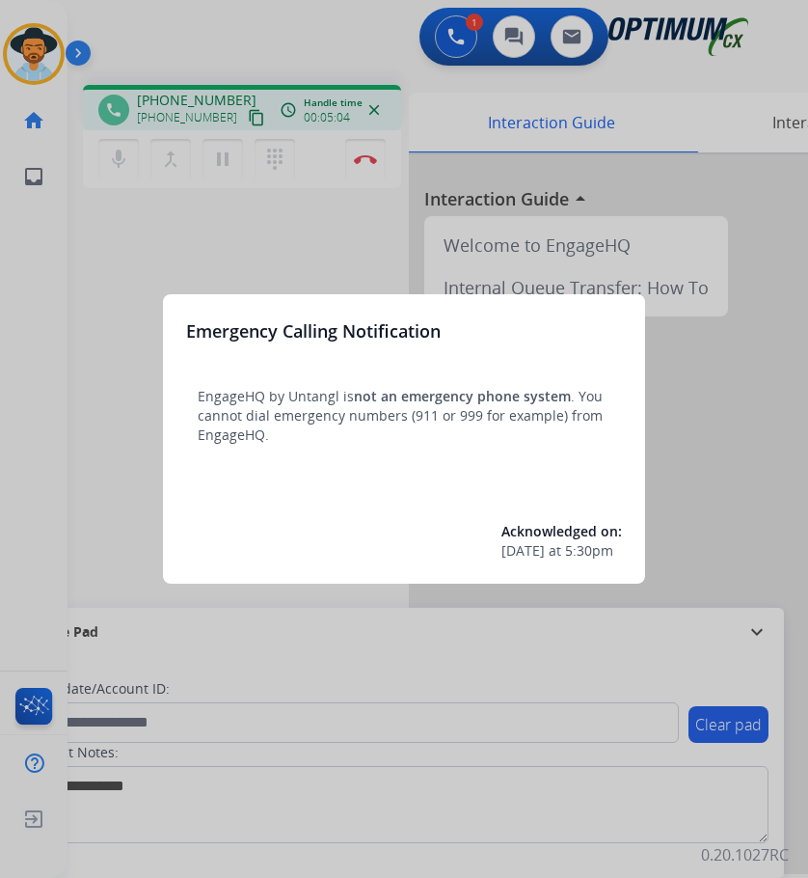
click at [694, 113] on div at bounding box center [404, 439] width 808 height 878
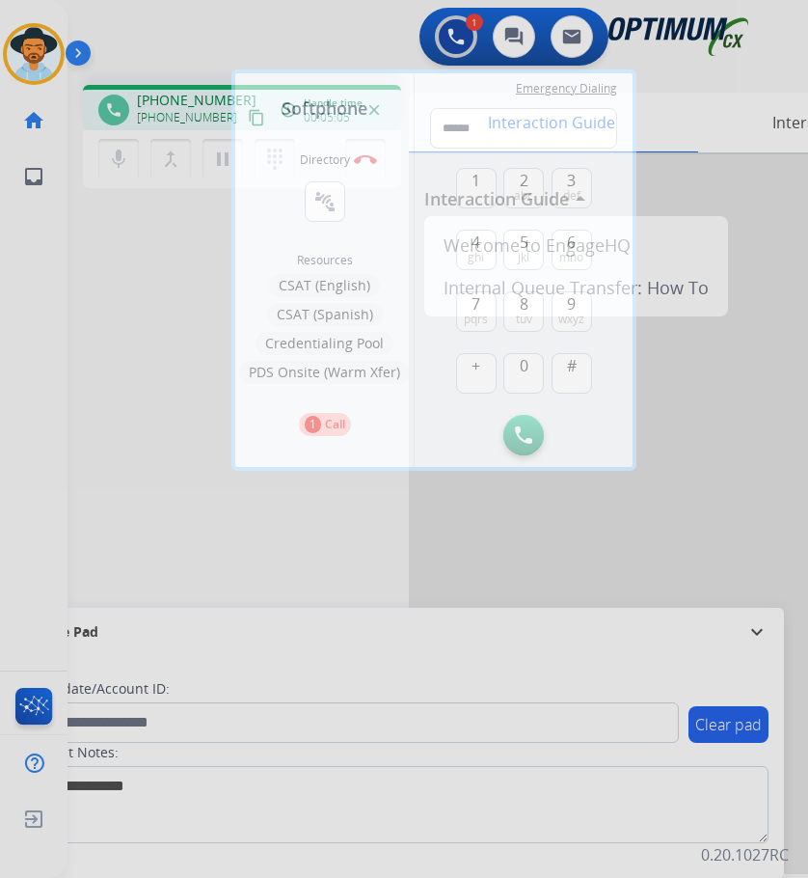
click at [694, 86] on div at bounding box center [404, 439] width 808 height 878
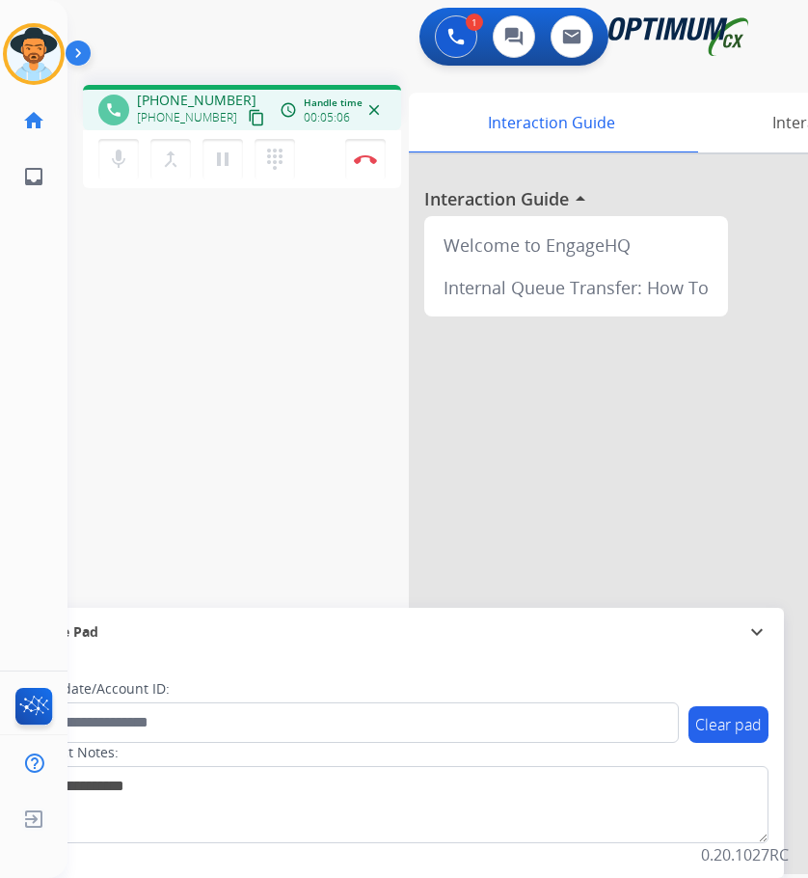
click at [300, 263] on div "phone [PHONE_NUMBER] [PHONE_NUMBER] content_copy access_time Call metrics Queue…" at bounding box center [415, 471] width 694 height 804
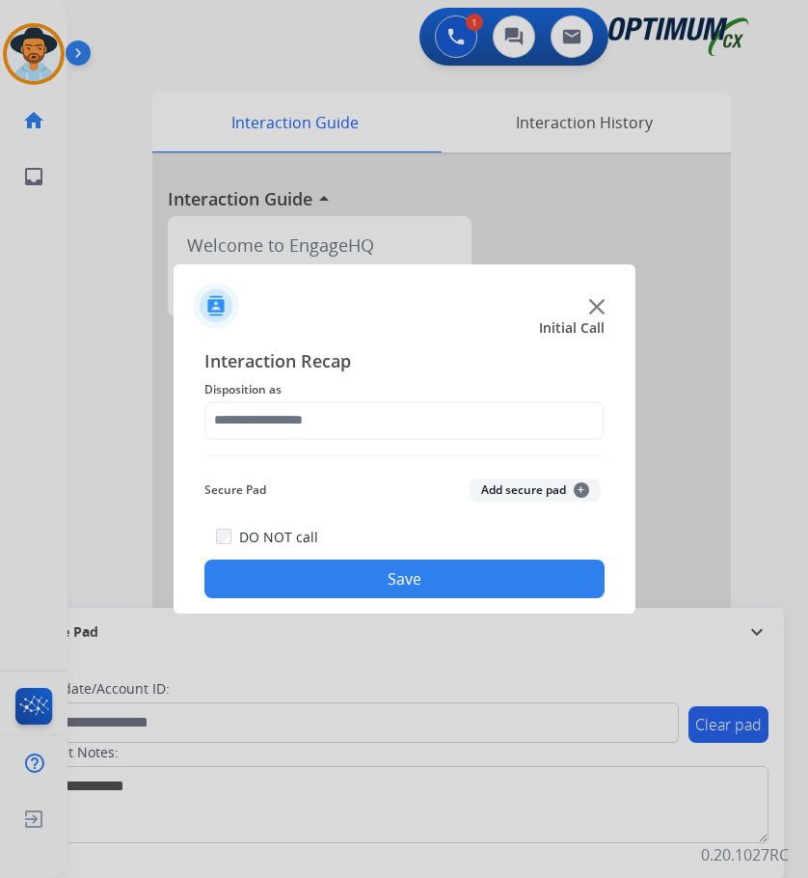
click at [60, 70] on div at bounding box center [404, 439] width 808 height 878
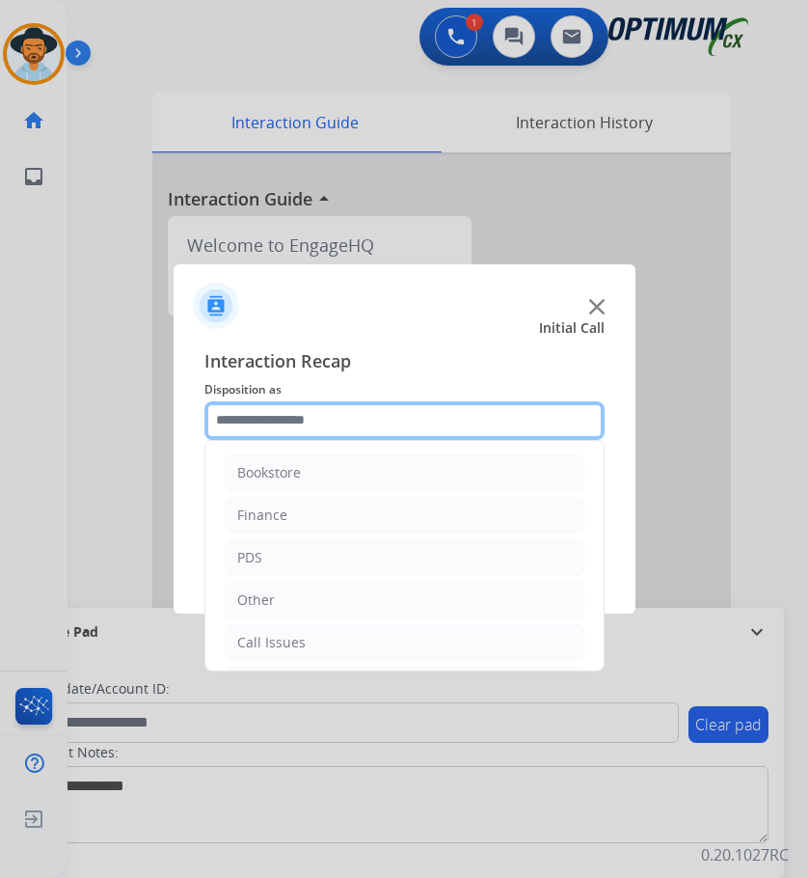
click at [383, 420] on input "text" at bounding box center [404, 420] width 400 height 39
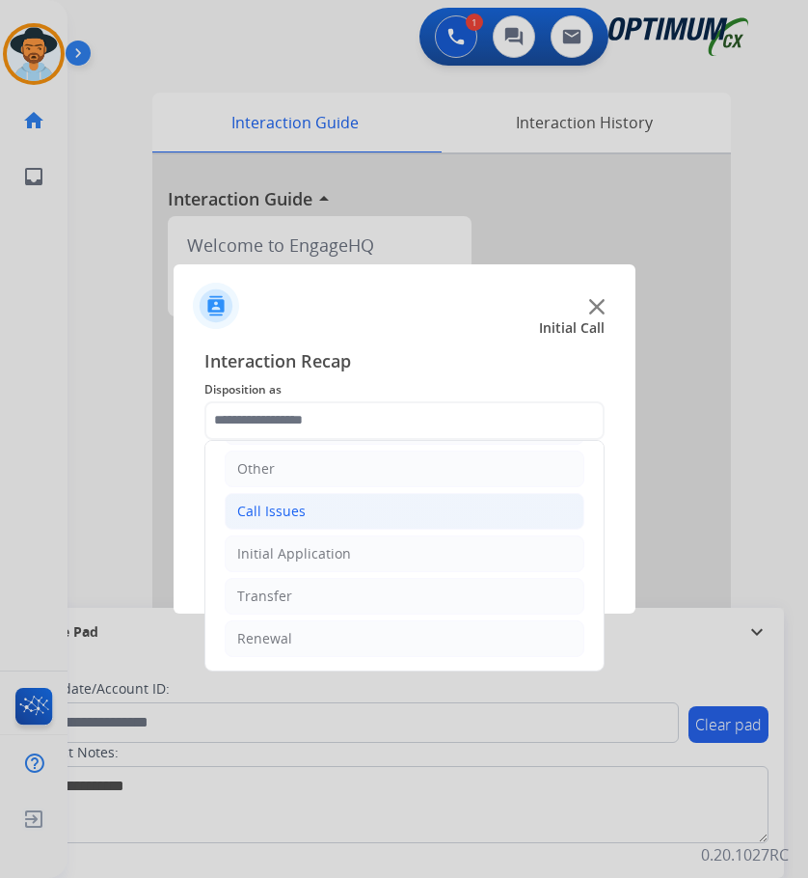
click at [326, 518] on li "Call Issues" at bounding box center [405, 511] width 360 height 37
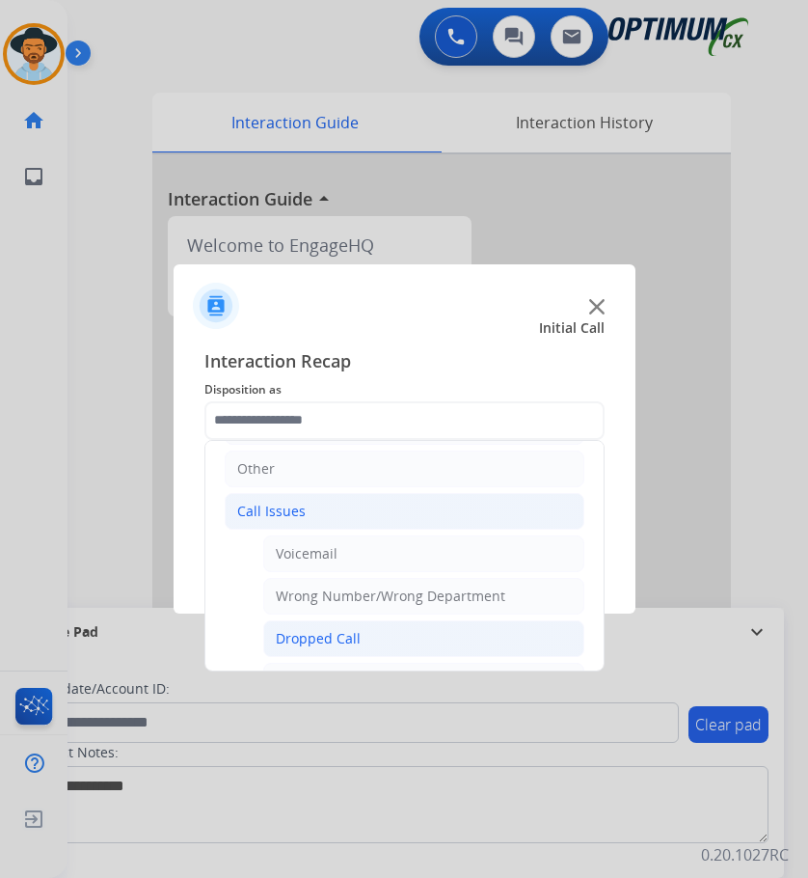
click at [334, 636] on div "Dropped Call" at bounding box center [318, 638] width 85 height 19
type input "**********"
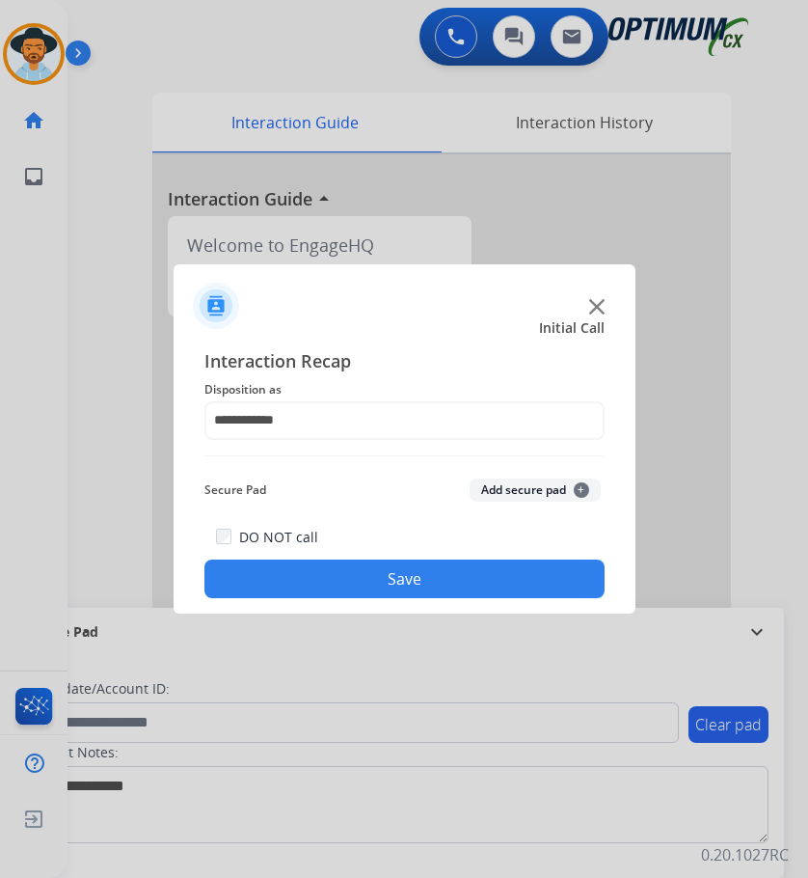
click at [370, 577] on button "Save" at bounding box center [404, 578] width 400 height 39
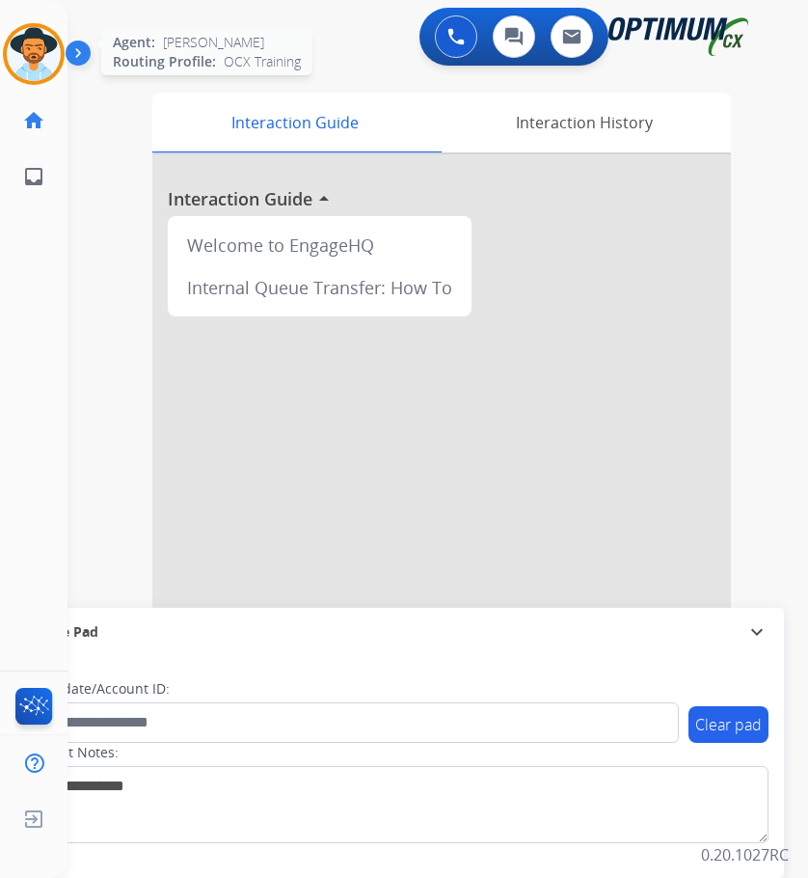
click at [47, 63] on img at bounding box center [34, 54] width 54 height 54
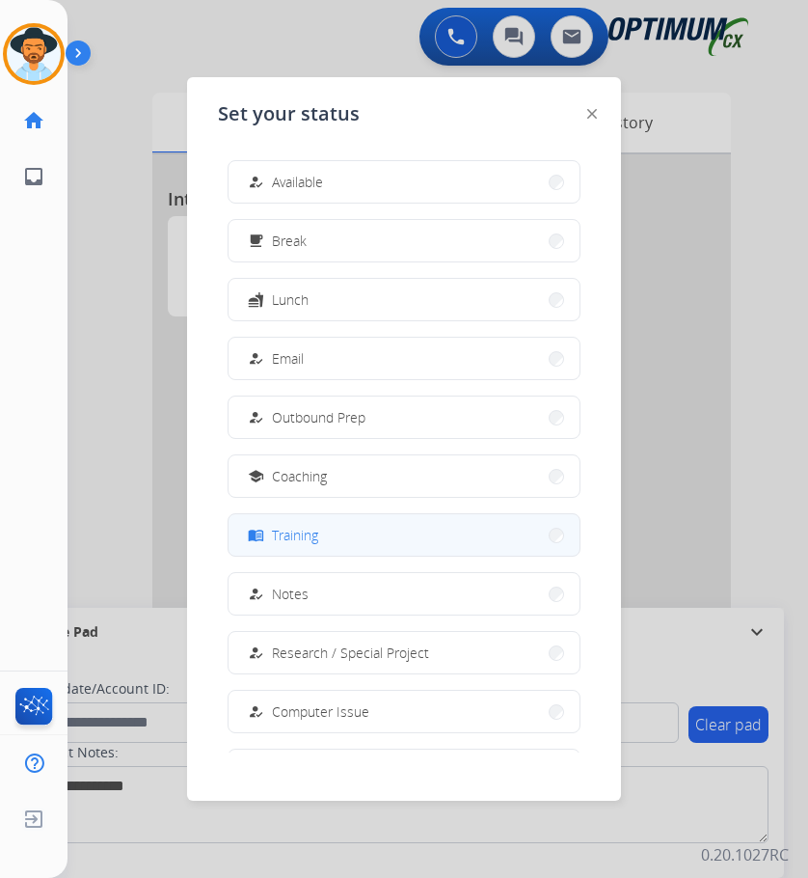
click at [293, 536] on span "Training" at bounding box center [295, 535] width 46 height 20
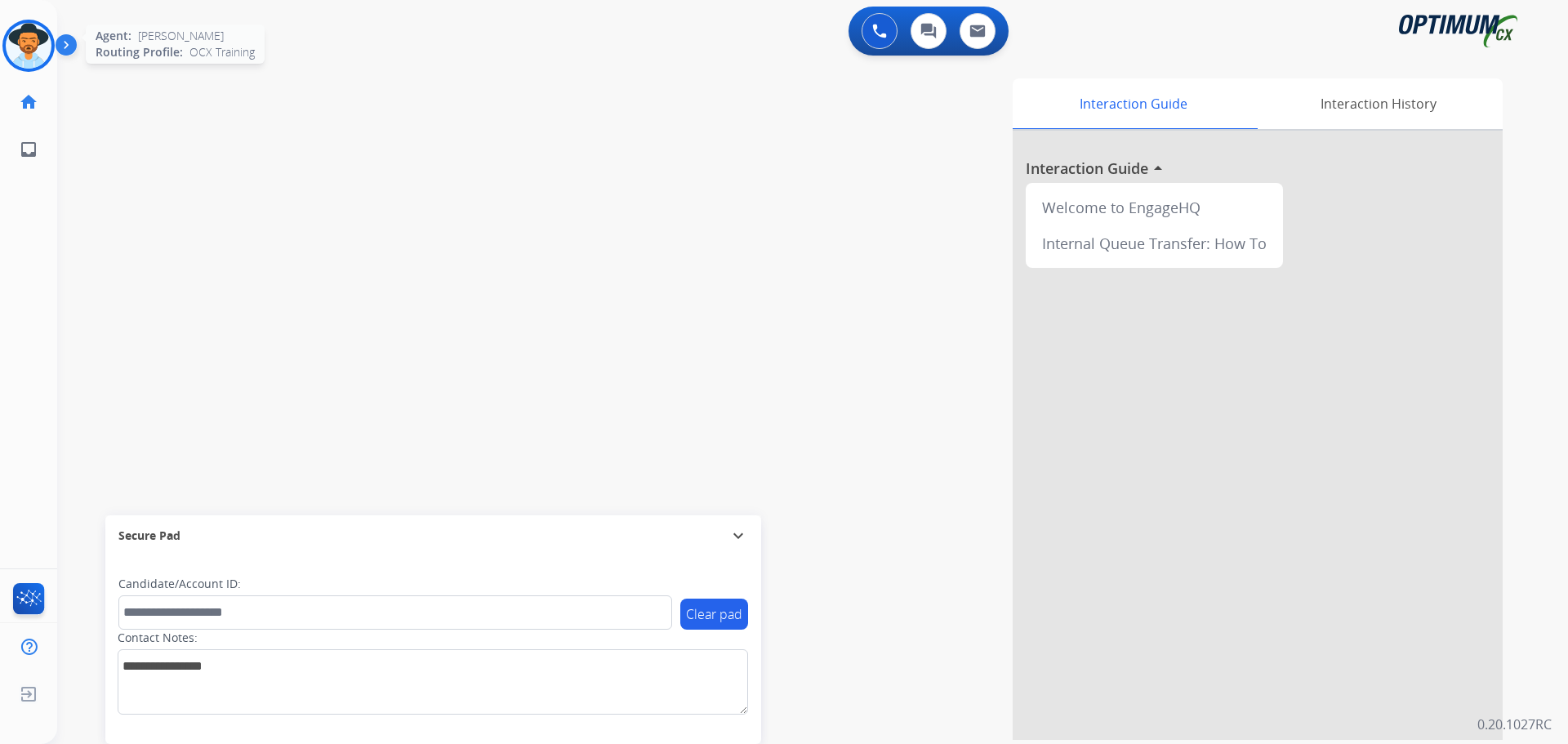
click at [17, 57] on img at bounding box center [29, 46] width 46 height 46
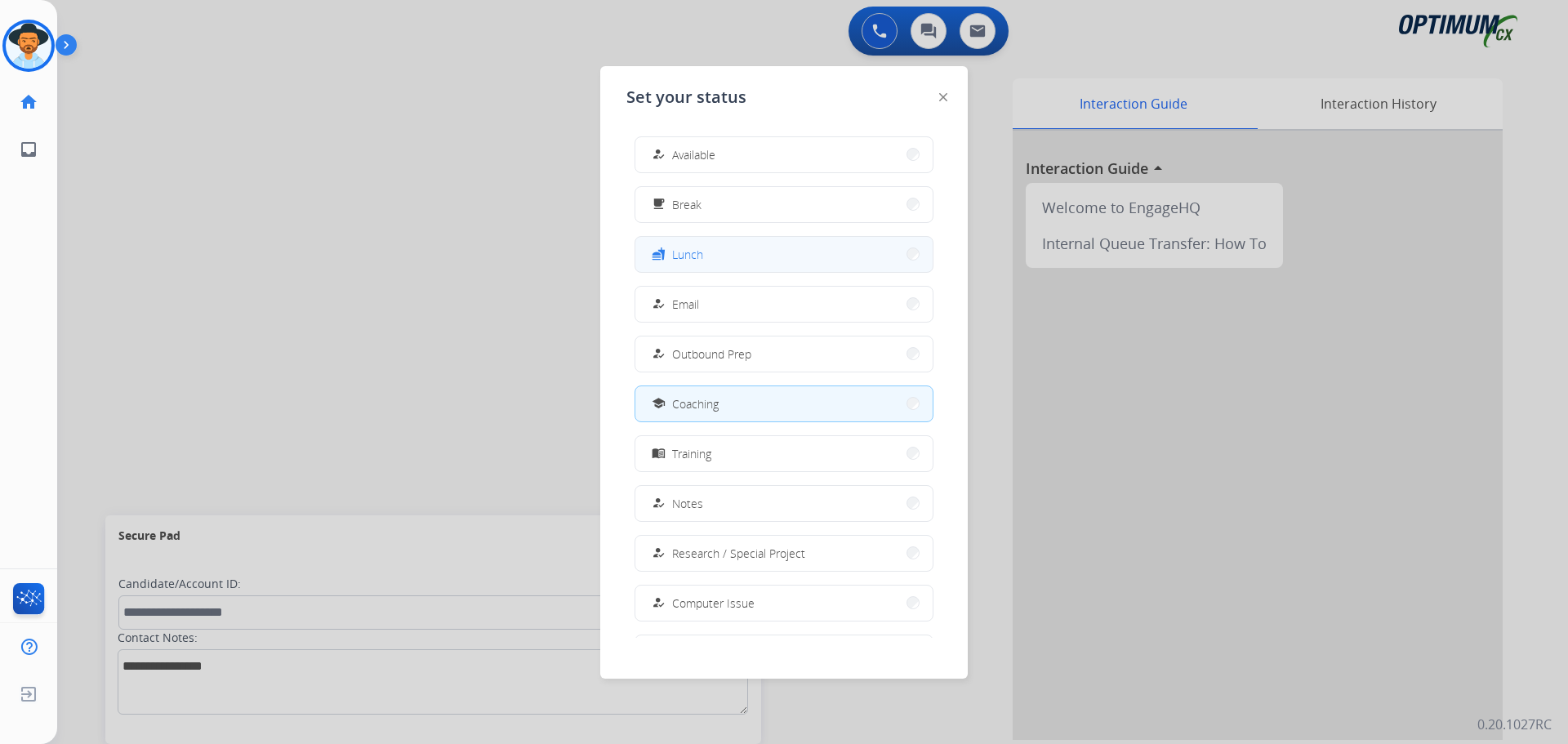
click at [672, 252] on div "fastfood Lunch" at bounding box center [676, 253] width 55 height 19
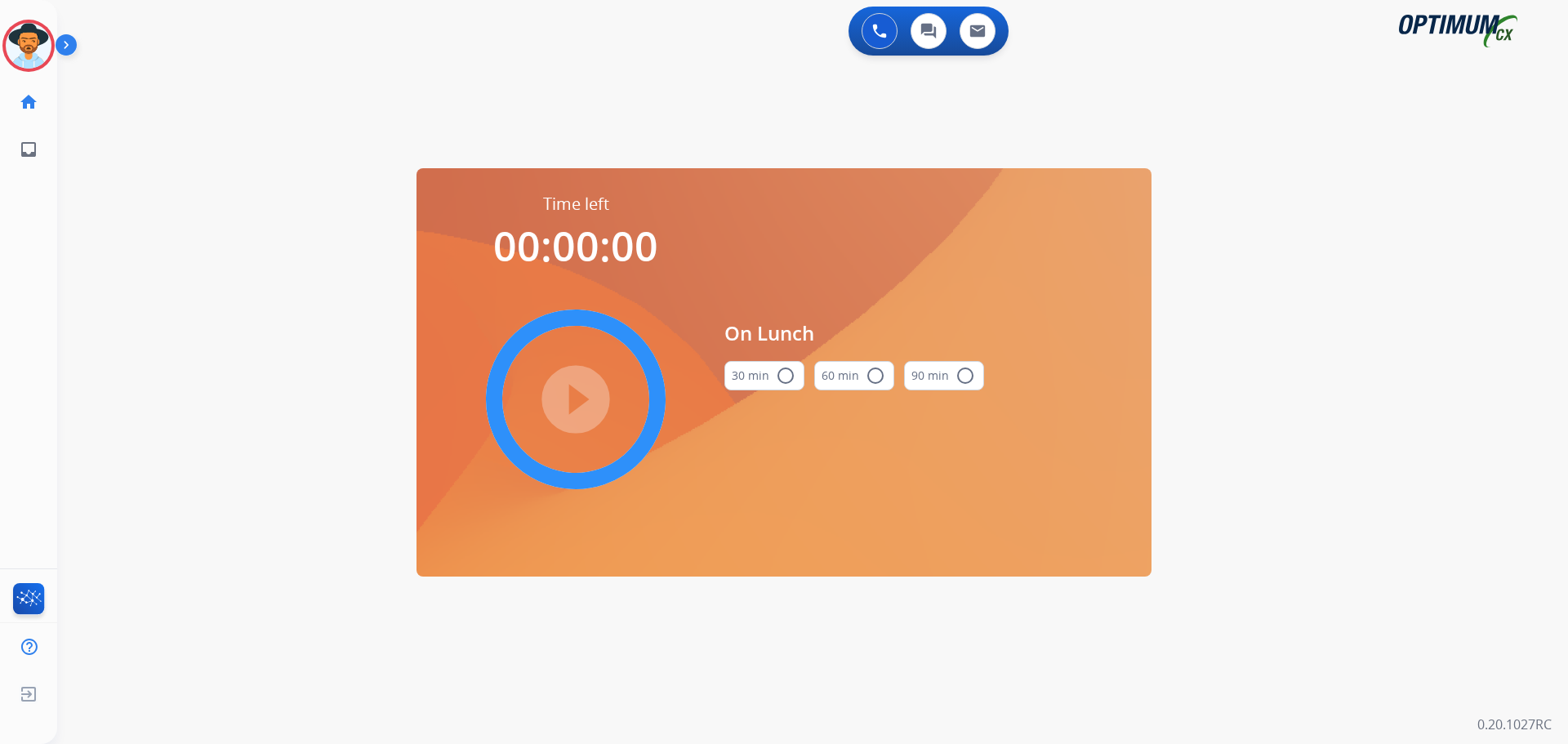
click at [683, 378] on mat-icon "radio_button_unchecked" at bounding box center [785, 375] width 19 height 19
click at [36, 44] on img at bounding box center [29, 46] width 46 height 46
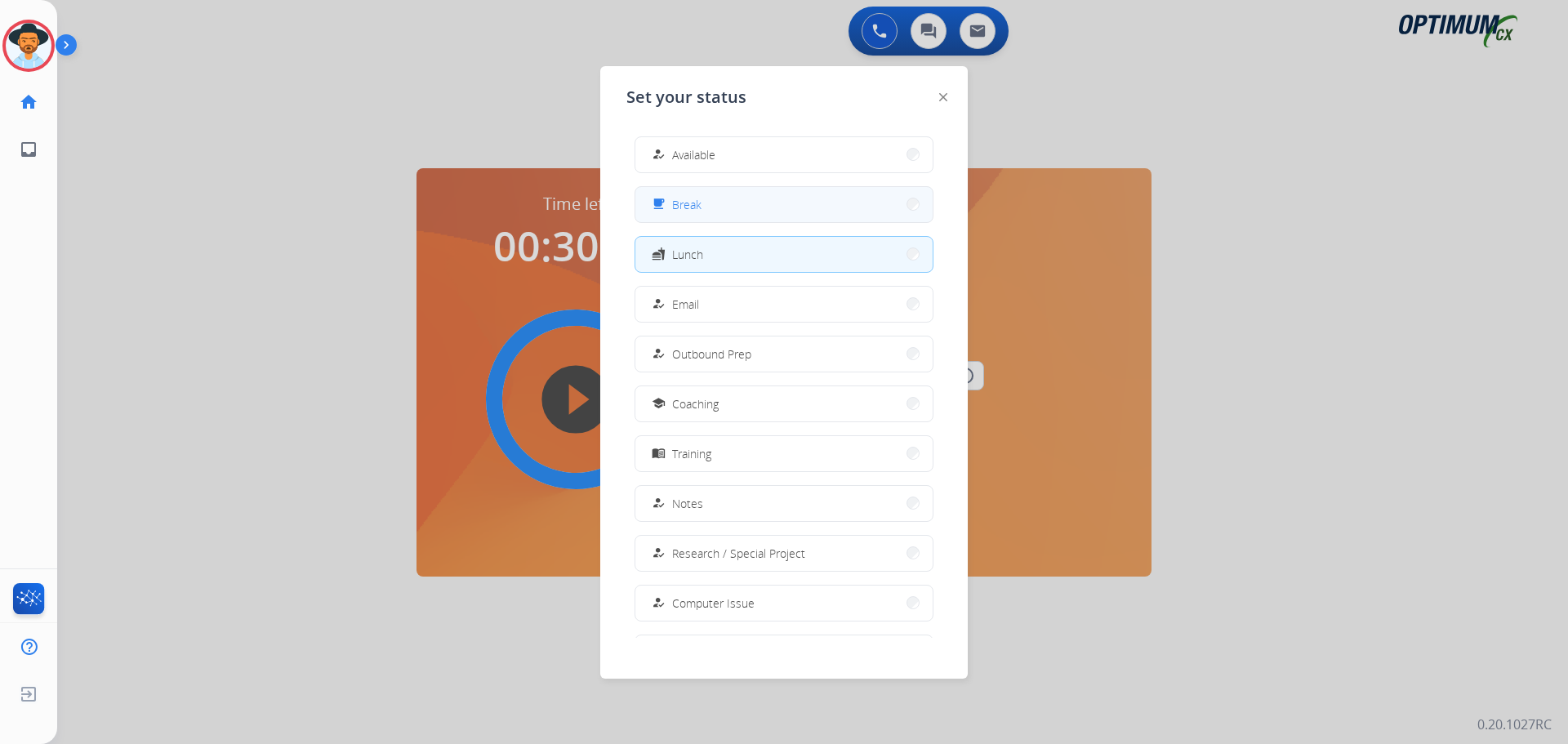
click at [683, 216] on button "free_breakfast Break" at bounding box center [783, 204] width 297 height 35
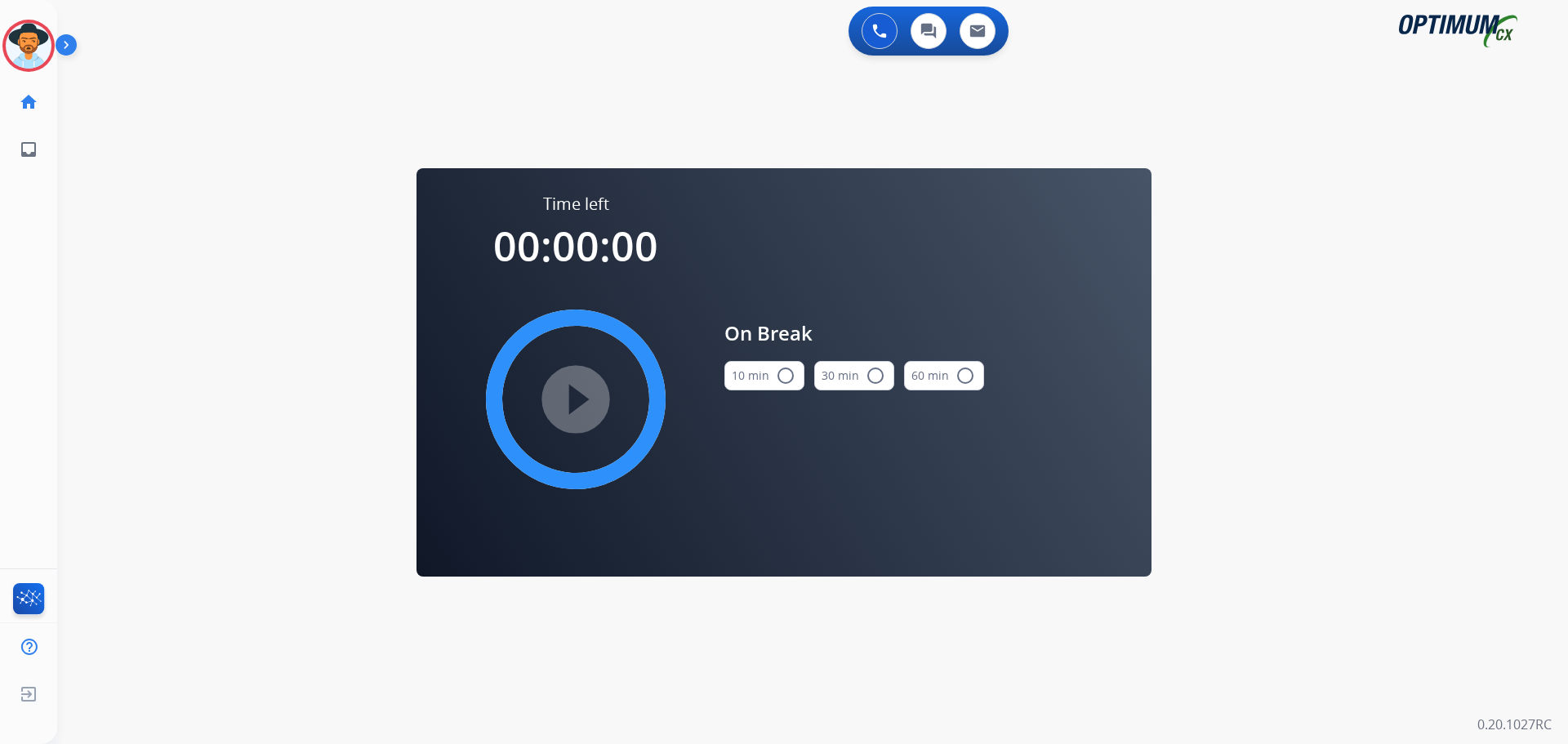
click at [683, 372] on button "10 min radio_button_unchecked" at bounding box center [764, 375] width 80 height 30
click at [571, 400] on mat-icon "play_circle_filled" at bounding box center [575, 399] width 19 height 19
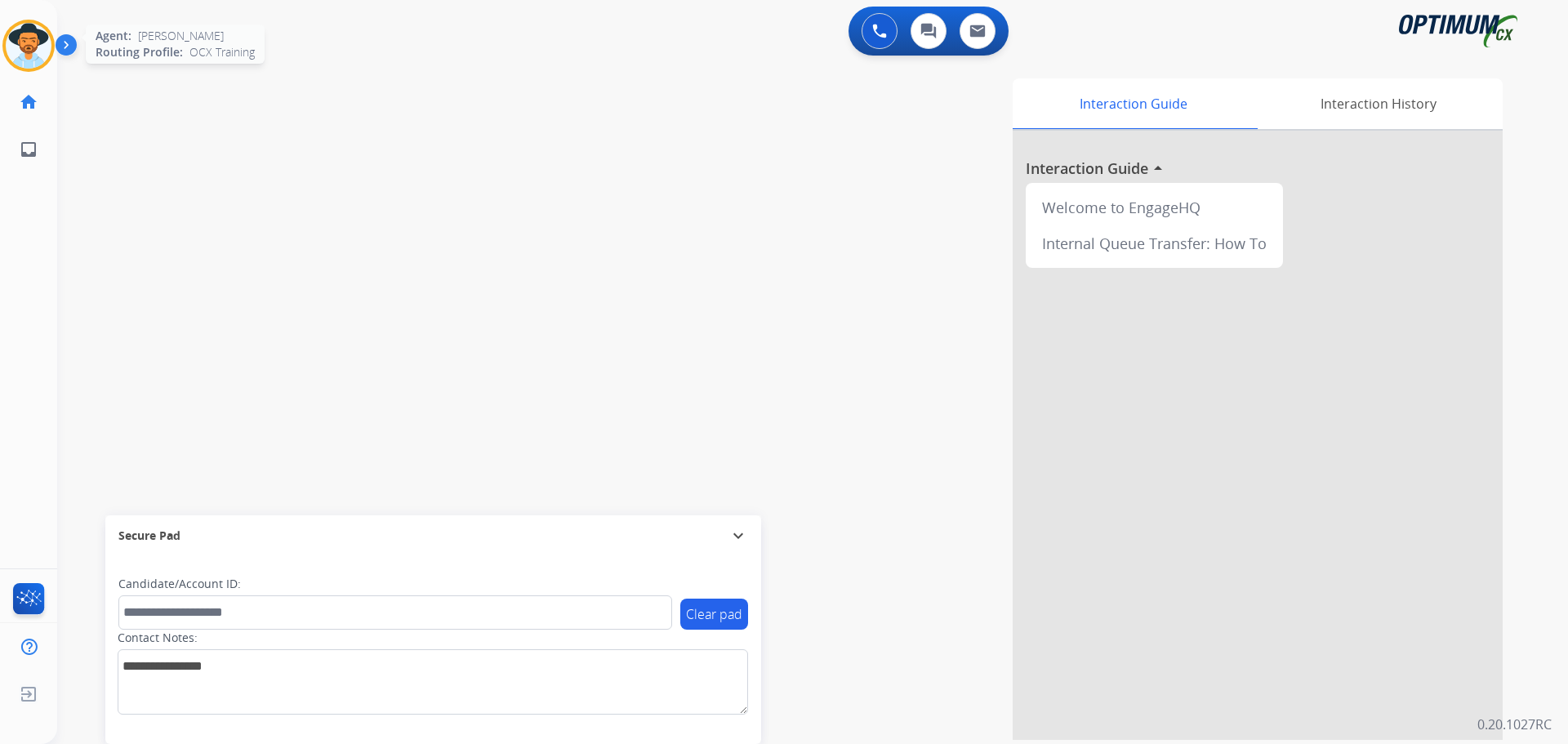
click at [23, 35] on img at bounding box center [29, 46] width 46 height 46
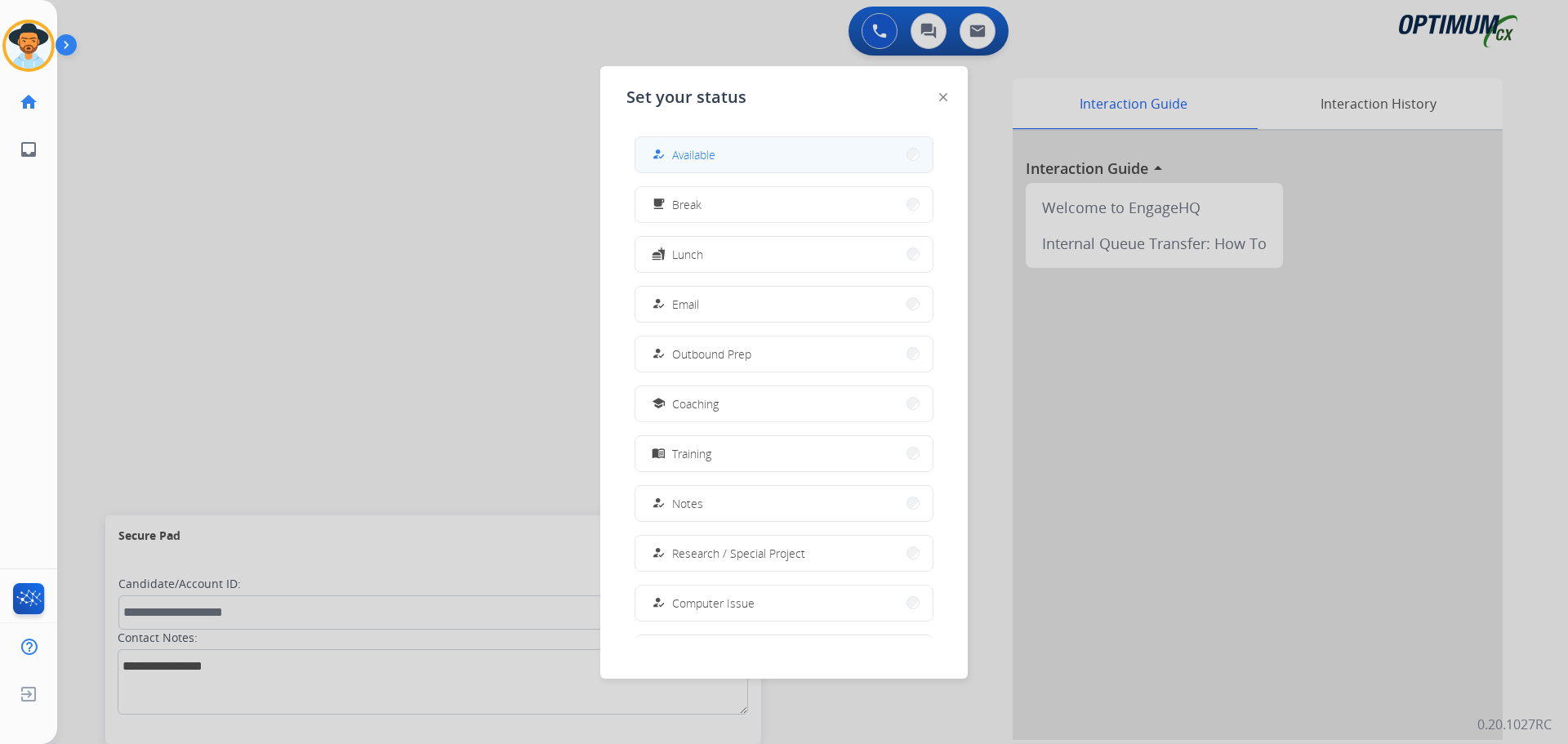
click at [683, 157] on button "how_to_reg Available" at bounding box center [783, 154] width 297 height 35
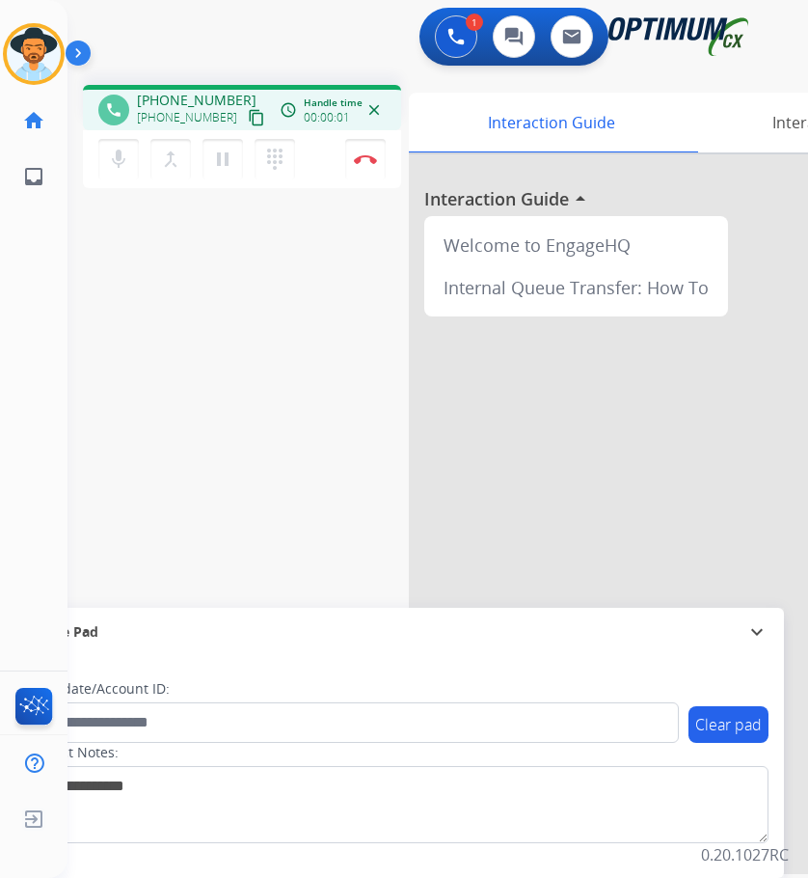
click at [197, 99] on span "+12252647663" at bounding box center [197, 100] width 120 height 19
copy span "12252647663"
click at [185, 353] on div "phone +12252647663 +12252647663 content_copy access_time Call metrics Queue 00:…" at bounding box center [415, 471] width 694 height 804
click at [365, 157] on img at bounding box center [365, 159] width 23 height 10
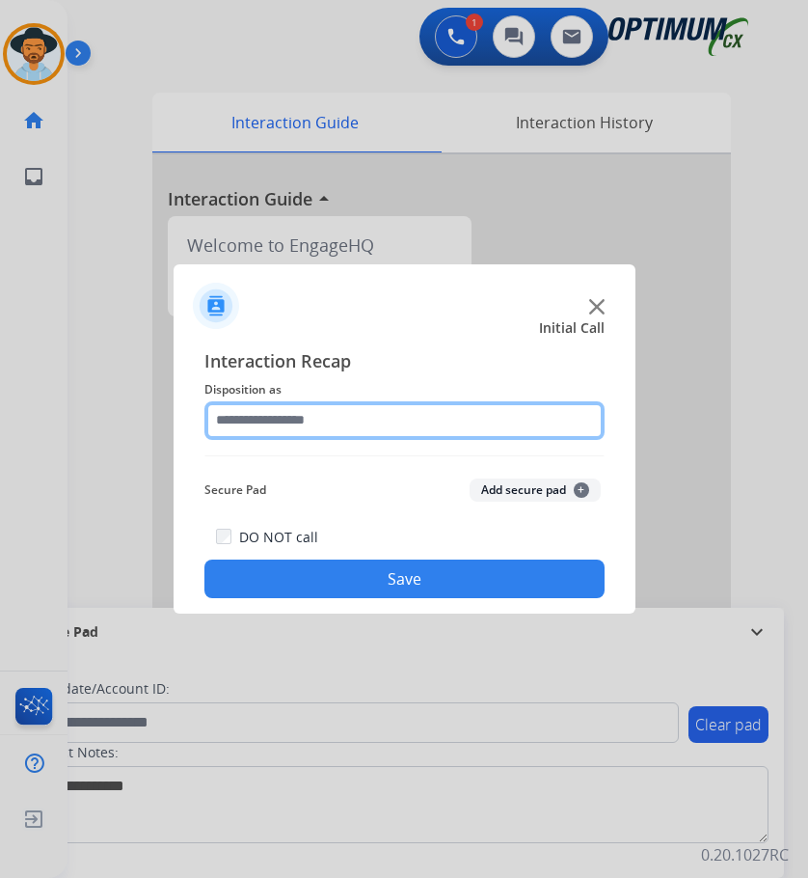
click at [308, 421] on input "text" at bounding box center [404, 420] width 400 height 39
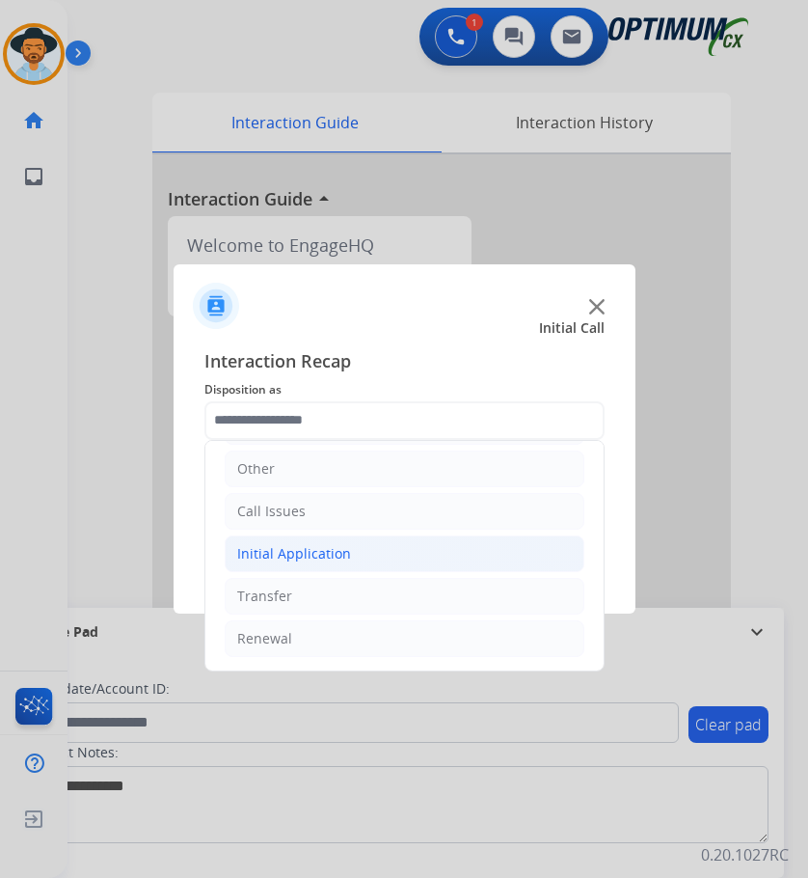
click at [330, 555] on div "Initial Application" at bounding box center [294, 553] width 114 height 19
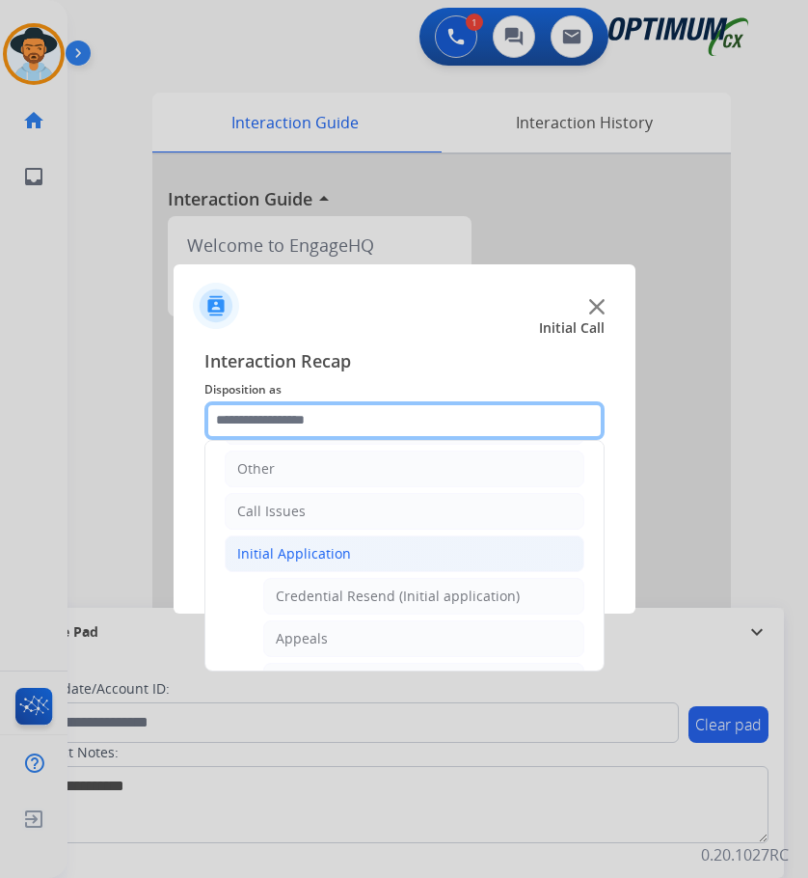
scroll to position [0, 0]
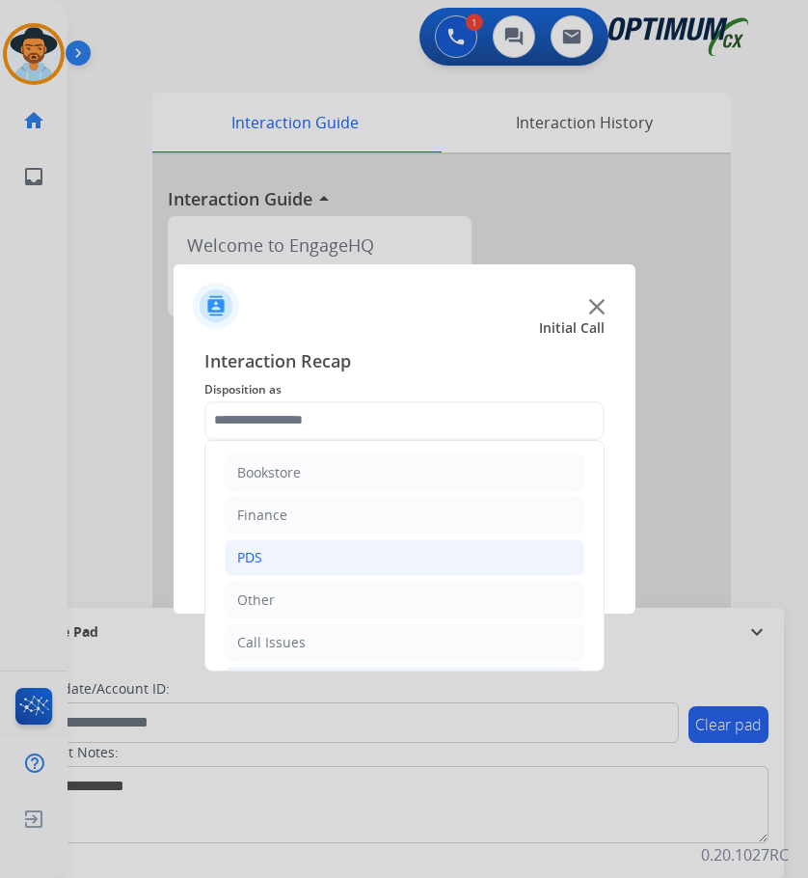
click at [237, 550] on div "PDS" at bounding box center [249, 557] width 25 height 19
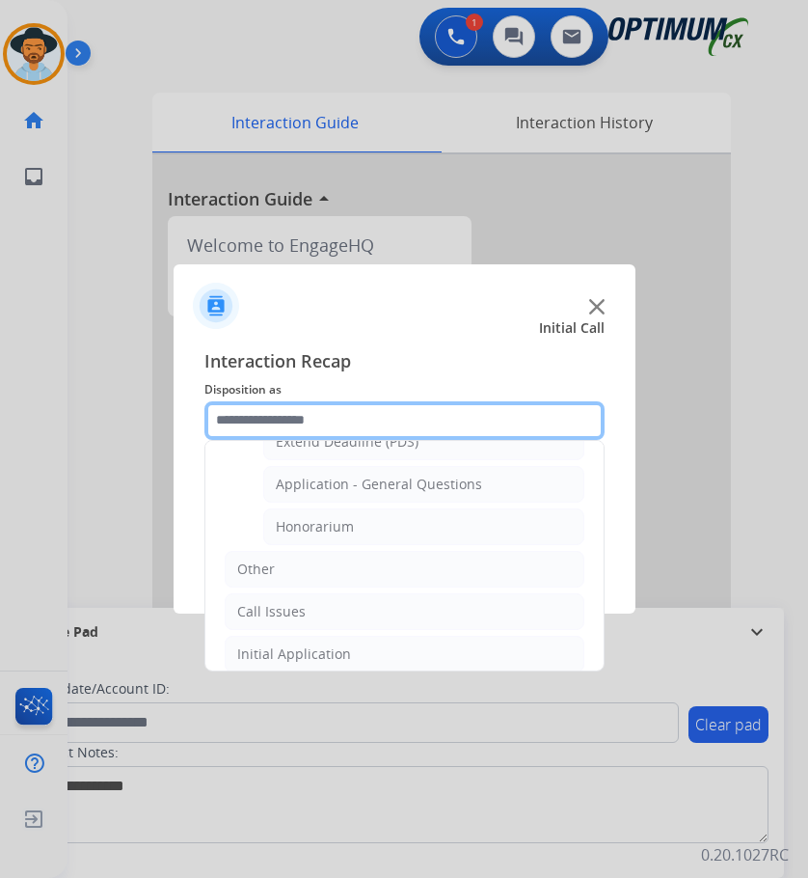
scroll to position [482, 0]
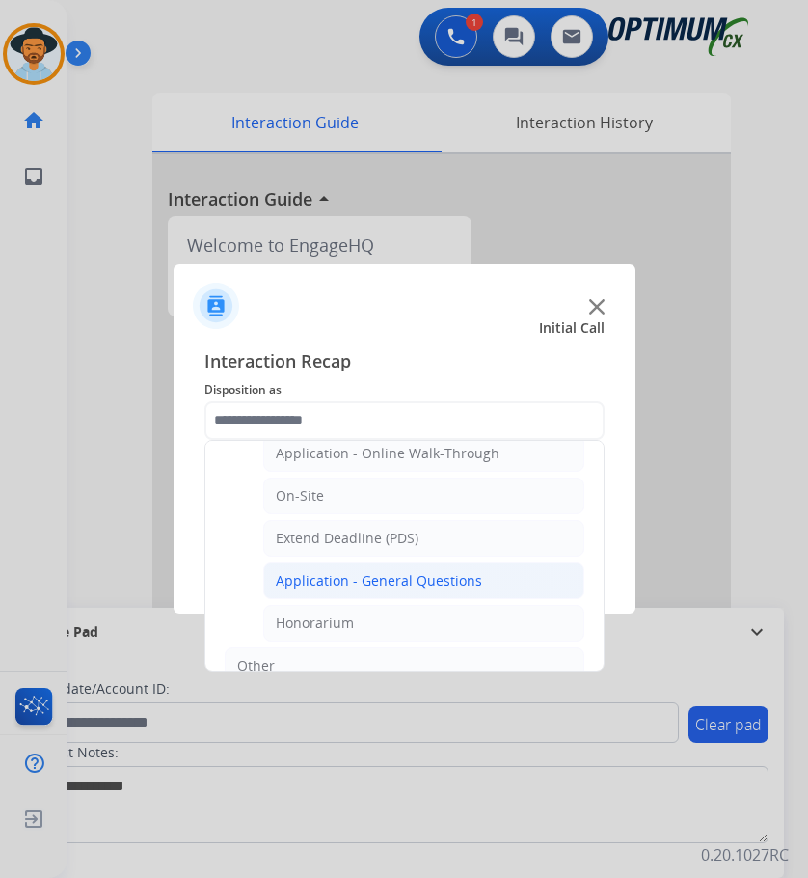
click at [466, 584] on div "Application - General Questions" at bounding box center [379, 580] width 206 height 19
type input "**********"
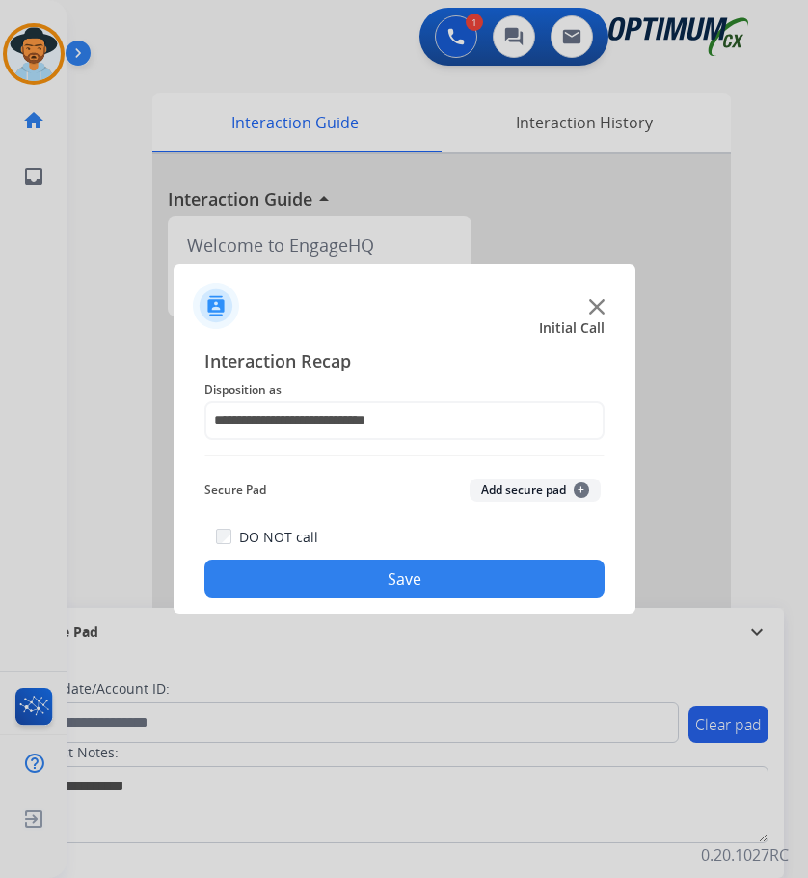
click at [422, 596] on button "Save" at bounding box center [404, 578] width 400 height 39
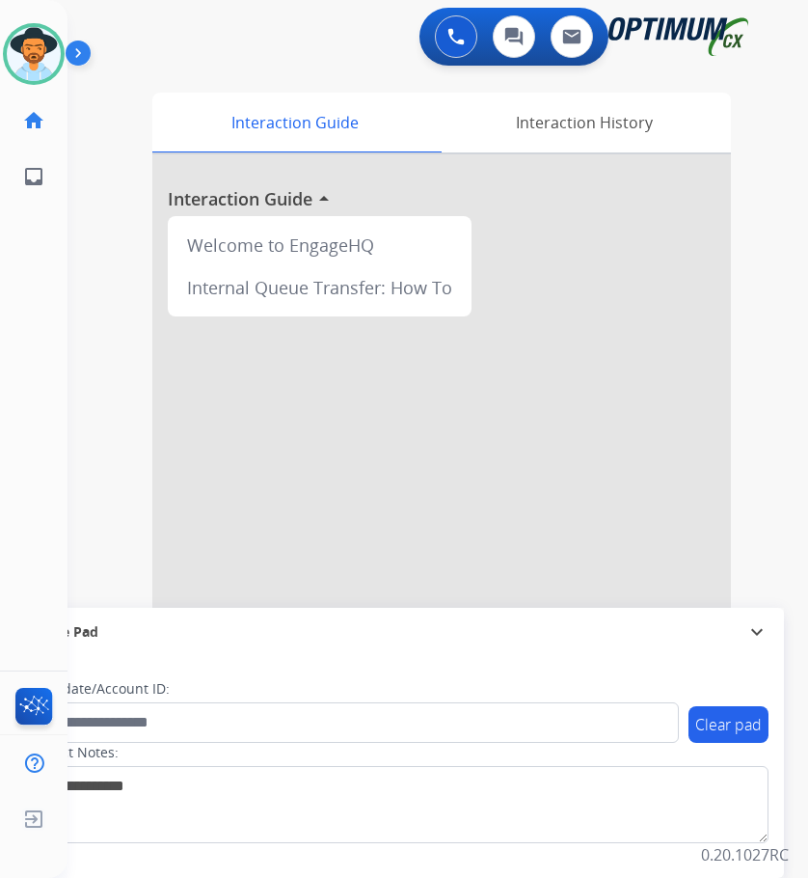
click at [237, 58] on div "0 Voice Interactions 0 Chat Interactions 0 Email Interactions" at bounding box center [422, 39] width 679 height 62
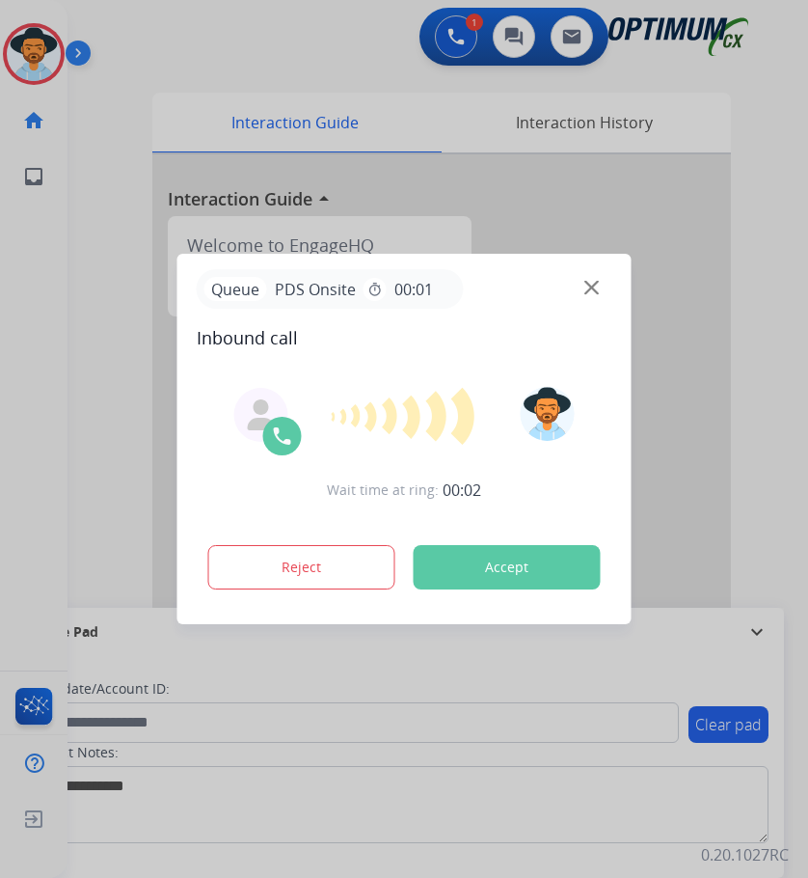
click at [252, 39] on div at bounding box center [404, 439] width 808 height 878
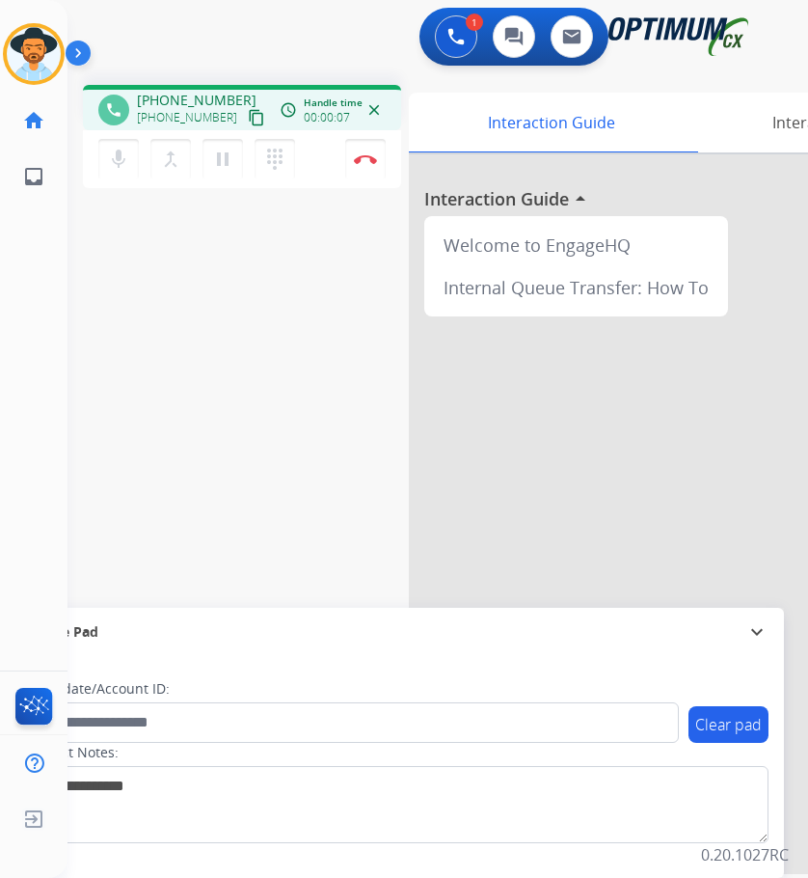
click at [188, 102] on span "+16157882515" at bounding box center [197, 100] width 120 height 19
copy span "16157882515"
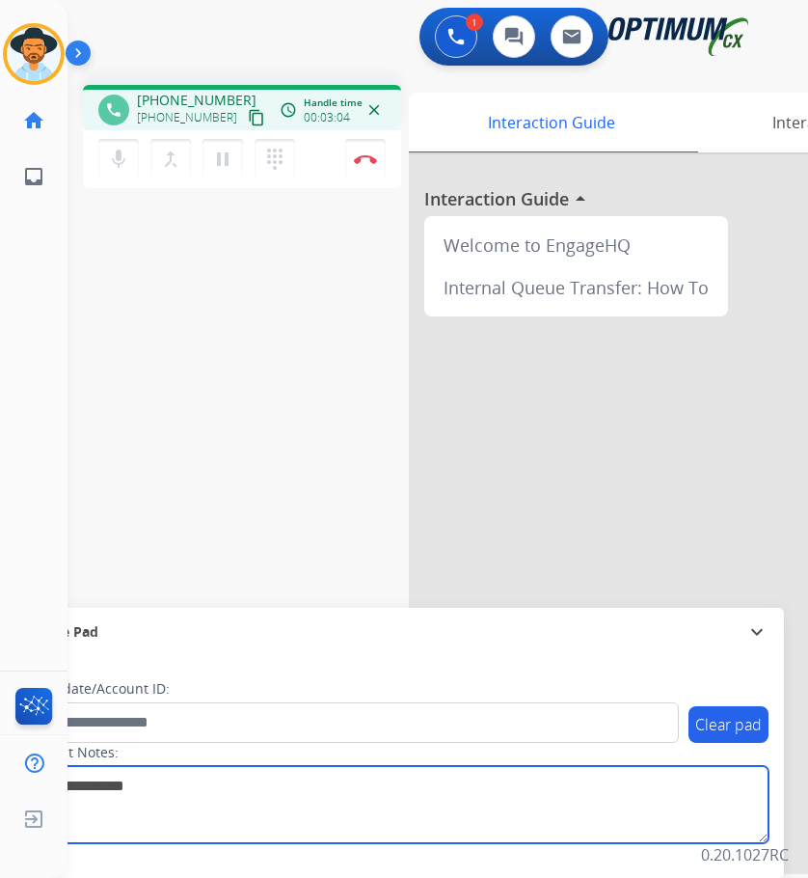
click at [217, 779] on textarea at bounding box center [396, 804] width 745 height 77
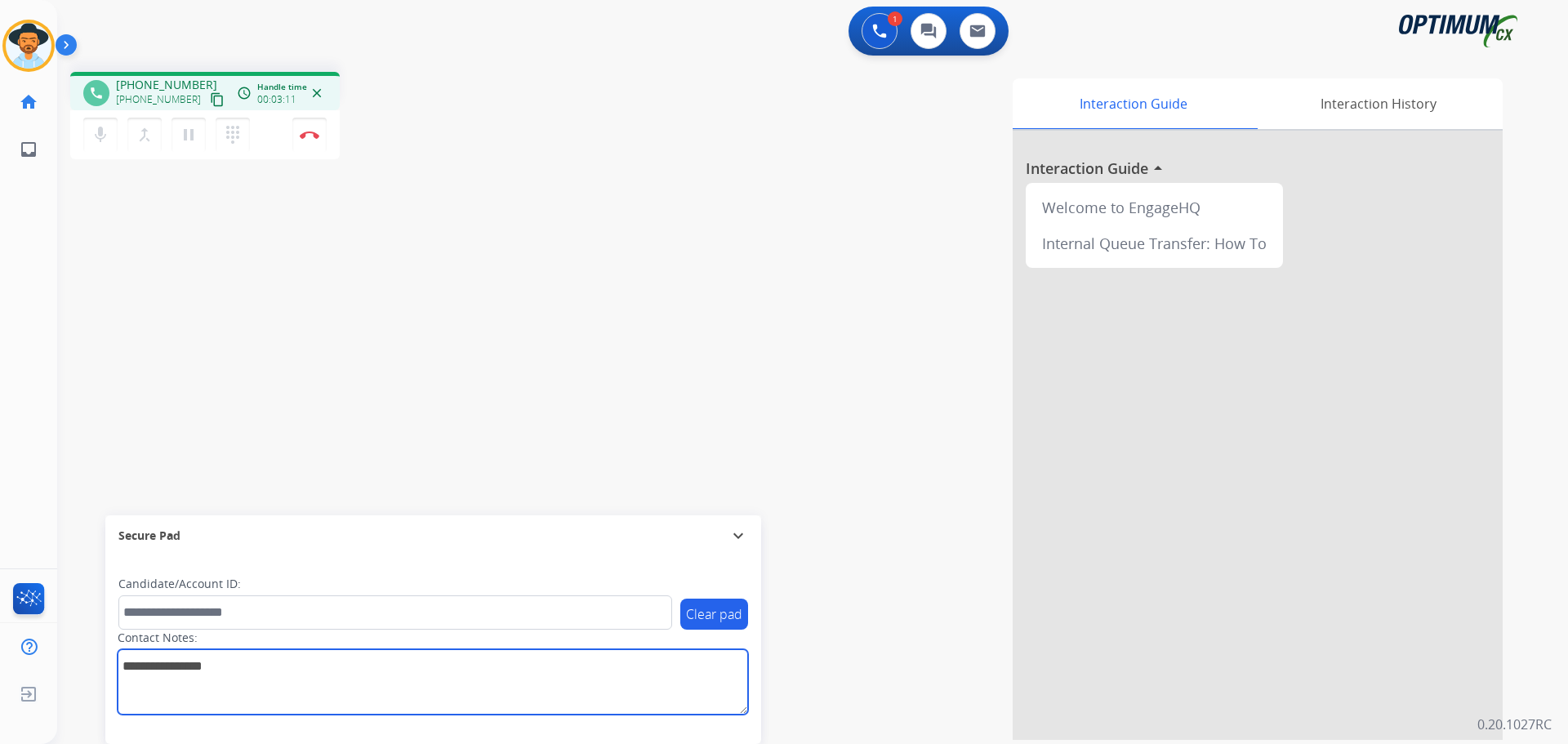
click at [300, 691] on textarea at bounding box center [433, 681] width 631 height 65
click at [121, 666] on textarea at bounding box center [433, 681] width 631 height 65
type textarea "**********"
drag, startPoint x: 387, startPoint y: 668, endPoint x: 7, endPoint y: 632, distance: 381.7
click at [7, 632] on div "Outbound call Quit Outbound call Quit Schedule interaction + Add to my list Cus…" at bounding box center [784, 372] width 1568 height 744
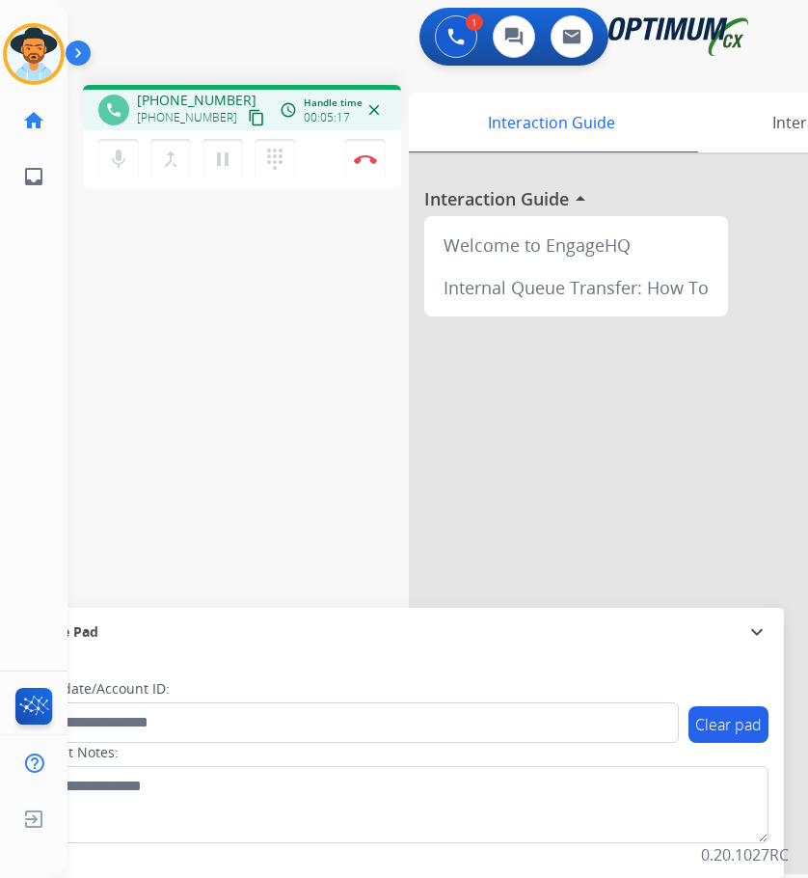
click at [228, 346] on div "phone +16157882515 +16157882515 content_copy access_time Call metrics Queue 00:…" at bounding box center [415, 471] width 694 height 804
click at [181, 98] on span "+16157882515" at bounding box center [197, 100] width 120 height 19
copy span "16157882515"
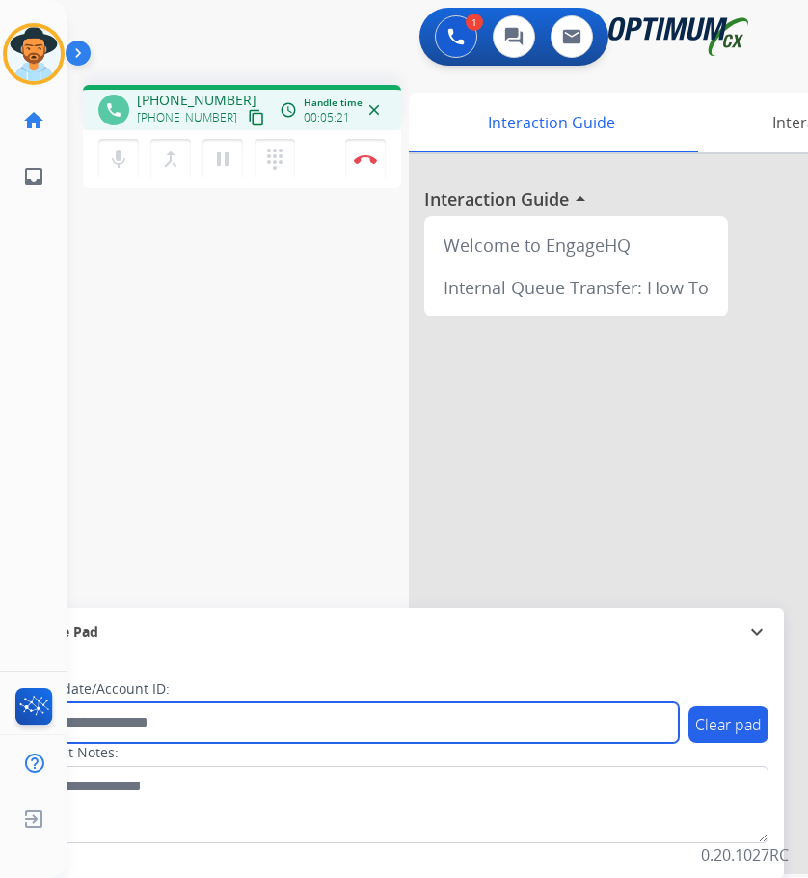
click at [153, 718] on input "text" at bounding box center [352, 722] width 654 height 41
paste input "**********"
type input "**********"
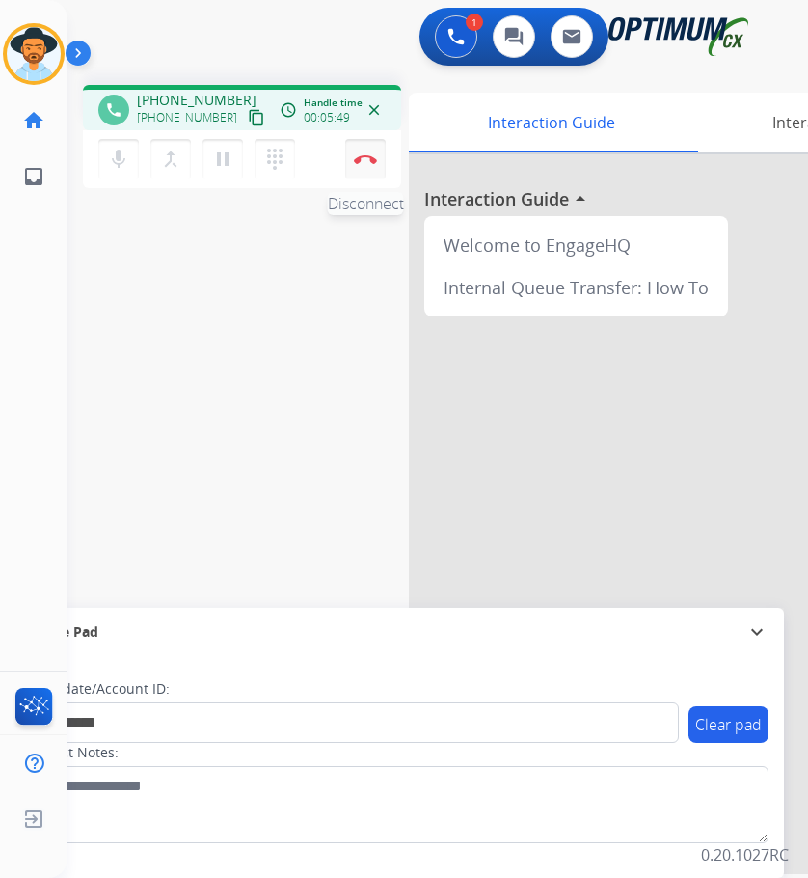
click at [375, 161] on img at bounding box center [365, 159] width 23 height 10
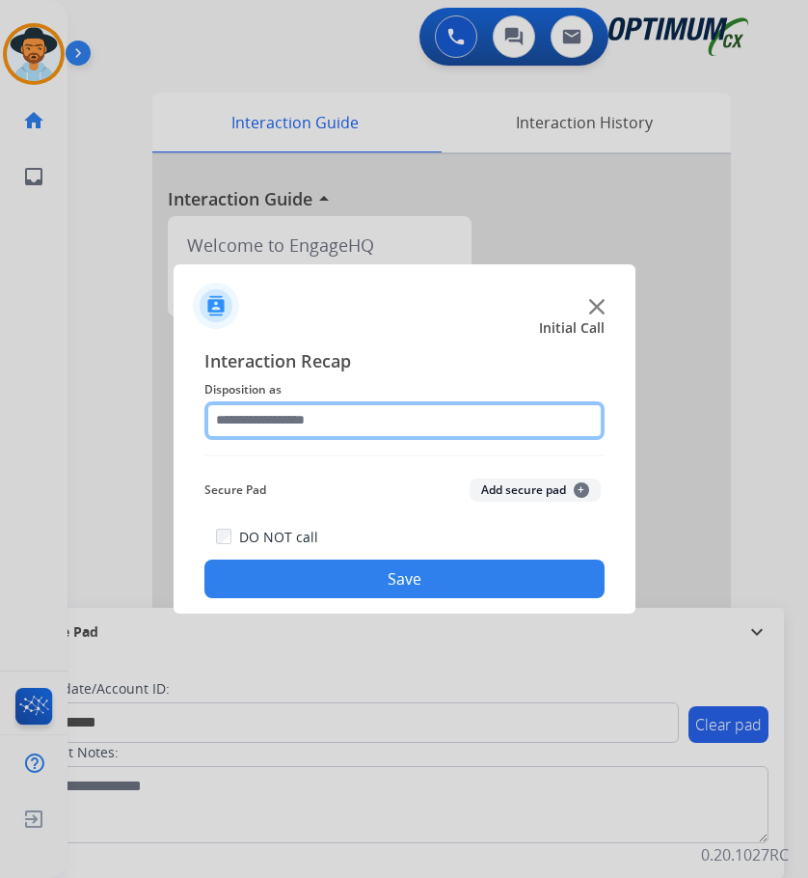
click at [343, 424] on input "text" at bounding box center [404, 420] width 400 height 39
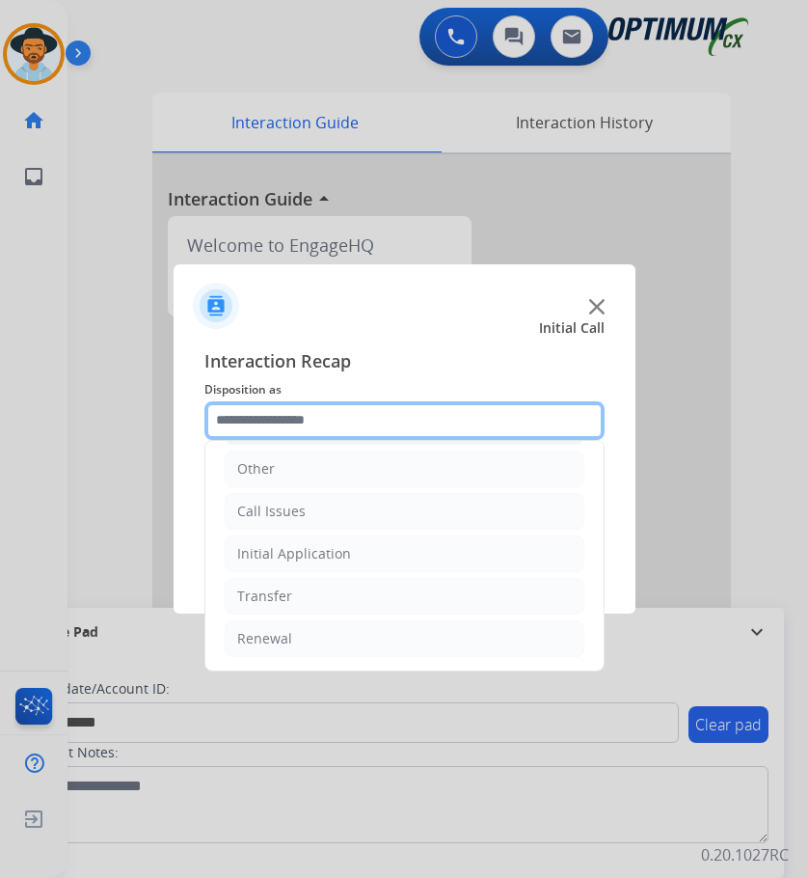
scroll to position [0, 0]
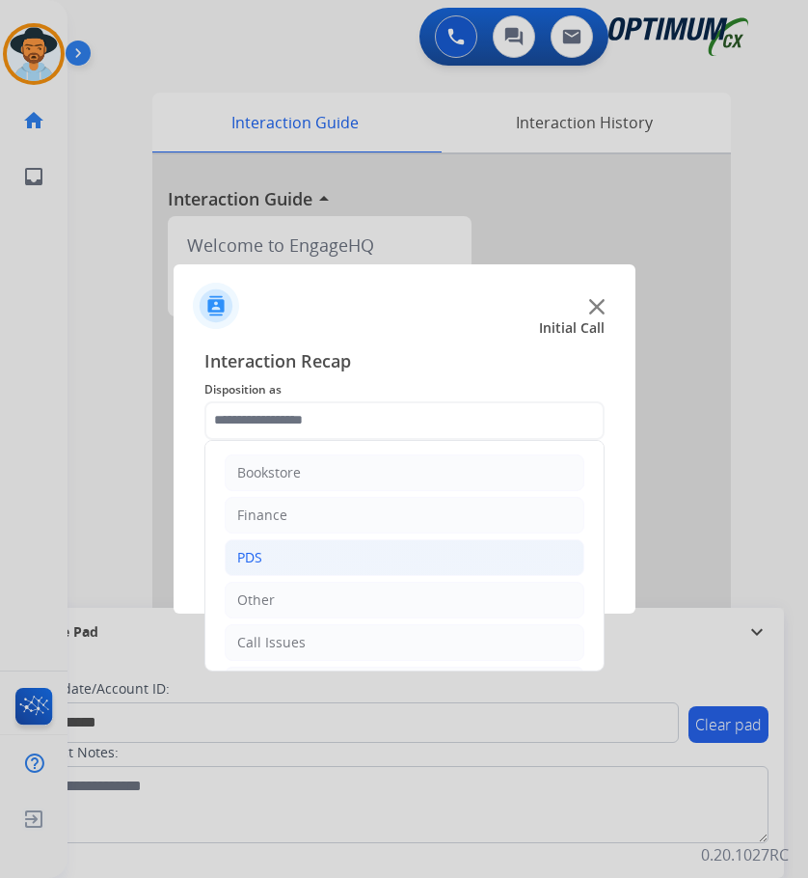
click at [299, 563] on li "PDS" at bounding box center [405, 557] width 360 height 37
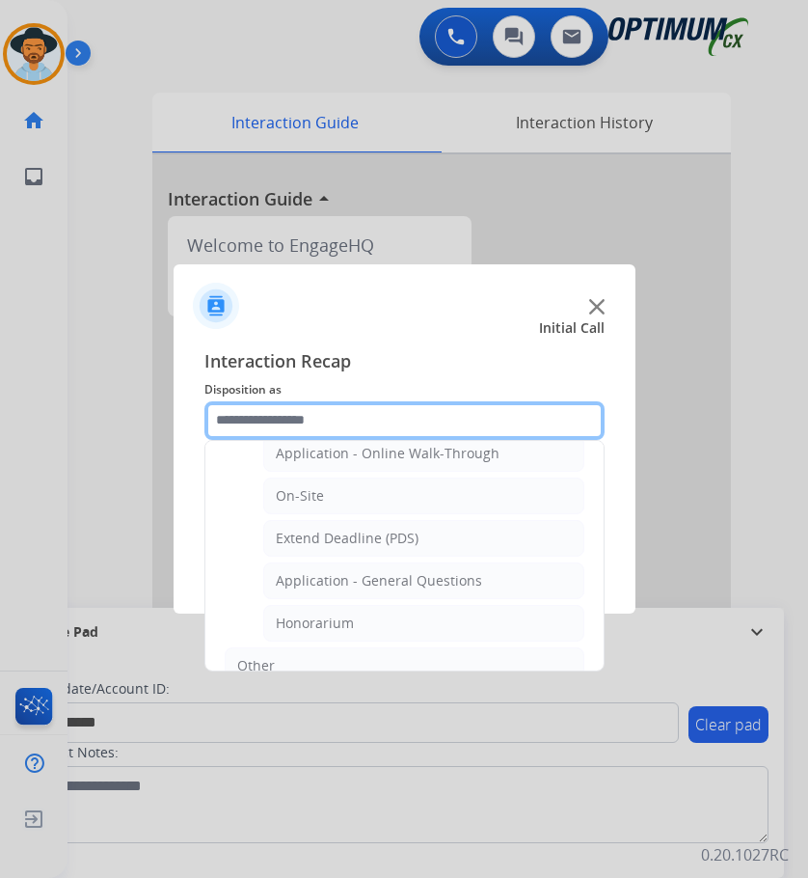
scroll to position [193, 0]
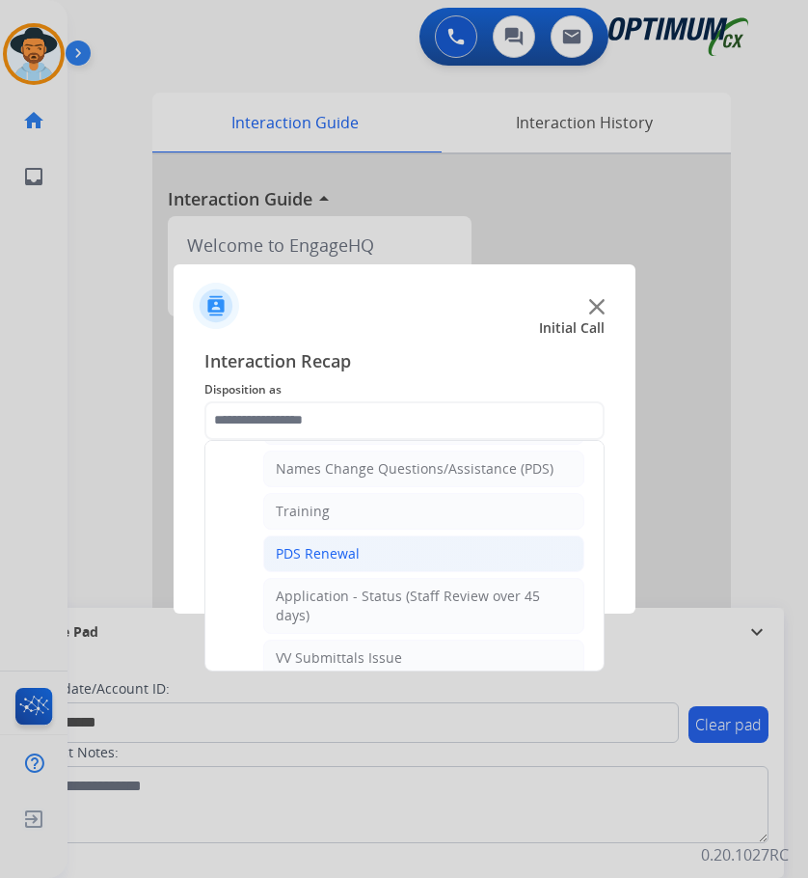
click at [369, 552] on li "PDS Renewal" at bounding box center [423, 553] width 321 height 37
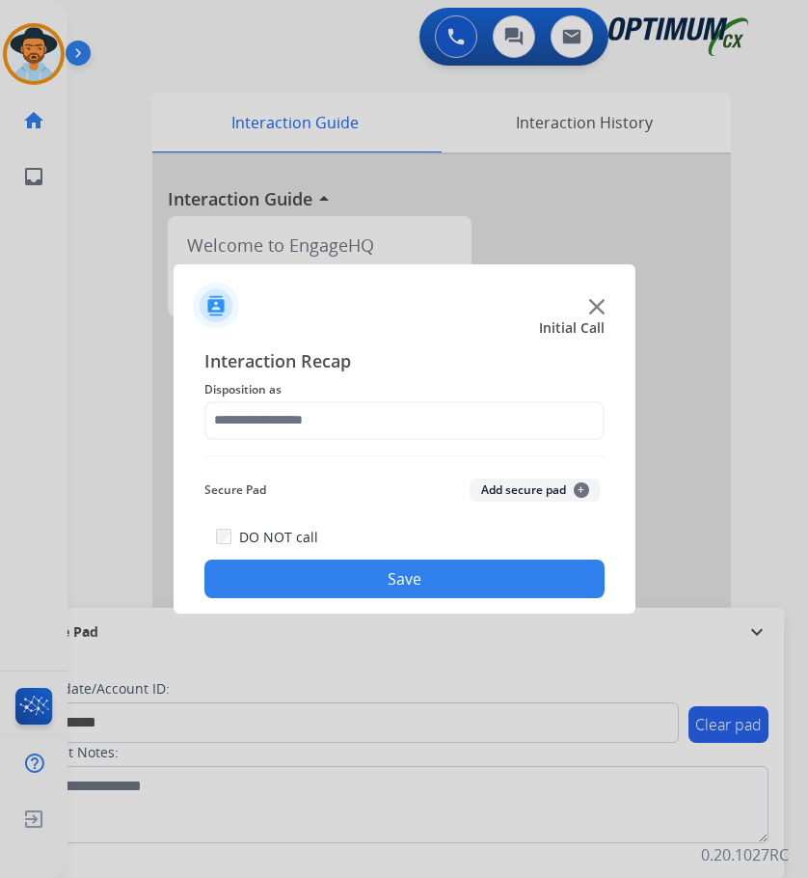
type input "**********"
click at [343, 573] on button "Save" at bounding box center [404, 578] width 400 height 39
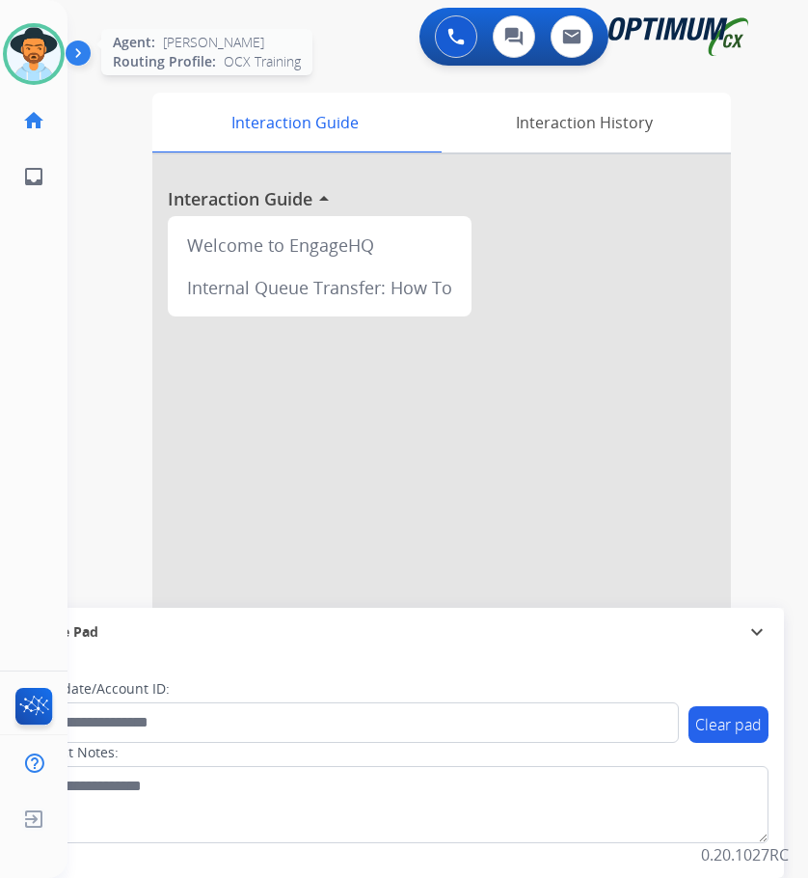
click at [33, 51] on img at bounding box center [34, 54] width 54 height 54
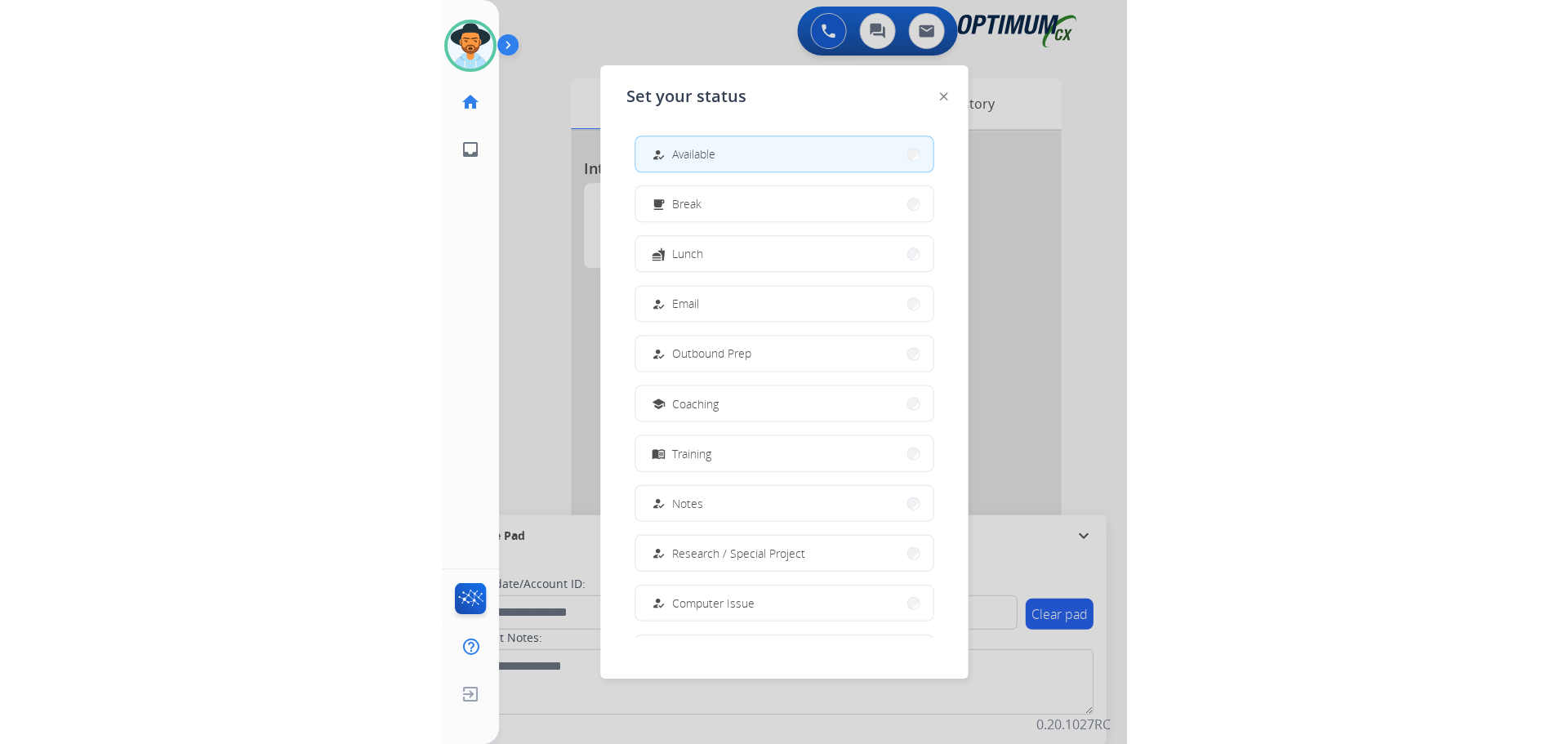
scroll to position [154, 0]
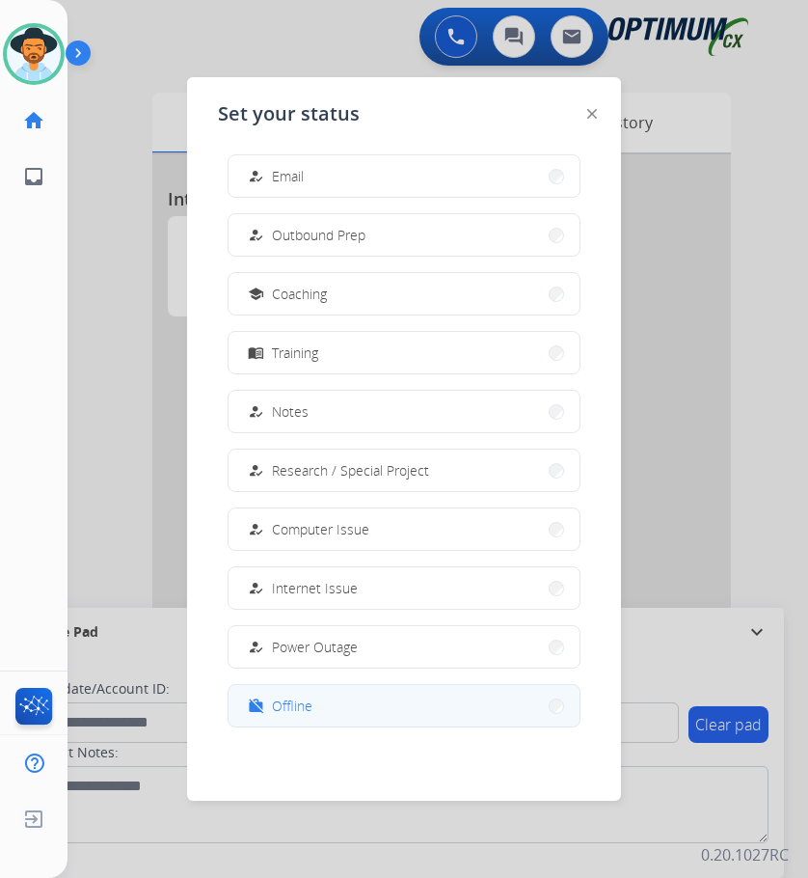
click at [293, 701] on span "Offline" at bounding box center [292, 705] width 41 height 20
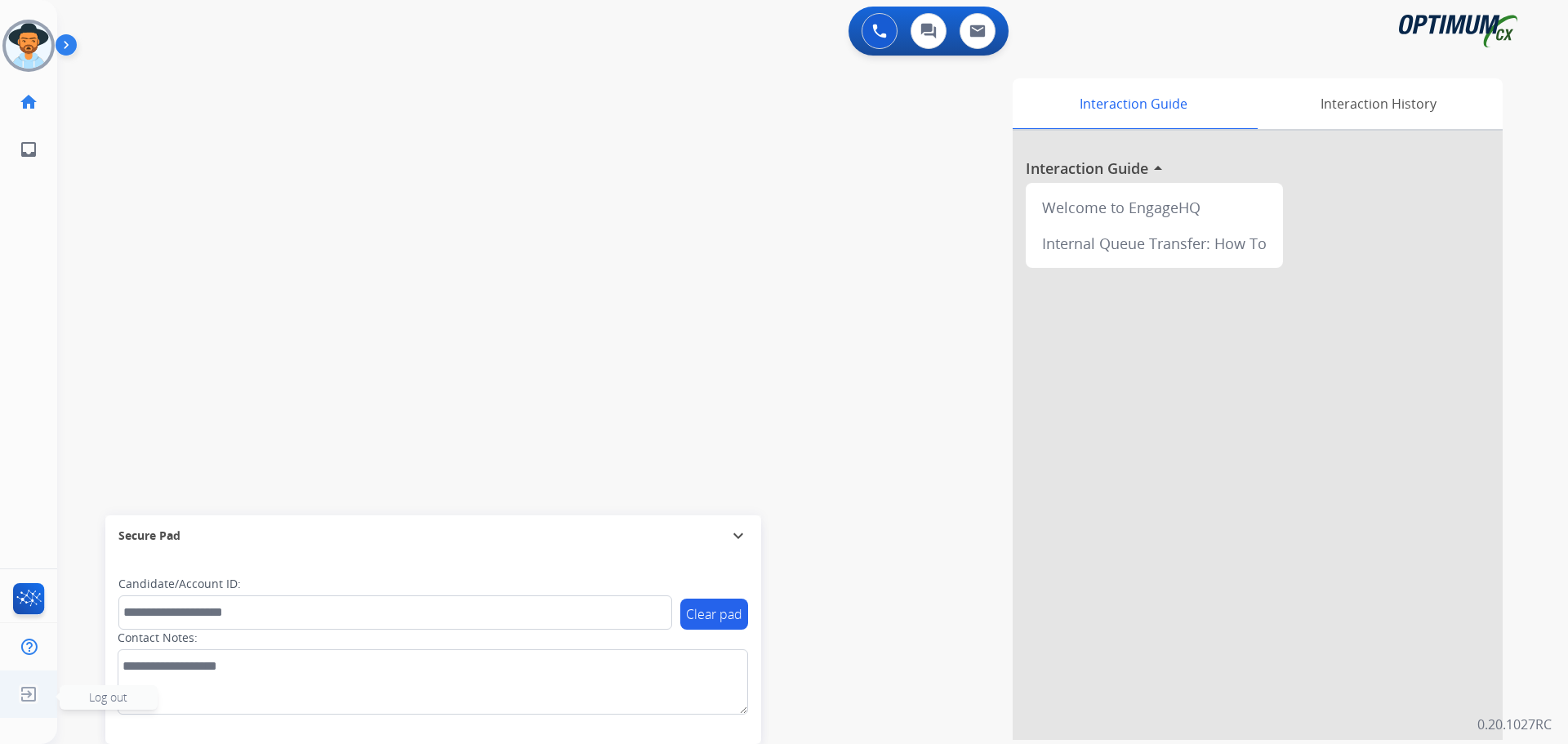
click at [20, 693] on img at bounding box center [28, 693] width 30 height 31
